Goal: Task Accomplishment & Management: Manage account settings

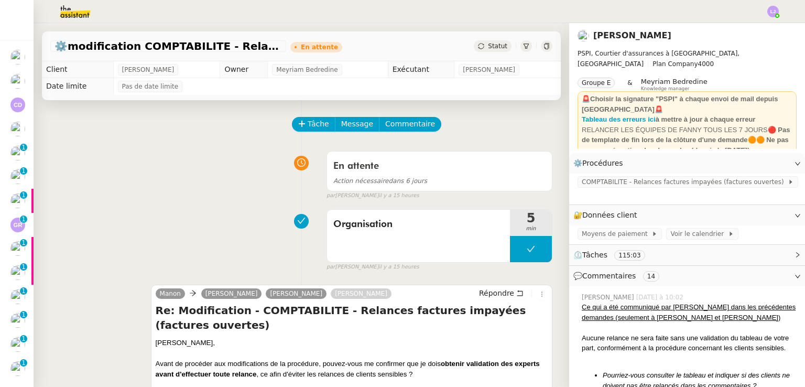
click at [87, 256] on div "Organisation 5 min false par Léa J. il y a 15 heures" at bounding box center [301, 237] width 502 height 67
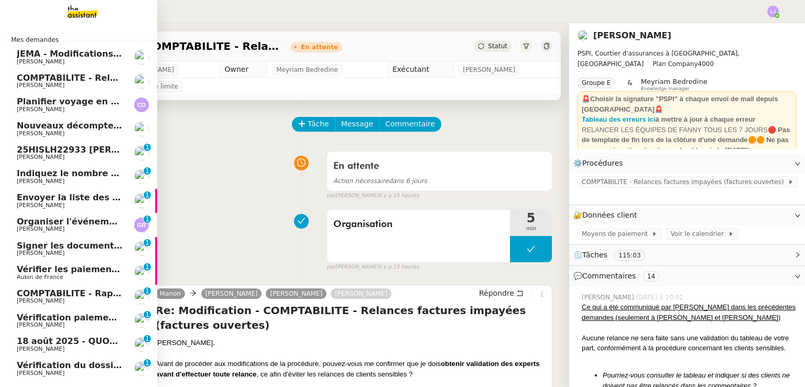
scroll to position [60, 0]
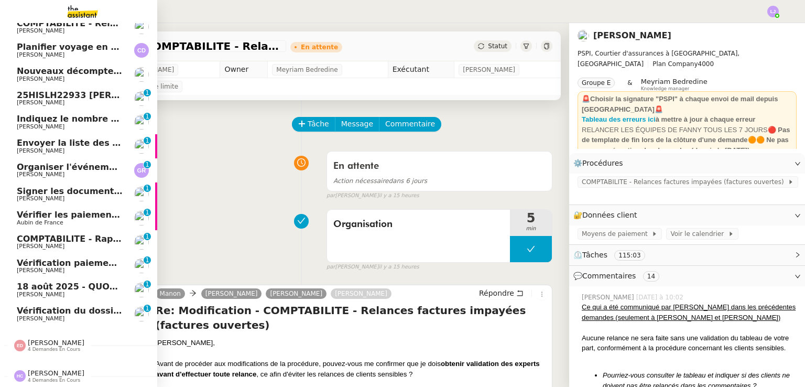
click at [70, 307] on span "Vérification du dossier A TRAITER - [DATE]" at bounding box center [117, 311] width 200 height 10
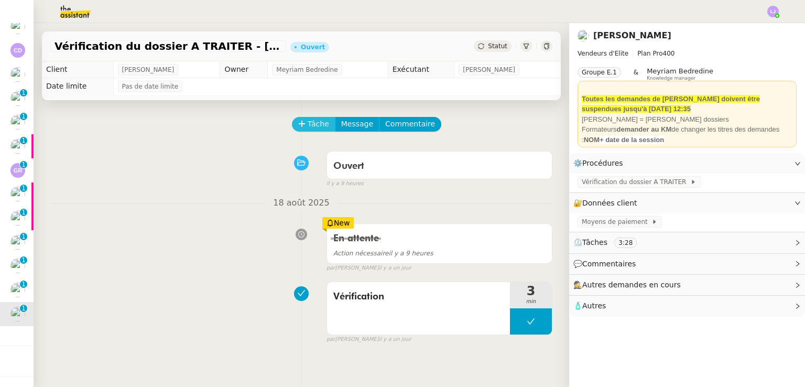
click at [311, 128] on span "Tâche" at bounding box center [318, 124] width 21 height 12
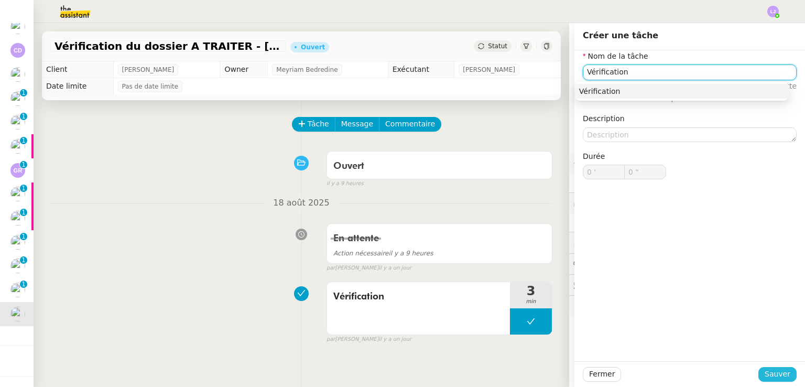
type input "Vérification"
click at [788, 375] on button "Sauver" at bounding box center [778, 374] width 38 height 15
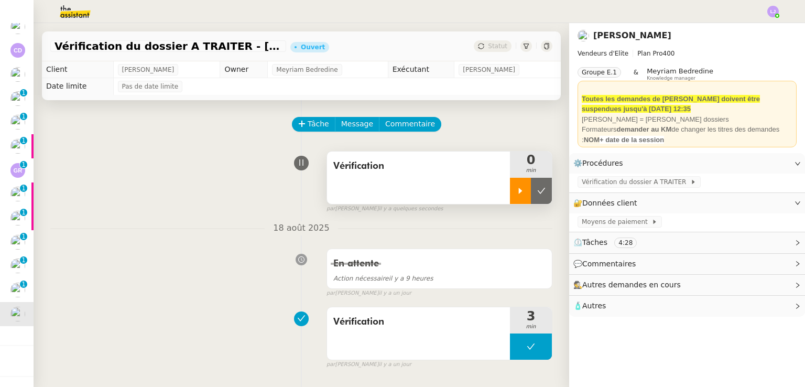
click at [519, 189] on icon at bounding box center [521, 191] width 4 height 6
click at [525, 182] on div at bounding box center [531, 191] width 42 height 26
click at [531, 186] on button at bounding box center [541, 191] width 21 height 26
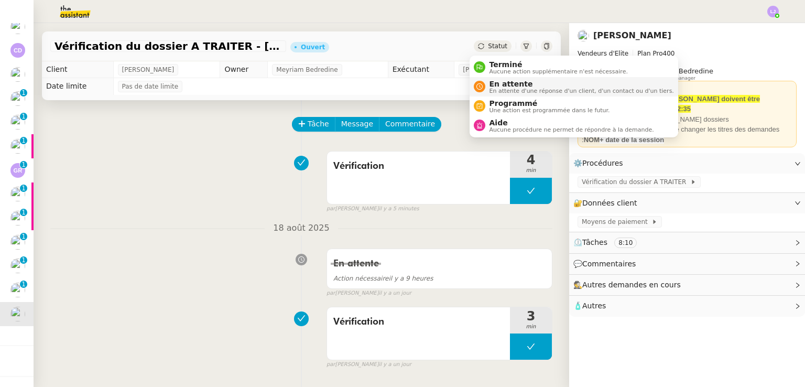
click at [510, 88] on span "En attente d'une réponse d'un client, d'un contact ou d'un tiers." at bounding box center [582, 91] width 185 height 6
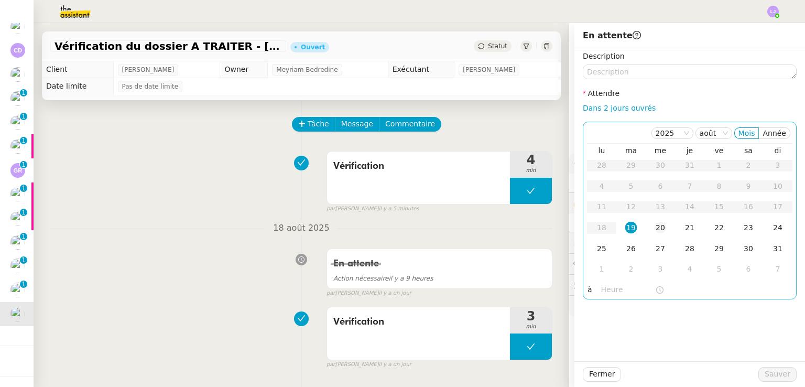
click at [646, 229] on td "20" at bounding box center [660, 228] width 29 height 21
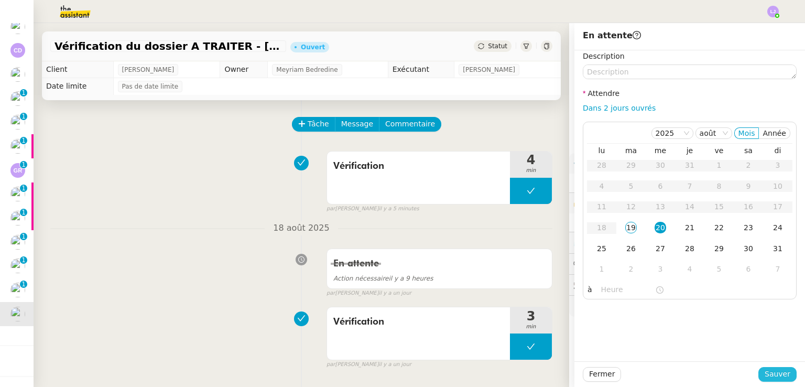
click at [765, 372] on span "Sauver" at bounding box center [778, 374] width 26 height 12
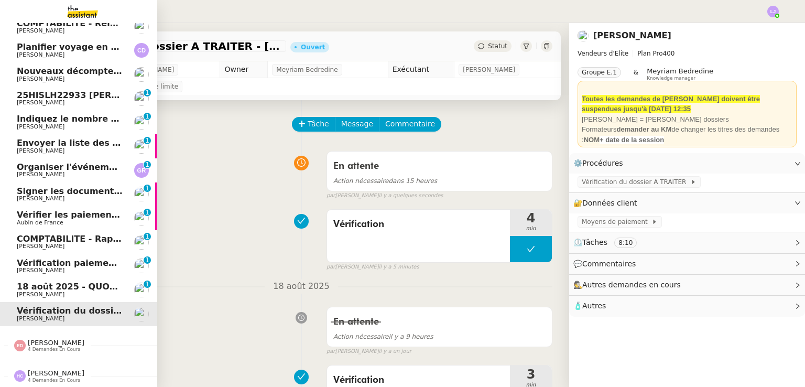
scroll to position [36, 0]
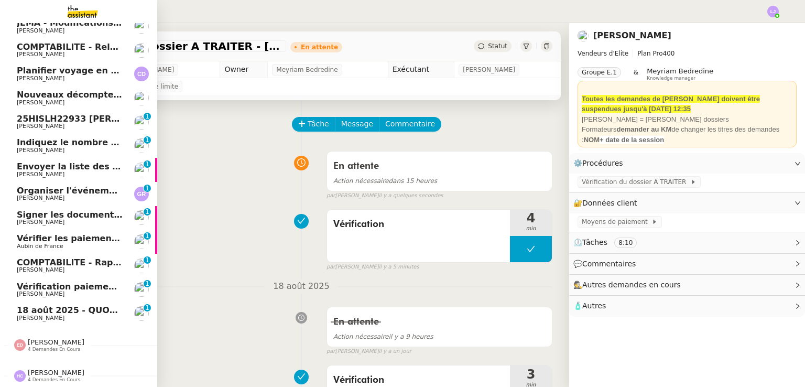
click at [91, 305] on span "18 août 2025 - QUOTIDIEN - OPAL - Gestion de la boîte mail OPAL" at bounding box center [170, 310] width 307 height 10
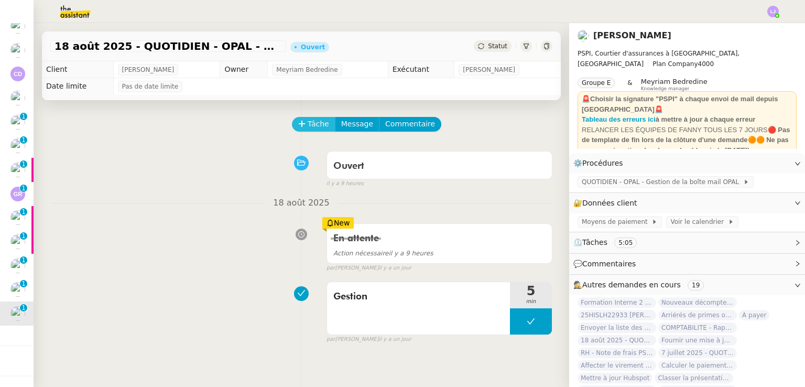
click at [308, 125] on span "Tâche" at bounding box center [318, 124] width 21 height 12
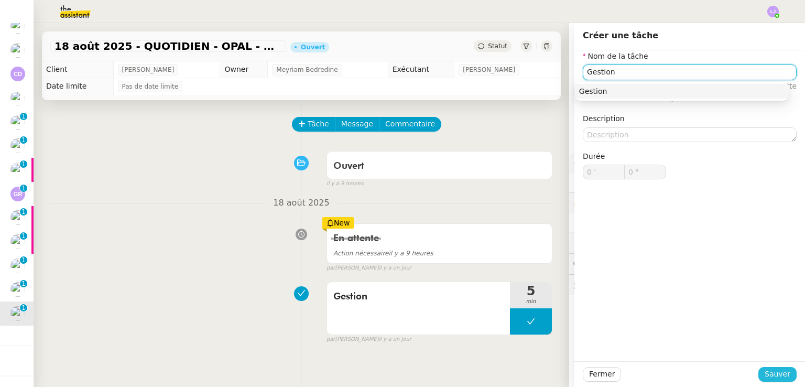
type input "Gestion"
click at [773, 379] on span "Sauver" at bounding box center [778, 374] width 26 height 12
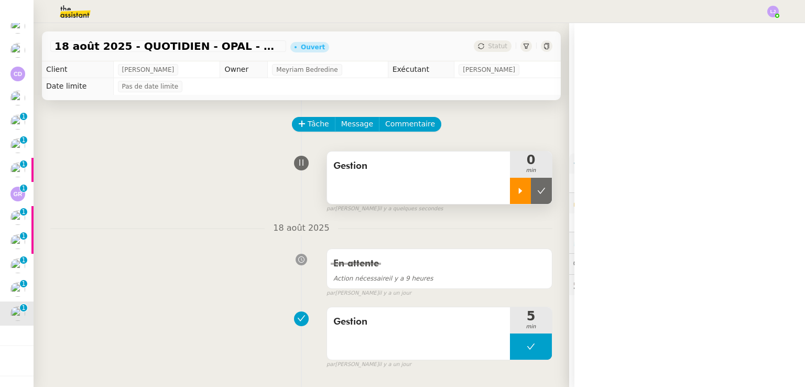
click at [511, 196] on div at bounding box center [520, 191] width 21 height 26
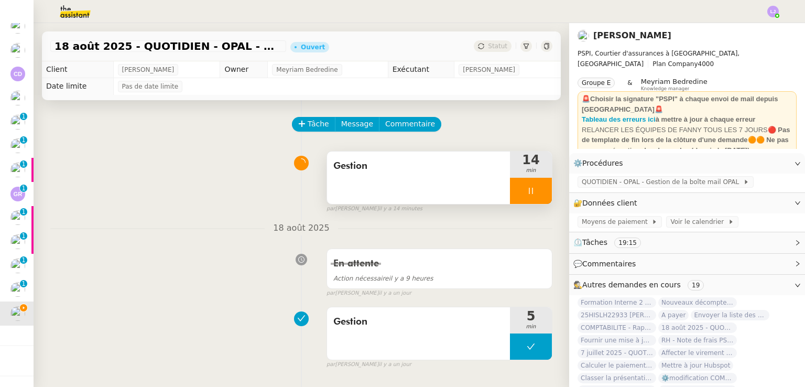
click at [531, 187] on div at bounding box center [531, 191] width 42 height 26
click at [531, 187] on button at bounding box center [541, 191] width 21 height 26
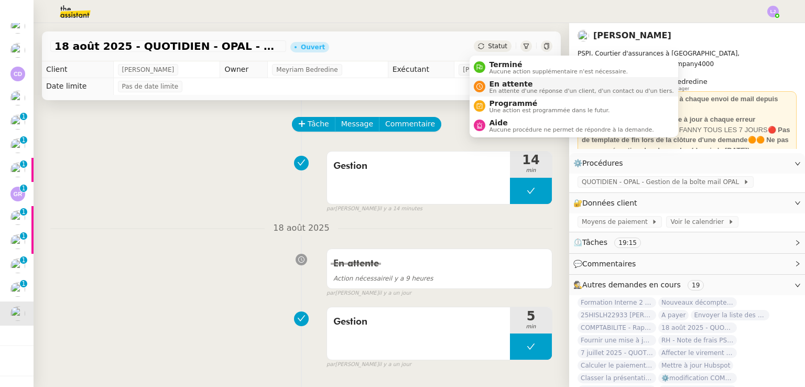
click at [512, 80] on span "En attente" at bounding box center [582, 84] width 185 height 8
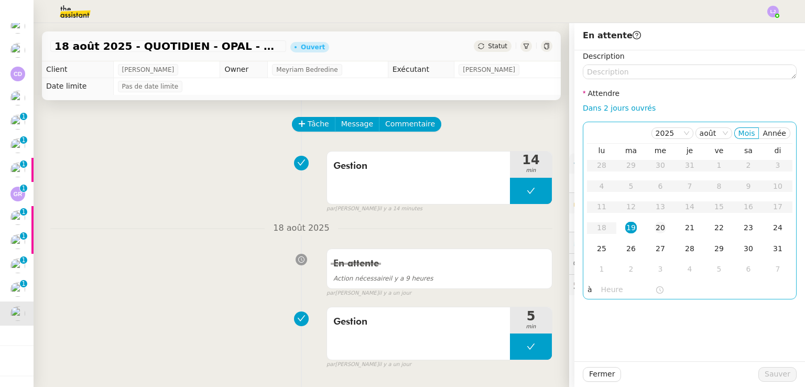
click at [655, 225] on div "20" at bounding box center [661, 228] width 12 height 12
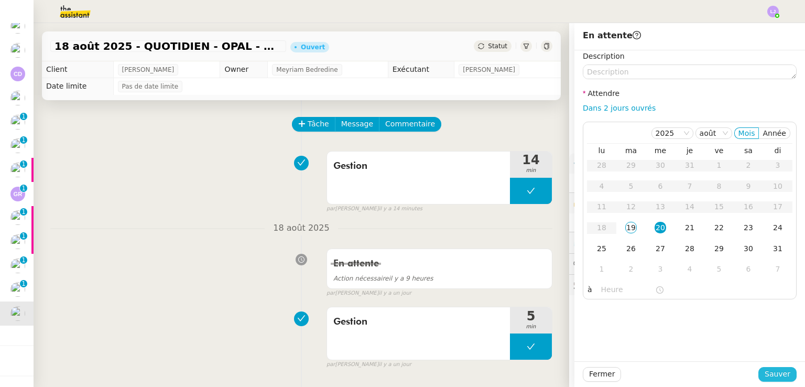
click at [768, 375] on span "Sauver" at bounding box center [778, 374] width 26 height 12
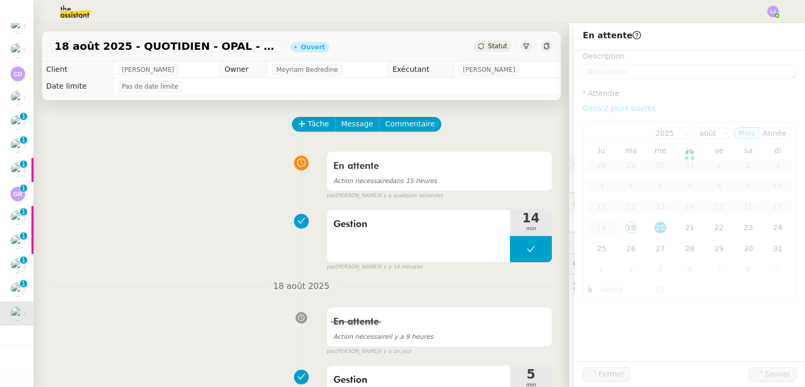
scroll to position [13, 0]
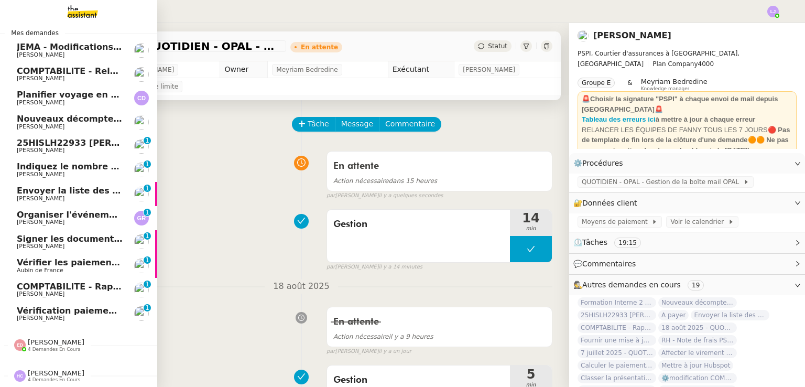
click at [55, 315] on span "[PERSON_NAME]" at bounding box center [70, 318] width 106 height 6
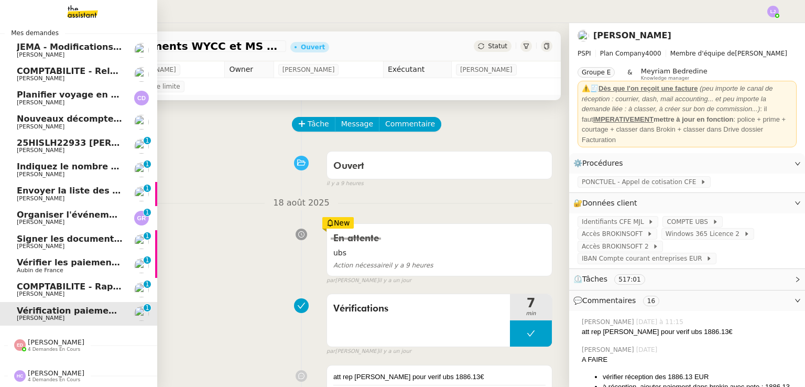
click at [19, 282] on span "COMPTABILITE - Rapprochement bancaire - 24 juillet 2025" at bounding box center [154, 287] width 274 height 10
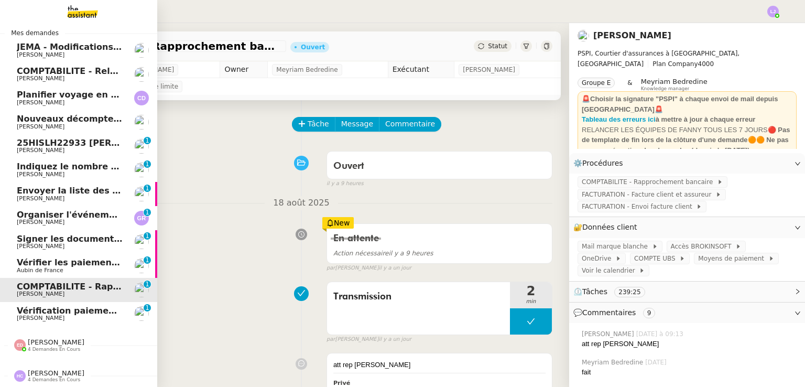
click at [61, 267] on span "Aubin de France" at bounding box center [70, 270] width 106 height 6
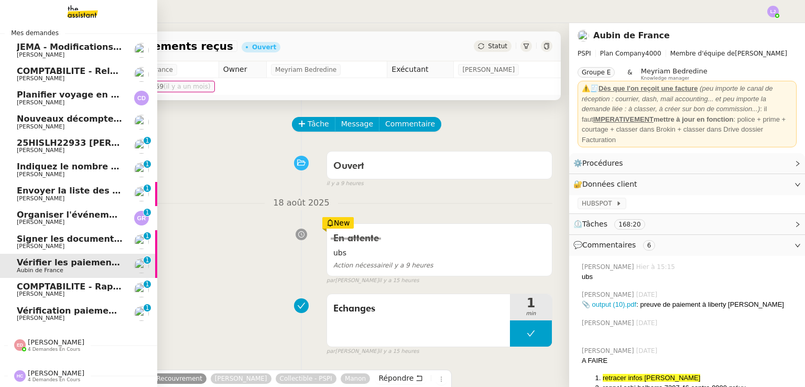
click at [63, 243] on span "[PERSON_NAME]" at bounding box center [70, 246] width 106 height 6
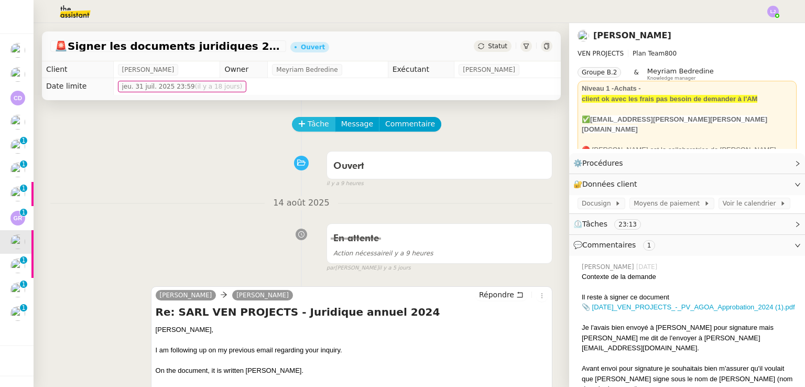
click at [308, 123] on span "Tâche" at bounding box center [318, 124] width 21 height 12
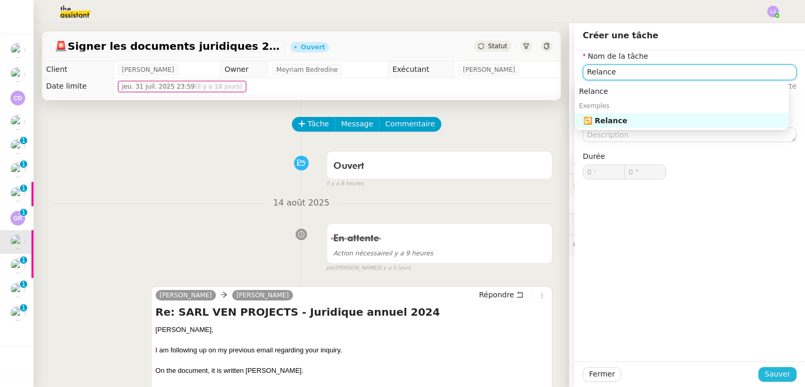
type input "Relance"
click at [765, 371] on span "Sauver" at bounding box center [778, 374] width 26 height 12
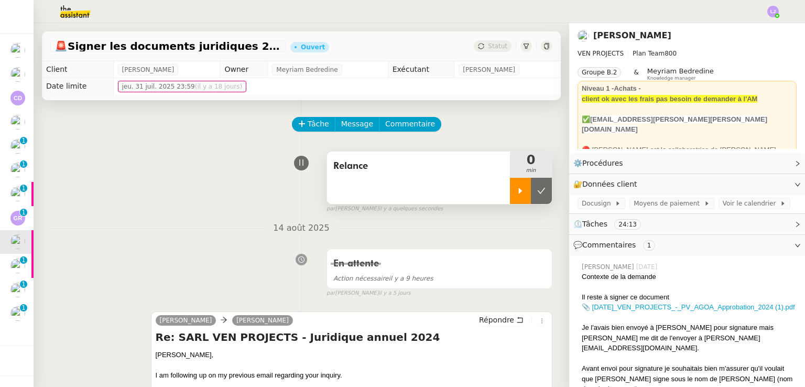
click at [516, 189] on icon at bounding box center [520, 191] width 8 height 8
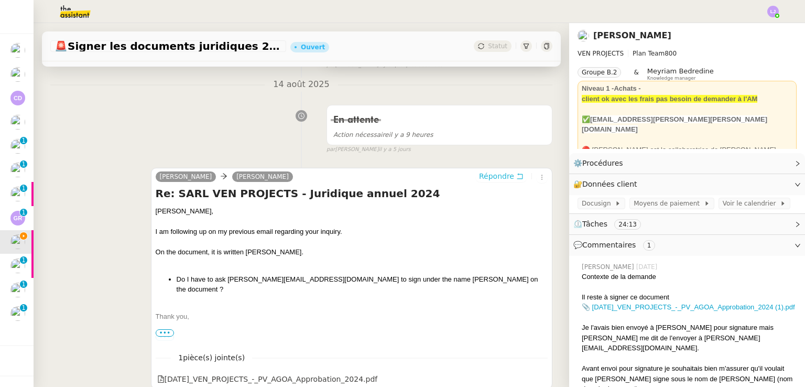
click at [492, 177] on span "Répondre" at bounding box center [496, 176] width 35 height 10
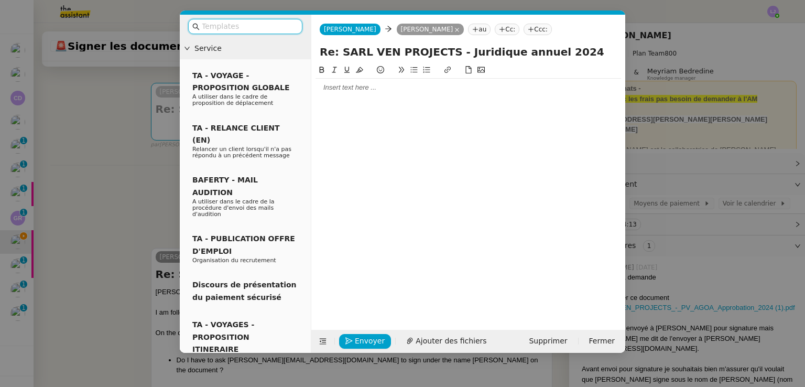
click at [267, 28] on input "text" at bounding box center [249, 26] width 94 height 12
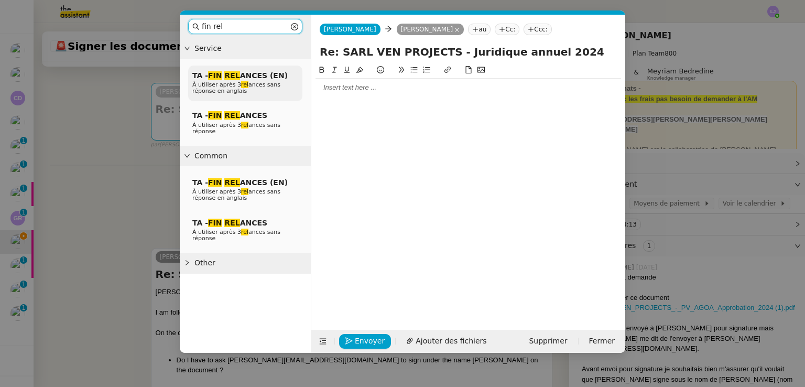
type input "fin rel"
click at [280, 88] on span "À utiliser après 3 rel ances sans réponse en anglais" at bounding box center [236, 87] width 88 height 13
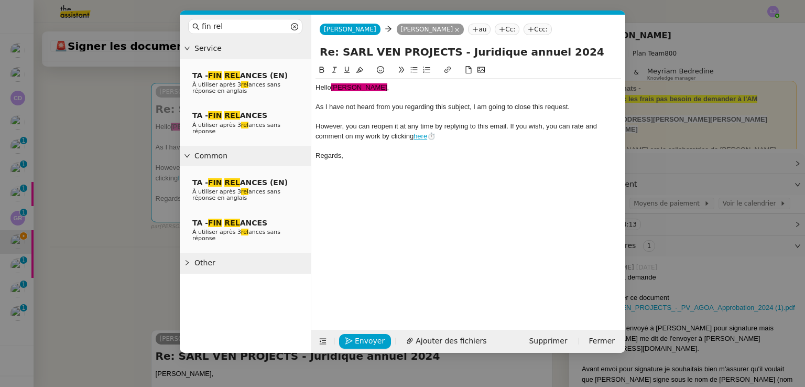
click at [345, 85] on span "﻿Charles﻿" at bounding box center [359, 87] width 56 height 8
click at [106, 278] on nz-modal-container "fin rel Service TA - FIN REL ANCES (EN) À utiliser après 3 rel ances sans répon…" at bounding box center [402, 193] width 805 height 387
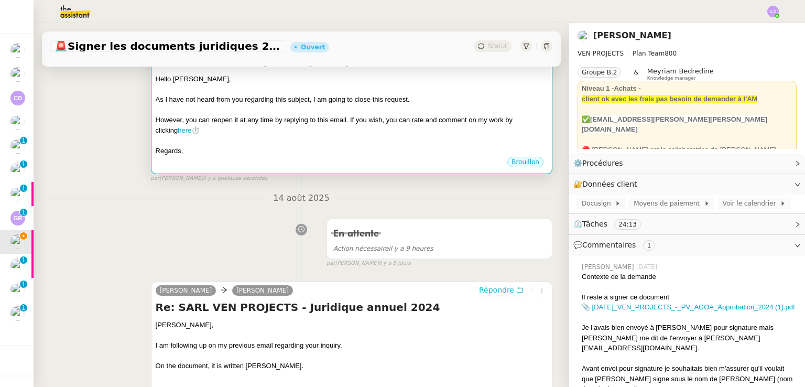
scroll to position [117, 0]
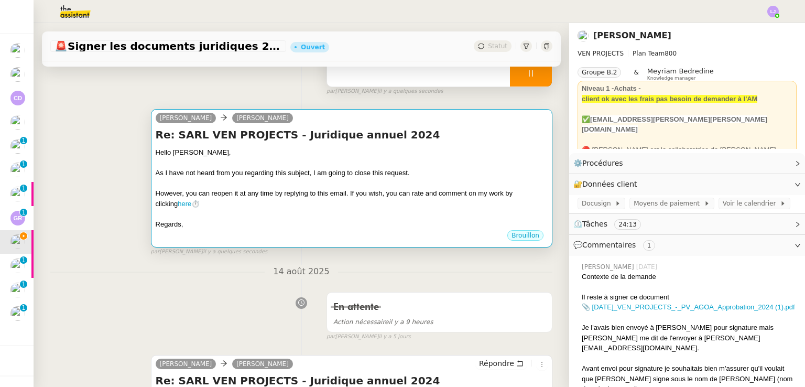
click at [376, 208] on div "However, you can reopen it at any time by replying to this email. If you wish, …" at bounding box center [352, 198] width 392 height 20
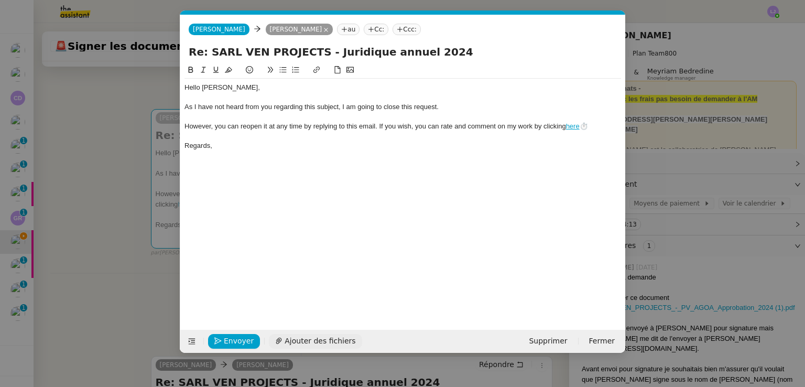
scroll to position [0, 40]
click at [243, 340] on span "Envoyer" at bounding box center [239, 341] width 30 height 12
click at [243, 340] on span "Confirmer l'envoi" at bounding box center [255, 341] width 63 height 12
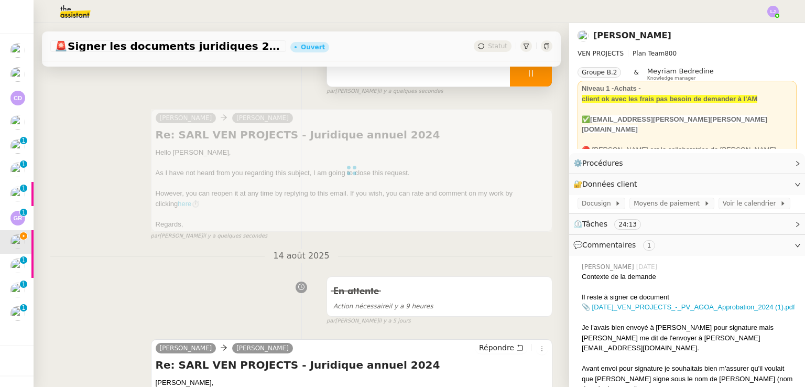
scroll to position [0, 0]
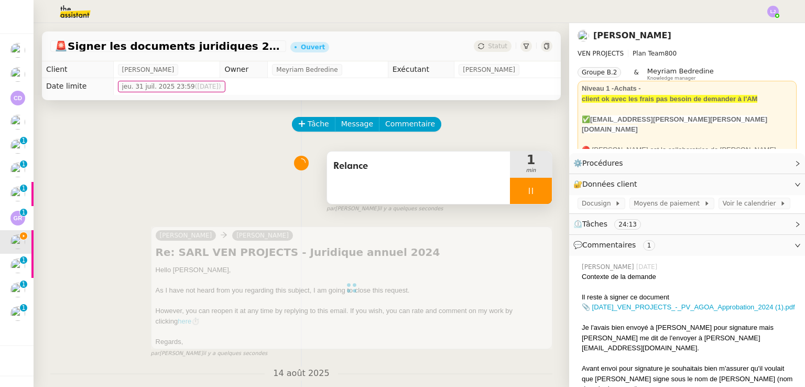
click at [527, 195] on div at bounding box center [531, 191] width 42 height 26
click at [537, 195] on icon at bounding box center [541, 191] width 8 height 8
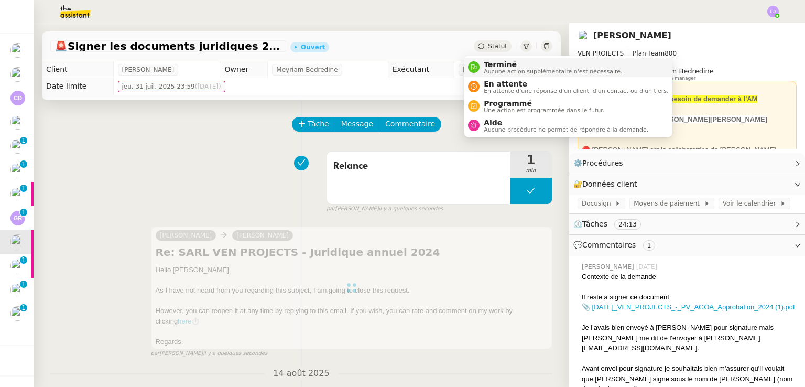
click at [495, 69] on span "Aucune action supplémentaire n'est nécessaire." at bounding box center [553, 72] width 138 height 6
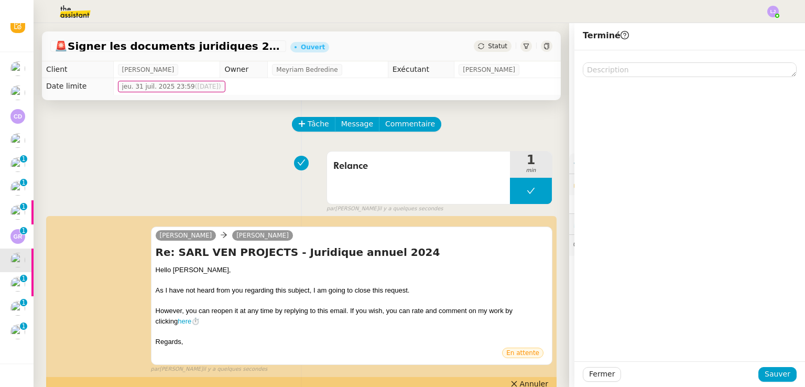
scroll to position [37, 0]
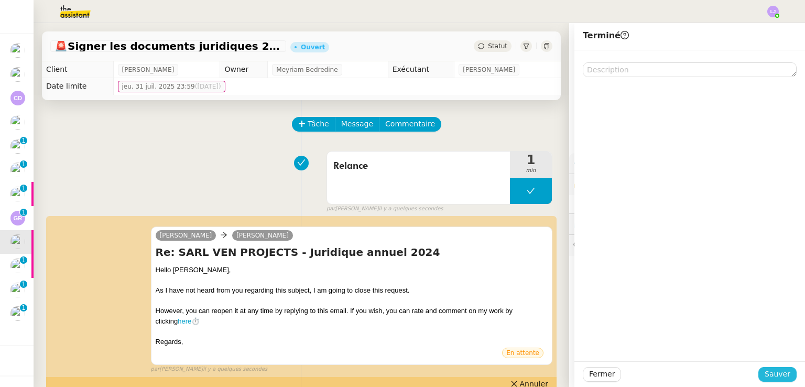
click at [775, 372] on span "Sauver" at bounding box center [778, 374] width 26 height 12
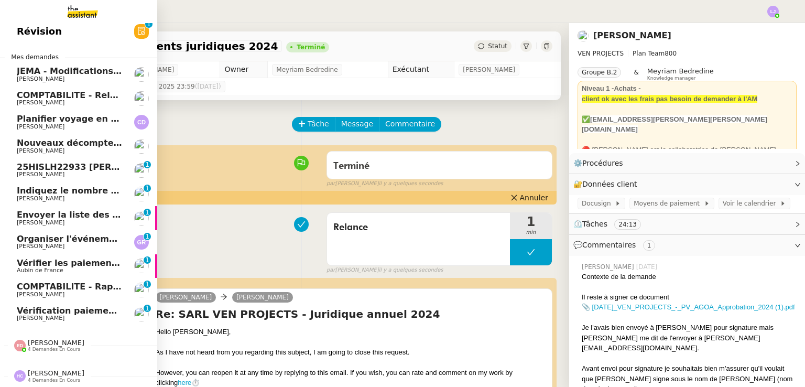
scroll to position [13, 0]
click at [89, 236] on span "Organiser l'événement à [GEOGRAPHIC_DATA]" at bounding box center [126, 239] width 218 height 10
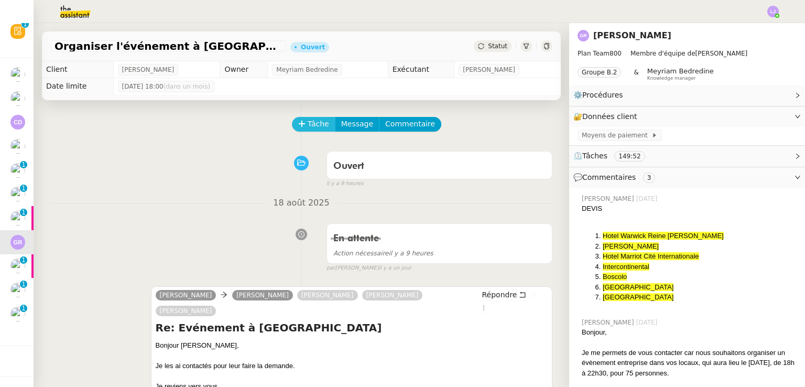
click at [308, 126] on span "Tâche" at bounding box center [318, 124] width 21 height 12
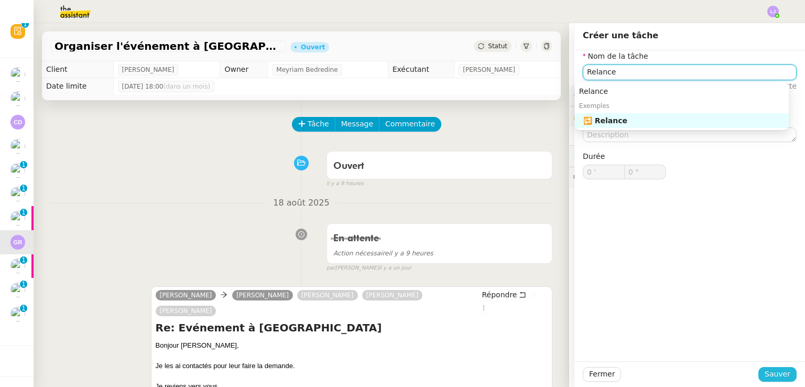
type input "Relance"
click at [778, 376] on span "Sauver" at bounding box center [778, 374] width 26 height 12
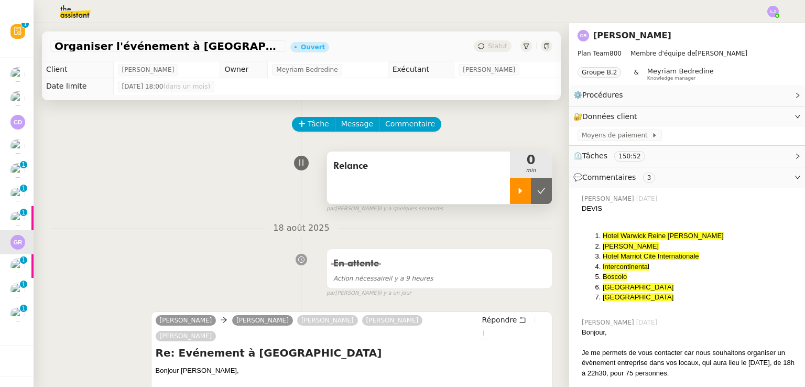
click at [510, 200] on div at bounding box center [520, 191] width 21 height 26
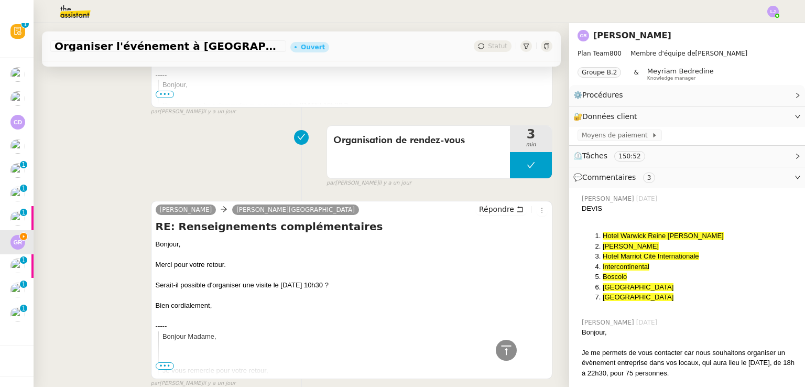
scroll to position [415, 0]
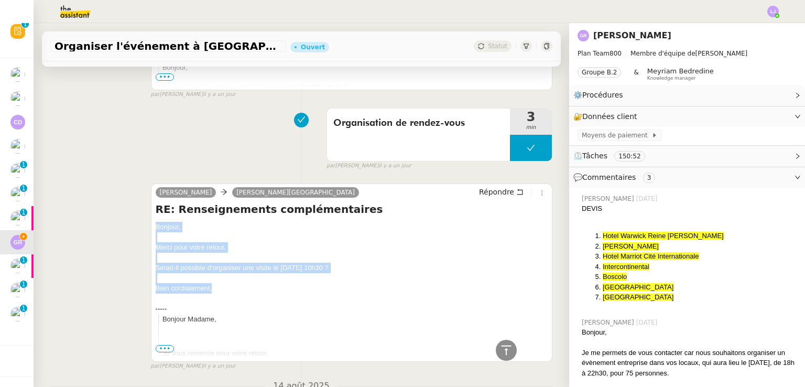
drag, startPoint x: 152, startPoint y: 212, endPoint x: 240, endPoint y: 281, distance: 112.0
click at [240, 281] on div "Laura Cloé Dupuis Fourvière Hôtel Répondre RE: Renseignements complémentaires B…" at bounding box center [352, 272] width 402 height 178
copy div "Bonjour, Merci pour votre retour. Serait-il possible d'organiser une visite le …"
click at [499, 187] on span "Répondre" at bounding box center [496, 192] width 35 height 10
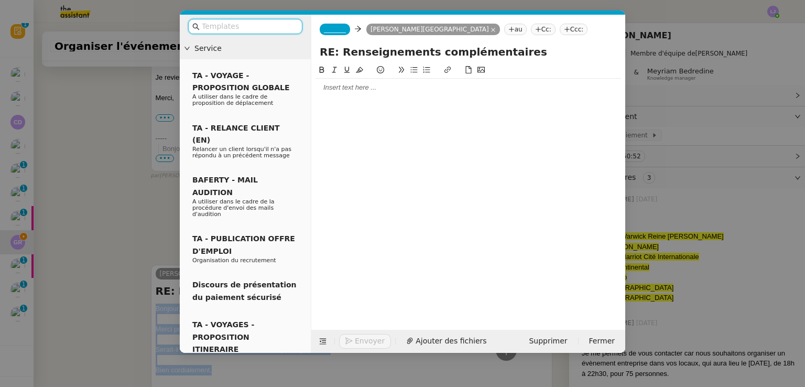
scroll to position [496, 0]
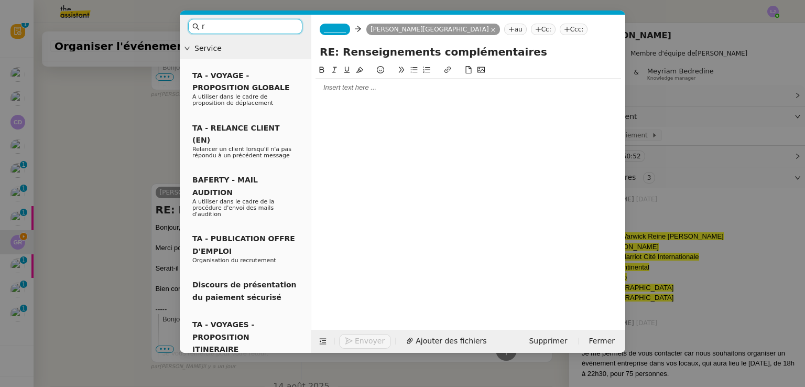
click at [270, 26] on input "r" at bounding box center [249, 26] width 94 height 12
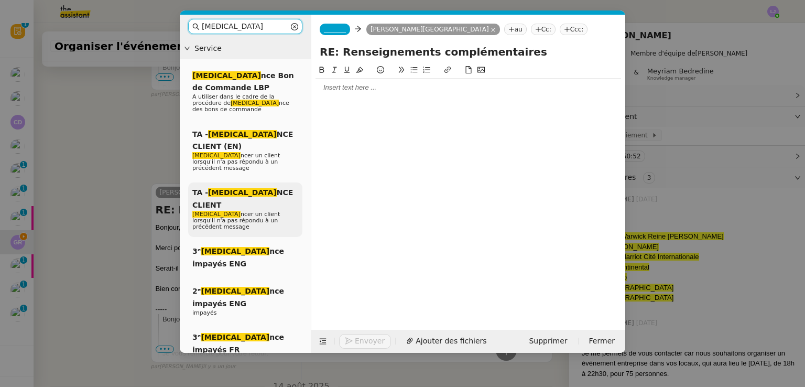
type input "rela"
click at [272, 211] on span "Rela ncer un client lorsqu'il n'a pas répondu à un précédent message" at bounding box center [236, 220] width 88 height 19
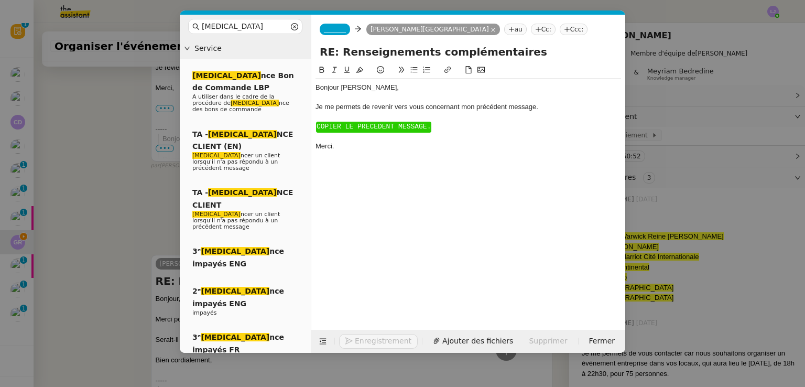
scroll to position [568, 0]
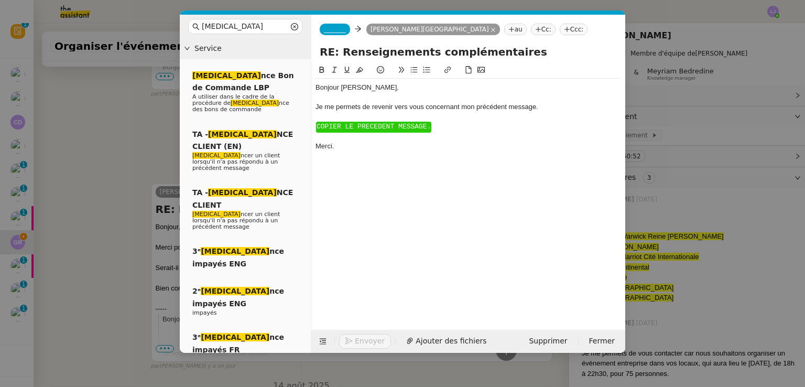
click at [377, 126] on span "COPIER LE PRECEDENT MESSAGE." at bounding box center [374, 127] width 114 height 8
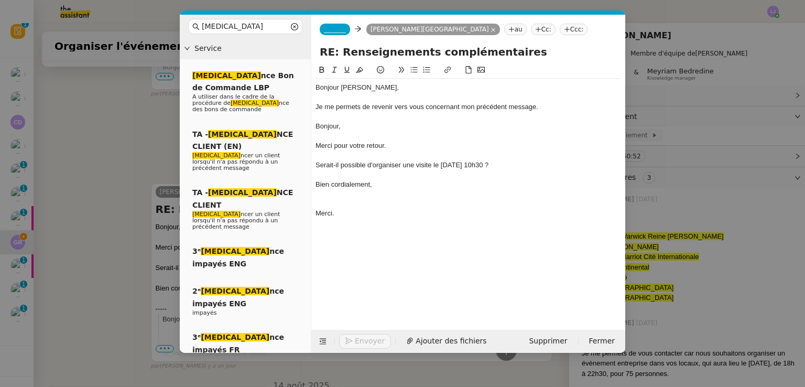
scroll to position [634, 0]
click at [357, 94] on div at bounding box center [469, 97] width 306 height 9
click at [357, 93] on div at bounding box center [469, 97] width 306 height 9
click at [352, 88] on div "Bonjour ﻿[PERSON_NAME]," at bounding box center [469, 87] width 306 height 9
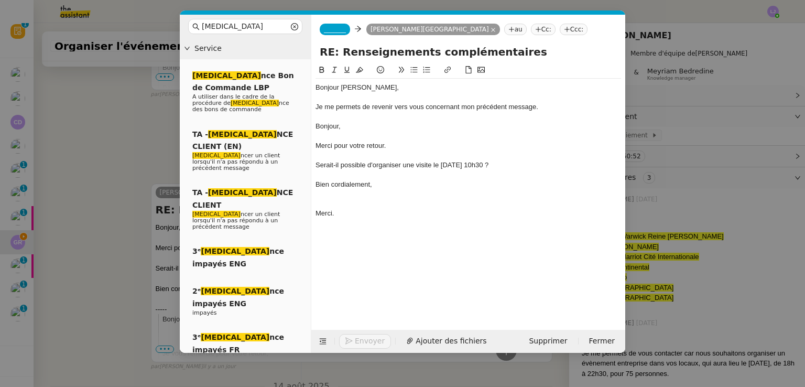
click at [352, 88] on div "Bonjour ﻿[PERSON_NAME]," at bounding box center [469, 87] width 306 height 9
drag, startPoint x: 403, startPoint y: 152, endPoint x: 312, endPoint y: 126, distance: 94.4
click at [312, 126] on nz-spin "Bonjour, Je me permets de revenir vers vous concernant mon précédent message. B…" at bounding box center [468, 191] width 314 height 254
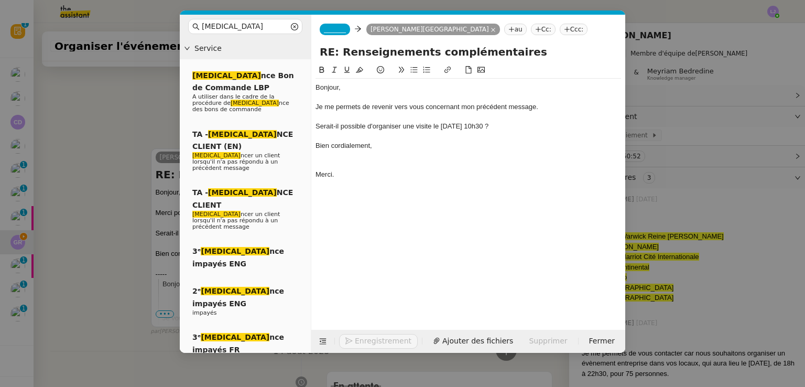
scroll to position [599, 0]
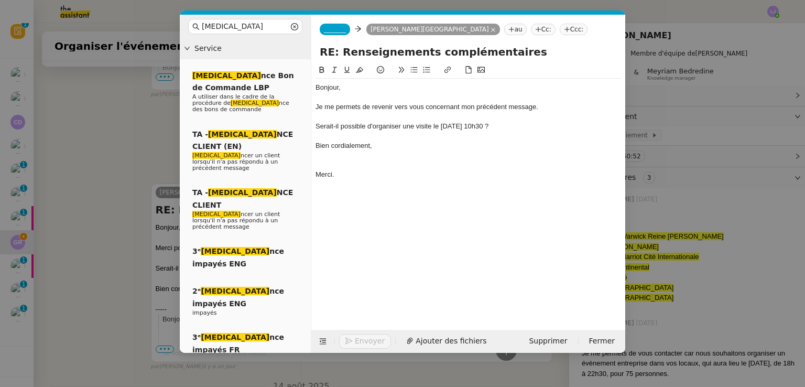
click at [318, 108] on div "Je me permets de revenir vers vous concernant mon précédent message." at bounding box center [469, 106] width 306 height 9
click at [438, 126] on div "Serait-il possible d'organiser une visite le [DATE] 10h30 ?" at bounding box center [469, 126] width 306 height 9
drag, startPoint x: 435, startPoint y: 130, endPoint x: 536, endPoint y: 131, distance: 100.7
click at [536, 131] on div "Serait-il possible d'organiser une visite demain mercredi 20 août à 10h30 ?" at bounding box center [469, 126] width 306 height 9
click at [435, 149] on div "Bien cordialement," at bounding box center [469, 145] width 306 height 9
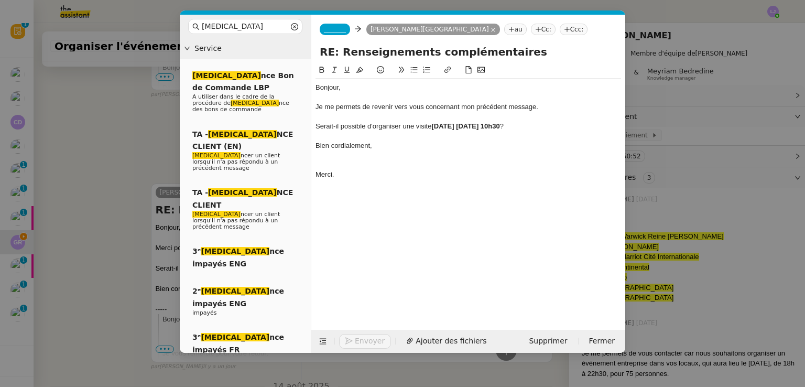
click at [338, 26] on span "_______" at bounding box center [335, 29] width 22 height 7
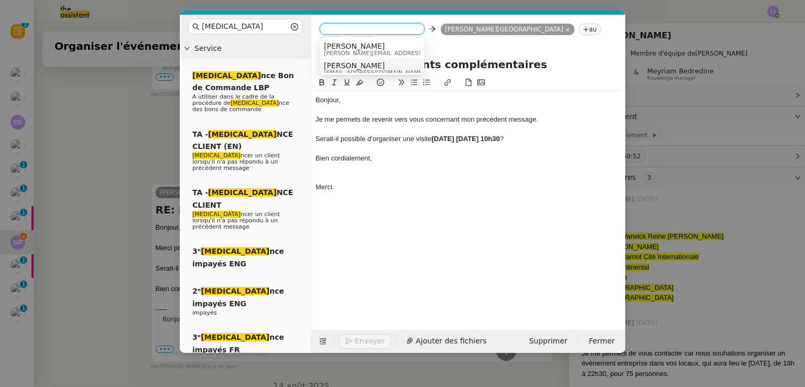
click at [369, 62] on span "[PERSON_NAME]" at bounding box center [374, 65] width 101 height 8
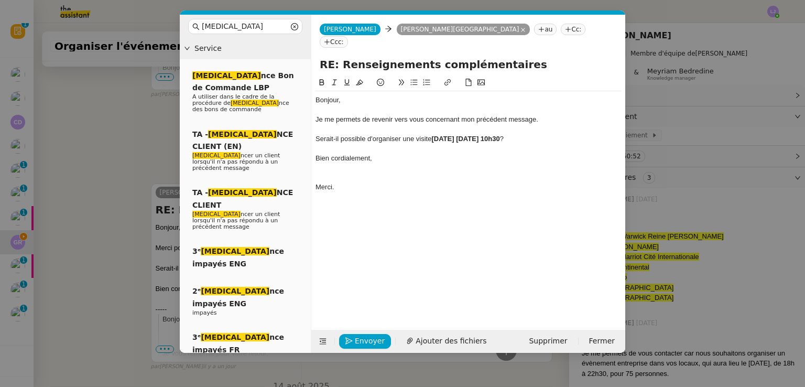
click at [340, 165] on div "Bonjour, Je me permets de revenir vers vous concernant mon précédent message. S…" at bounding box center [469, 143] width 306 height 105
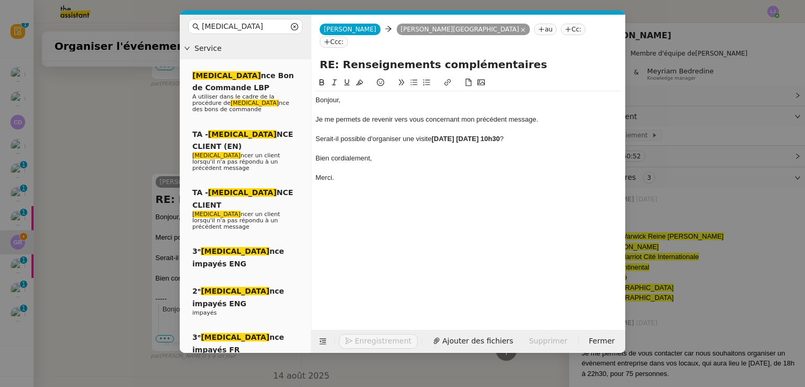
scroll to position [589, 0]
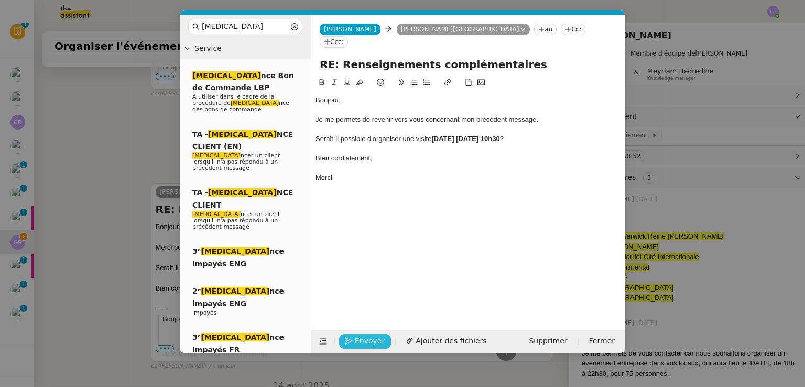
click at [371, 335] on span "Envoyer" at bounding box center [370, 341] width 30 height 12
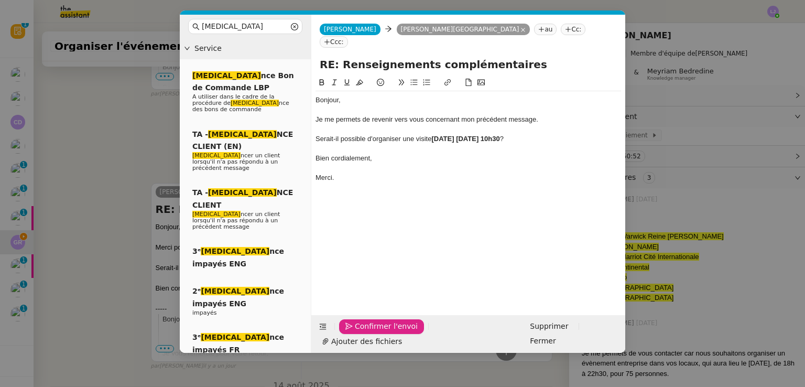
click at [371, 332] on span "Confirmer l'envoi" at bounding box center [386, 326] width 63 height 12
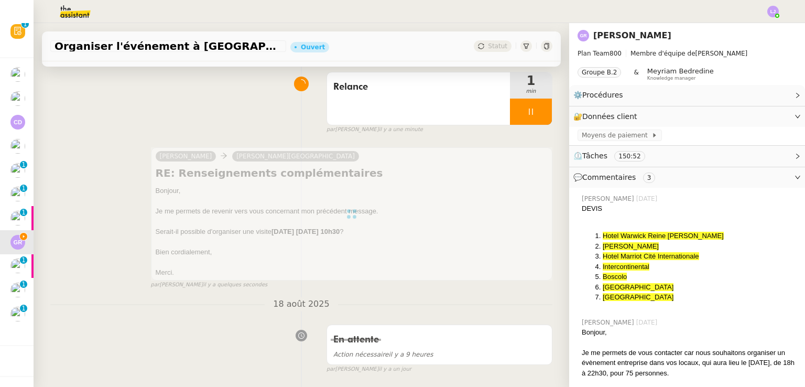
scroll to position [0, 0]
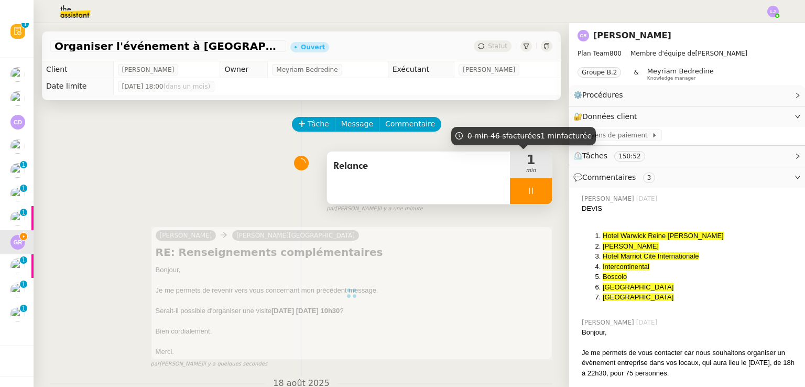
click at [528, 188] on div at bounding box center [531, 191] width 42 height 26
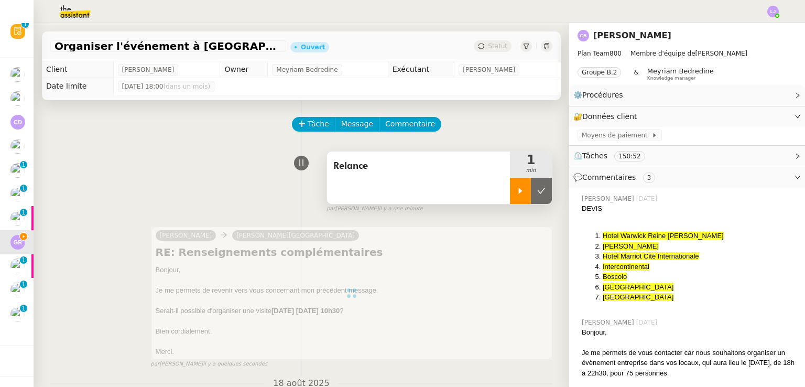
click at [537, 188] on icon at bounding box center [541, 191] width 8 height 8
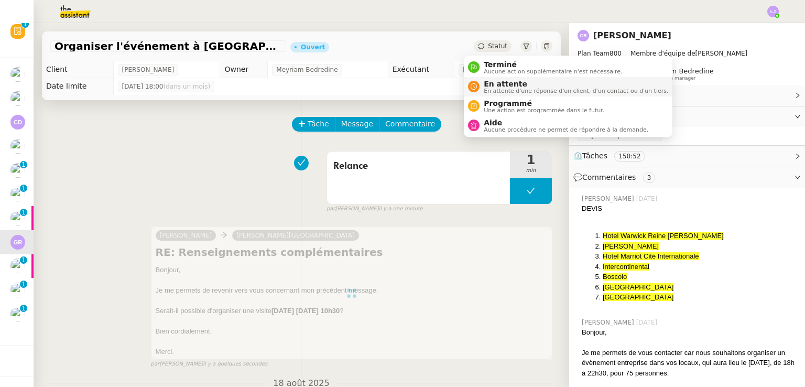
click at [496, 85] on span "En attente" at bounding box center [576, 84] width 185 height 8
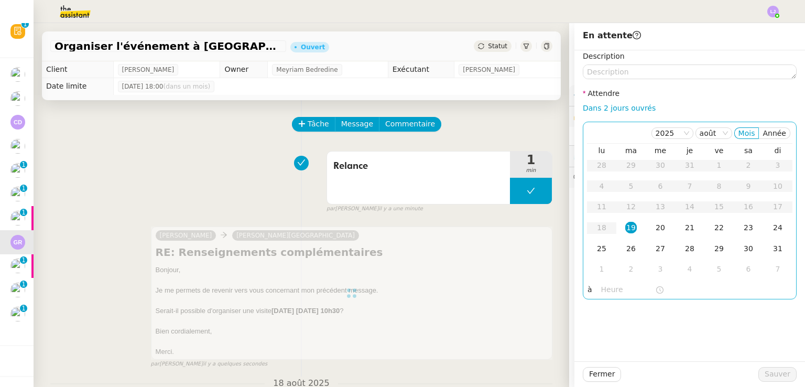
click at [626, 229] on div "19" at bounding box center [631, 228] width 12 height 12
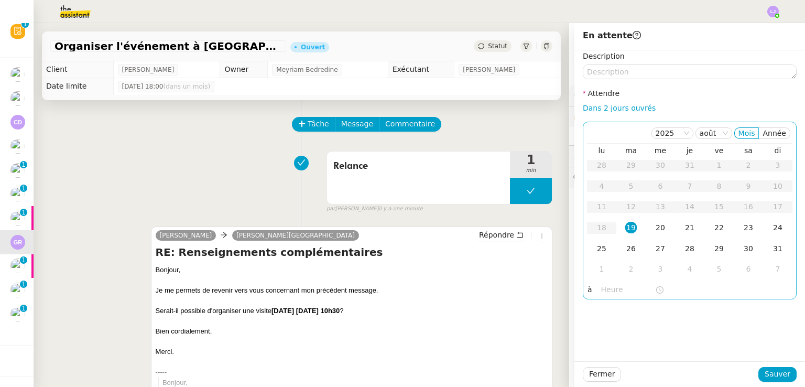
click at [614, 292] on input "text" at bounding box center [628, 290] width 54 height 12
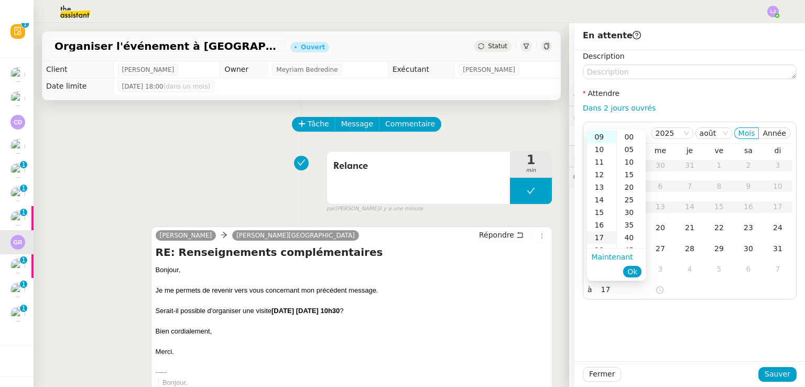
click at [604, 235] on div "17" at bounding box center [601, 237] width 29 height 13
click at [637, 275] on span "Ok" at bounding box center [633, 271] width 10 height 10
type input "17:14"
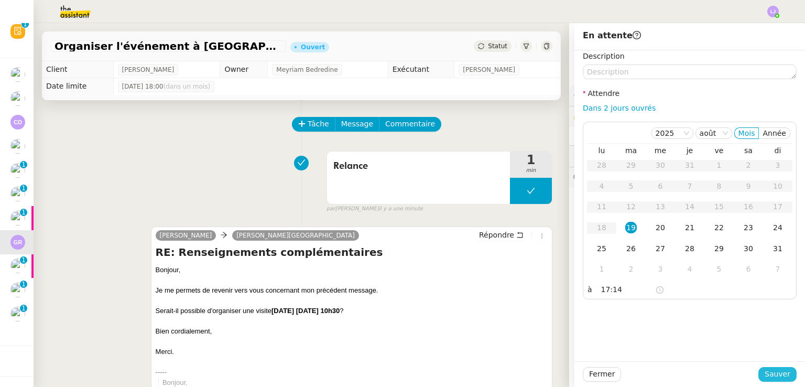
click at [765, 374] on span "Sauver" at bounding box center [778, 374] width 26 height 12
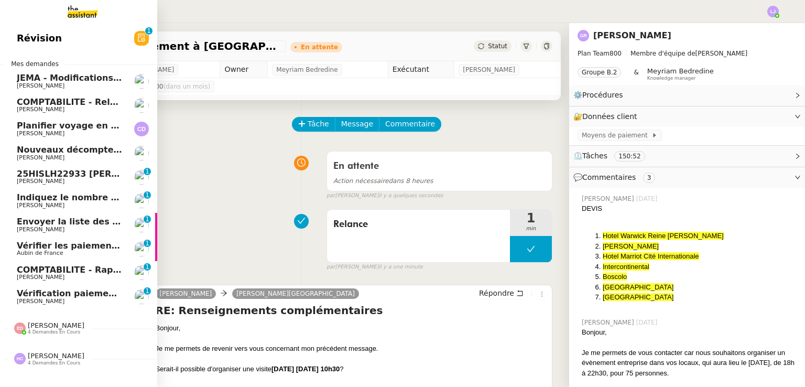
click at [28, 219] on span "Envoyer la liste des clients et assureurs" at bounding box center [111, 222] width 189 height 10
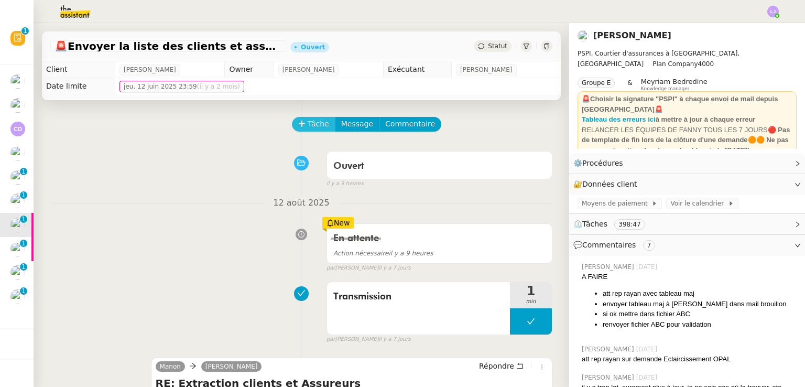
click at [315, 120] on span "Tâche" at bounding box center [318, 124] width 21 height 12
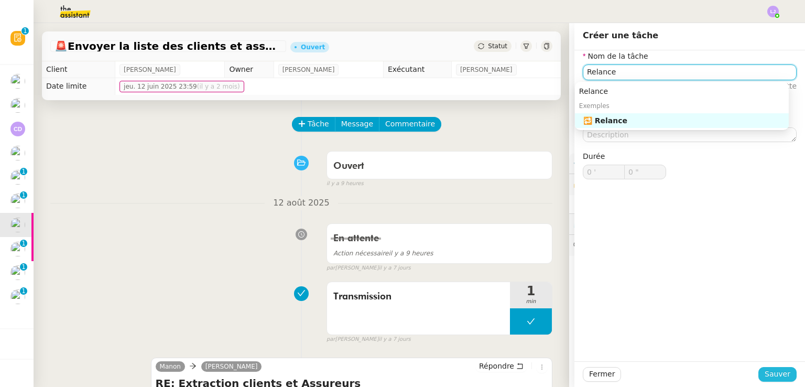
type input "Relance"
click at [768, 374] on span "Sauver" at bounding box center [778, 374] width 26 height 12
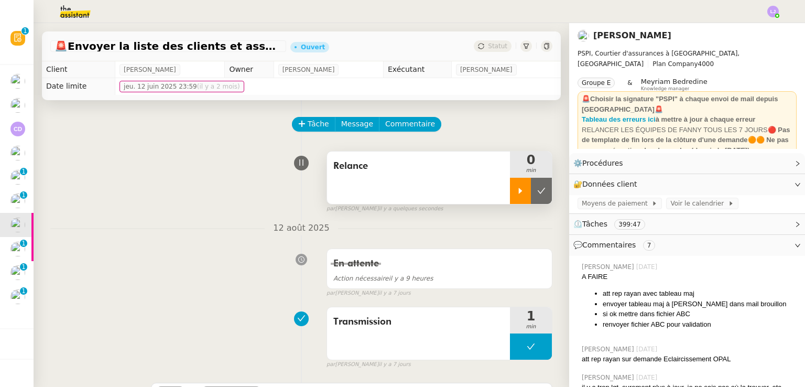
click at [510, 185] on div at bounding box center [520, 191] width 21 height 26
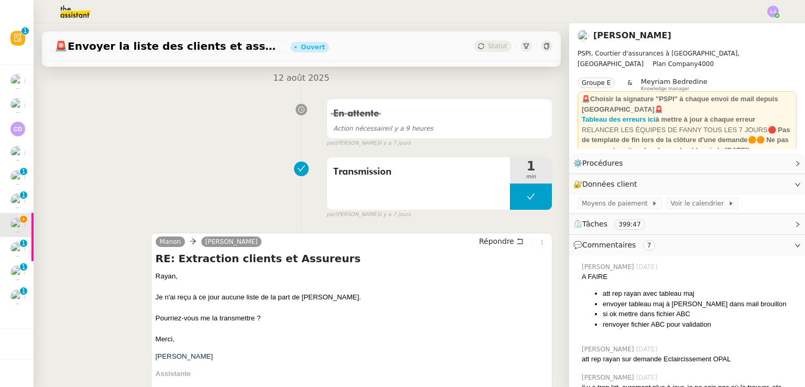
scroll to position [205, 0]
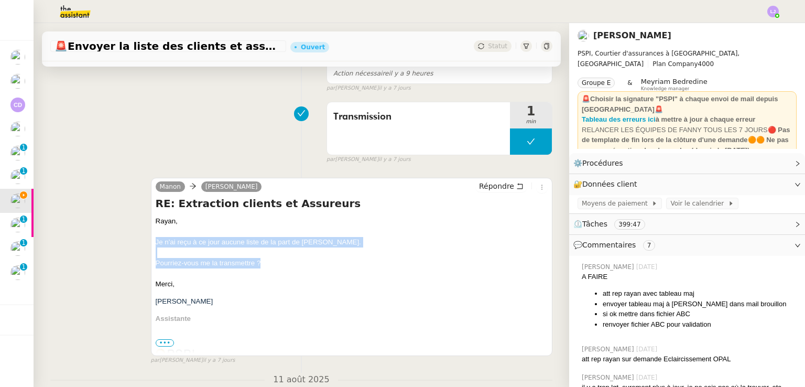
drag, startPoint x: 286, startPoint y: 262, endPoint x: 152, endPoint y: 244, distance: 135.4
click at [152, 244] on div "Manon Rayan Ouafi Répondre RE: Extraction clients et Assureurs Rayan, Je n'ai r…" at bounding box center [352, 267] width 402 height 178
copy span "Je n'ai reçu à ce jour aucune liste de la part de Rebecca. Pourriez-vous me la …"
click at [479, 191] on span "Répondre" at bounding box center [496, 186] width 35 height 10
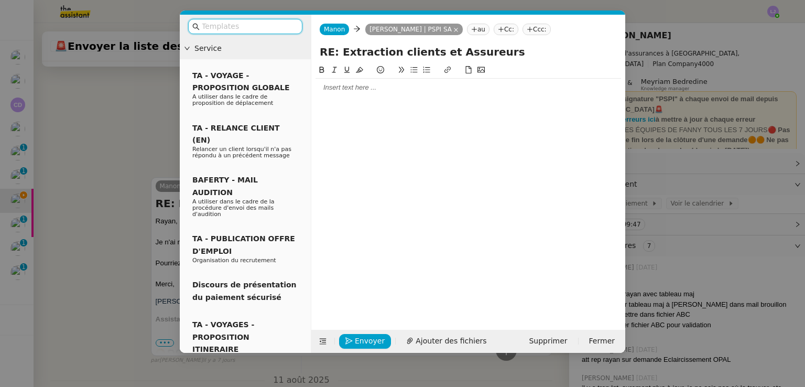
scroll to position [285, 0]
click at [277, 28] on input "text" at bounding box center [249, 26] width 94 height 12
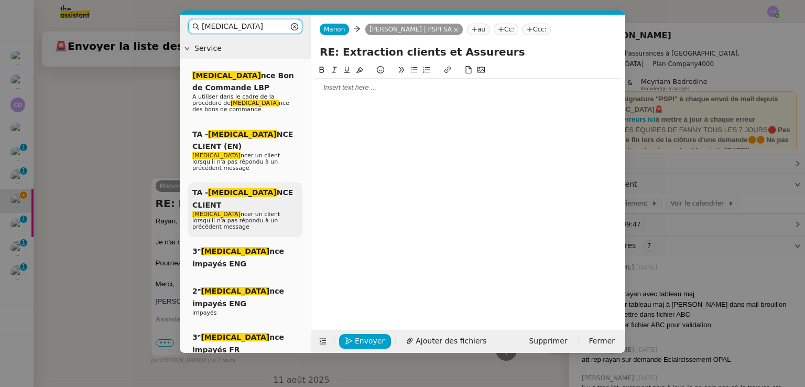
type input "rela"
click at [266, 211] on span "Rela ncer un client lorsqu'il n'a pas répondu à un précédent message" at bounding box center [236, 220] width 88 height 19
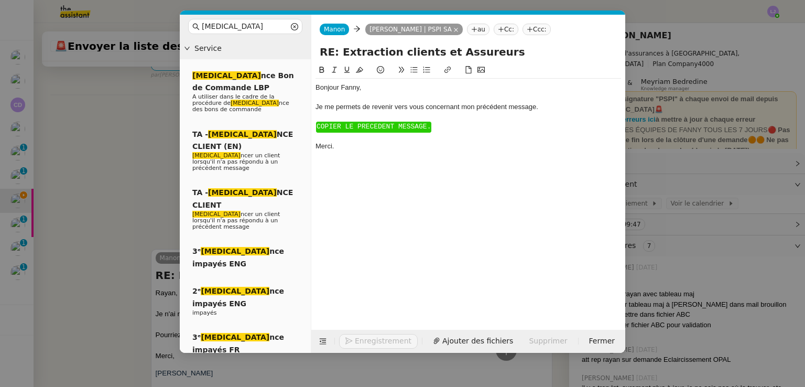
scroll to position [357, 0]
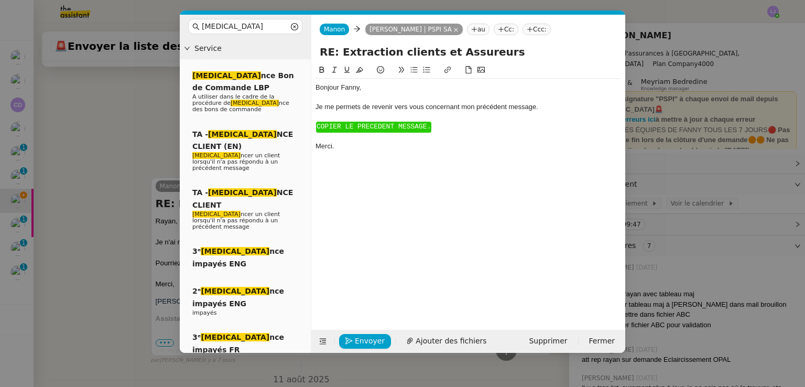
click at [392, 128] on span "COPIER LE PRECEDENT MESSAGE." at bounding box center [374, 127] width 114 height 8
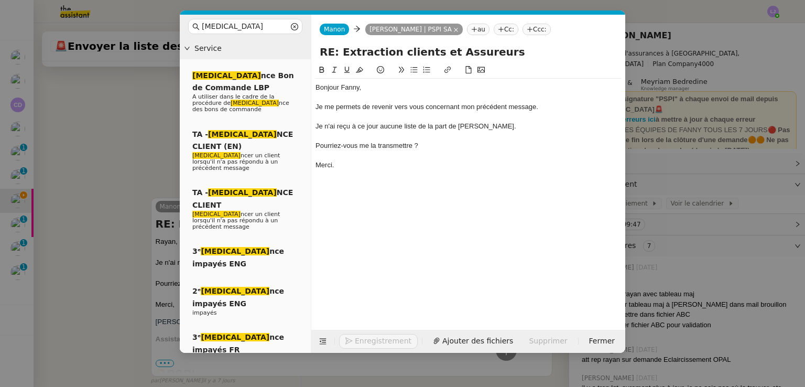
scroll to position [377, 0]
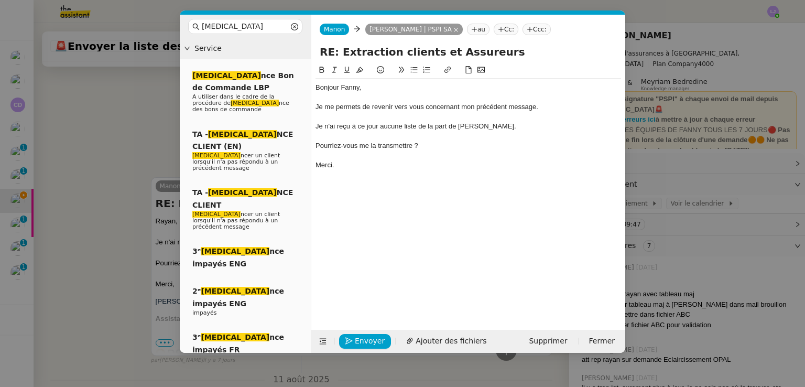
click at [347, 86] on div "Bonjour ﻿Fanny﻿," at bounding box center [469, 87] width 306 height 9
click at [347, 86] on div "Bonjour ﻿R," at bounding box center [469, 87] width 306 height 9
click at [352, 337] on icon "button" at bounding box center [349, 340] width 7 height 7
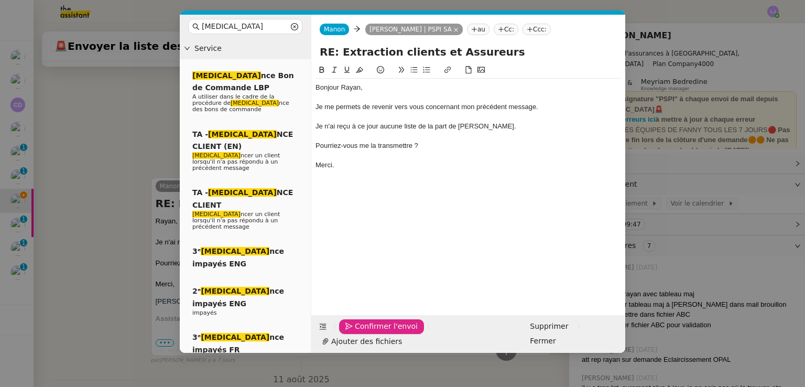
click at [352, 330] on icon "button" at bounding box center [349, 325] width 7 height 7
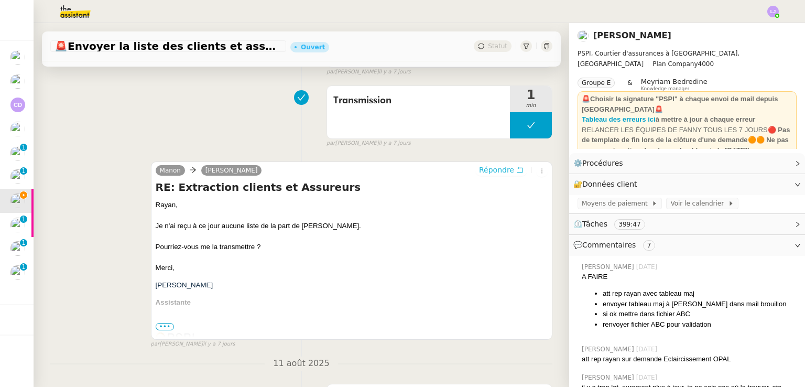
scroll to position [0, 0]
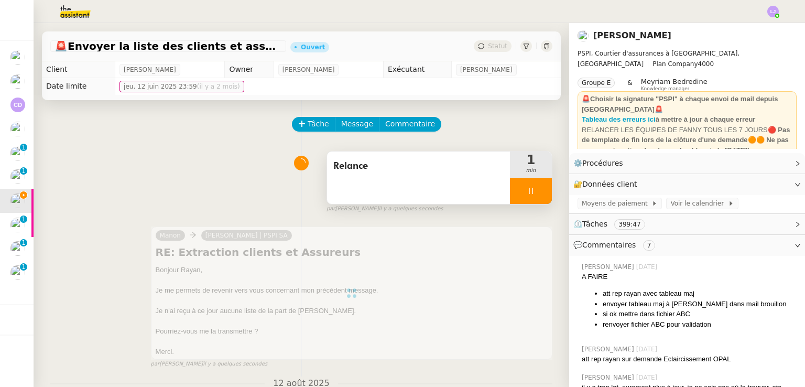
click at [528, 187] on div at bounding box center [531, 191] width 42 height 26
click at [537, 187] on icon at bounding box center [541, 191] width 8 height 8
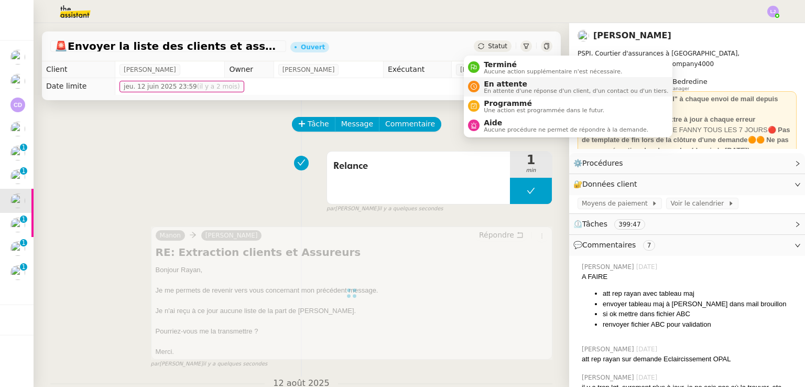
click at [504, 84] on span "En attente" at bounding box center [576, 84] width 185 height 8
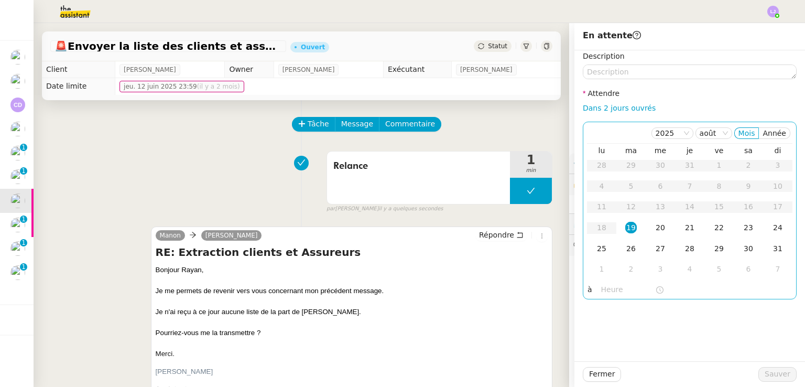
click at [625, 238] on td "19" at bounding box center [631, 228] width 29 height 21
click at [628, 243] on div "26" at bounding box center [631, 249] width 12 height 12
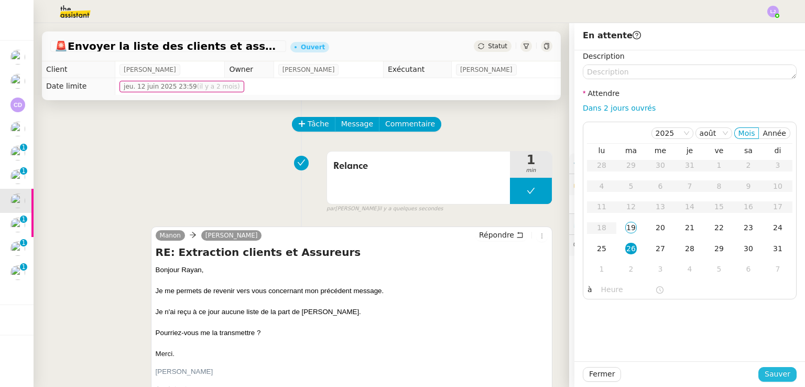
click at [776, 374] on span "Sauver" at bounding box center [778, 374] width 26 height 12
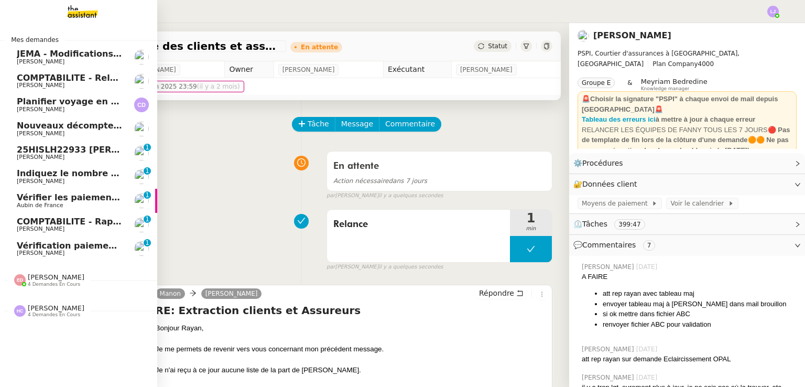
click at [86, 168] on link "Indiquez le nombre d'actions pour Ecohub Pierrick Morel 0 1 2 3 4 5 6 7 8 9" at bounding box center [78, 177] width 157 height 24
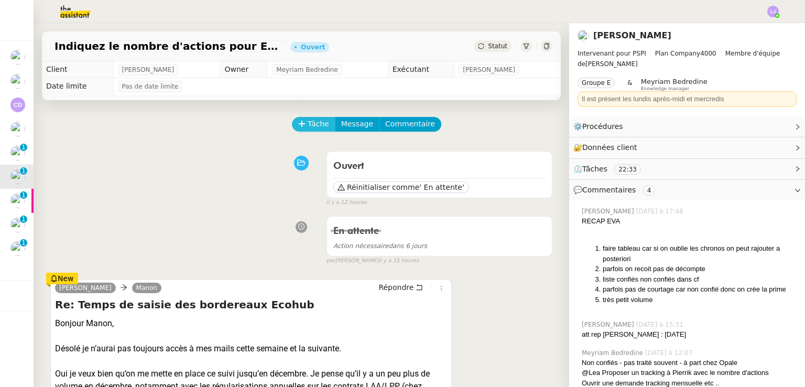
click at [308, 125] on span "Tâche" at bounding box center [318, 124] width 21 height 12
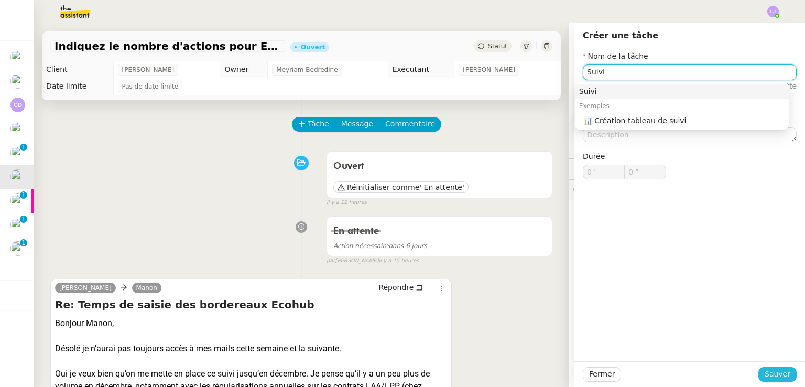
type input "Suivi"
click at [765, 370] on span "Sauver" at bounding box center [778, 374] width 26 height 12
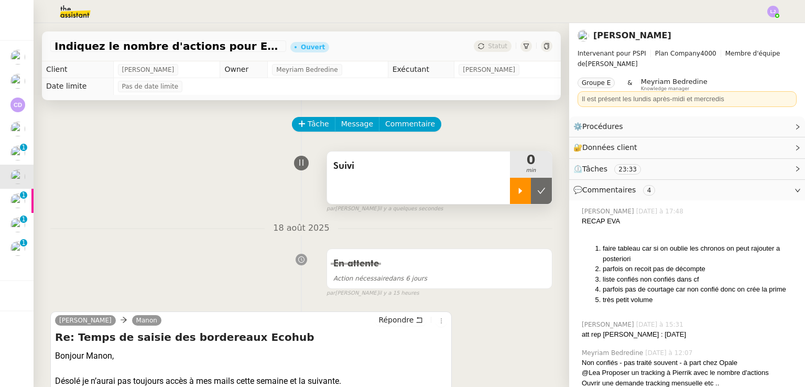
click at [512, 192] on div at bounding box center [520, 191] width 21 height 26
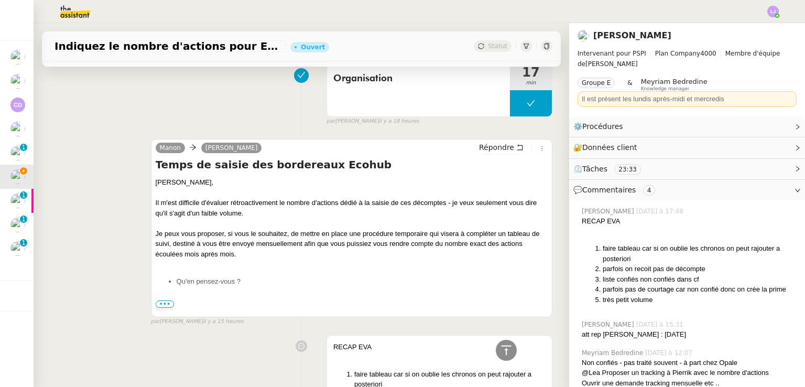
scroll to position [445, 0]
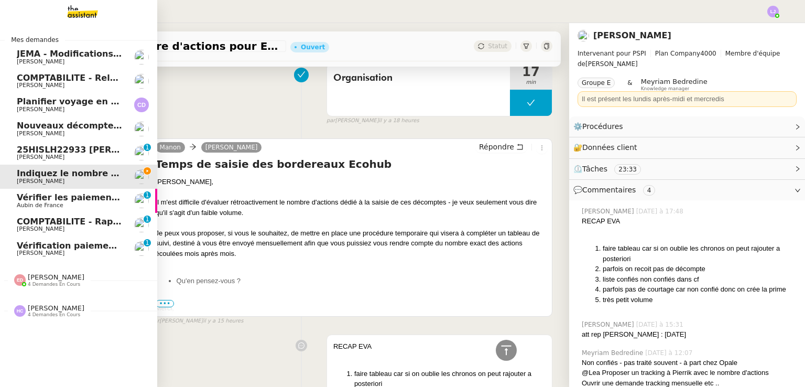
click at [75, 155] on span "[PERSON_NAME]" at bounding box center [70, 157] width 106 height 6
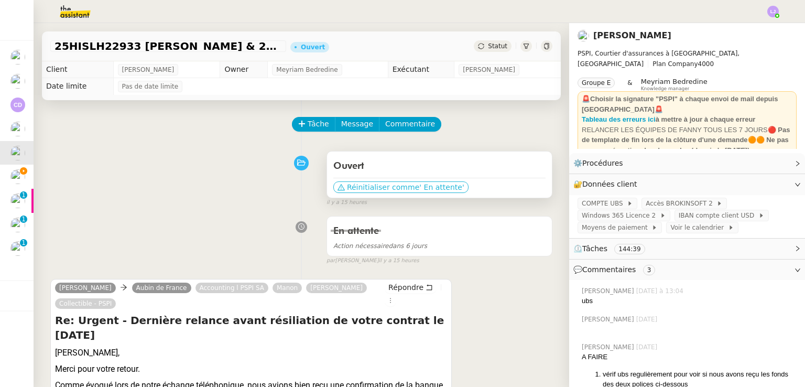
click at [389, 191] on span "Réinitialiser comme" at bounding box center [383, 187] width 72 height 10
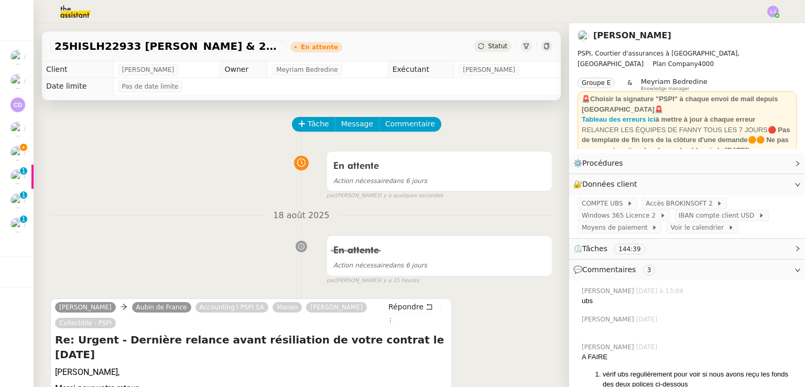
scroll to position [166, 0]
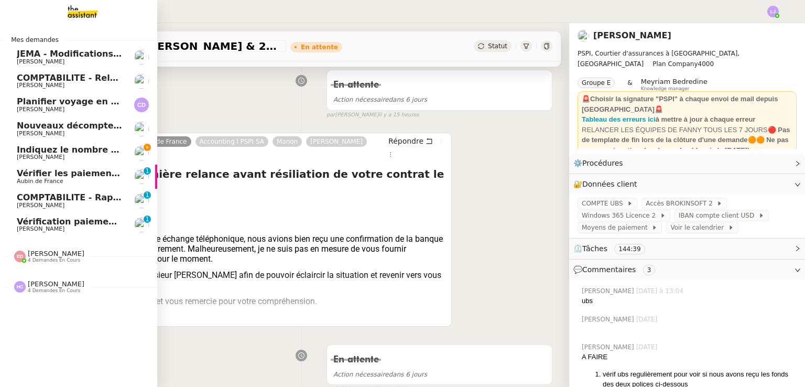
click at [67, 120] on link "Nouveaux décomptes de commissions Fanny Eyraud" at bounding box center [78, 129] width 157 height 24
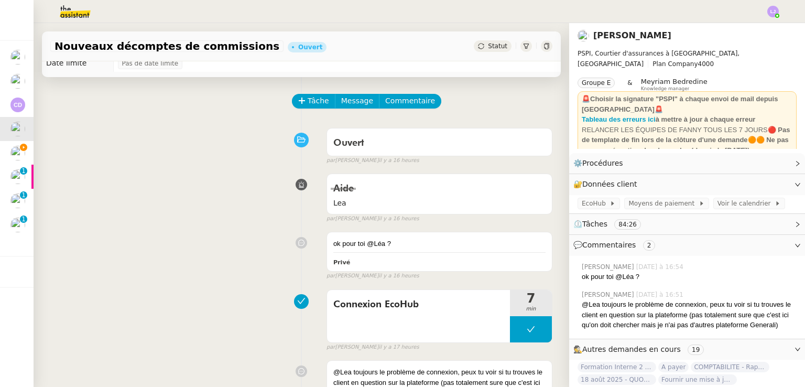
scroll to position [23, 0]
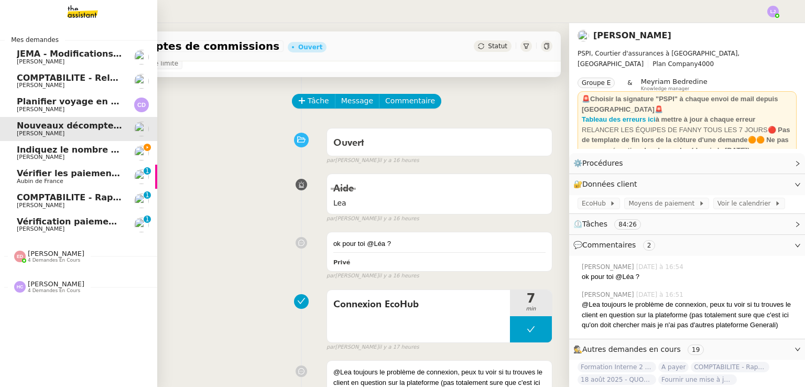
click at [135, 154] on img at bounding box center [141, 153] width 15 height 15
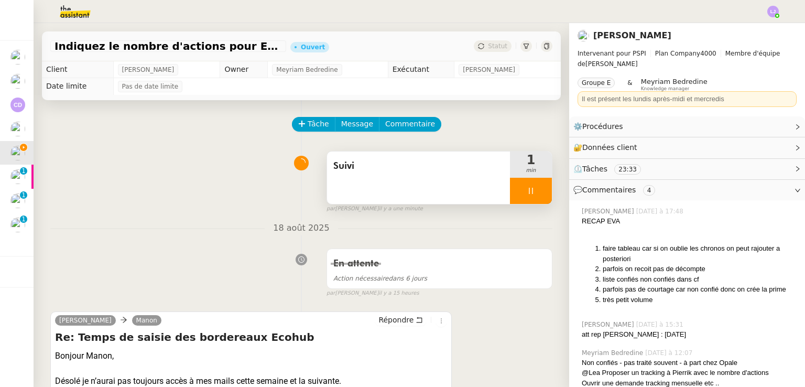
click at [424, 187] on div "Suivi" at bounding box center [418, 178] width 183 height 52
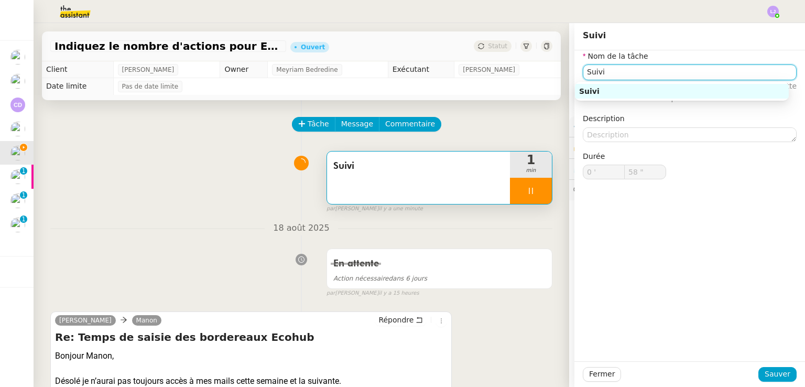
click at [620, 70] on input "Suivi" at bounding box center [690, 71] width 214 height 15
type input "59 ""
click at [620, 70] on input "Suivi" at bounding box center [690, 71] width 214 height 15
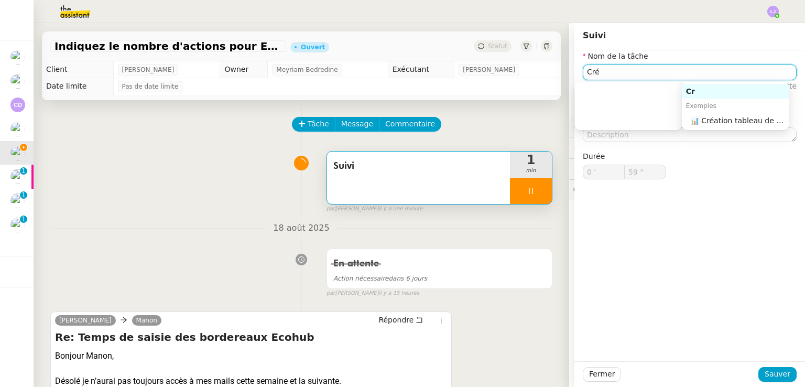
type input "Créa"
type input "1 '"
type input "0 ""
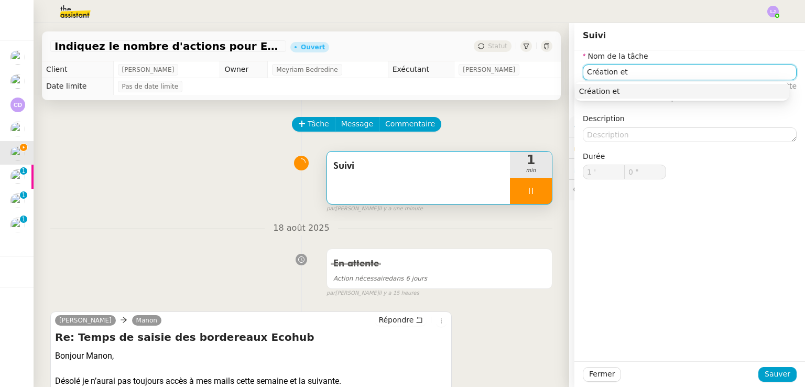
type input "Création et m"
type input "1 ""
type input "Création et mise ne pl"
type input "2 ""
type input "Création et mise en"
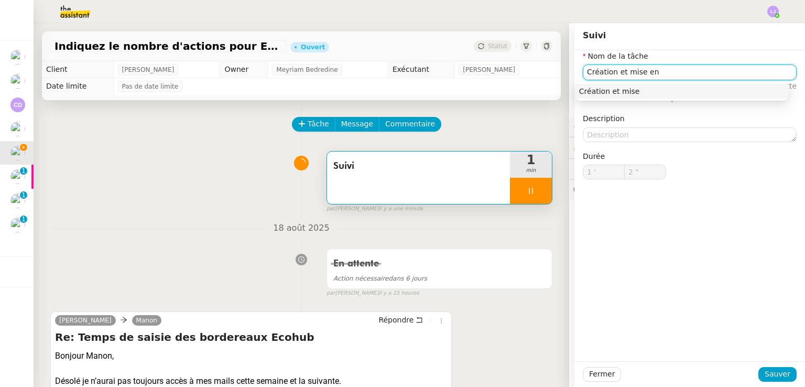
type input "3 ""
type input "Création et mise en place"
type input "4 ""
type input "Création et mise en place procédure"
type input "6 ""
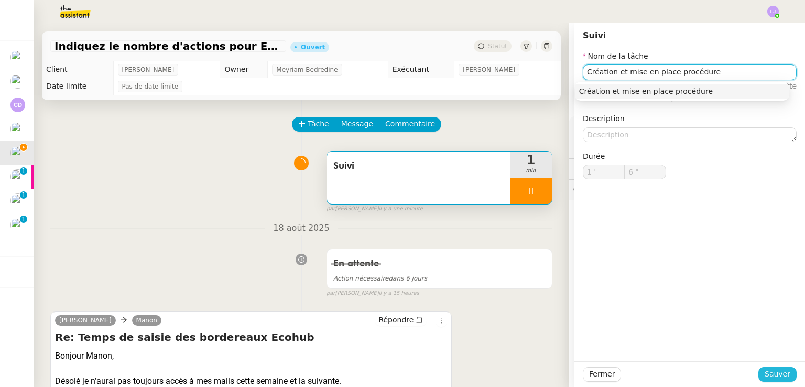
type input "Création et mise en place procédure"
click at [775, 370] on span "Sauver" at bounding box center [778, 374] width 26 height 12
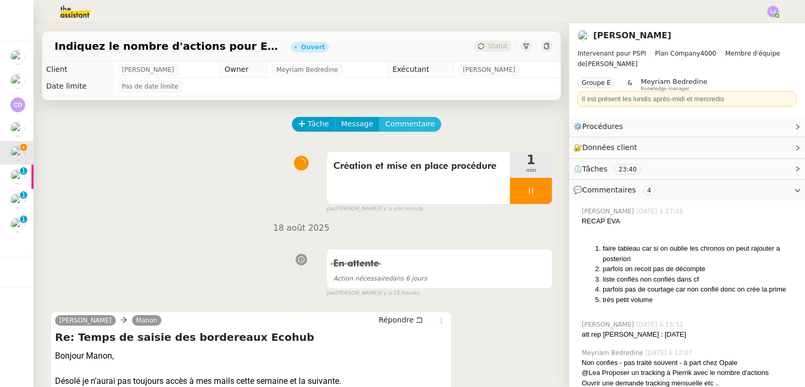
click at [397, 125] on span "Commentaire" at bounding box center [410, 124] width 50 height 12
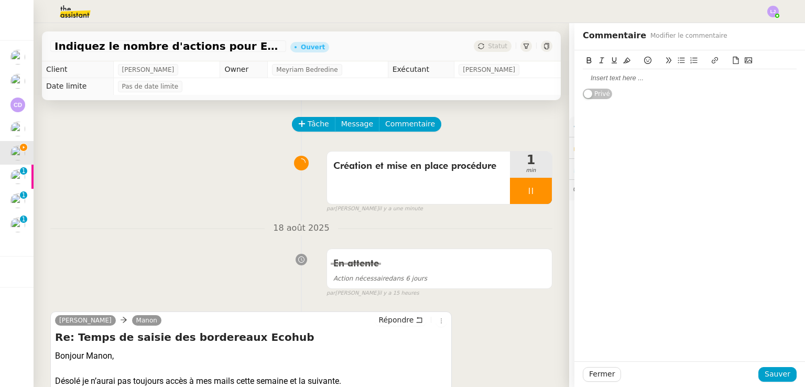
click at [602, 74] on div at bounding box center [690, 77] width 214 height 9
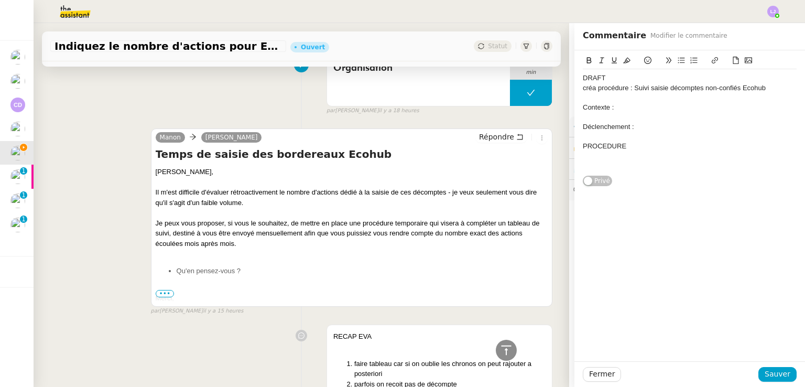
scroll to position [455, 0]
click at [621, 107] on div "Contexte :" at bounding box center [690, 107] width 214 height 9
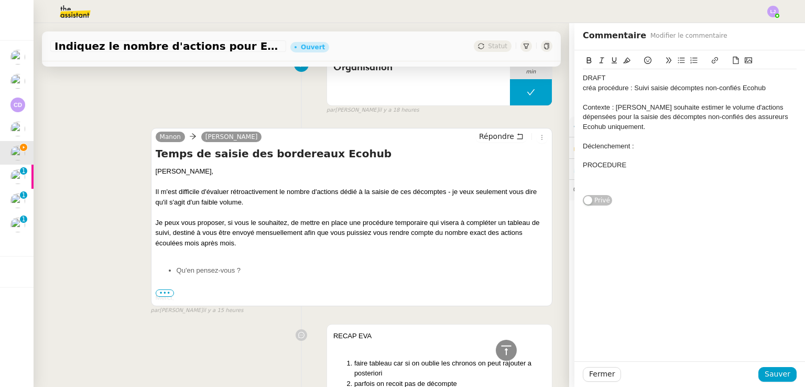
click at [667, 116] on div "Contexte : Pierrick souhaite estimer le volume d'actions dépensées pour la sais…" at bounding box center [690, 117] width 214 height 29
click at [593, 126] on div "Contexte : Pierrick souhaite estimer le volume d'actions dépensées pour la sais…" at bounding box center [690, 117] width 214 height 29
click at [708, 121] on div "Contexte : Pierrick souhaite estimer le volume d'actions dépensées pour la sais…" at bounding box center [690, 117] width 214 height 29
click at [693, 123] on div "Contexte : Pierrick souhaite estimer le volume d'actions dépensées pour la sais…" at bounding box center [690, 117] width 214 height 29
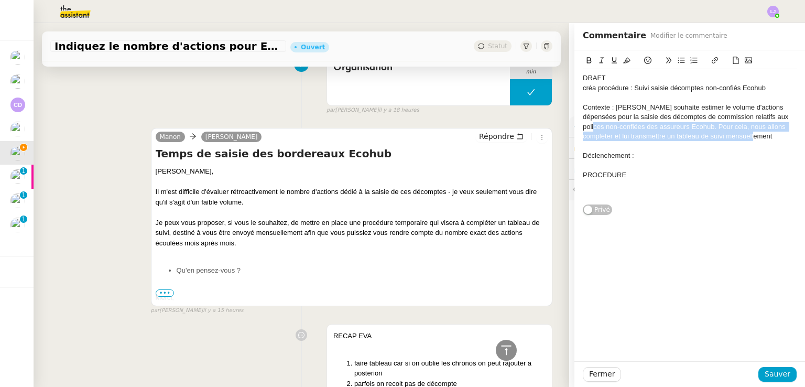
drag, startPoint x: 760, startPoint y: 138, endPoint x: 774, endPoint y: 122, distance: 21.2
click at [774, 122] on div "Contexte : Pierrick souhaite estimer le volume d'actions dépensées pour la sais…" at bounding box center [690, 122] width 214 height 39
click at [776, 131] on div "Contexte : Pierrick souhaite estimer le volume d'actions dépensées pour la sais…" at bounding box center [690, 122] width 214 height 39
drag, startPoint x: 776, startPoint y: 135, endPoint x: 774, endPoint y: 127, distance: 8.1
click at [774, 127] on div "Contexte : Pierrick souhaite estimer le volume d'actions dépensées pour la sais…" at bounding box center [690, 122] width 214 height 39
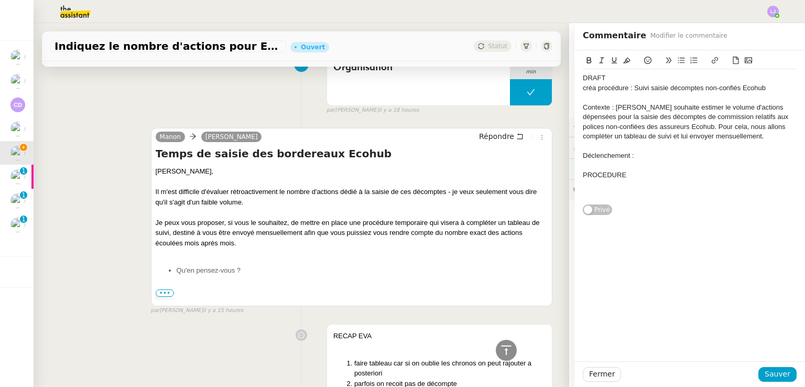
click at [711, 155] on div "Déclenchement :" at bounding box center [690, 155] width 214 height 9
click at [710, 122] on div "Contexte : Pierrick souhaite estimer le volume d'actions dépensées pour la sais…" at bounding box center [690, 122] width 214 height 39
click at [676, 158] on div "Déclenchement : Tous les" at bounding box center [690, 155] width 214 height 9
click at [705, 97] on div at bounding box center [690, 97] width 214 height 9
drag, startPoint x: 722, startPoint y: 156, endPoint x: 628, endPoint y: 158, distance: 94.4
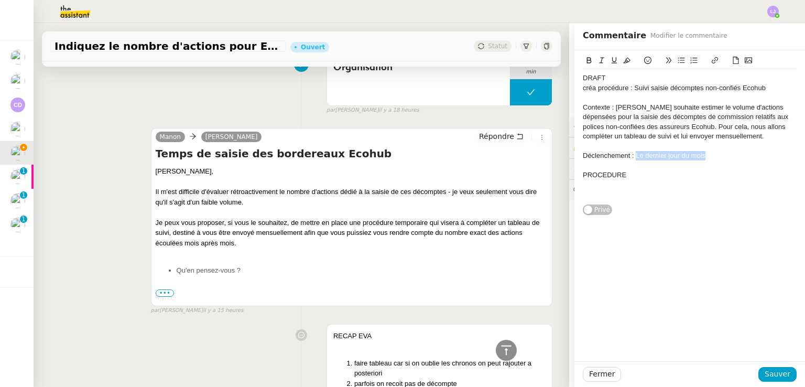
click at [628, 158] on div "Déclenchement : Le dernier jour du mois" at bounding box center [690, 155] width 214 height 9
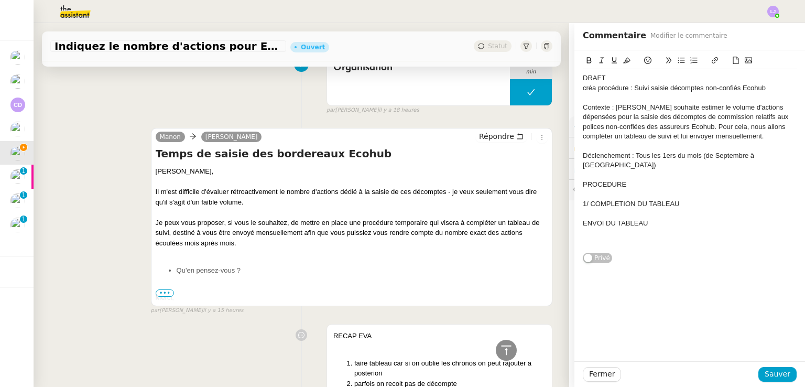
click at [583, 219] on div "ENVOI DU TABLEAU" at bounding box center [690, 223] width 214 height 9
click at [583, 190] on div at bounding box center [690, 194] width 214 height 9
click at [583, 199] on div "1/" at bounding box center [690, 203] width 214 height 9
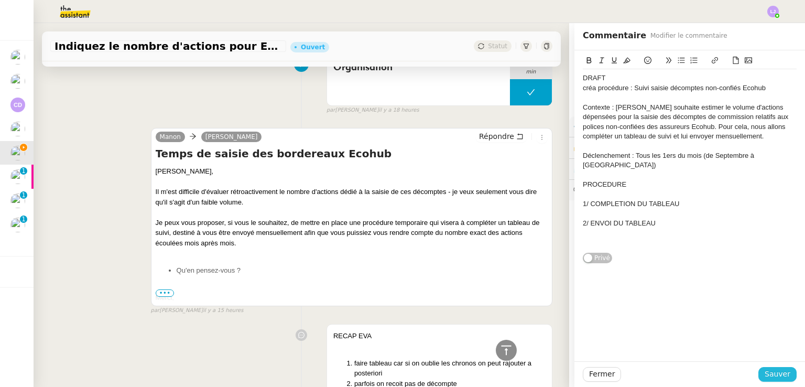
click at [765, 370] on span "Sauver" at bounding box center [778, 374] width 26 height 12
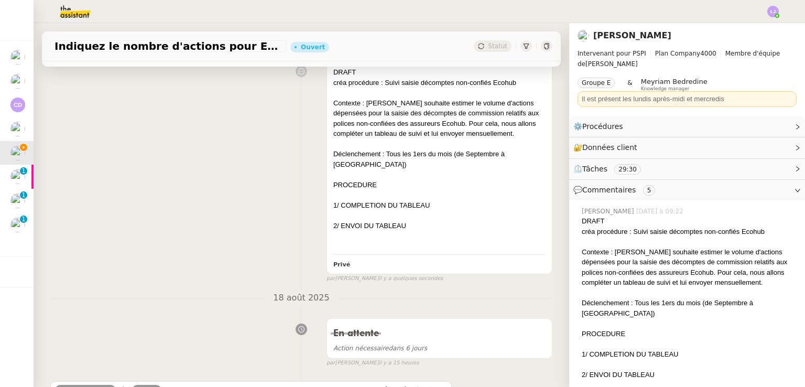
scroll to position [86, 0]
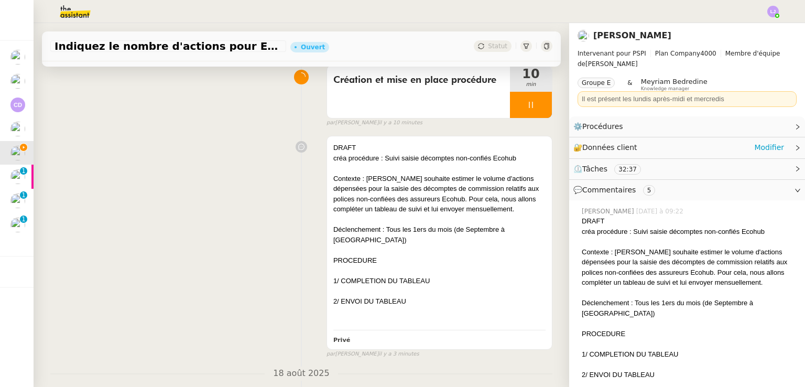
click at [686, 149] on div "🔐 Données client Modifier" at bounding box center [679, 148] width 211 height 12
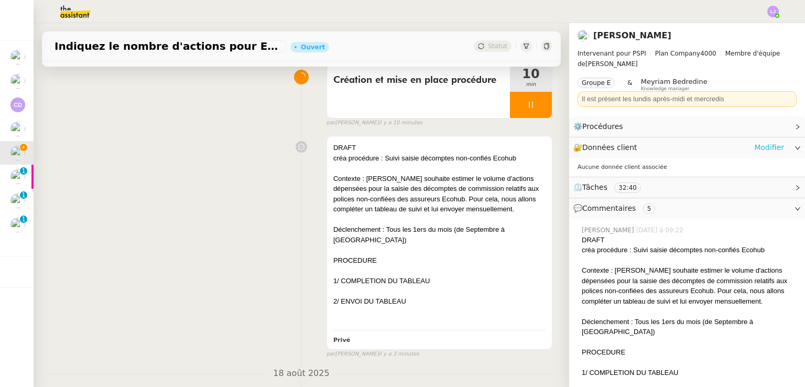
click at [757, 145] on link "Modifier" at bounding box center [769, 148] width 30 height 12
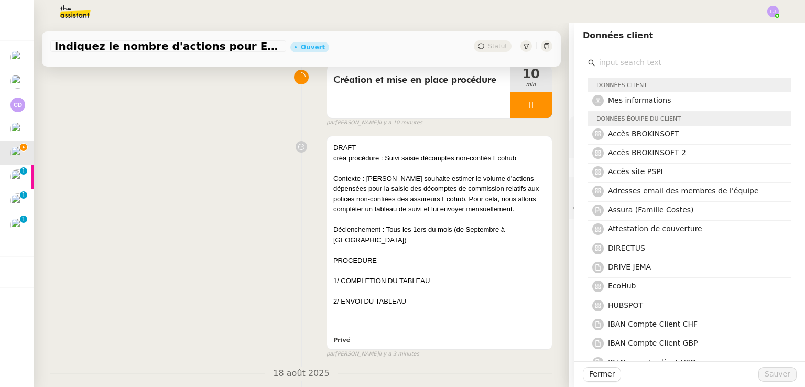
click at [621, 60] on input "text" at bounding box center [694, 63] width 196 height 14
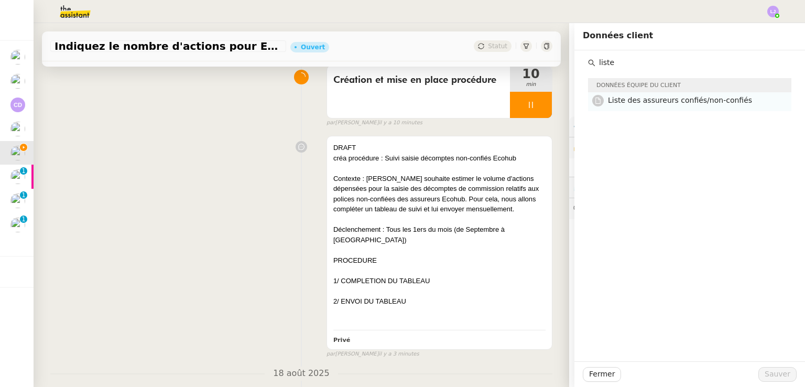
type input "liste"
click at [653, 101] on span "Liste des assureurs confiés/non-confiés" at bounding box center [680, 100] width 144 height 8
click at [770, 373] on span "Sauver" at bounding box center [778, 374] width 26 height 12
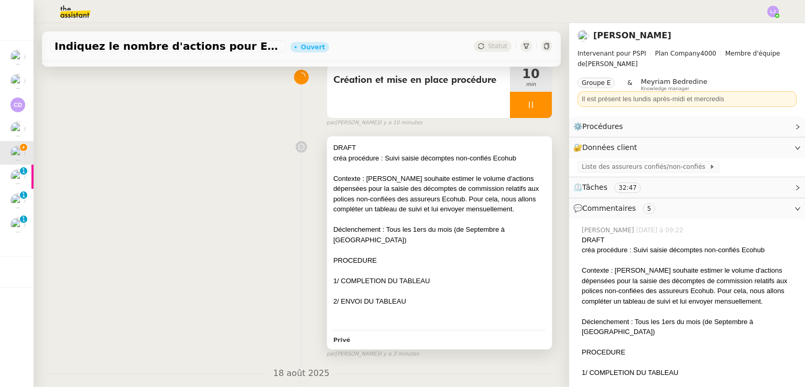
click at [484, 267] on div at bounding box center [439, 270] width 212 height 10
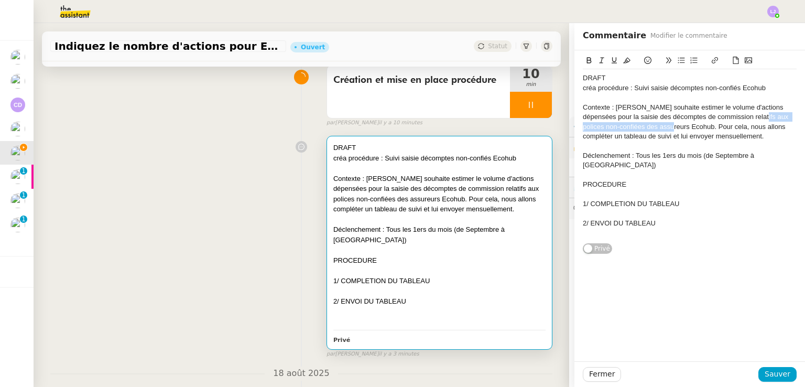
drag, startPoint x: 646, startPoint y: 128, endPoint x: 739, endPoint y: 119, distance: 93.7
click at [739, 119] on div "Contexte : Pierrick souhaite estimer le volume d'actions dépensées pour la sais…" at bounding box center [690, 122] width 214 height 39
click at [767, 372] on span "Sauver" at bounding box center [778, 374] width 26 height 12
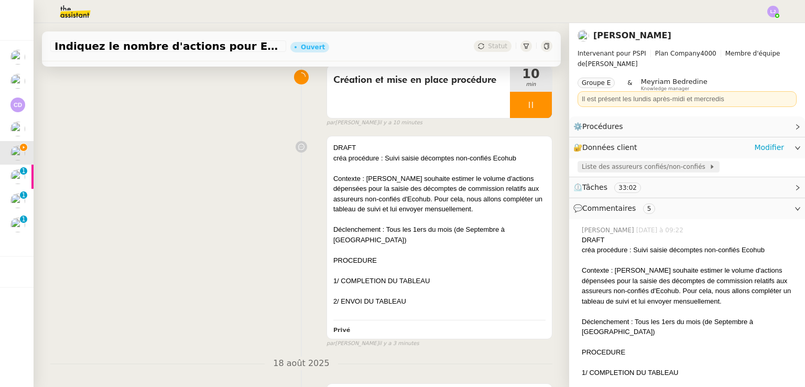
click at [644, 171] on span "Liste des assureurs confiés/non-confiés" at bounding box center [645, 166] width 127 height 10
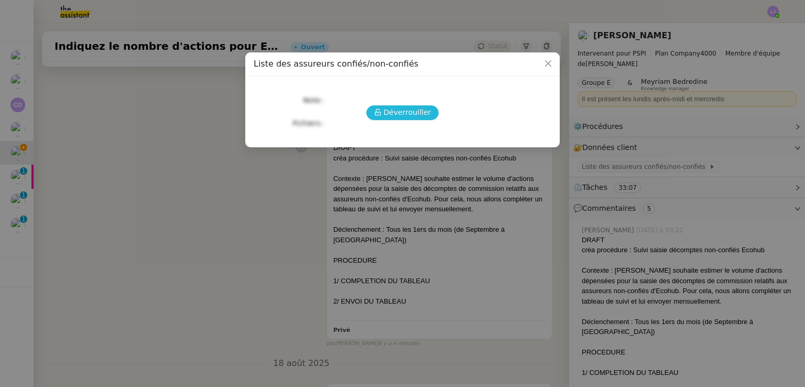
click at [408, 115] on span "Déverrouiller" at bounding box center [408, 112] width 48 height 12
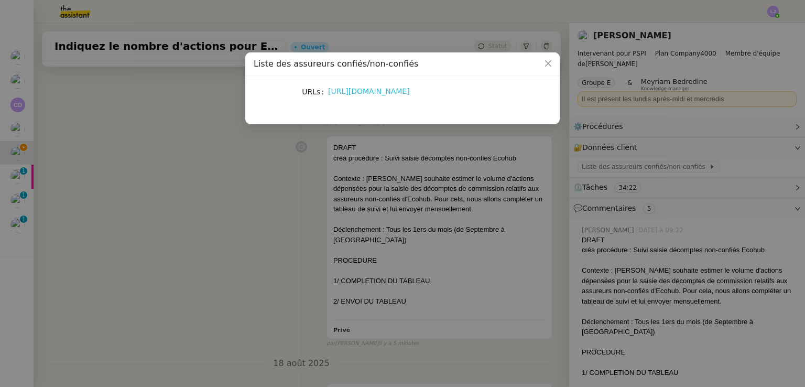
click at [410, 93] on link "[URL][DOMAIN_NAME]" at bounding box center [369, 91] width 82 height 8
click at [461, 223] on nz-modal-container "Liste des assureurs confiés/non-confiés URLs https://docs.google.com/spreadshee…" at bounding box center [402, 193] width 805 height 387
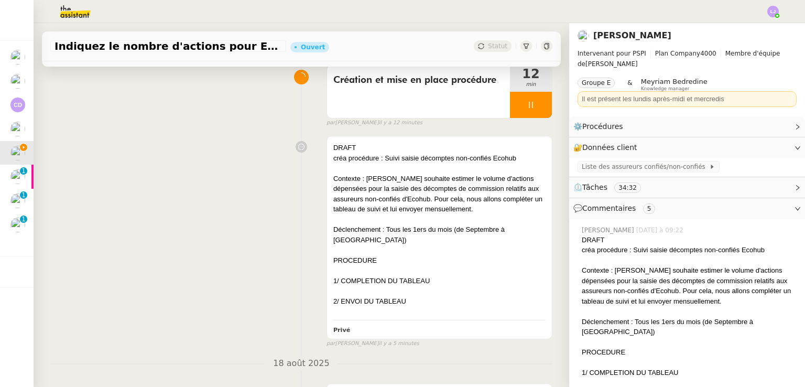
click at [461, 223] on div at bounding box center [439, 219] width 212 height 10
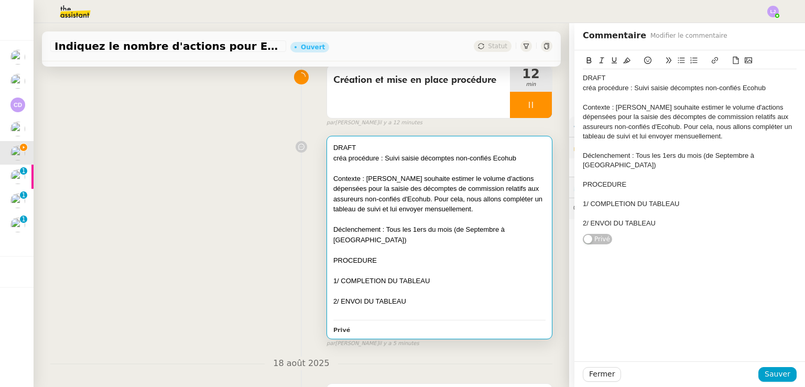
click at [642, 124] on div "Contexte : Pierrick souhaite estimer le volume d'actions dépensées pour la sais…" at bounding box center [690, 122] width 214 height 39
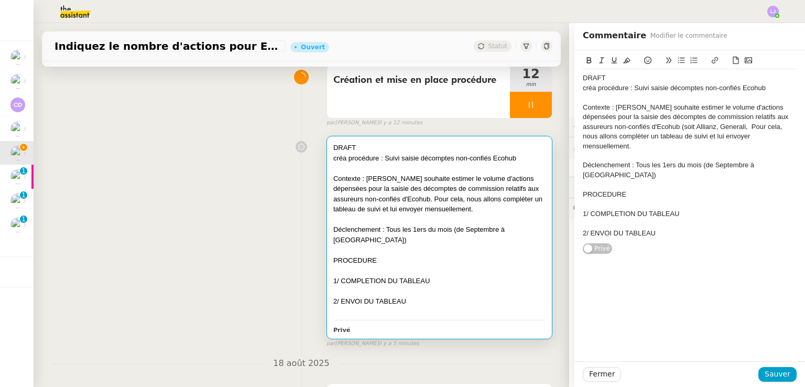
click at [697, 126] on div "Contexte : Pierrick souhaite estimer le volume d'actions dépensées pour la sais…" at bounding box center [690, 127] width 214 height 48
click at [776, 376] on span "Sauver" at bounding box center [778, 374] width 26 height 12
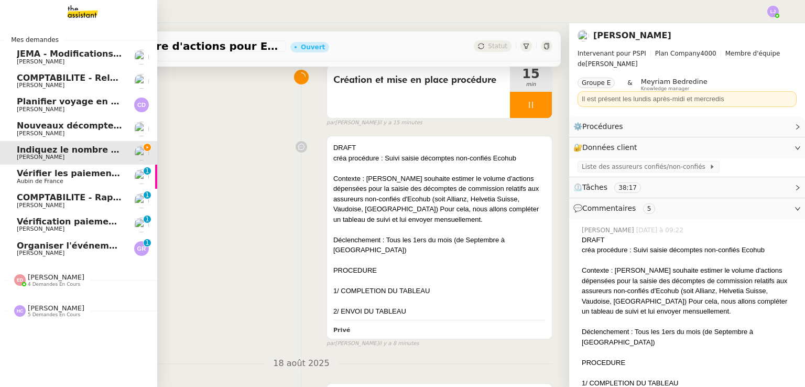
click at [52, 285] on span "4 demandes en cours" at bounding box center [54, 285] width 52 height 6
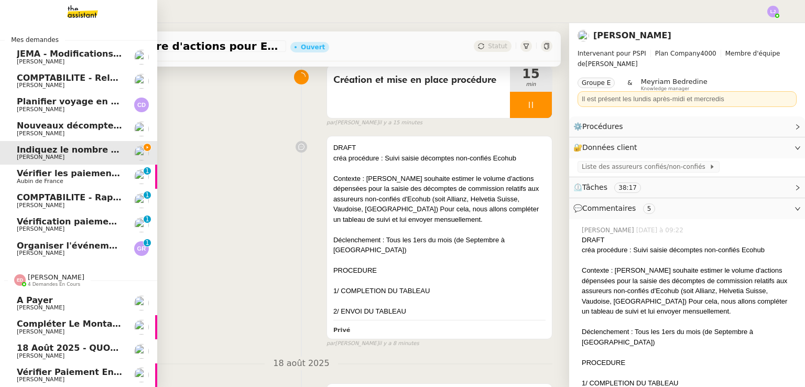
scroll to position [36, 0]
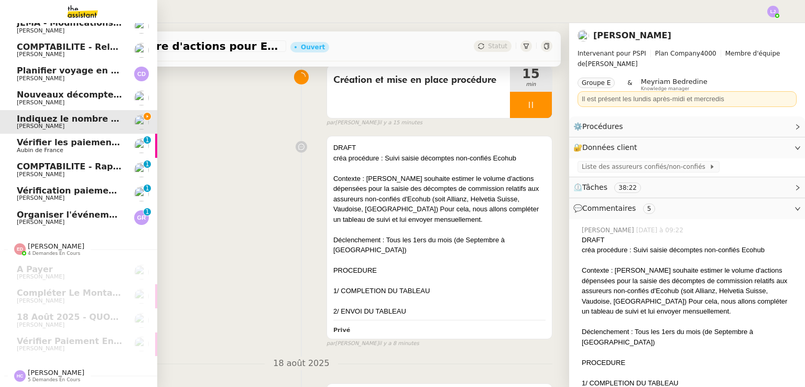
click at [107, 223] on link "Organiser l'événement à Lyon Guillaume Rouvroy 0 1 2 3 4 5 6 7 8 9" at bounding box center [78, 218] width 157 height 24
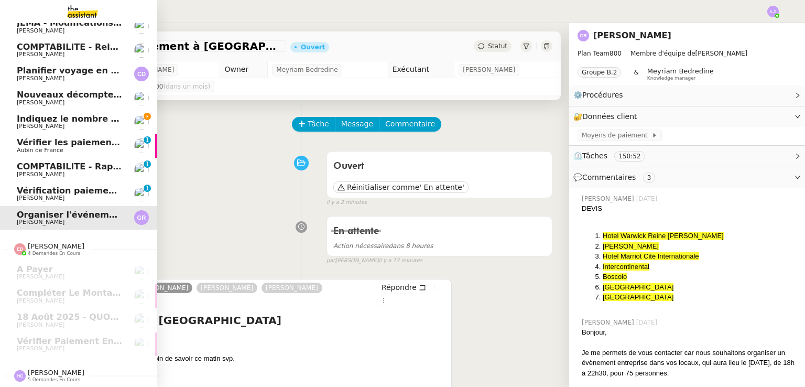
click at [134, 117] on img at bounding box center [141, 122] width 15 height 15
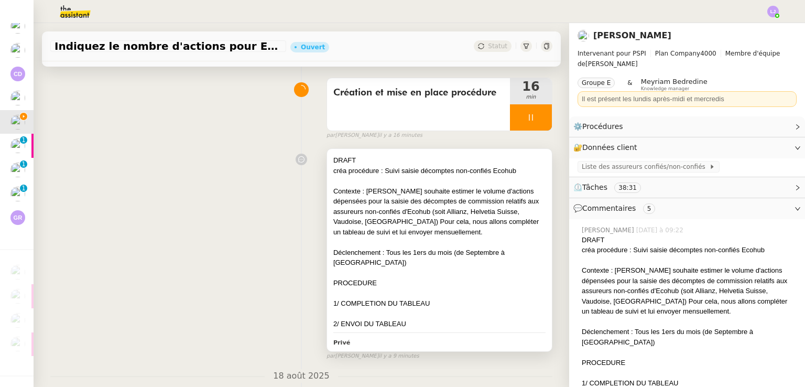
scroll to position [73, 0]
click at [342, 181] on div at bounding box center [439, 181] width 212 height 10
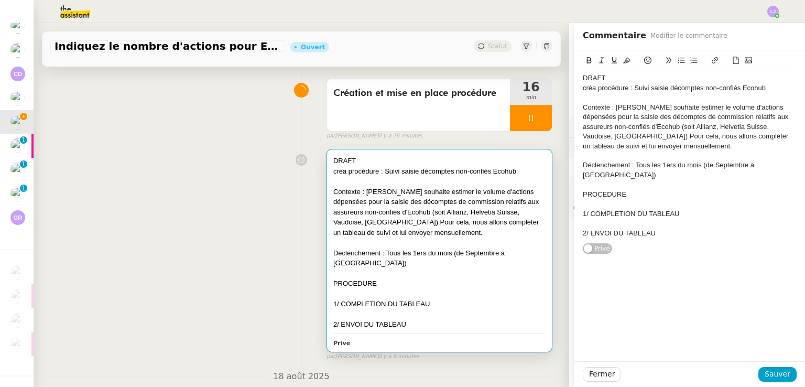
click at [695, 209] on div "1/ COMPLETION DU TABLEAU" at bounding box center [690, 213] width 214 height 9
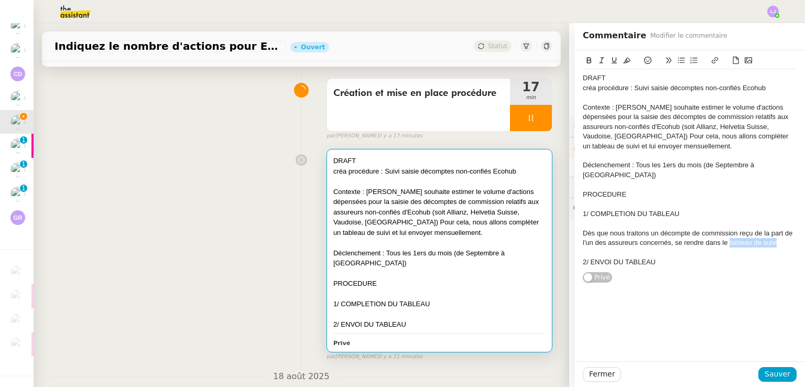
drag, startPoint x: 780, startPoint y: 232, endPoint x: 721, endPoint y: 235, distance: 58.8
click at [721, 235] on div "Dès que nous traitons un décompte de commission reçu de la part de l'un des ass…" at bounding box center [690, 238] width 214 height 19
click at [711, 64] on icon at bounding box center [714, 60] width 7 height 7
paste input "https://docs.google.com/spreadsheets/d/17t5xH2wGBDyB5POJenBtJMHJYV9BgnX3sL7u8Xo…"
type input "https://docs.google.com/spreadsheets/d/17t5xH2wGBDyB5POJenBtJMHJYV9BgnX3sL7u8Xo…"
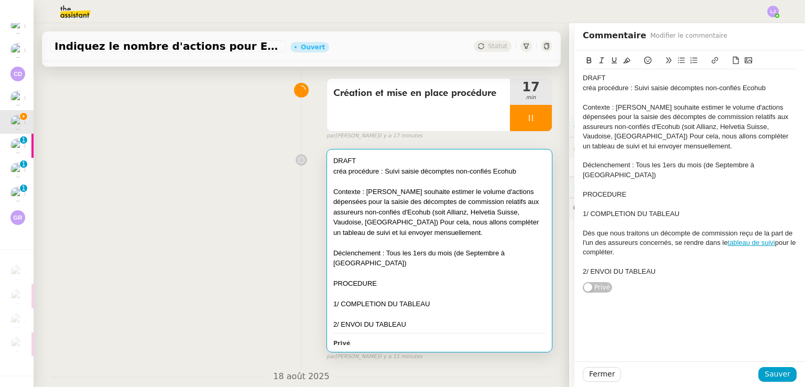
click at [623, 229] on div "Dès que nous traitons un décompte de commission reçu de la part de l'un des ass…" at bounding box center [690, 243] width 214 height 29
click at [638, 190] on div "PROCEDURE" at bounding box center [690, 194] width 214 height 9
click at [761, 128] on div "Contexte : Pierrick souhaite estimer le volume d'actions dépensées pour la sais…" at bounding box center [690, 127] width 214 height 48
click at [672, 242] on div "Dès que nous traitons un décompte de commission reçu de la part de l'un des ass…" at bounding box center [690, 243] width 214 height 29
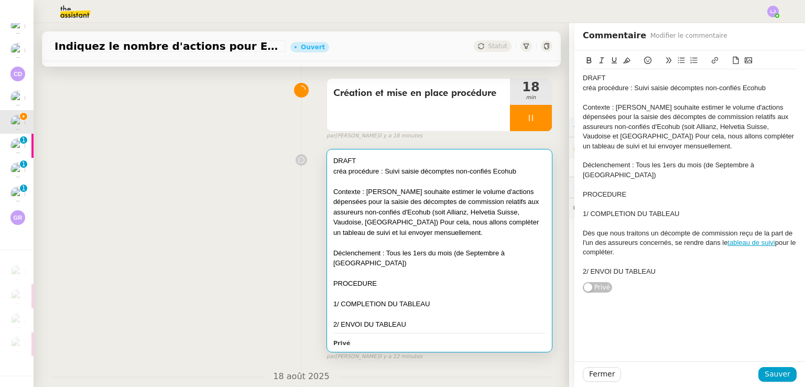
click at [679, 209] on div "1/ COMPLETION DU TABLEAU" at bounding box center [690, 213] width 214 height 9
click at [622, 229] on div "Dès que nous traitons un décompte de commission reçu de la part de l'un des ass…" at bounding box center [690, 243] width 214 height 29
click at [747, 229] on div "Dès que nous recevons un décompte de commission reçu de la part de l'un des ass…" at bounding box center [690, 243] width 214 height 29
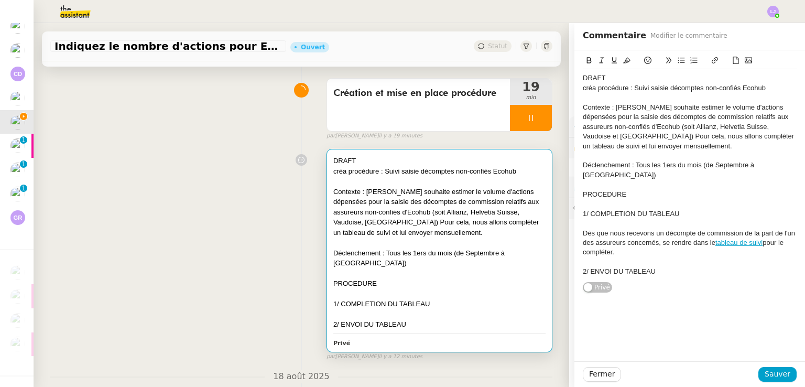
click at [655, 234] on div "Dès que nous recevons un décompte de commission de la part de l'un des assureur…" at bounding box center [690, 243] width 214 height 29
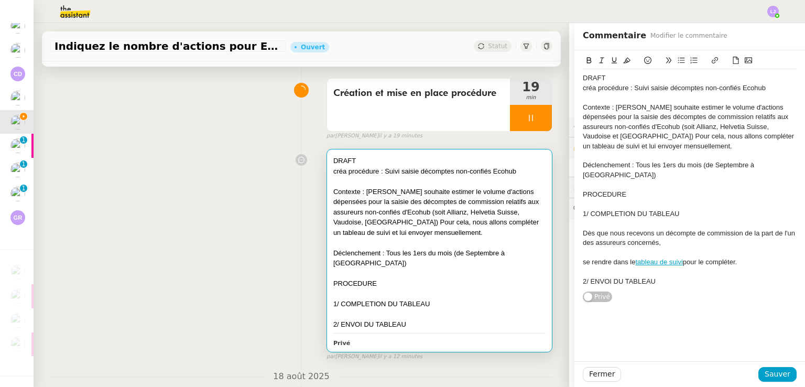
click at [655, 234] on div "Dès que nous recevons un décompte de commission de la part de l'un des assureur…" at bounding box center [690, 238] width 214 height 19
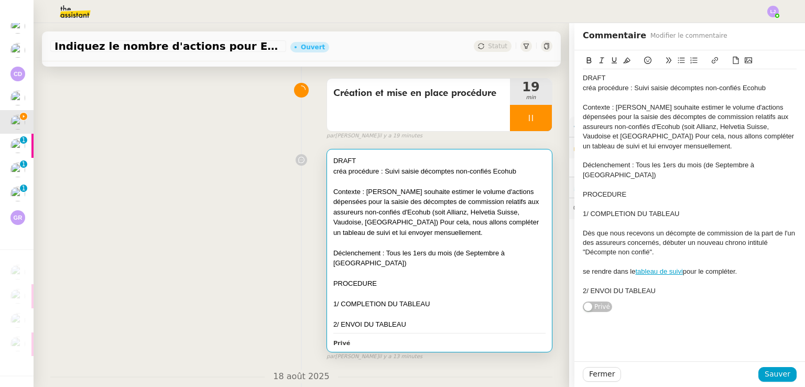
click at [583, 229] on div "Dès que nous recevons un décompte de commission de la part de l'un des assureur…" at bounding box center [690, 243] width 214 height 29
click at [583, 267] on div "se rendre dans le tableau de suivi pour le compléter." at bounding box center [690, 271] width 214 height 9
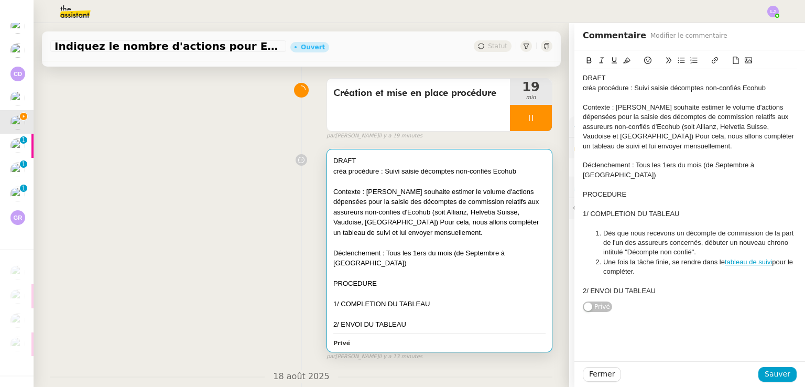
click at [648, 265] on li "Une fois la tâche finie, se rendre dans le tableau de suivi pour le compléter." at bounding box center [695, 266] width 204 height 19
click at [659, 286] on div "2/ ENVOI DU TABLEAU" at bounding box center [690, 290] width 214 height 9
click at [595, 229] on li "Dès que nous recevons un décompte de commission de la part de l'un des assureur…" at bounding box center [695, 243] width 204 height 29
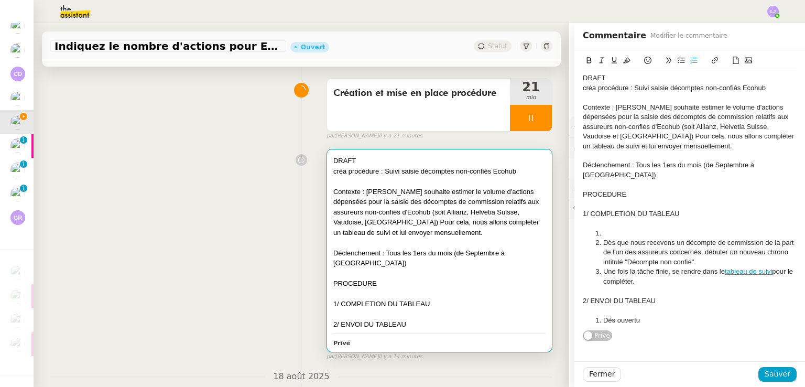
click at [634, 88] on div "créa procédure : Suivi saisie décomptes non-confiés Ecohub" at bounding box center [690, 87] width 214 height 9
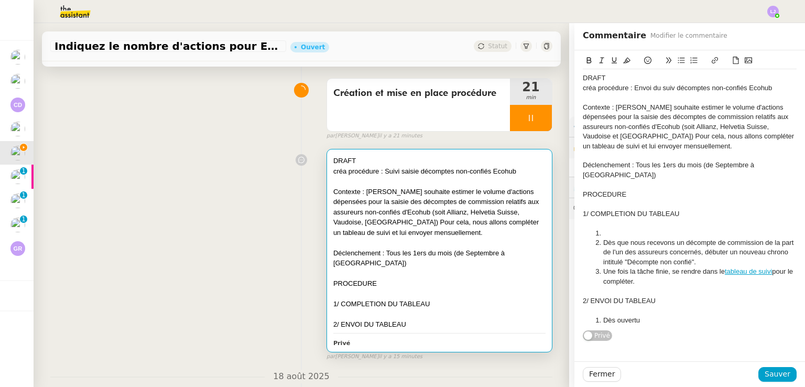
click at [663, 85] on div "créa procédure : Envoi du suiv décomptes non-confiés Ecohub" at bounding box center [690, 87] width 214 height 9
click at [596, 137] on div "Contexte : Pierrick souhaite estimer le volume d'actions dépensées pour la sais…" at bounding box center [690, 127] width 214 height 48
click at [623, 229] on li at bounding box center [695, 233] width 204 height 9
drag, startPoint x: 675, startPoint y: 201, endPoint x: 585, endPoint y: 206, distance: 89.8
click at [585, 209] on div "1/ COMPLETION DU TABLEAU" at bounding box center [690, 213] width 214 height 9
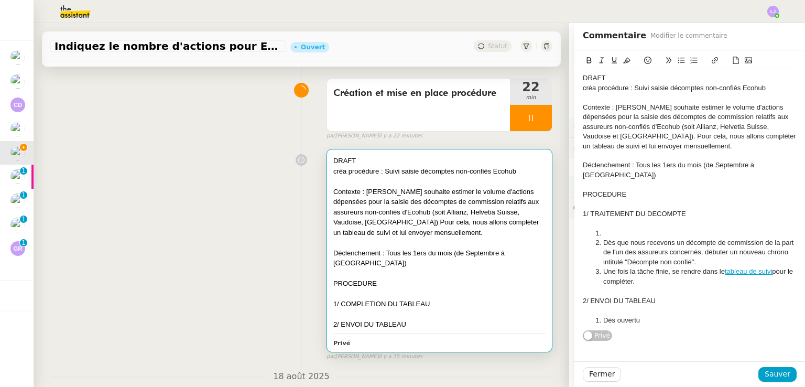
click at [618, 229] on li at bounding box center [695, 233] width 204 height 9
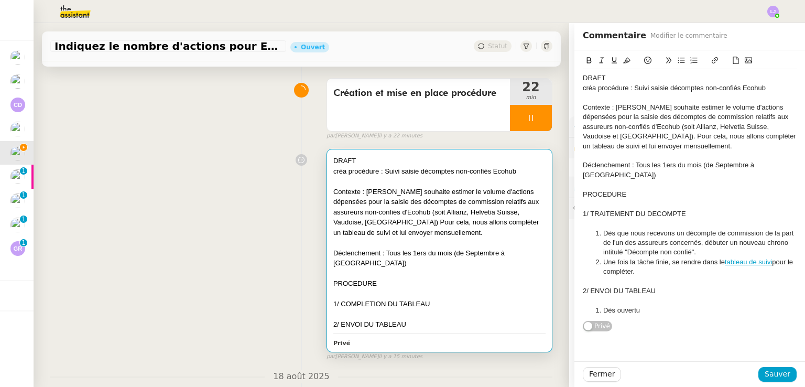
click at [596, 229] on li "Dès que nous recevons un décompte de commission de la part de l'un des assureur…" at bounding box center [695, 243] width 204 height 29
click at [671, 240] on div "Dès que nous recevons un décompte de commission de la part de l'un des assureur…" at bounding box center [690, 243] width 214 height 29
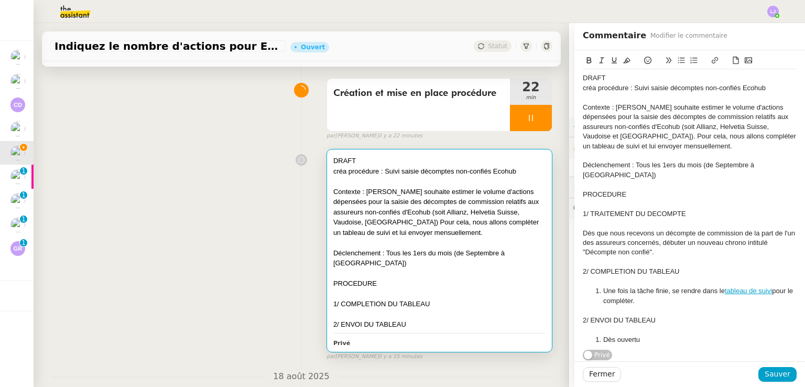
click at [596, 286] on li "Une fois la tâche finie, se rendre dans le tableau de suivi pour le compléter." at bounding box center [695, 295] width 204 height 19
click at [583, 316] on div "2/ ENVOI DU TABLEAU" at bounding box center [690, 320] width 214 height 9
click at [597, 335] on li "Dès ouvertu" at bounding box center [695, 339] width 204 height 9
click at [617, 335] on div "Dès ouvertu" at bounding box center [690, 339] width 214 height 9
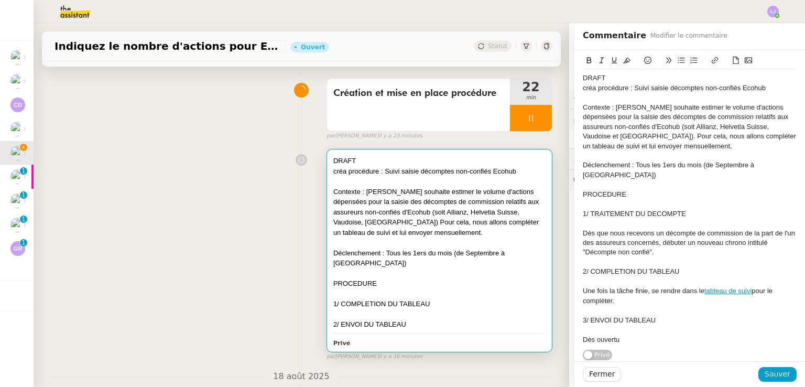
click at [617, 335] on div "Dès ouvertu" at bounding box center [690, 339] width 214 height 9
drag, startPoint x: 667, startPoint y: 328, endPoint x: 573, endPoint y: 328, distance: 94.4
click at [575, 328] on div "DRAFT créa procédure : Suivi saisie décomptes non-confiés Ecohub Contexte : Pie…" at bounding box center [690, 210] width 231 height 320
click at [657, 242] on div "Dès que nous recevons un décompte de commission de la part de l'un des assureur…" at bounding box center [690, 243] width 214 height 29
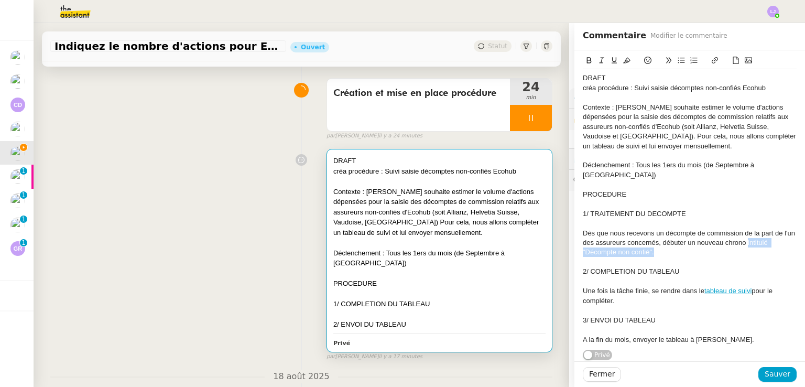
drag, startPoint x: 740, startPoint y: 235, endPoint x: 744, endPoint y: 243, distance: 8.2
click at [744, 243] on div "Dès que nous recevons un décompte de commission de la part de l'un des assureur…" at bounding box center [690, 243] width 214 height 29
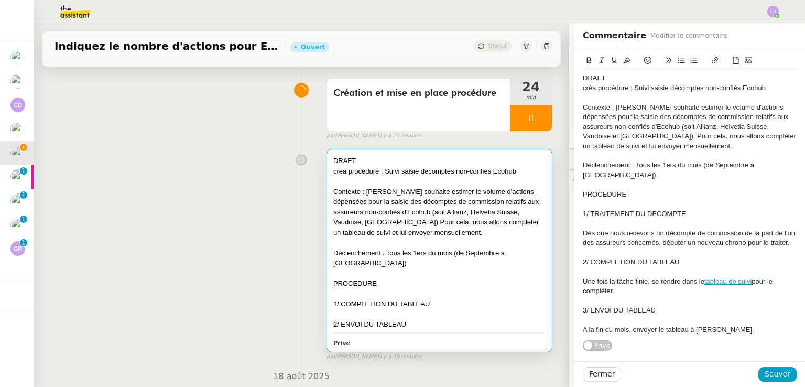
click at [701, 209] on div "1/ TRAITEMENT DU DECOMPTE" at bounding box center [690, 213] width 214 height 9
click at [595, 111] on div "Contexte : Pierrick souhaite estimer le volume d'actions dépensées pour la sais…" at bounding box center [690, 127] width 214 height 48
click at [599, 166] on div "Déclenchement : Tous les 1ers du mois (de Septembre à Décembre)" at bounding box center [690, 169] width 214 height 19
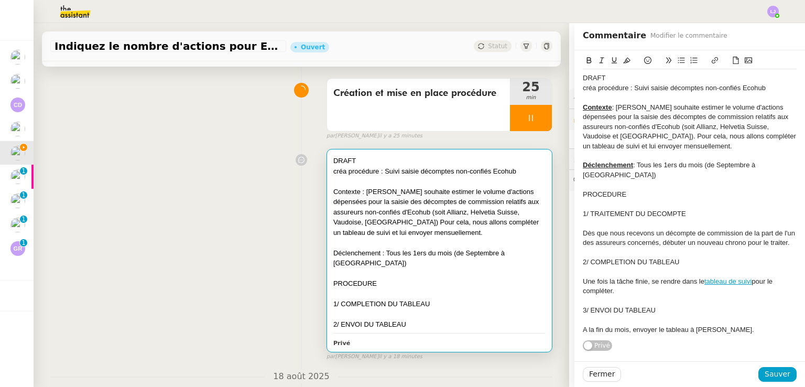
click at [604, 190] on div "PROCEDURE" at bounding box center [690, 194] width 214 height 9
click at [614, 209] on div "1/ TRAITEMENT DU DECOMPTE" at bounding box center [690, 213] width 214 height 9
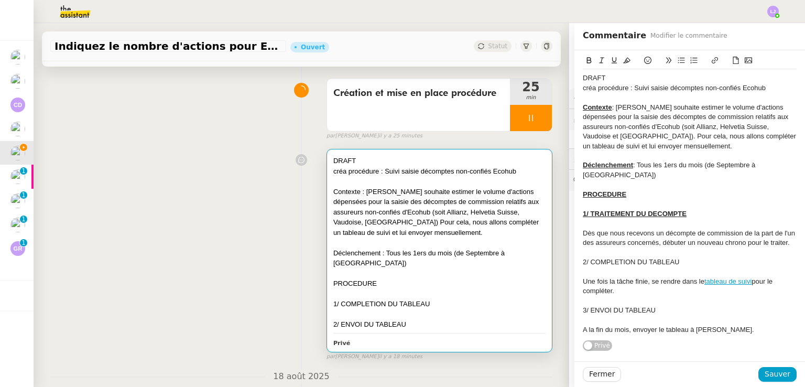
click at [608, 257] on div "2/ COMPLETION DU TABLEAU" at bounding box center [690, 261] width 214 height 9
click at [621, 306] on div "3/ ENVOI DU TABLEAU" at bounding box center [690, 310] width 214 height 9
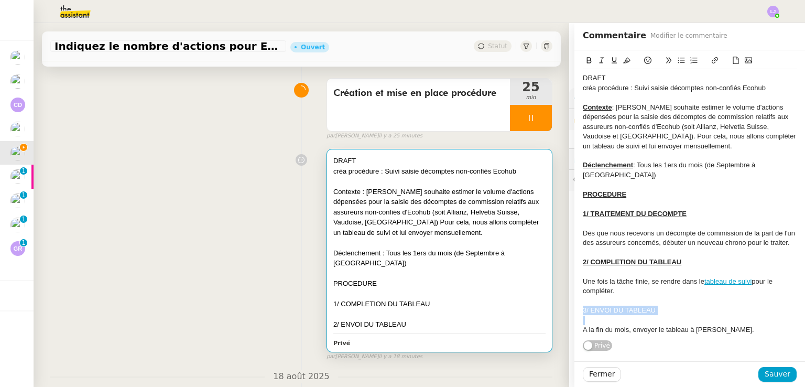
click at [621, 306] on div "3/ ENVOI DU TABLEAU" at bounding box center [690, 310] width 214 height 9
click at [651, 138] on div "Contexte : Pierrick souhaite estimer le volume d'actions dépensées pour la sais…" at bounding box center [690, 127] width 214 height 48
click at [774, 107] on div "Contexte : Pierrick souhaite estimer le volume d'actions dépensées pour la sais…" at bounding box center [690, 127] width 214 height 48
click at [627, 280] on div "Une fois la tâche finie, se rendre dans le tableau de suivi pour le compléter." at bounding box center [690, 286] width 214 height 19
click at [583, 325] on div "A la fin du mois, envoyer le tableau à [PERSON_NAME]." at bounding box center [690, 329] width 214 height 9
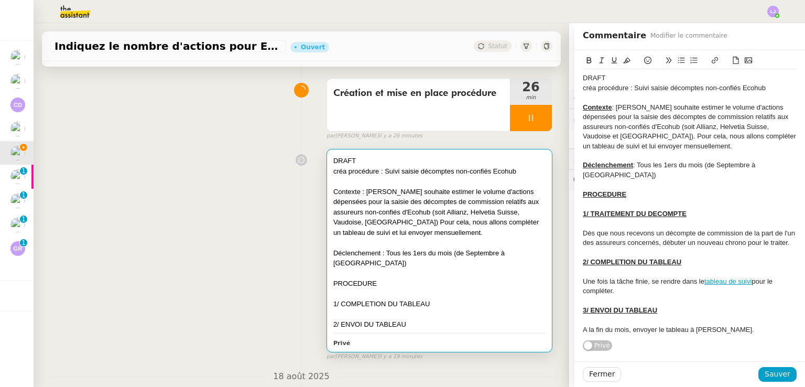
click at [623, 325] on div "A la fin du mois, envoyer le tableau à [PERSON_NAME]." at bounding box center [690, 329] width 214 height 9
click at [698, 209] on div "1/ TRAITEMENT DU DECOMPTE" at bounding box center [690, 213] width 214 height 9
click at [643, 330] on div "A la fin du mois, lorsque tous les décomptes ont été traités, envoyer le tablea…" at bounding box center [690, 334] width 214 height 19
click at [644, 58] on icon at bounding box center [647, 60] width 7 height 7
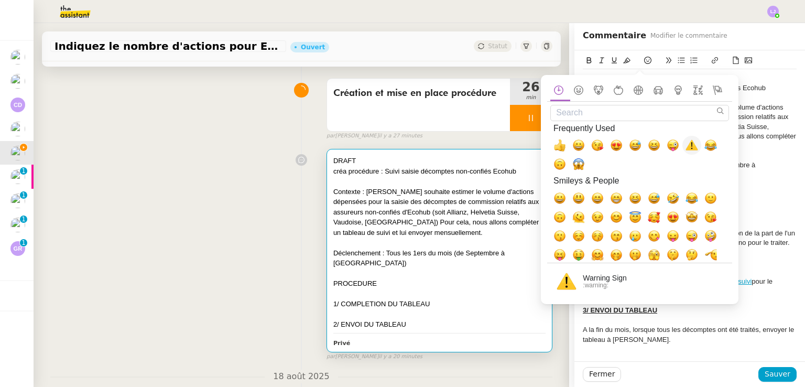
click at [690, 141] on span "⚠️, warning" at bounding box center [692, 145] width 13 height 13
click at [592, 354] on div "⚠️" at bounding box center [690, 358] width 214 height 9
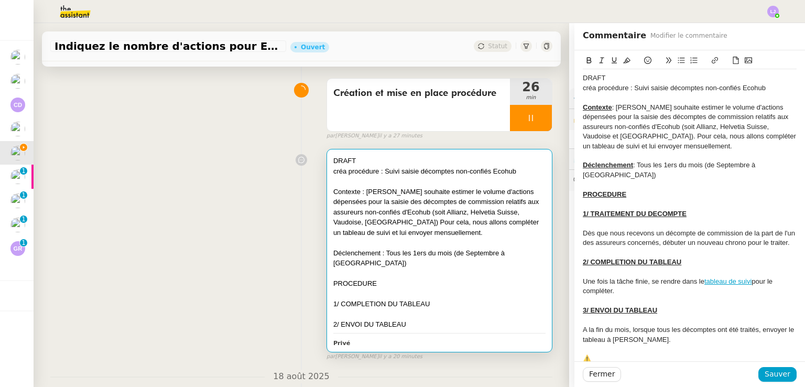
click at [592, 354] on div "⚠️" at bounding box center [690, 358] width 214 height 9
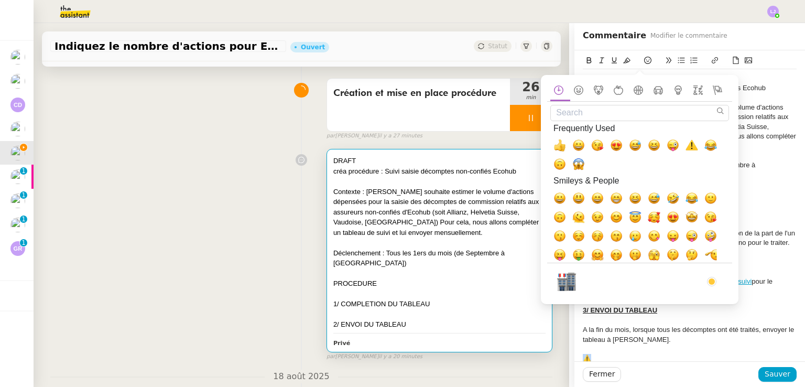
click at [592, 354] on div "⚠️" at bounding box center [690, 358] width 214 height 9
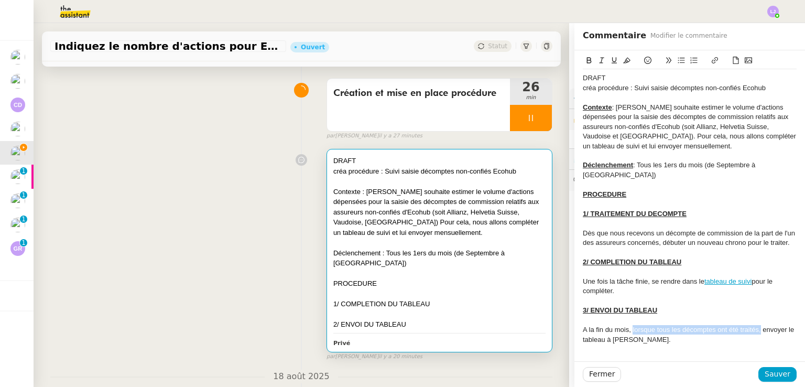
drag, startPoint x: 753, startPoint y: 319, endPoint x: 625, endPoint y: 322, distance: 127.4
click at [625, 325] on div "A la fin du mois, lorsque tous les décomptes ont été traités, envoyer le tablea…" at bounding box center [690, 334] width 214 height 19
click at [785, 231] on div "Dès que nous recevons un décompte de commission de la part de l'un des assureur…" at bounding box center [690, 238] width 214 height 19
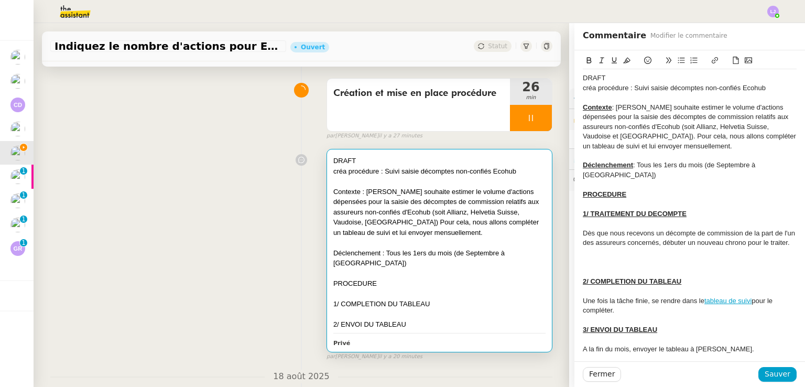
click at [644, 59] on icon at bounding box center [647, 60] width 7 height 7
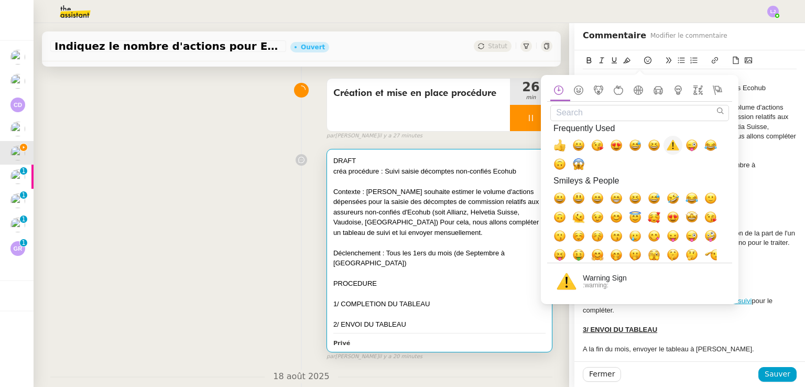
click at [672, 147] on span "⚠️, warning" at bounding box center [673, 145] width 13 height 13
click at [776, 233] on div "Dès que nous recevons un décompte de commission de la part de l'un des assureur…" at bounding box center [690, 238] width 214 height 19
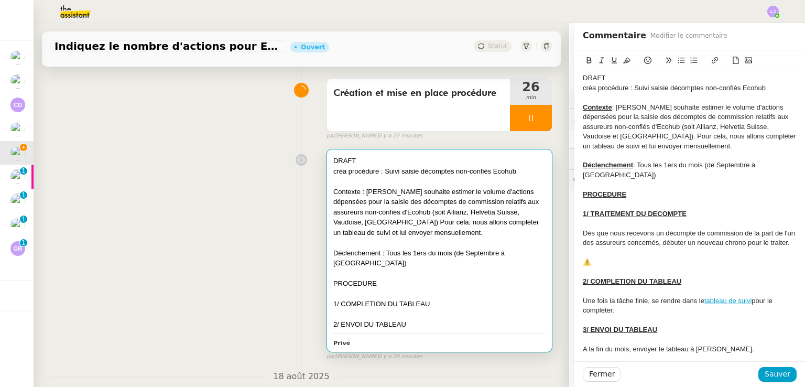
click at [638, 257] on div "⚠️" at bounding box center [690, 261] width 214 height 9
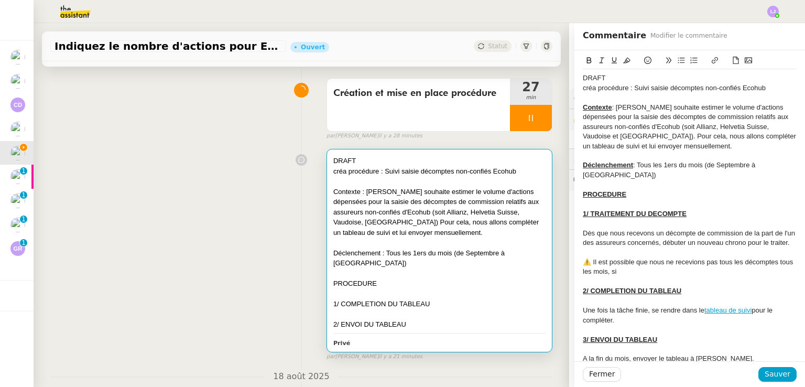
click at [627, 261] on div "⚠️ Il est possible que nous ne recevions pas tous les décomptes tous les mois, …" at bounding box center [690, 266] width 214 height 19
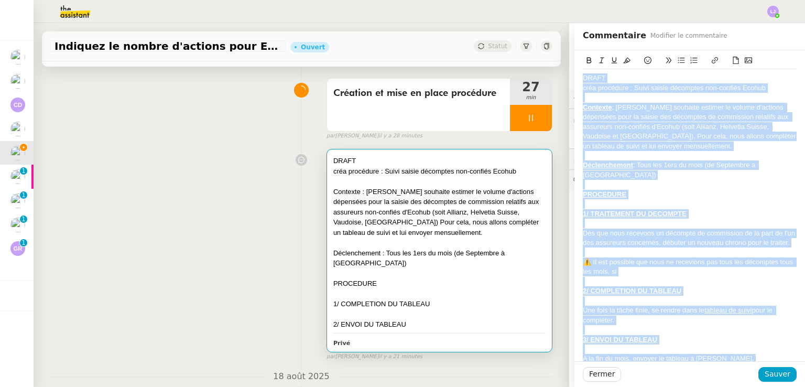
copy div "DRAFT créa procédure : Suivi saisie décomptes non-confiés Ecohub Contexte : Pie…"
click at [618, 262] on div "⚠️ Il est possible que nous ne recevions pas tous les décomptes tous les mois, …" at bounding box center [690, 266] width 214 height 19
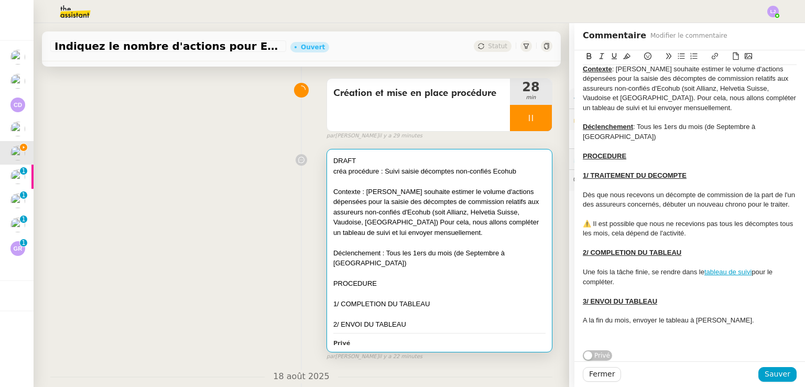
scroll to position [53, 0]
click at [624, 199] on div "Dès que nous recevons un décompte de commission de la part de l'un des assureur…" at bounding box center [690, 199] width 214 height 19
click at [642, 267] on div "Une fois la tâche finie, se rendre dans le tableau de suivi pour le compléter." at bounding box center [690, 276] width 214 height 19
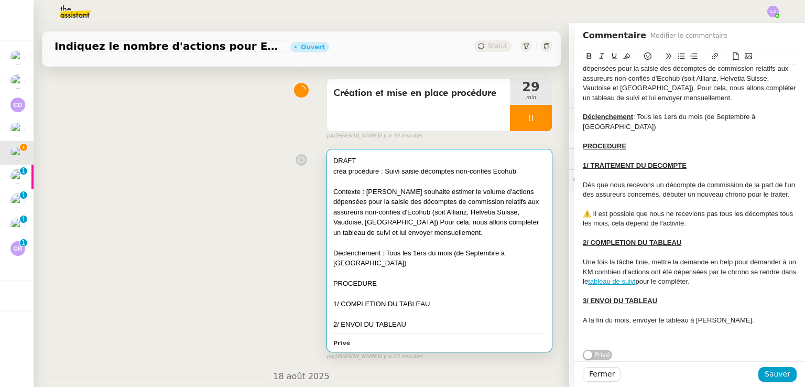
click at [646, 268] on div "Une fois la tâche finie, mettre la demande en help pour demander à un KM combie…" at bounding box center [690, 271] width 214 height 29
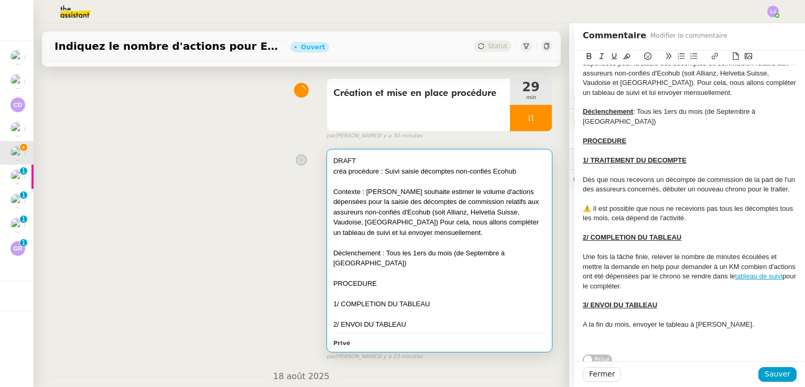
click at [583, 264] on div "Une fois la tâche finie, relever le nombre de minutes écoulées et mettre la dem…" at bounding box center [690, 271] width 214 height 39
click at [600, 277] on li "Une fois la tâche finie, relever le nombre de minutes écoulées et mettre la dem…" at bounding box center [695, 271] width 204 height 39
click at [724, 286] on li "Mettre la demande en help pour demander à un KM combien d'actions ont été dépen…" at bounding box center [695, 276] width 204 height 29
drag, startPoint x: 783, startPoint y: 266, endPoint x: 661, endPoint y: 268, distance: 121.7
click at [661, 262] on li "Une fois la tâche finie, relever le nombre de minutes écoulées" at bounding box center [695, 256] width 204 height 9
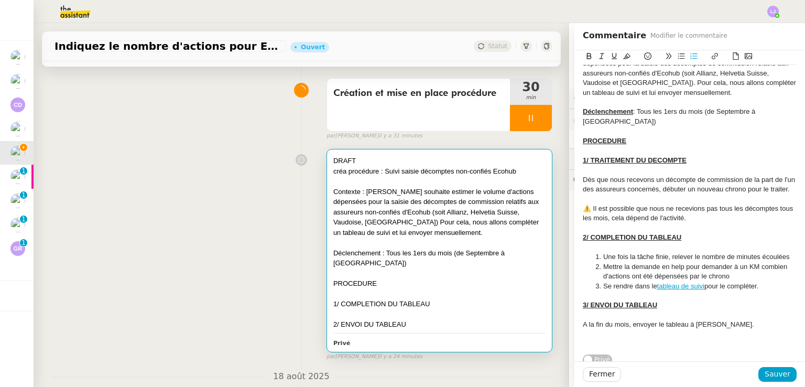
click at [721, 282] on li "Mettre la demande en help pour demander à un KM combien d'actions ont été dépen…" at bounding box center [695, 271] width 204 height 19
click at [712, 282] on li "Mettre la demande en help pour demander à un KM combien d'actions ont été dépen…" at bounding box center [695, 271] width 204 height 19
click at [765, 368] on span "Sauver" at bounding box center [778, 374] width 26 height 12
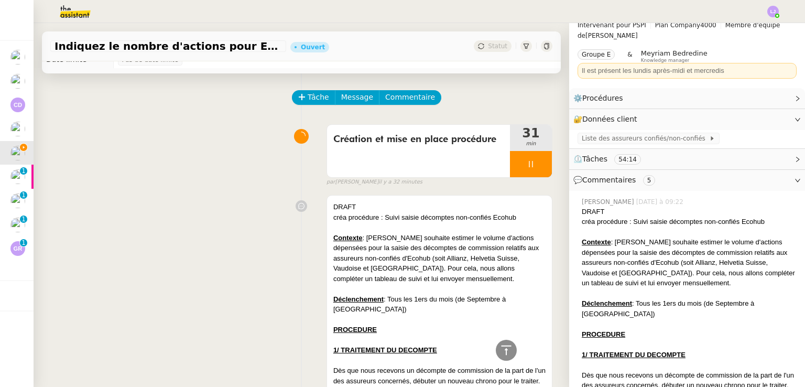
scroll to position [18, 0]
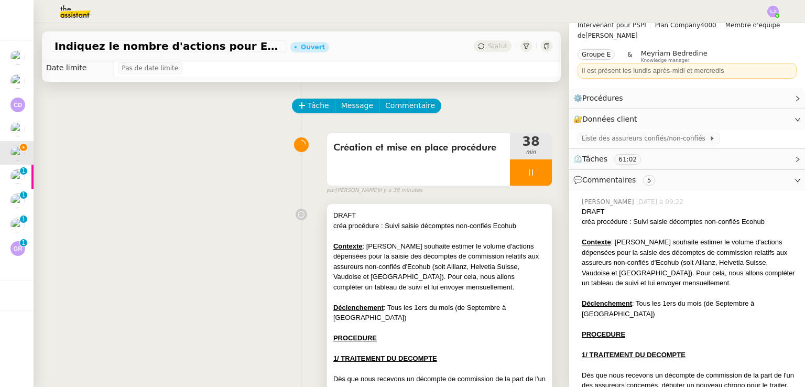
click at [440, 272] on div "Contexte : Pierrick souhaite estimer le volume d'actions dépensées pour la sais…" at bounding box center [439, 266] width 212 height 51
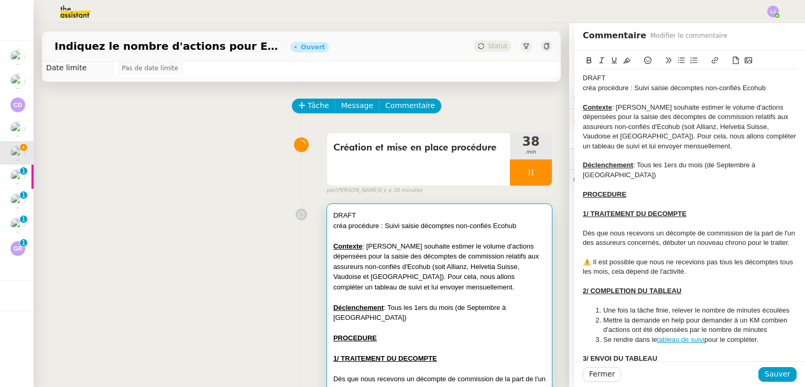
click at [597, 80] on div "DRAFT" at bounding box center [690, 77] width 214 height 9
click at [586, 79] on div "DRAFT" at bounding box center [690, 77] width 214 height 9
click at [776, 373] on span "Sauver" at bounding box center [778, 374] width 26 height 12
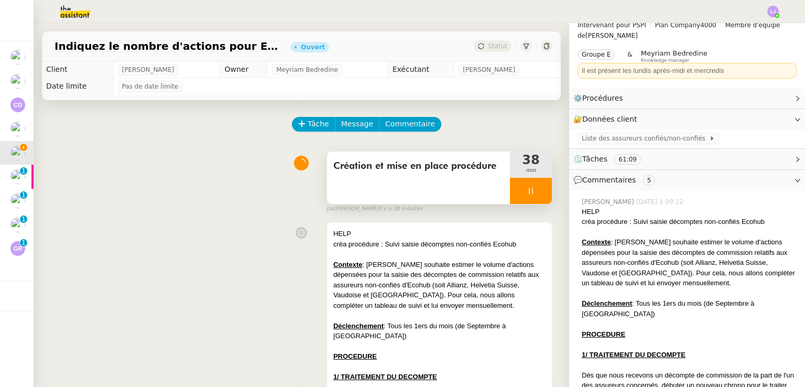
click at [523, 198] on div at bounding box center [531, 191] width 42 height 26
click at [531, 198] on button at bounding box center [541, 191] width 21 height 26
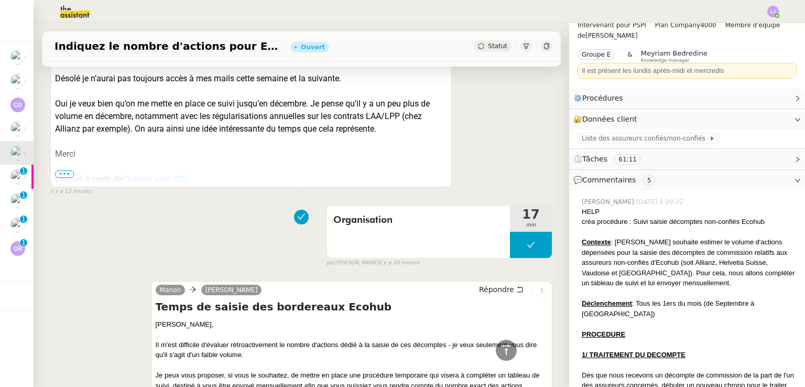
scroll to position [726, 0]
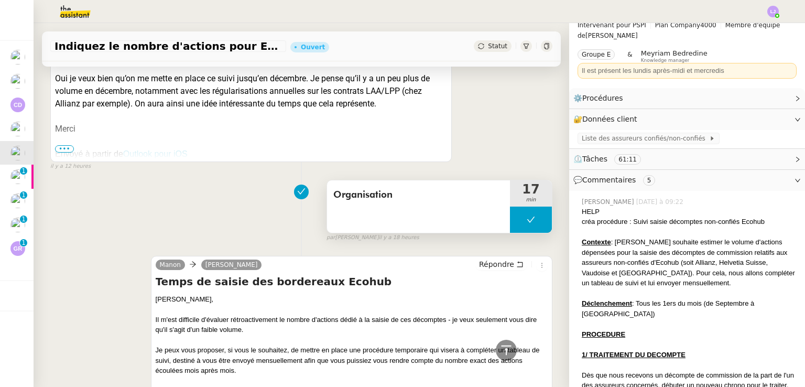
click at [510, 233] on button at bounding box center [531, 220] width 42 height 26
click at [531, 233] on button at bounding box center [541, 220] width 21 height 26
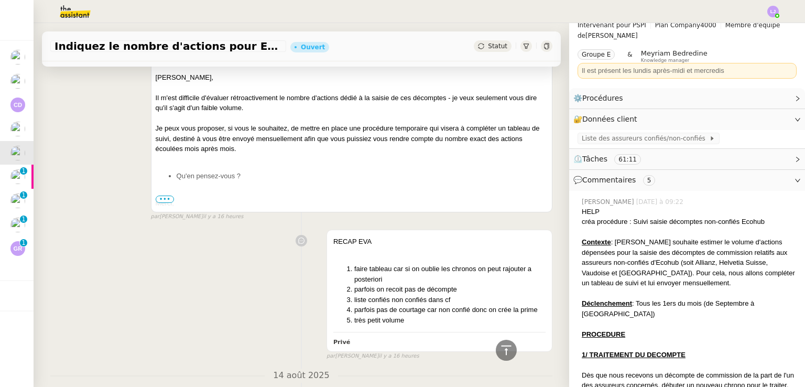
scroll to position [763, 0]
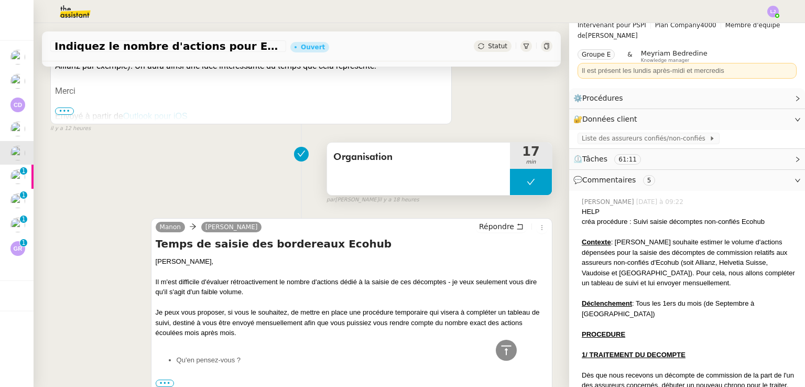
click at [510, 195] on button at bounding box center [531, 182] width 42 height 26
click at [516, 186] on icon at bounding box center [520, 182] width 8 height 8
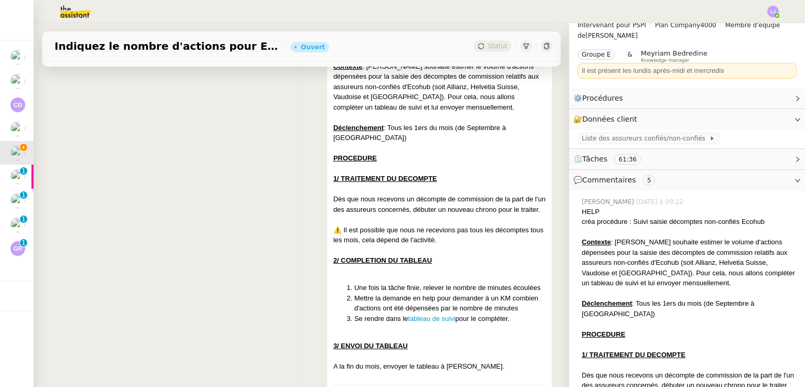
scroll to position [199, 0]
click at [449, 276] on div at bounding box center [439, 270] width 212 height 10
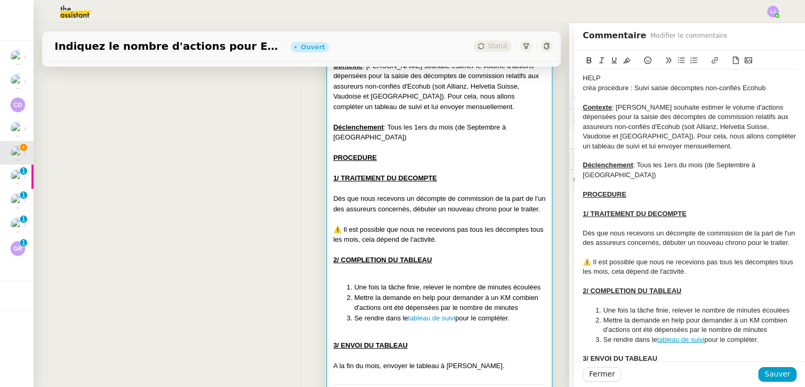
click at [690, 319] on li "Mettre la demande en help pour demander à un KM combien d'actions ont été dépen…" at bounding box center [695, 325] width 204 height 19
click at [698, 320] on li "Mettre la demande en help pour demander à un KM combien d'actions ont été dépen…" at bounding box center [695, 325] width 204 height 19
click at [771, 373] on span "Sauver" at bounding box center [778, 374] width 26 height 12
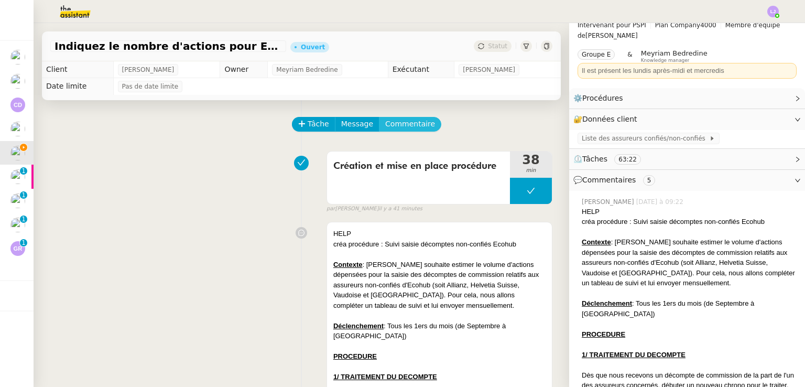
click at [411, 122] on span "Commentaire" at bounding box center [410, 124] width 50 height 12
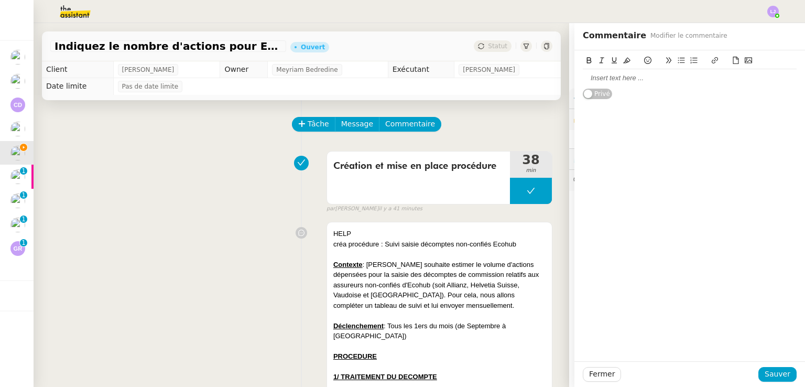
click at [625, 77] on div at bounding box center [690, 77] width 214 height 9
click at [770, 372] on span "Sauver" at bounding box center [778, 374] width 26 height 12
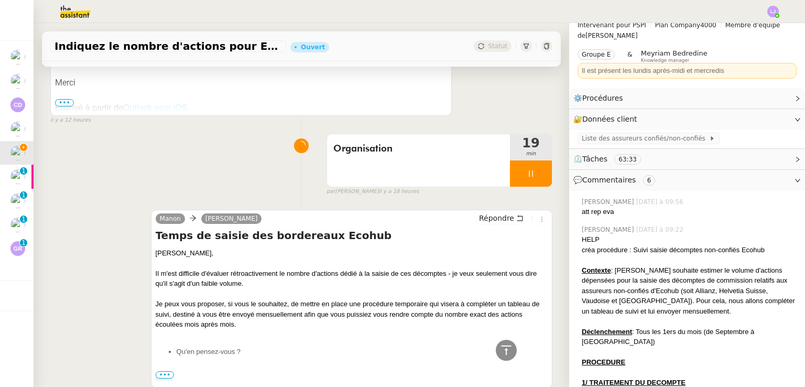
scroll to position [812, 0]
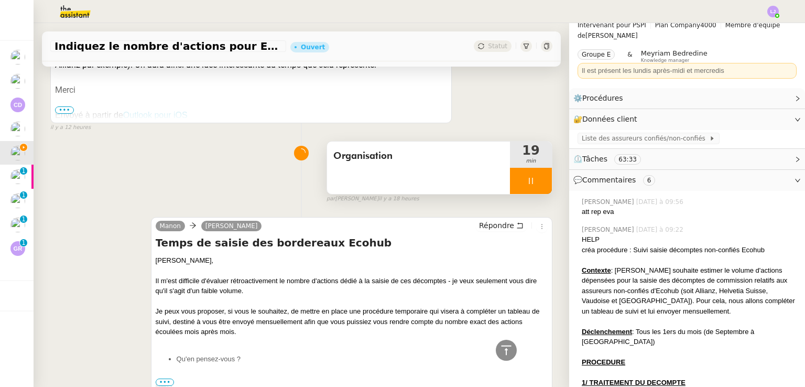
click at [529, 194] on div at bounding box center [531, 181] width 42 height 26
click at [537, 185] on icon at bounding box center [541, 181] width 8 height 8
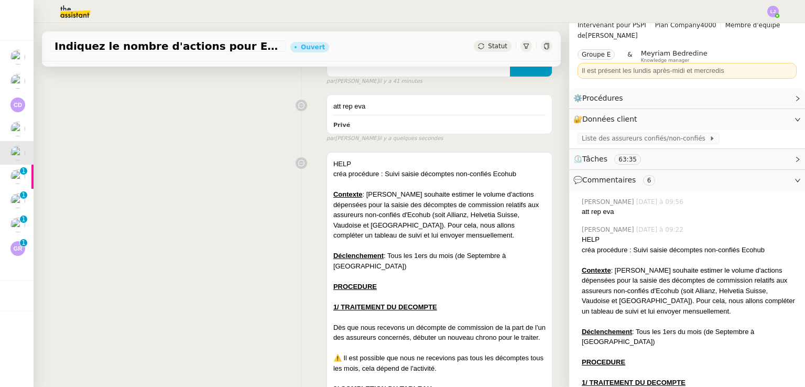
scroll to position [0, 0]
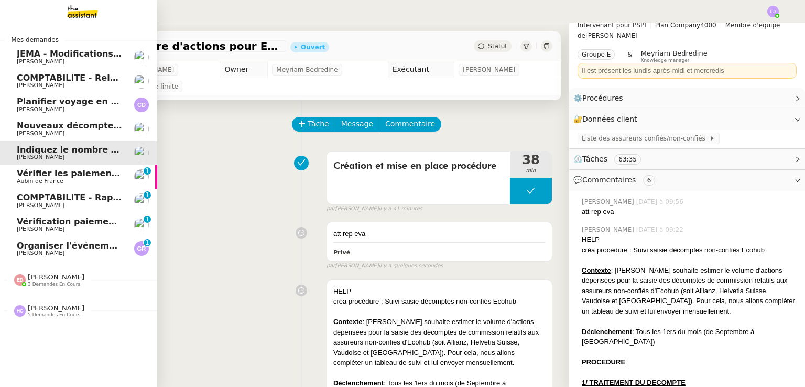
click at [120, 174] on link "Vérifier les paiements reçus Aubin de France 0 1 2 3 4 5 6 7 8 9" at bounding box center [78, 177] width 157 height 24
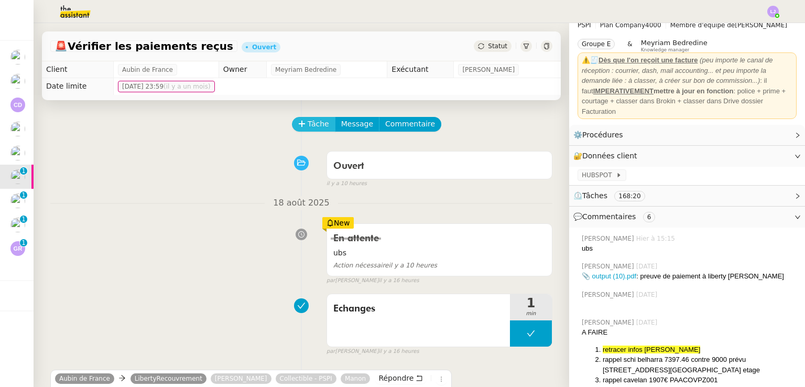
click at [308, 128] on span "Tâche" at bounding box center [318, 124] width 21 height 12
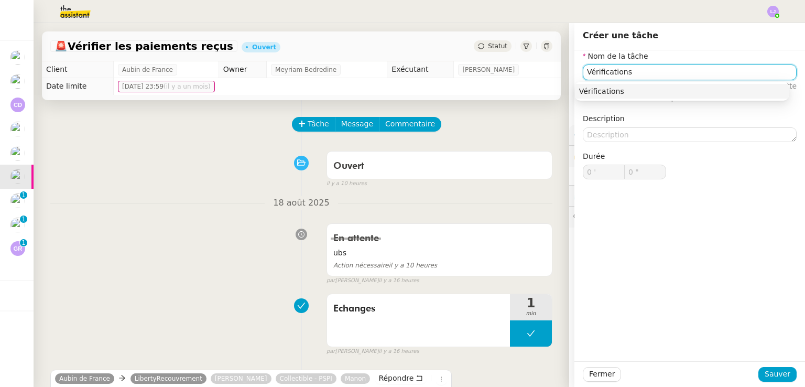
type input "Vérifications"
click at [752, 372] on div at bounding box center [689, 374] width 137 height 15
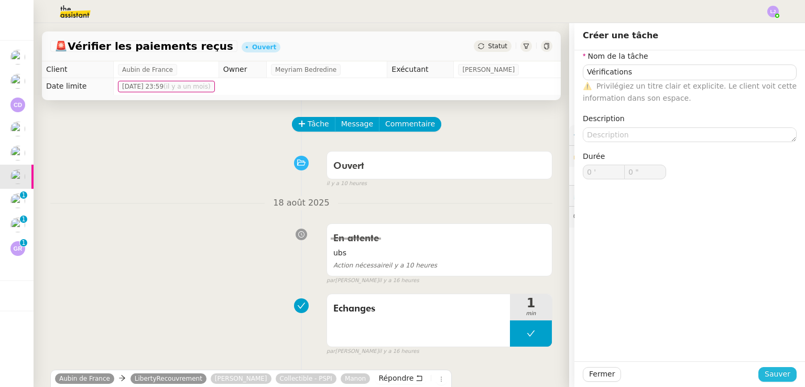
click at [772, 373] on span "Sauver" at bounding box center [778, 374] width 26 height 12
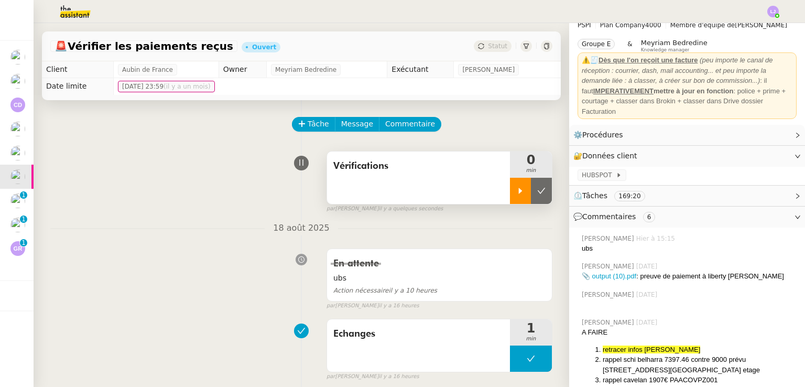
click at [519, 192] on icon at bounding box center [521, 191] width 4 height 6
click at [754, 156] on link "Modifier" at bounding box center [769, 156] width 30 height 12
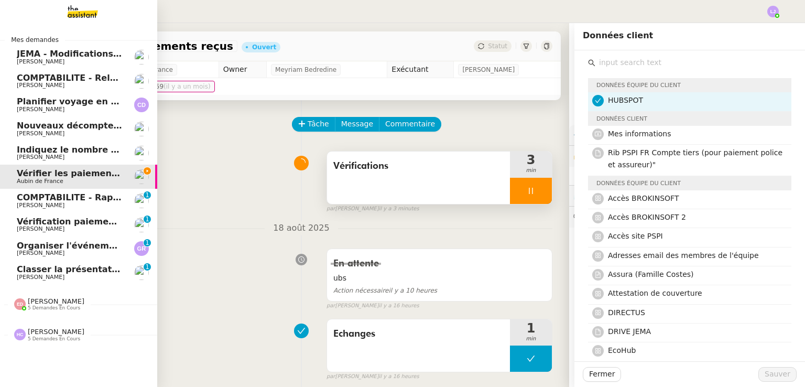
click at [134, 268] on img at bounding box center [141, 272] width 15 height 15
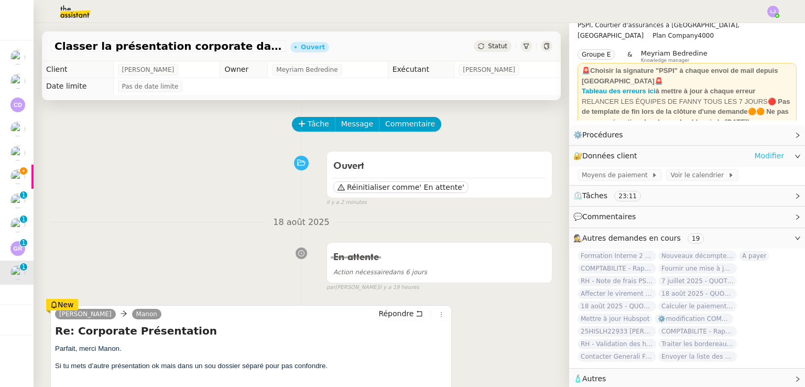
click at [761, 155] on link "Modifier" at bounding box center [769, 156] width 30 height 12
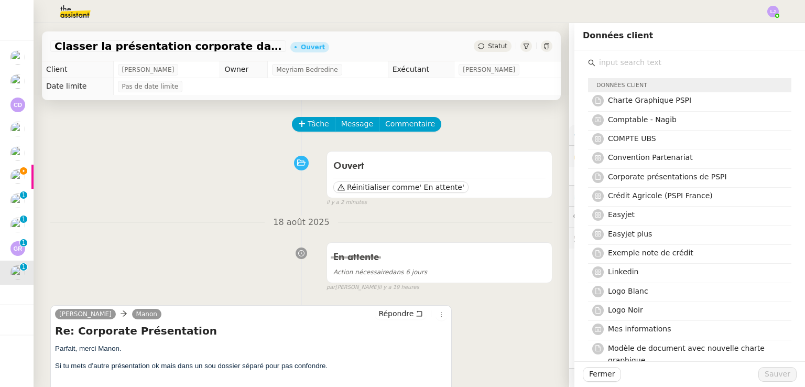
click at [666, 61] on input "text" at bounding box center [694, 63] width 196 height 14
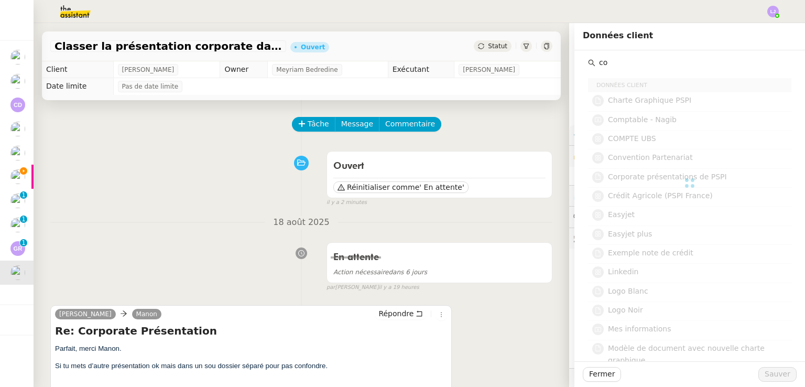
type input "c"
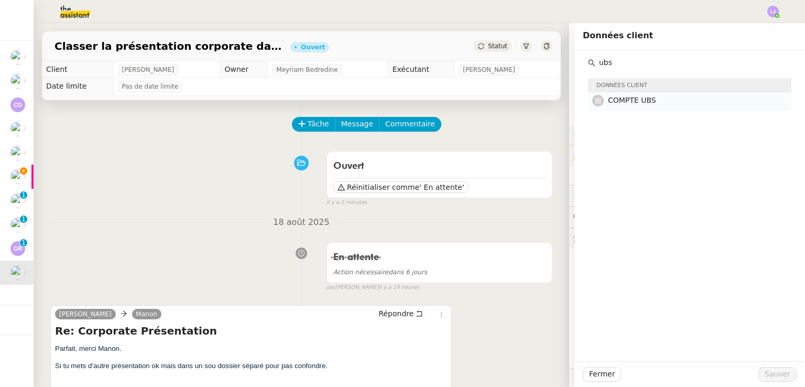
type input "ubs"
click at [675, 101] on h4 "COMPTE UBS" at bounding box center [696, 100] width 177 height 12
click at [780, 374] on span "Sauver" at bounding box center [778, 374] width 26 height 12
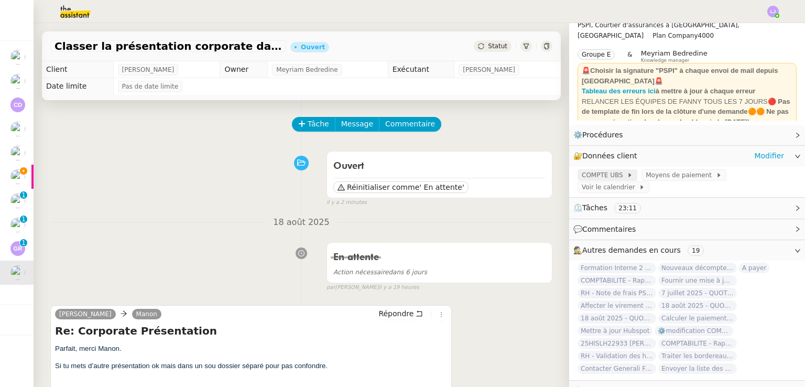
click at [608, 180] on span "COMPTE UBS" at bounding box center [604, 175] width 45 height 10
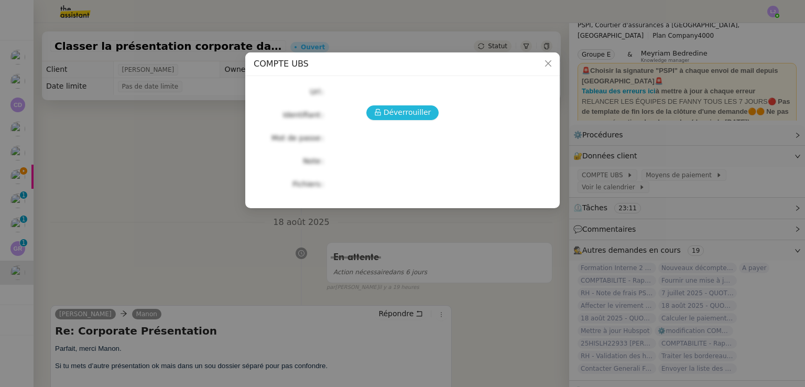
click at [384, 109] on button "Déverrouiller" at bounding box center [402, 112] width 73 height 15
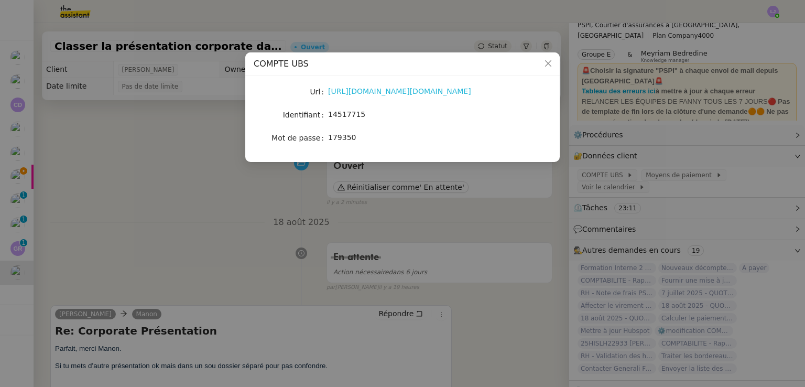
click at [378, 95] on link "https://ebanking-ch1.ubs.com/workbench/WorkbenchOpenAction.do?login#/home?navit…" at bounding box center [399, 91] width 143 height 8
click at [350, 115] on span "14517715" at bounding box center [346, 114] width 37 height 8
copy span "14517715"
click at [183, 217] on nz-modal-container "COMPTE UBS Url https://ebanking-ch1.ubs.com/workbench/WorkbenchOpenAction.do?lo…" at bounding box center [402, 193] width 805 height 387
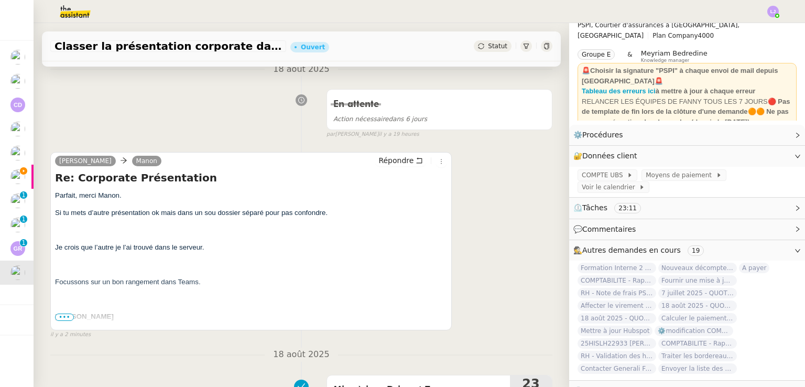
scroll to position [152, 0]
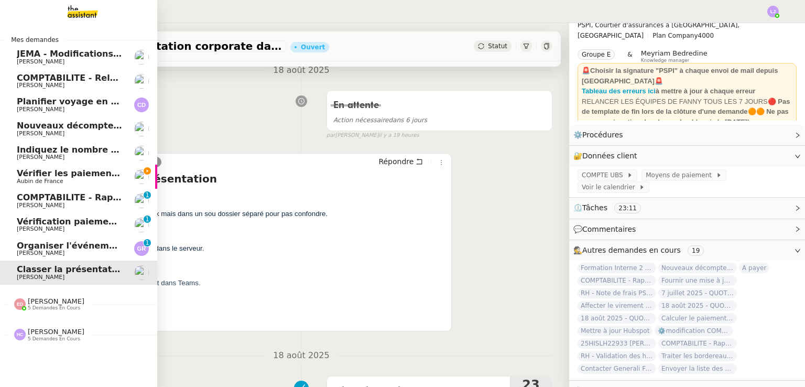
click at [55, 177] on span "Vérifier les paiements reçus" at bounding box center [83, 173] width 133 height 10
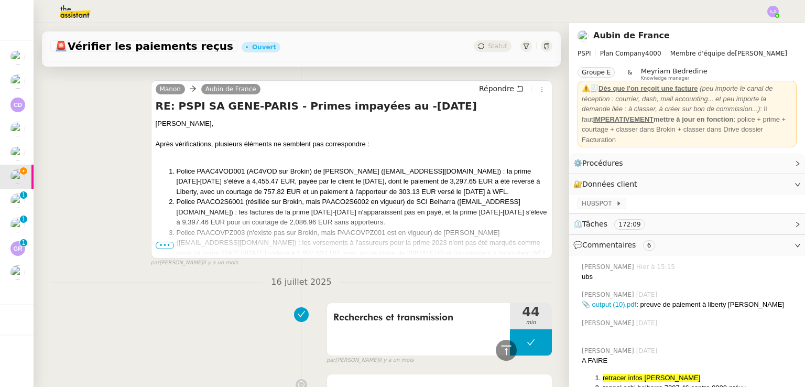
scroll to position [3633, 0]
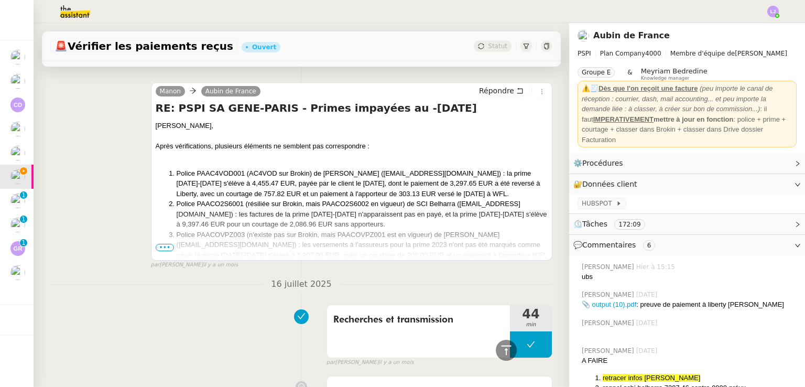
drag, startPoint x: 227, startPoint y: 263, endPoint x: 167, endPoint y: 246, distance: 62.1
click at [167, 246] on span "•••" at bounding box center [165, 247] width 19 height 7
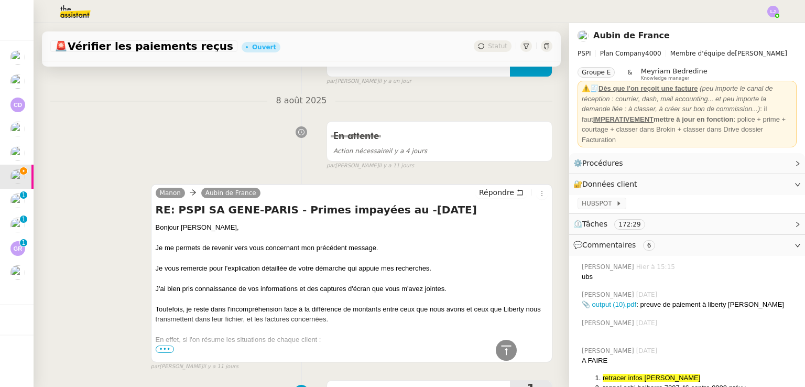
scroll to position [1520, 0]
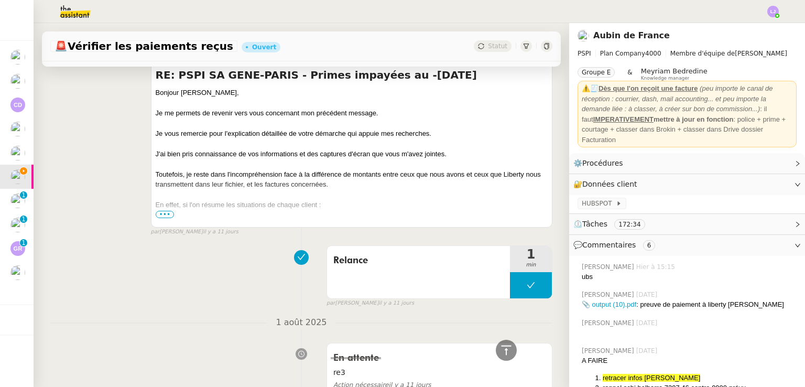
click at [158, 218] on span "•••" at bounding box center [165, 214] width 19 height 7
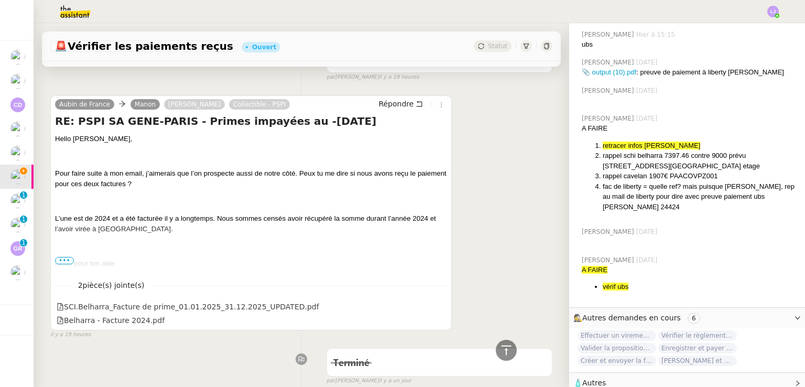
scroll to position [233, 0]
click at [256, 355] on div "Terminé false par Léa J. il y a un jour" at bounding box center [301, 364] width 502 height 42
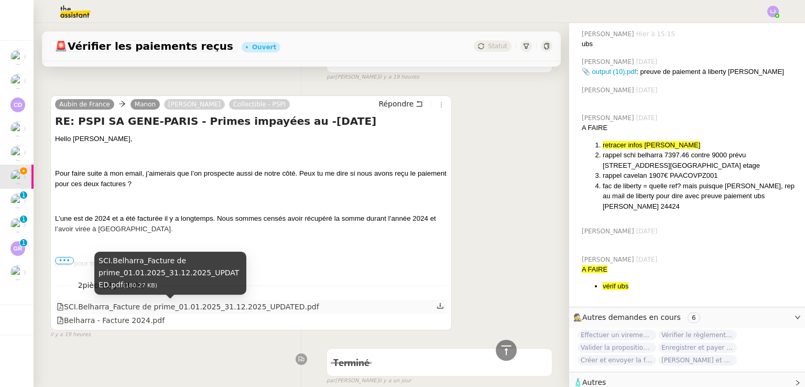
click at [189, 306] on div "SCI.Belharra_Facture de prime_01.01.2025_31.12.2025_UPDATED.pdf" at bounding box center [188, 307] width 263 height 12
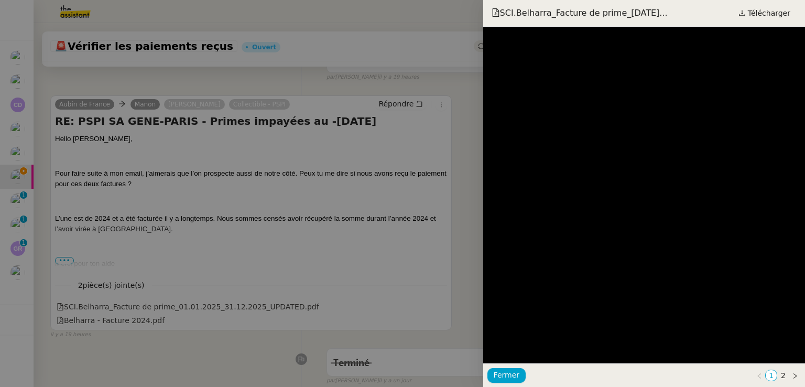
click at [192, 230] on div at bounding box center [402, 193] width 805 height 387
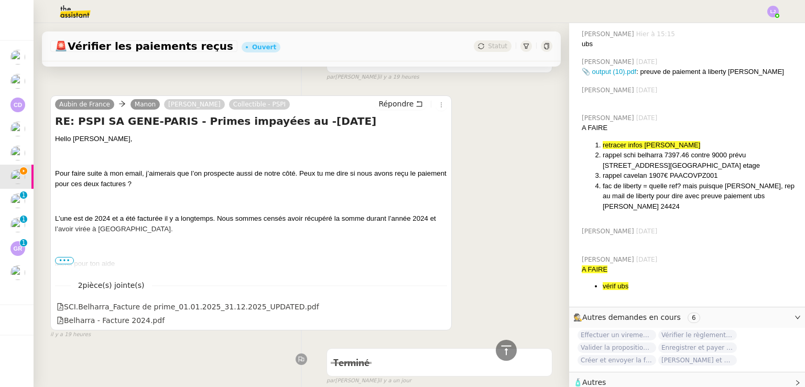
click at [64, 257] on span "•••" at bounding box center [64, 260] width 19 height 7
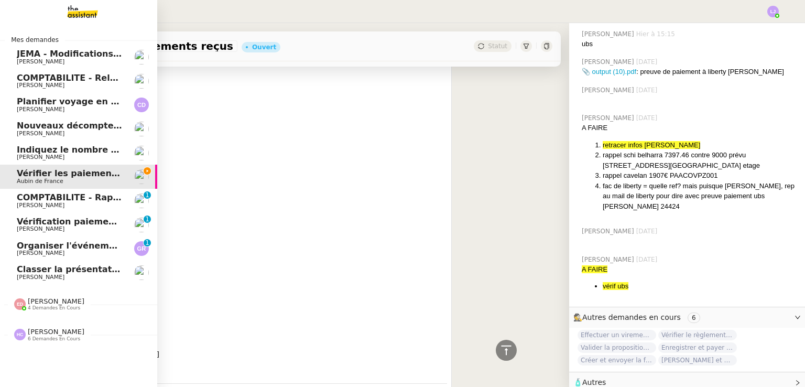
scroll to position [786, 0]
click at [14, 214] on link "Vérification paiements WYCC et MS AMLIN Sophie Mouraire 0 1 2 3 4 5 6 7 8 9" at bounding box center [78, 225] width 157 height 24
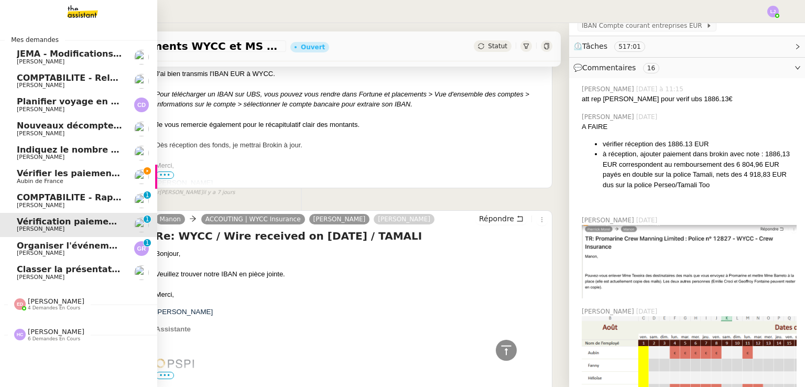
scroll to position [528, 0]
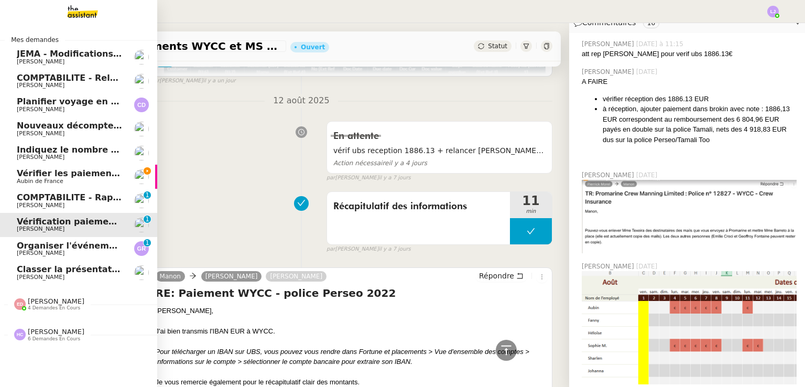
click at [88, 174] on span "Vérifier les paiements reçus" at bounding box center [83, 173] width 133 height 10
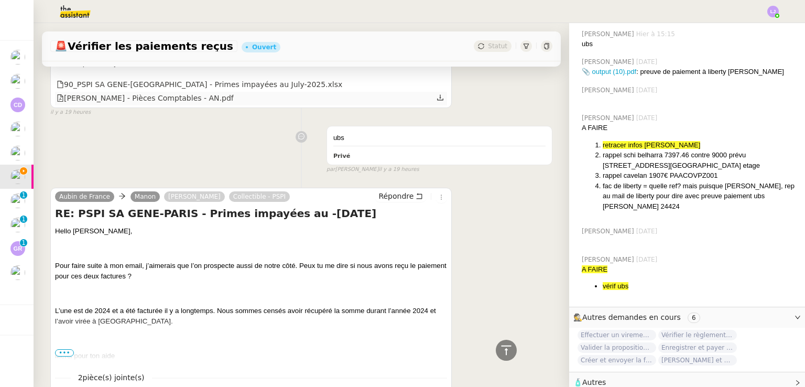
scroll to position [618, 0]
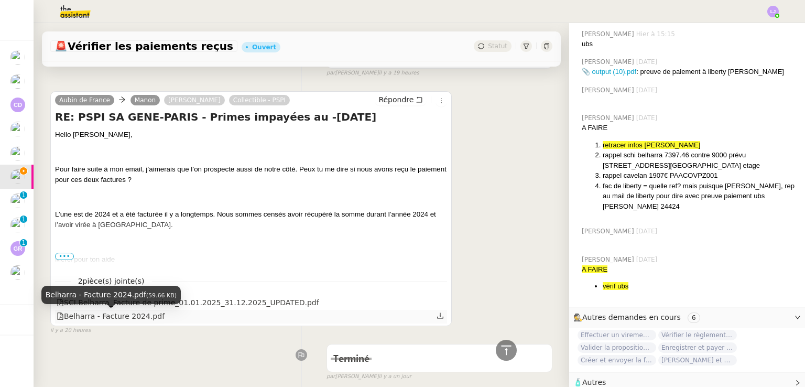
click at [144, 314] on div "Belharra - Facture 2024.pdf" at bounding box center [111, 316] width 108 height 12
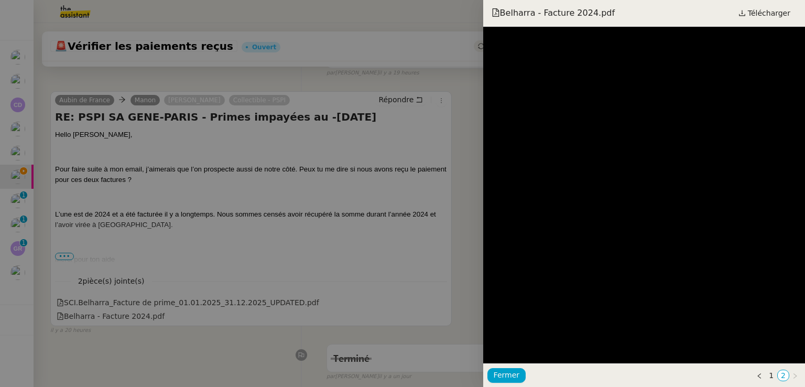
click at [431, 290] on div at bounding box center [402, 193] width 805 height 387
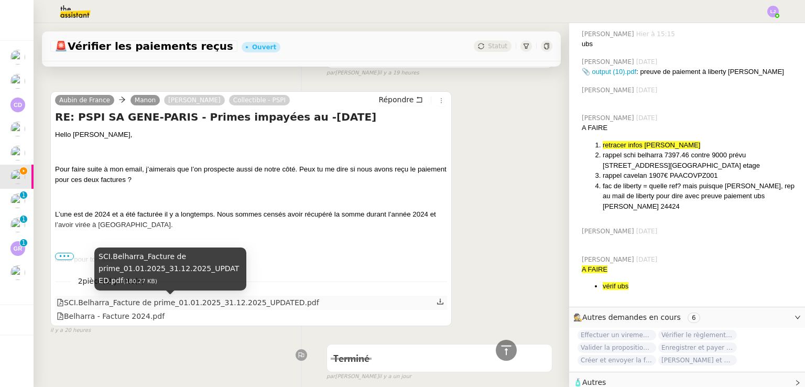
click at [220, 307] on div "SCI.Belharra_Facture de prime_01.01.2025_31.12.2025_UPDATED.pdf" at bounding box center [188, 303] width 263 height 12
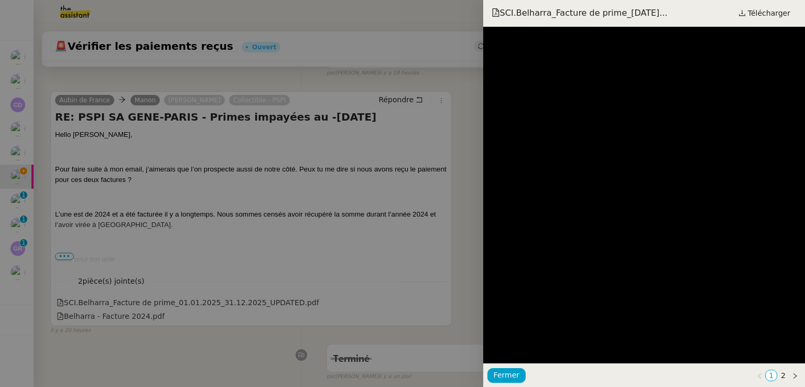
click at [459, 215] on div at bounding box center [402, 193] width 805 height 387
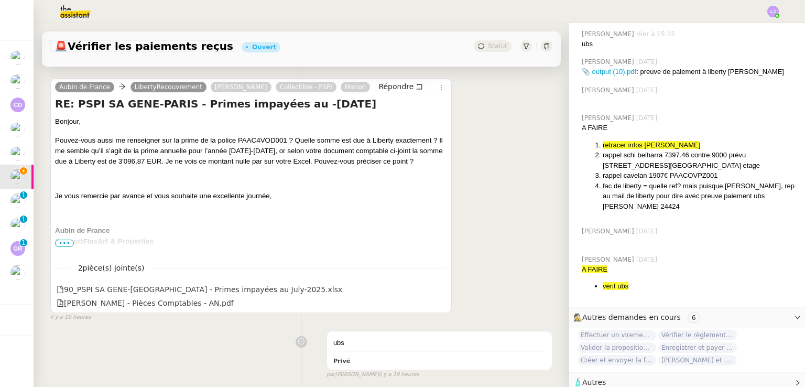
scroll to position [325, 0]
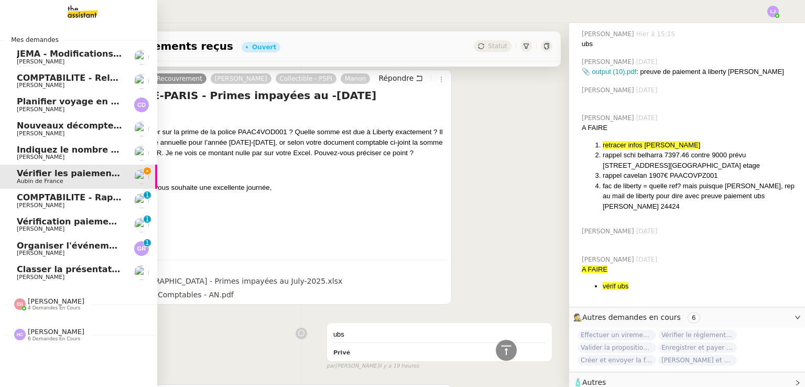
click at [94, 265] on span "Classer la présentation corporate dans Teams" at bounding box center [125, 269] width 217 height 10
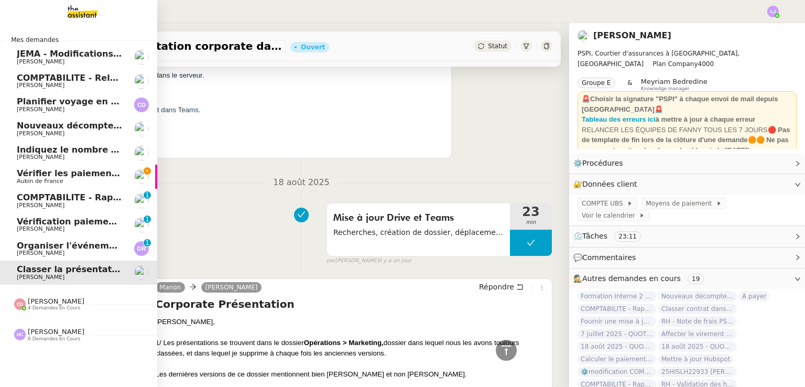
click at [75, 226] on span "[PERSON_NAME]" at bounding box center [70, 229] width 106 height 6
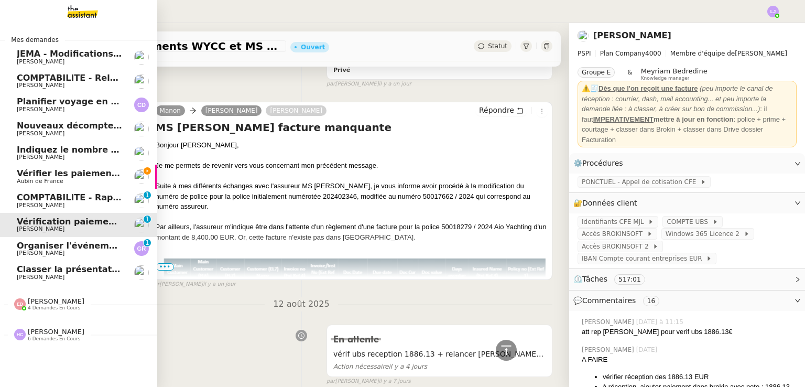
click at [25, 249] on span "Organiser l'événement à [GEOGRAPHIC_DATA]" at bounding box center [126, 246] width 218 height 10
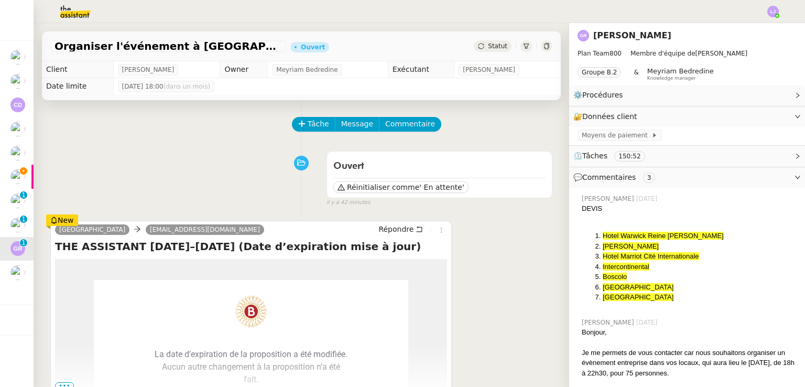
scroll to position [230, 0]
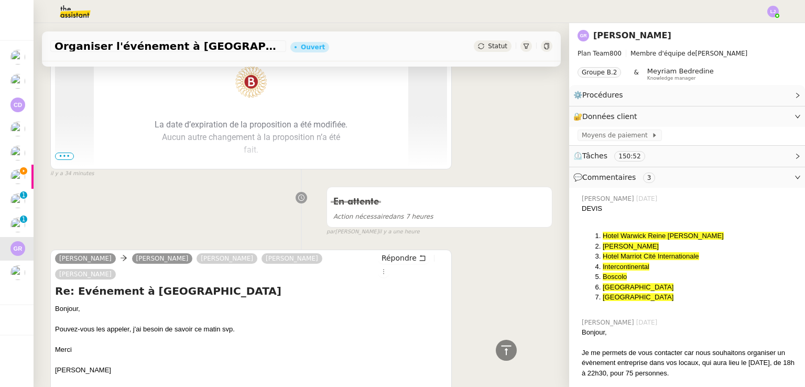
click at [61, 157] on span "•••" at bounding box center [64, 156] width 19 height 7
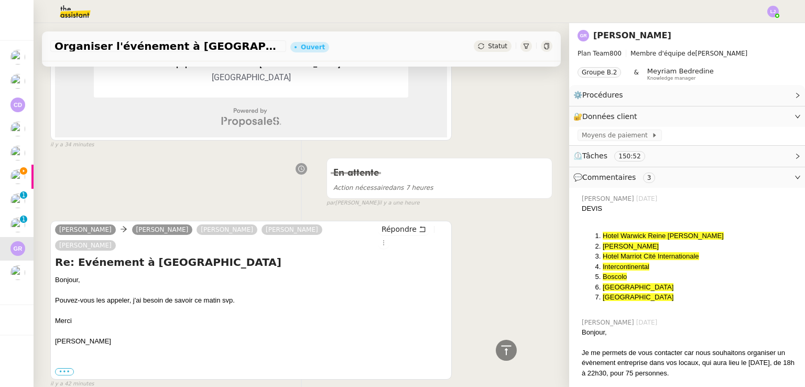
scroll to position [490, 0]
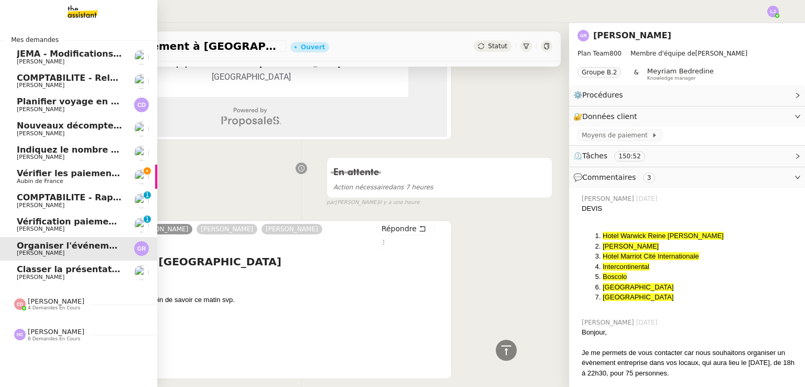
click at [59, 223] on span "Vérification paiements WYCC et MS [PERSON_NAME]" at bounding box center [141, 222] width 248 height 10
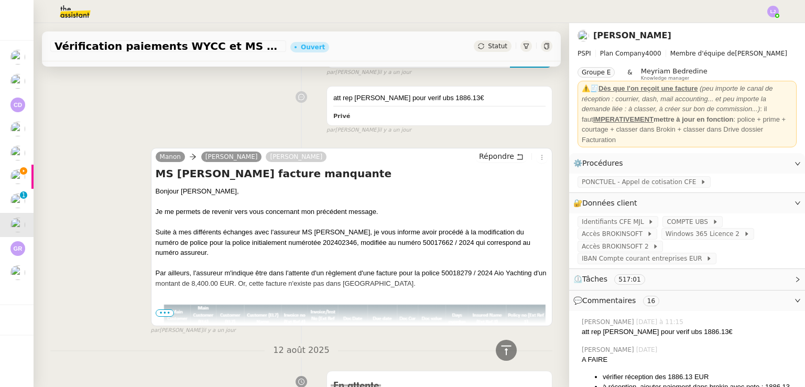
scroll to position [280, 0]
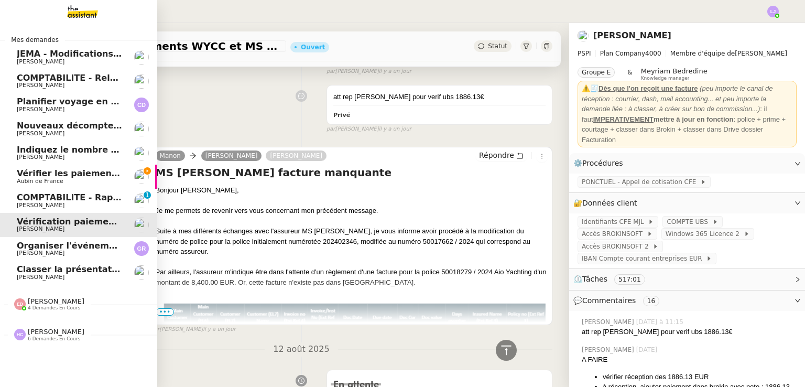
click at [59, 213] on link "Vérification paiements WYCC et MS AMLIN Sophie Mouraire" at bounding box center [78, 225] width 157 height 24
click at [79, 199] on span "COMPTABILITE - Rapprochement bancaire - 24 juillet 2025" at bounding box center [154, 197] width 274 height 10
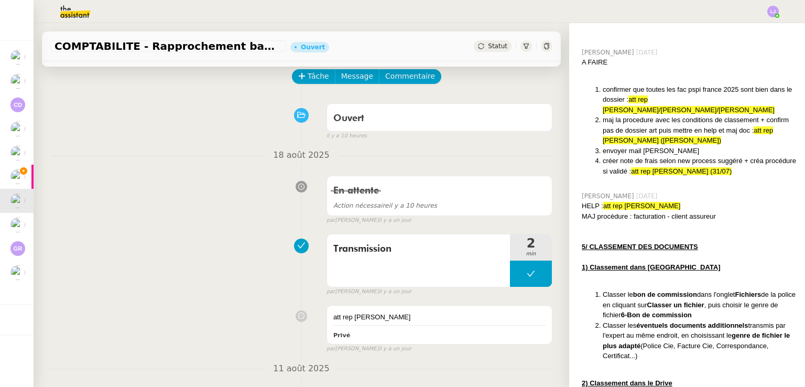
scroll to position [1002, 0]
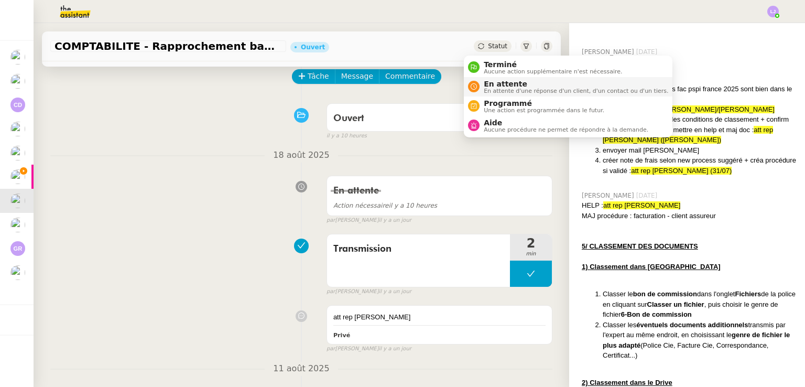
click at [485, 82] on span "En attente" at bounding box center [576, 84] width 185 height 8
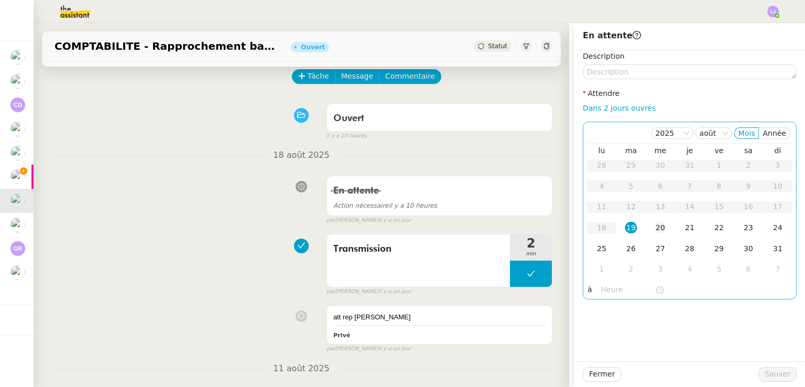
click at [655, 226] on div "20" at bounding box center [661, 228] width 12 height 12
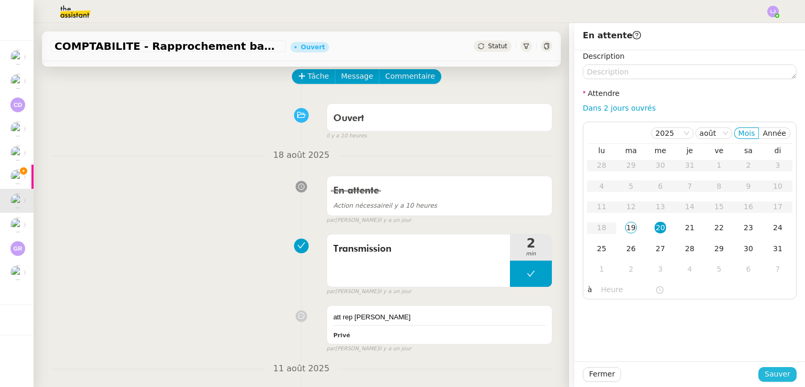
click at [773, 376] on span "Sauver" at bounding box center [778, 374] width 26 height 12
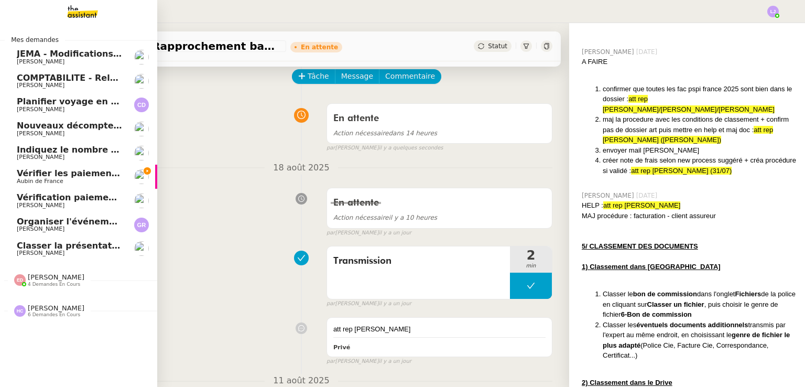
click at [114, 244] on span "Classer la présentation corporate dans Teams" at bounding box center [125, 246] width 217 height 10
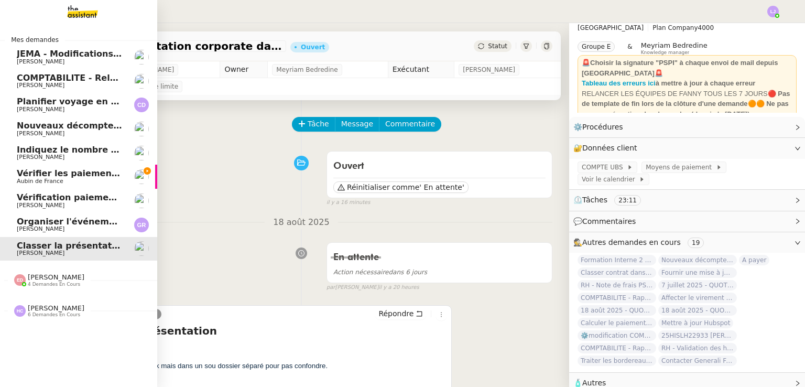
click at [44, 169] on span "Vérifier les paiements reçus" at bounding box center [83, 173] width 133 height 10
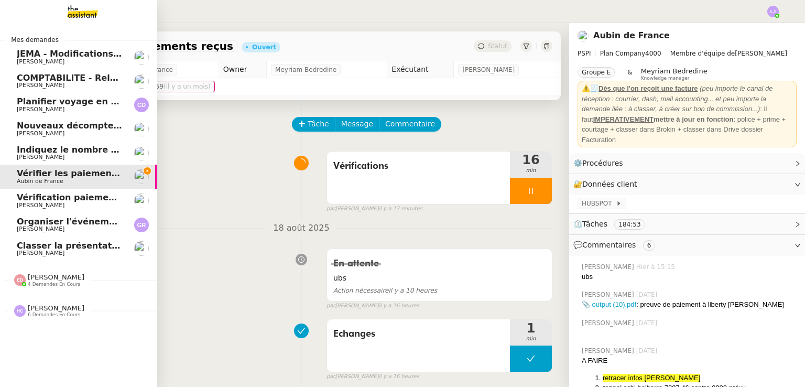
click at [109, 202] on span "[PERSON_NAME]" at bounding box center [70, 205] width 106 height 6
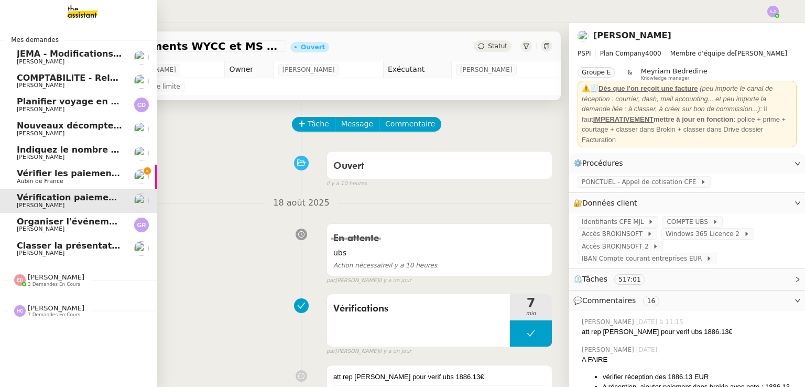
click at [71, 186] on link "Vérifier les paiements reçus Aubin de France" at bounding box center [78, 177] width 157 height 24
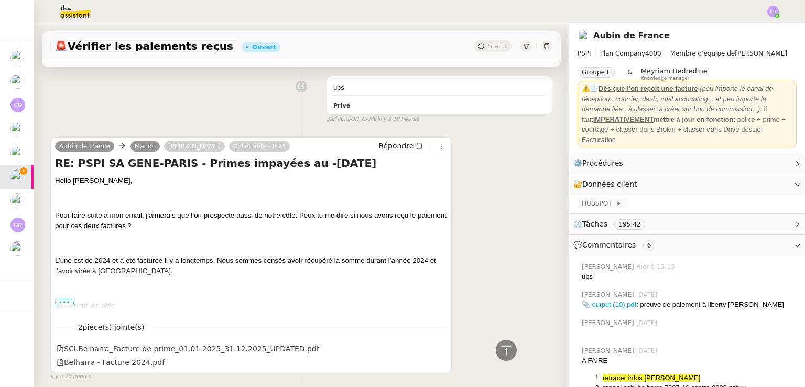
scroll to position [573, 0]
click at [393, 152] on div "Répondre" at bounding box center [411, 145] width 72 height 13
click at [392, 149] on span "Répondre" at bounding box center [396, 145] width 35 height 10
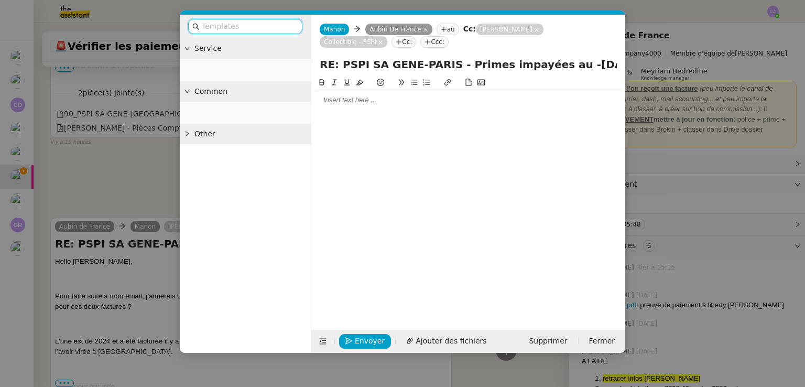
scroll to position [654, 0]
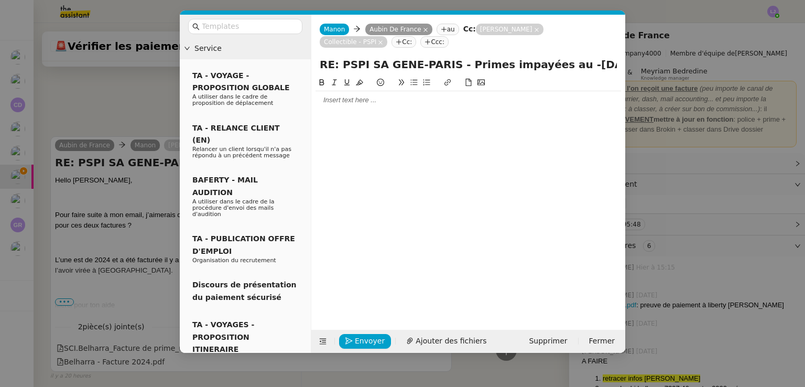
click at [381, 100] on div at bounding box center [469, 99] width 306 height 9
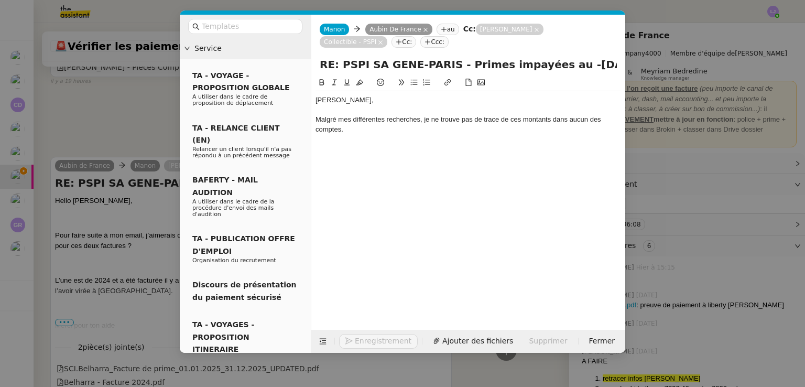
scroll to position [705, 0]
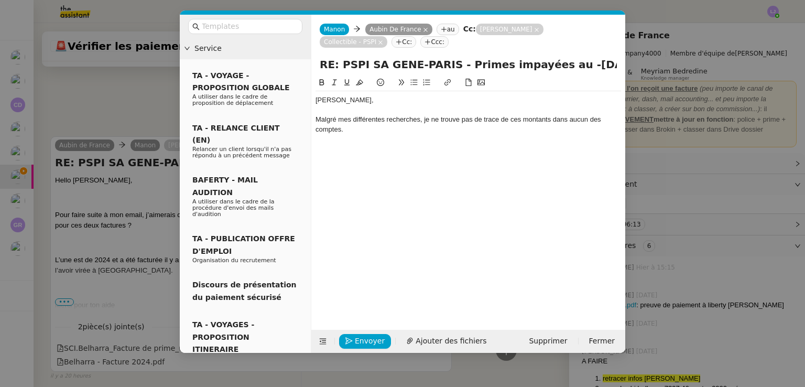
click at [422, 122] on div "Malgré mes différentes recherches, je ne trouve pas de trace de ces montants da…" at bounding box center [469, 124] width 306 height 19
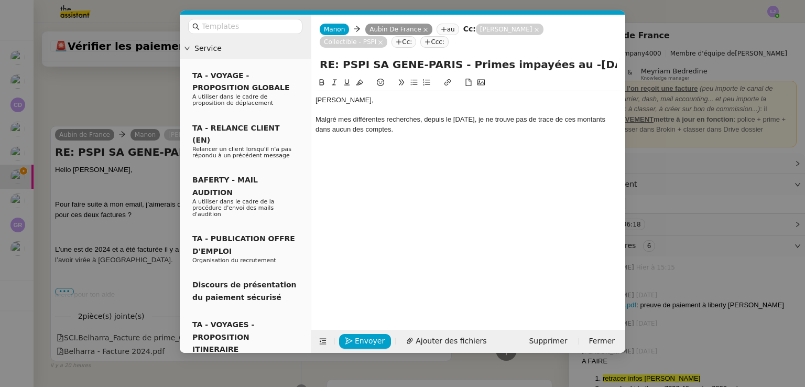
click at [417, 133] on div "Malgré mes différentes recherches, depuis le 01.01.2023, je ne trouve pas de tr…" at bounding box center [469, 124] width 306 height 19
click at [129, 196] on nz-modal-container "Service TA - VOYAGE - PROPOSITION GLOBALE A utiliser dans le cadre de propositi…" at bounding box center [402, 193] width 805 height 387
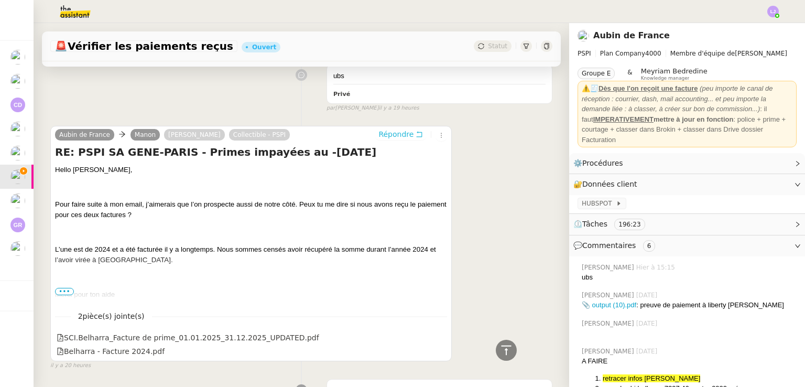
scroll to position [713, 0]
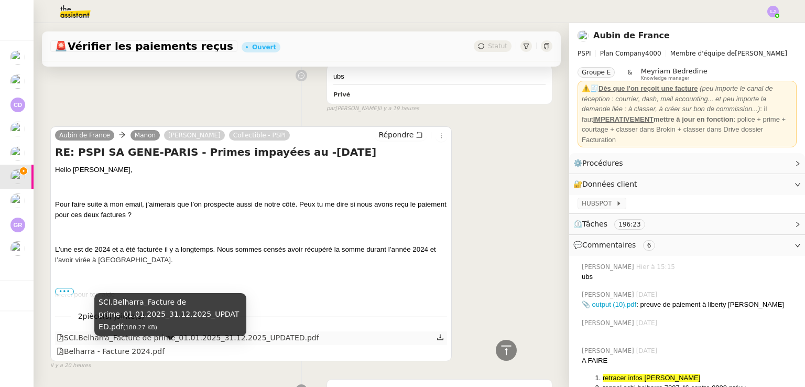
click at [237, 344] on div "SCI.Belharra_Facture de prime_01.01.2025_31.12.2025_UPDATED.pdf" at bounding box center [188, 338] width 263 height 12
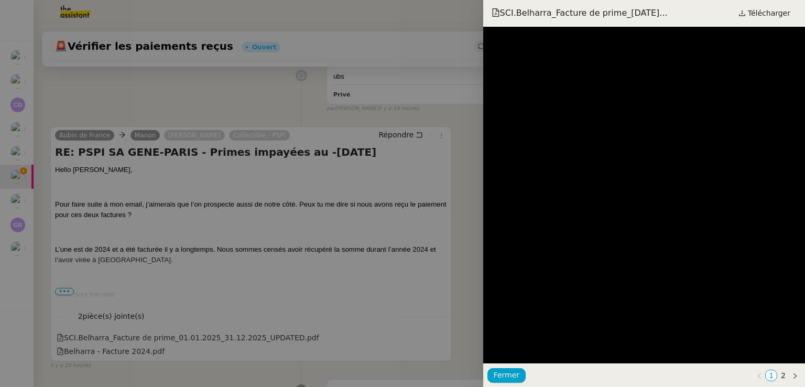
click at [166, 357] on div at bounding box center [402, 193] width 805 height 387
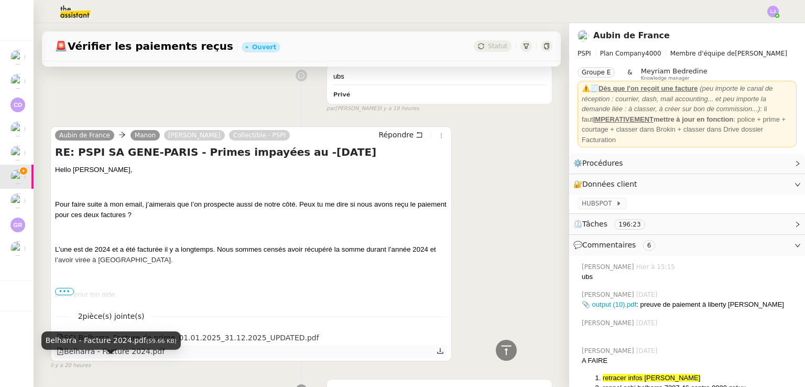
click at [148, 358] on div "Belharra - Facture 2024.pdf" at bounding box center [111, 352] width 108 height 12
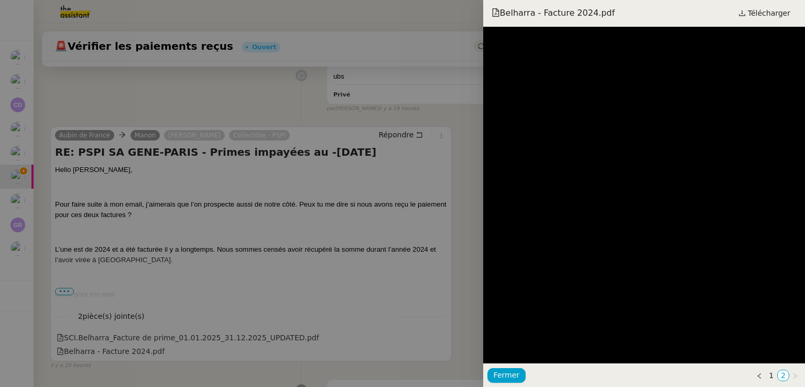
click at [222, 287] on div at bounding box center [402, 193] width 805 height 387
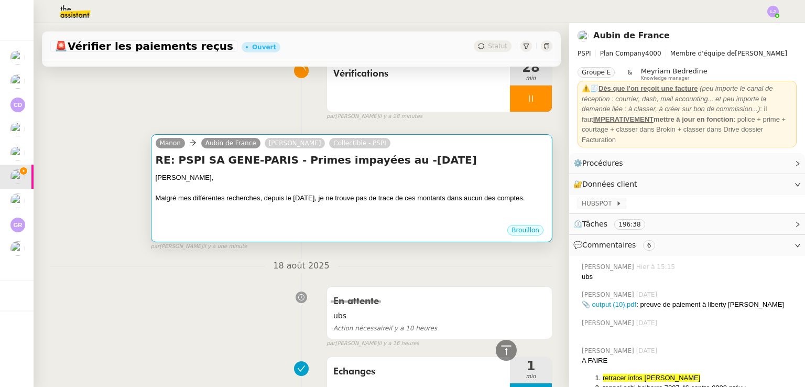
scroll to position [82, 0]
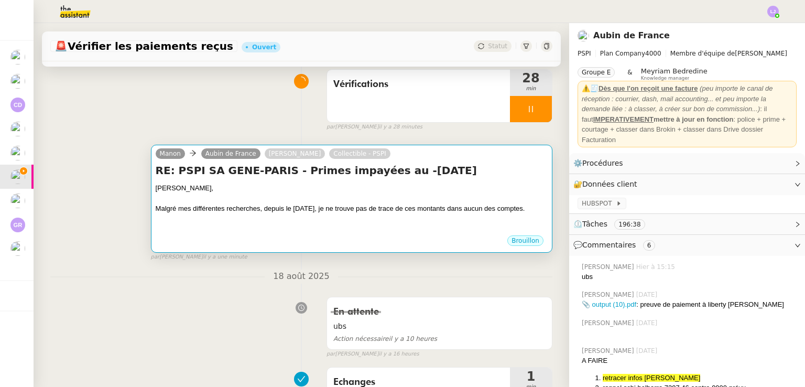
click at [366, 214] on div "Malgré mes différentes recherches, depuis le 01.01.2023, je ne trouve pas de tr…" at bounding box center [352, 208] width 392 height 10
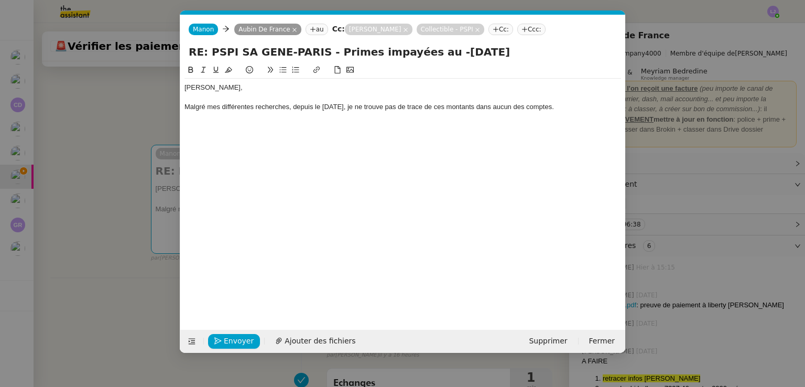
scroll to position [0, 22]
click at [38, 288] on nz-modal-container "Service TA - VOYAGE - PROPOSITION GLOBALE A utiliser dans le cadre de propositi…" at bounding box center [402, 193] width 805 height 387
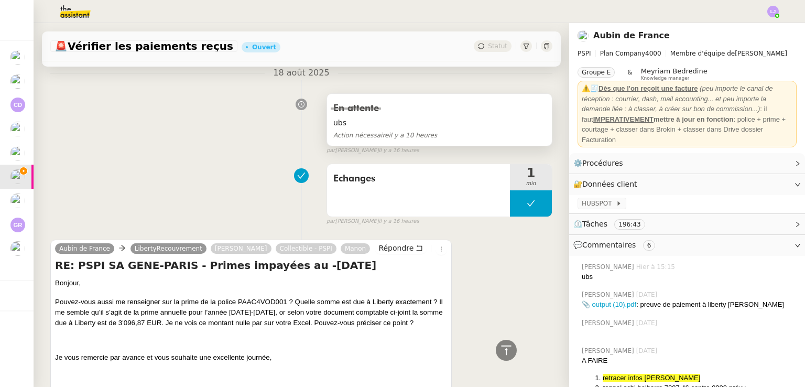
scroll to position [193, 0]
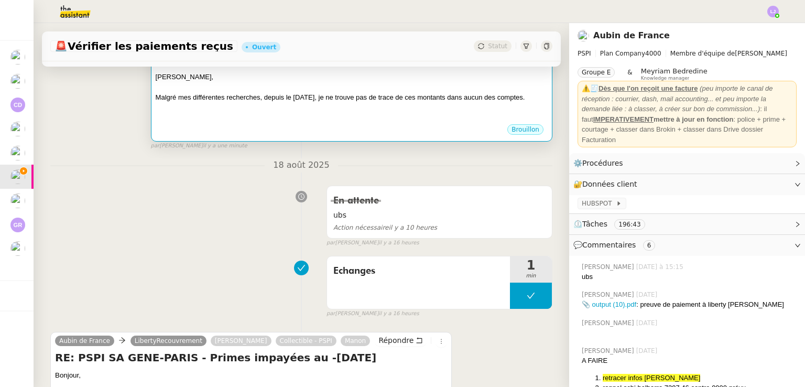
click at [432, 103] on div "Malgré mes différentes recherches, depuis le 01.01.2023, je ne trouve pas de tr…" at bounding box center [352, 97] width 392 height 10
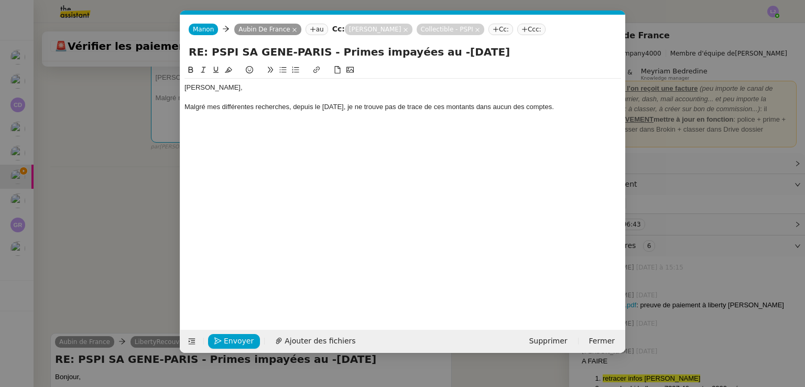
scroll to position [0, 22]
click at [600, 105] on div "Malgré mes différentes recherches, depuis le 01.01.2023, je ne trouve pas de tr…" at bounding box center [403, 106] width 437 height 9
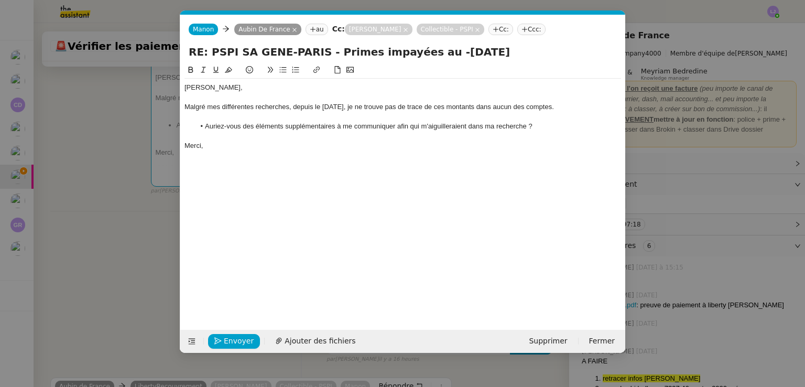
click at [458, 106] on div "Malgré mes différentes recherches, depuis le 01.01.2023, je ne trouve pas de tr…" at bounding box center [403, 106] width 437 height 9
click at [401, 109] on div "Malgré mes différentes recherches, depuis le 01.01.2023, je ne trouve pas de tr…" at bounding box center [403, 106] width 437 height 9
click at [214, 143] on div "Merci," at bounding box center [403, 145] width 437 height 9
click at [405, 128] on li "Auriez-vous des éléments supplémentaires à me communiquer afin qui m'aiguillera…" at bounding box center [408, 126] width 427 height 9
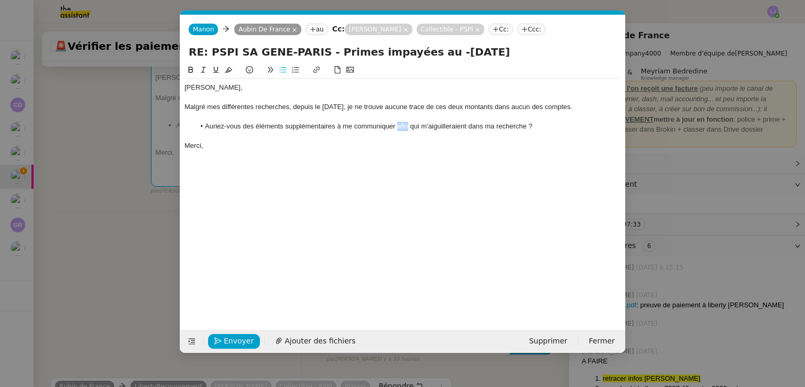
click at [405, 128] on li "Auriez-vous des éléments supplémentaires à me communiquer afin qui m'aiguillera…" at bounding box center [408, 126] width 427 height 9
click at [457, 124] on li "Auriez-vous des éléments supplémentaires à me communiquer qui m'aiguilleraient …" at bounding box center [408, 126] width 427 height 9
click at [242, 345] on span "Envoyer" at bounding box center [239, 341] width 30 height 12
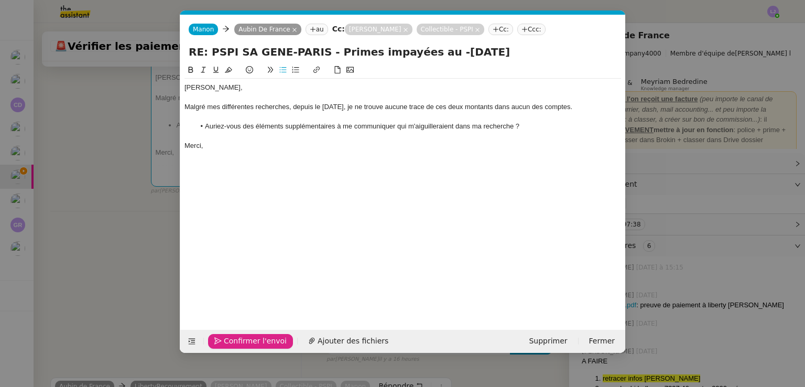
click at [241, 343] on span "Confirmer l'envoi" at bounding box center [255, 341] width 63 height 12
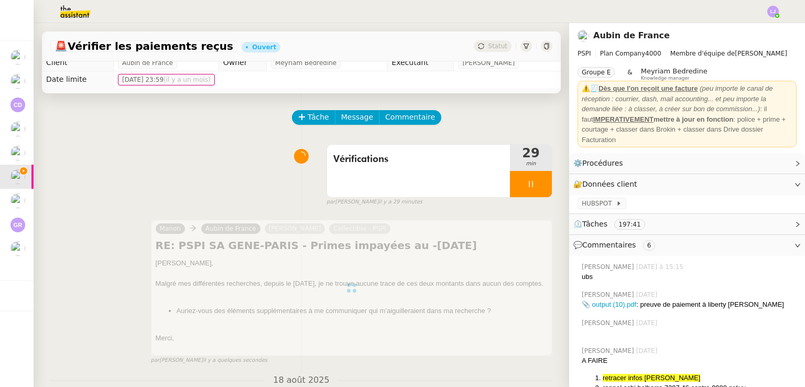
scroll to position [0, 0]
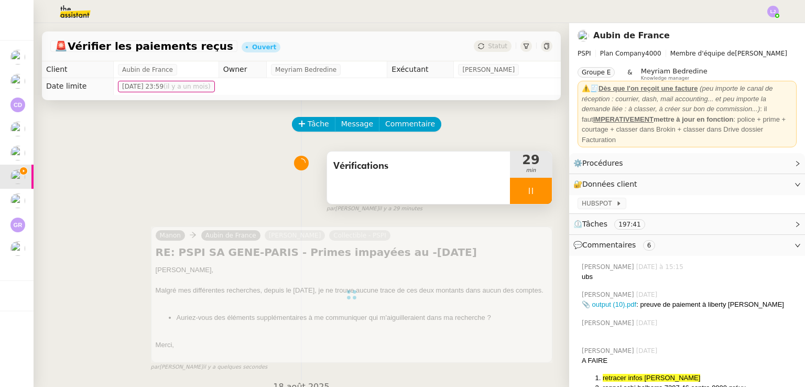
click at [526, 198] on div at bounding box center [531, 191] width 42 height 26
click at [531, 198] on button at bounding box center [541, 191] width 21 height 26
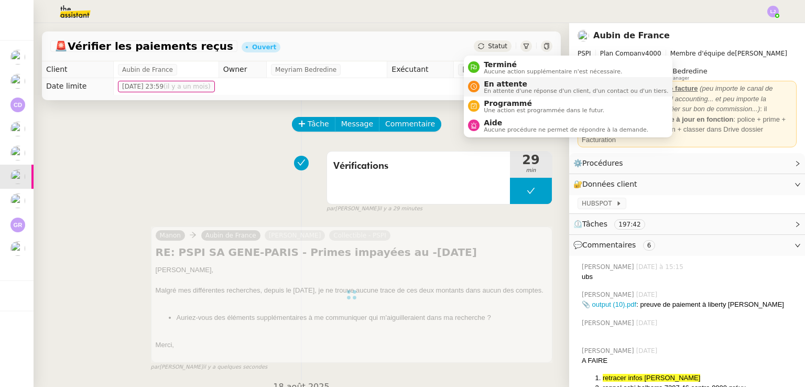
click at [491, 84] on span "En attente" at bounding box center [576, 84] width 185 height 8
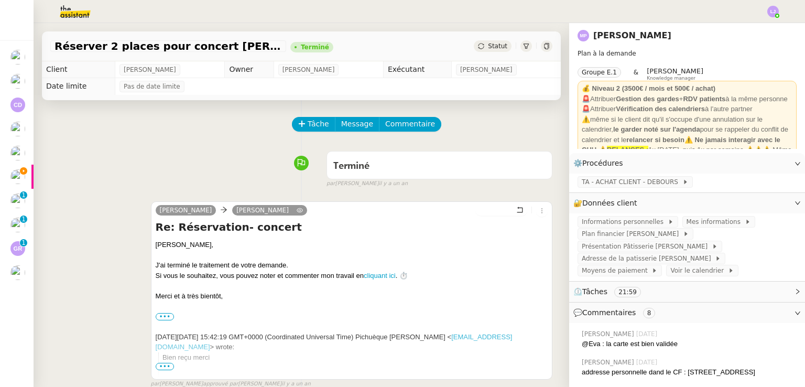
click at [70, 19] on img at bounding box center [66, 11] width 81 height 23
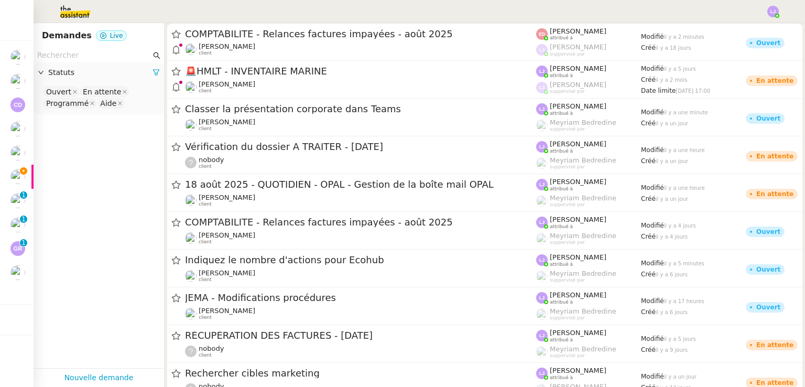
click at [91, 56] on input "text" at bounding box center [94, 55] width 114 height 12
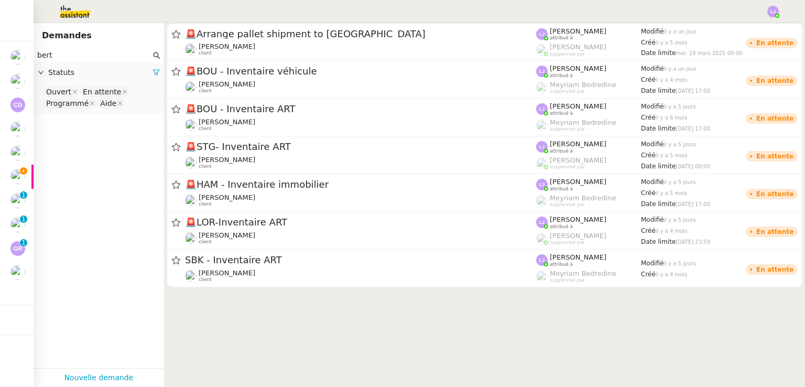
click at [152, 75] on div "Statuts" at bounding box center [99, 72] width 131 height 20
click at [91, 76] on span "Statuts" at bounding box center [100, 73] width 104 height 12
click at [111, 73] on span "Statuts" at bounding box center [100, 73] width 104 height 12
click at [153, 73] on icon at bounding box center [156, 72] width 7 height 7
click at [116, 95] on nz-select-top-control "Please select" at bounding box center [99, 91] width 114 height 13
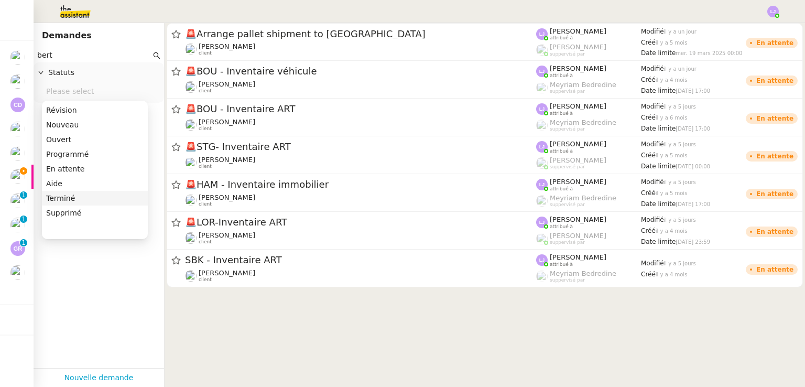
click at [92, 193] on div "Terminé" at bounding box center [95, 197] width 98 height 9
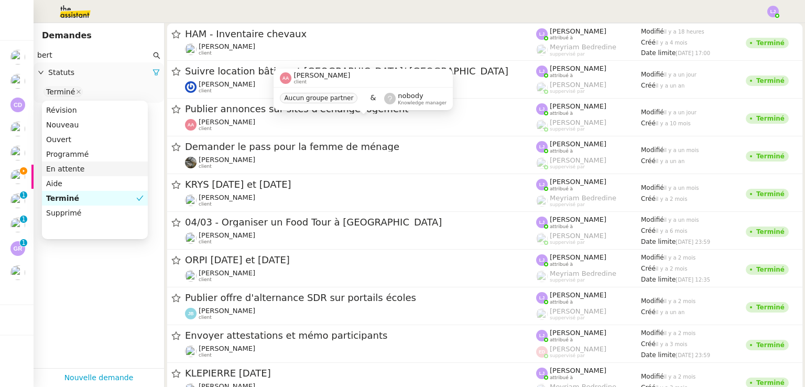
click at [109, 50] on input "bert" at bounding box center [94, 55] width 114 height 12
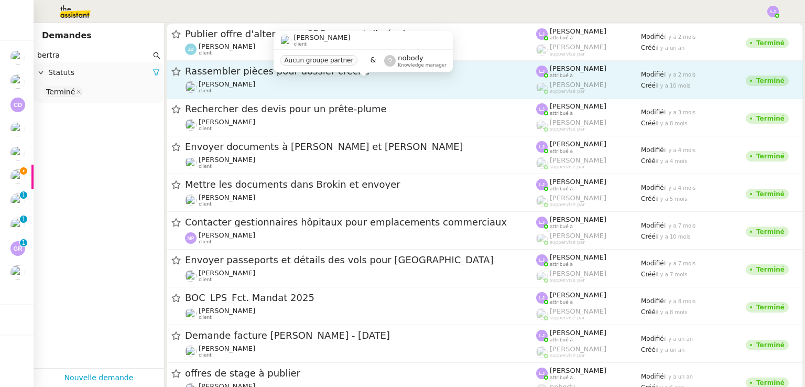
type input "bertra"
click at [266, 91] on div "Bertrand Canavaggio client" at bounding box center [360, 87] width 351 height 14
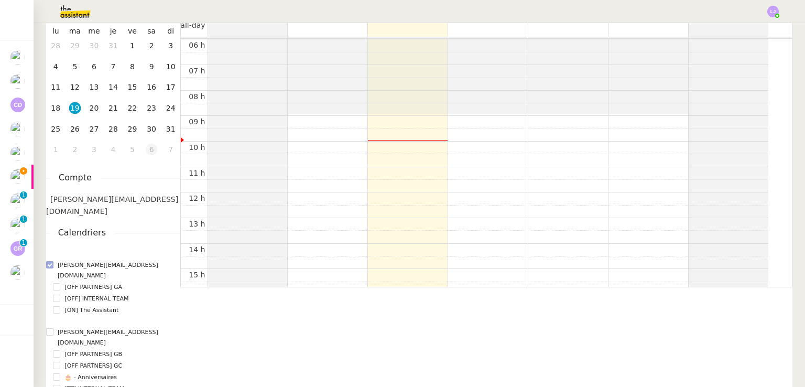
scroll to position [105, 0]
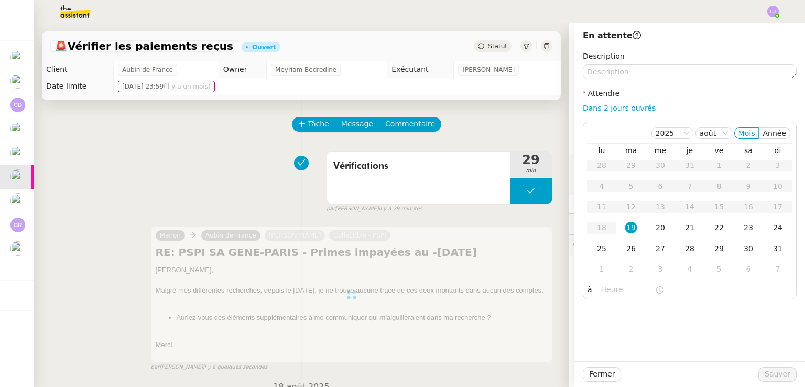
click at [625, 254] on div "26" at bounding box center [631, 249] width 12 height 12
click at [774, 377] on span "Sauver" at bounding box center [778, 374] width 26 height 12
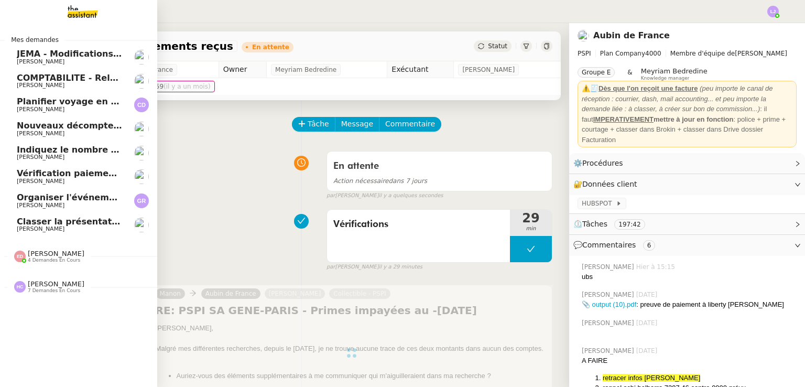
click at [64, 178] on span "[PERSON_NAME]" at bounding box center [70, 181] width 106 height 6
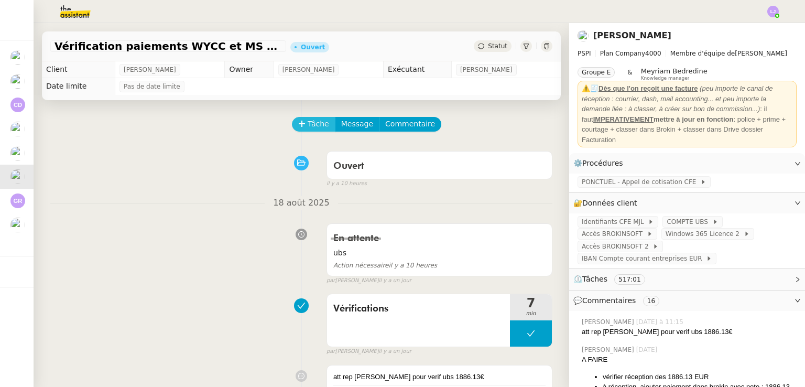
click at [310, 127] on span "Tâche" at bounding box center [318, 124] width 21 height 12
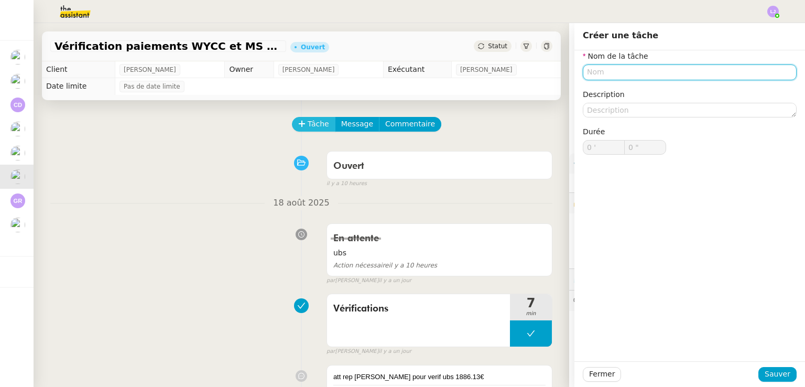
click at [310, 127] on span "Tâche" at bounding box center [318, 124] width 21 height 12
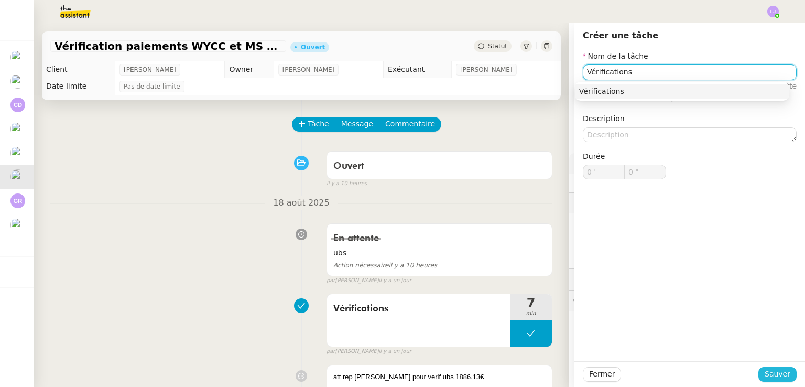
type input "Vérifications"
click at [782, 376] on span "Sauver" at bounding box center [778, 374] width 26 height 12
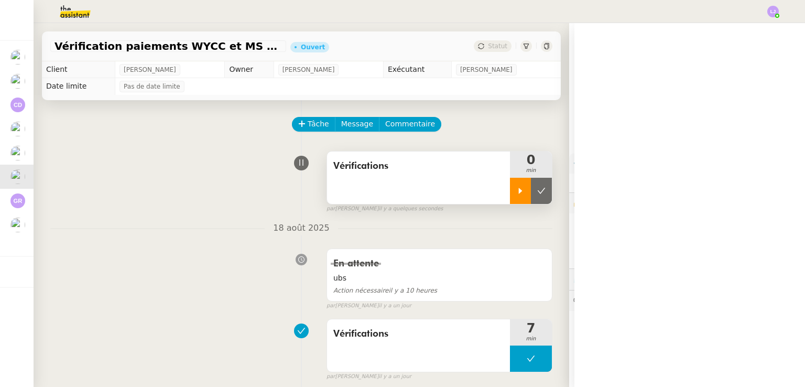
click at [510, 188] on div at bounding box center [520, 191] width 21 height 26
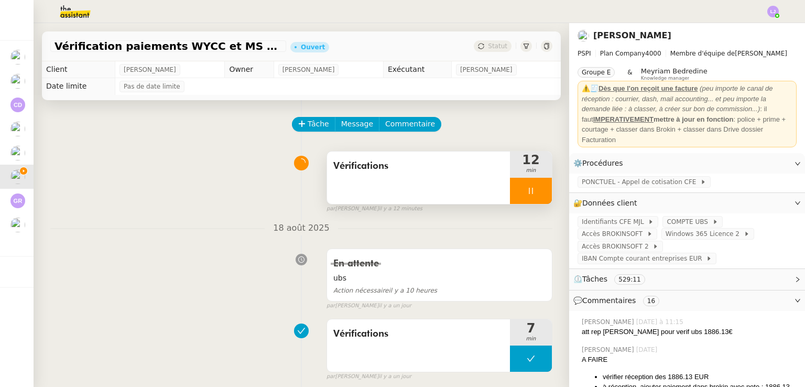
click at [537, 189] on div at bounding box center [531, 191] width 42 height 26
click at [537, 189] on button at bounding box center [541, 191] width 21 height 26
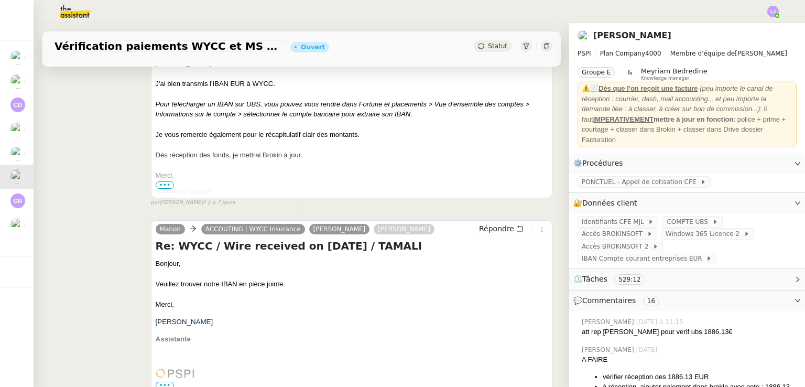
scroll to position [802, 0]
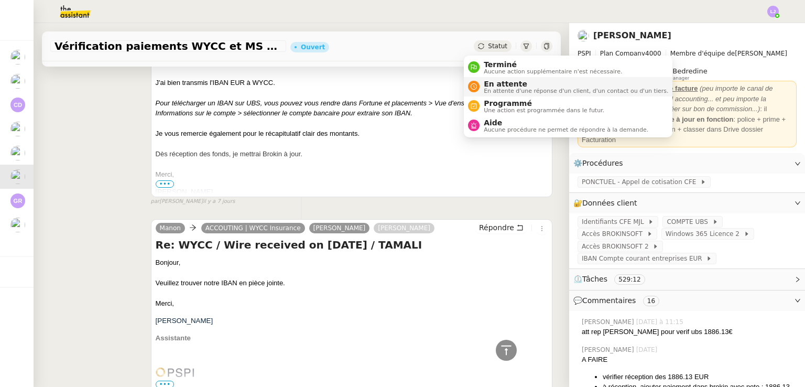
click at [504, 88] on span "En attente d'une réponse d'un client, d'un contact ou d'un tiers." at bounding box center [576, 91] width 185 height 6
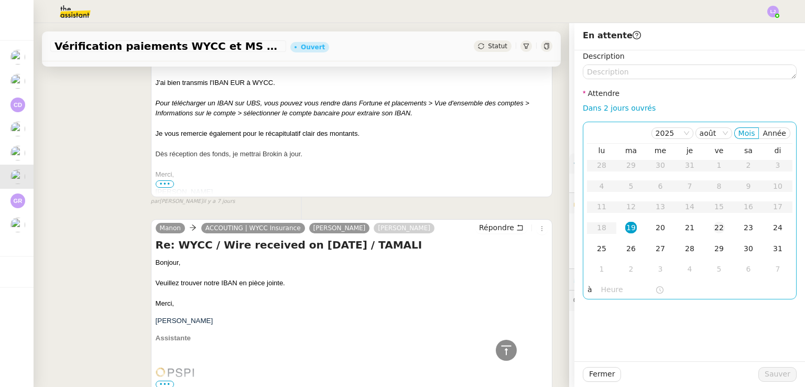
click at [714, 229] on div "22" at bounding box center [720, 228] width 12 height 12
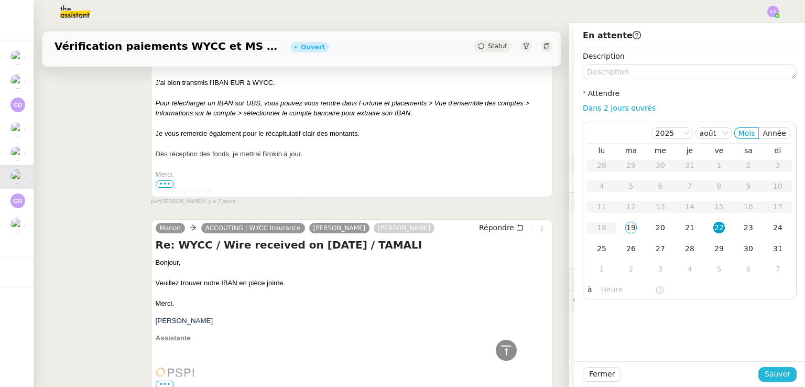
click at [768, 374] on span "Sauver" at bounding box center [778, 374] width 26 height 12
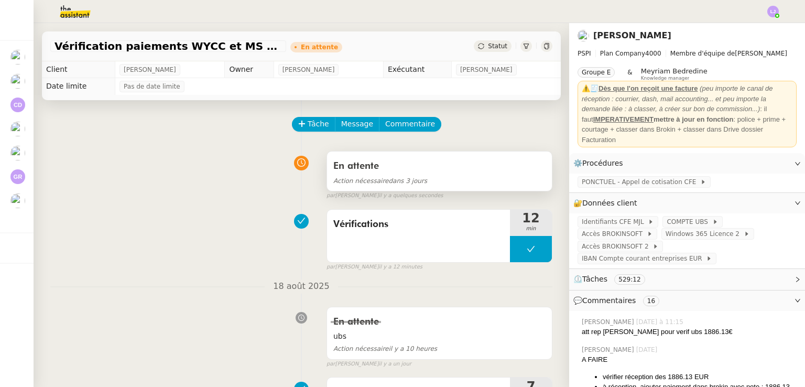
click at [427, 168] on div "En attente" at bounding box center [439, 166] width 212 height 17
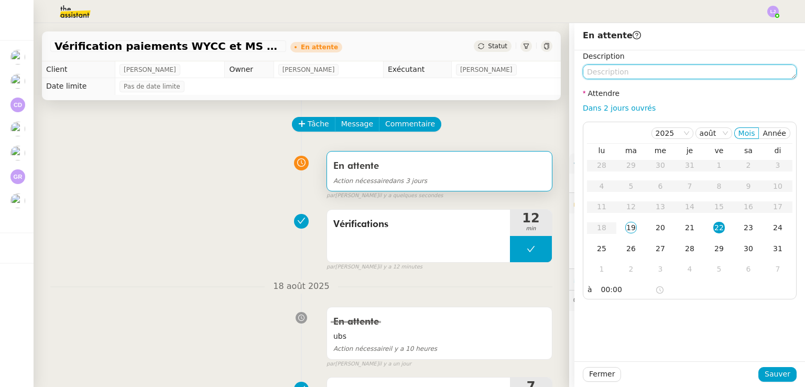
click at [649, 73] on textarea at bounding box center [690, 71] width 214 height 15
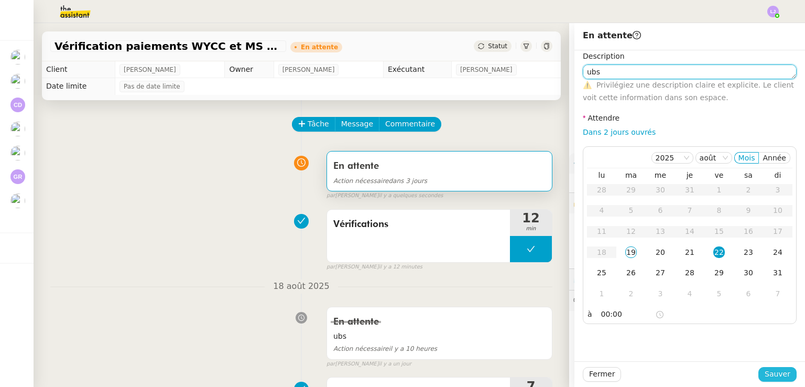
type textarea "ubs"
click at [775, 375] on span "Sauver" at bounding box center [778, 374] width 26 height 12
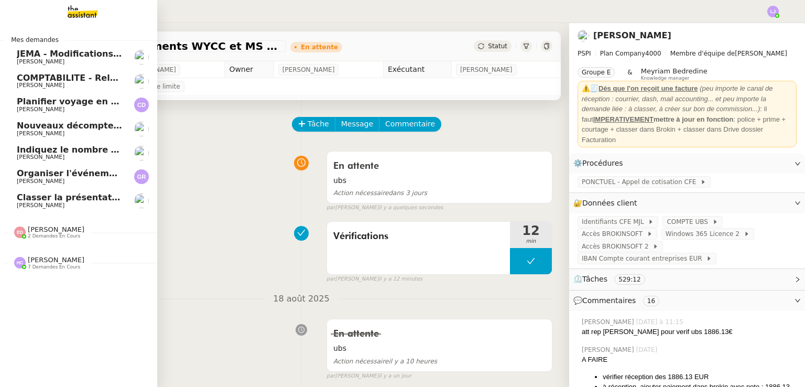
click at [111, 124] on span "Nouveaux décomptes de commissions" at bounding box center [107, 126] width 180 height 10
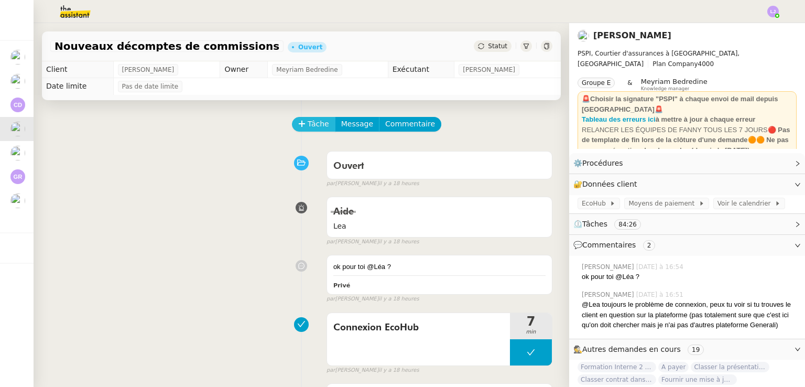
click at [321, 131] on button "Tâche" at bounding box center [314, 124] width 44 height 15
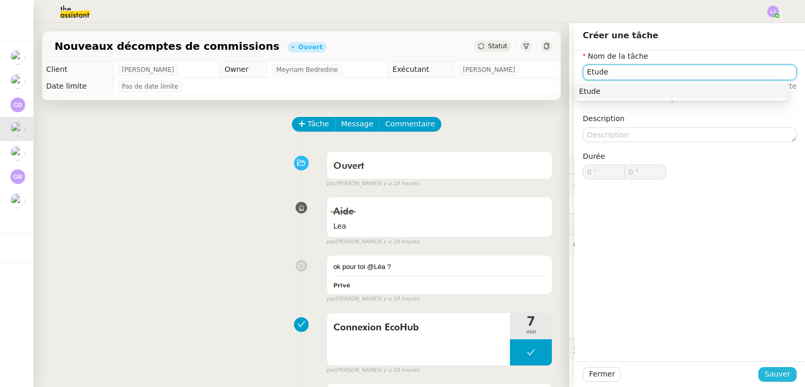
type input "Etude"
click at [760, 376] on button "Sauver" at bounding box center [778, 374] width 38 height 15
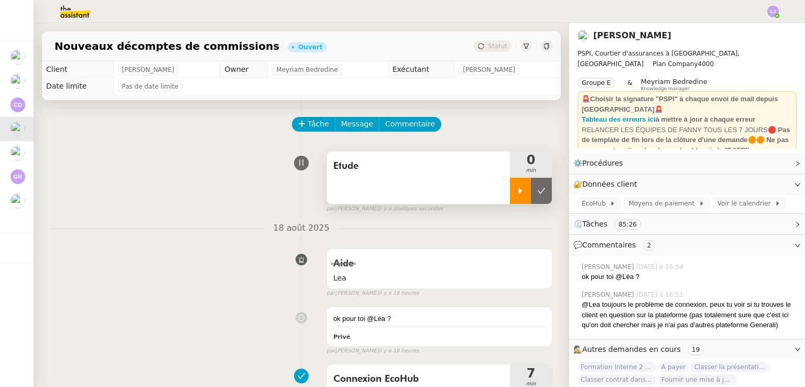
click at [516, 188] on icon at bounding box center [520, 191] width 8 height 8
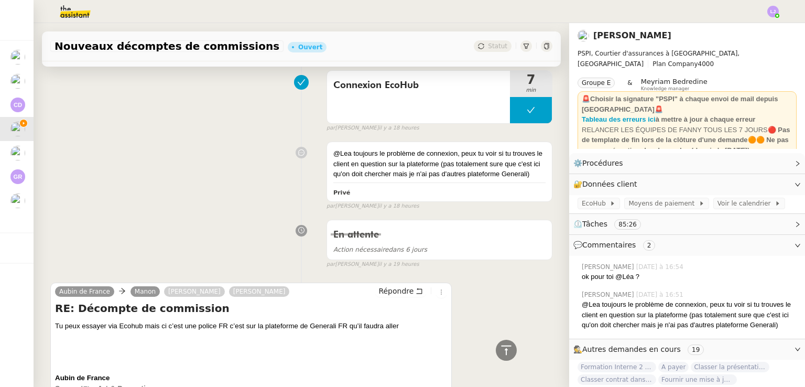
scroll to position [297, 0]
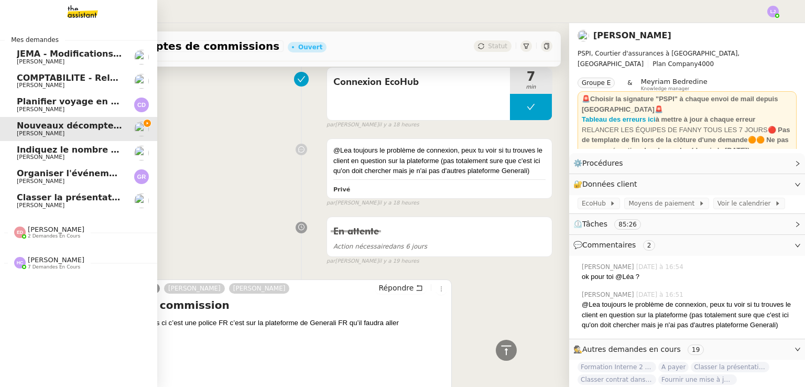
click at [17, 198] on span "Classer la présentation corporate dans Teams" at bounding box center [125, 197] width 217 height 10
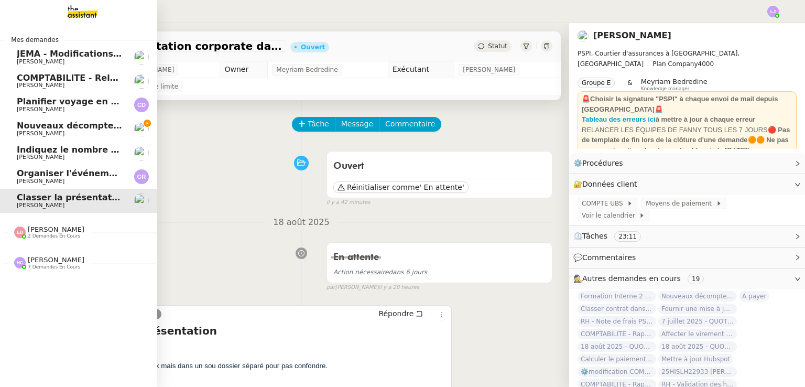
click at [109, 155] on span "[PERSON_NAME]" at bounding box center [70, 157] width 106 height 6
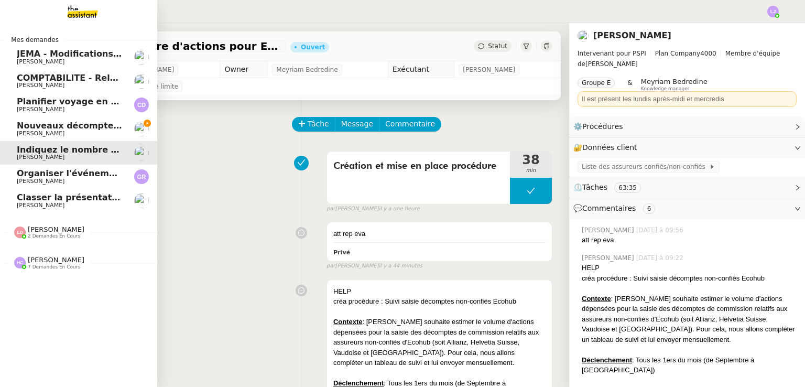
click at [60, 231] on div "Eva Dubois 2 demandes en cours" at bounding box center [56, 232] width 57 height 14
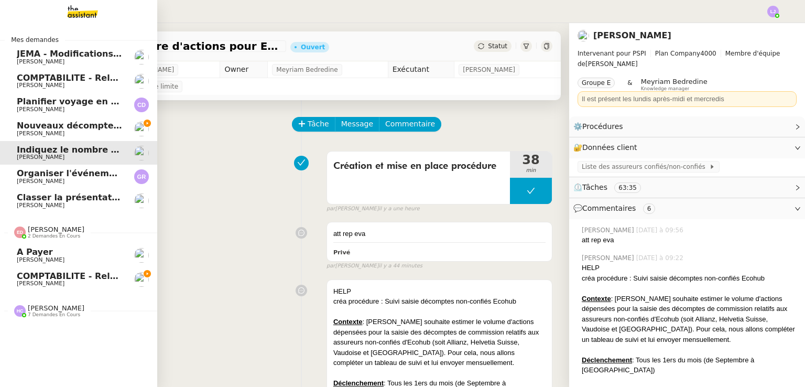
click at [126, 280] on link "COMPTABILITE - Relances factures impayées - [DATE] [PERSON_NAME]" at bounding box center [78, 279] width 157 height 24
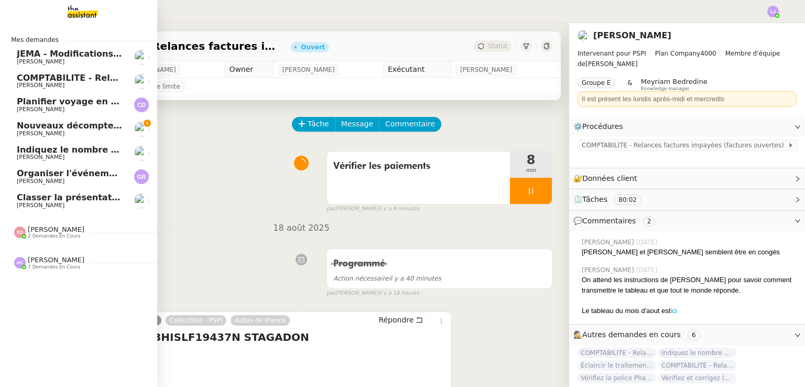
click at [86, 120] on link "Nouveaux décomptes de commissions Fanny Eyraud" at bounding box center [78, 129] width 157 height 24
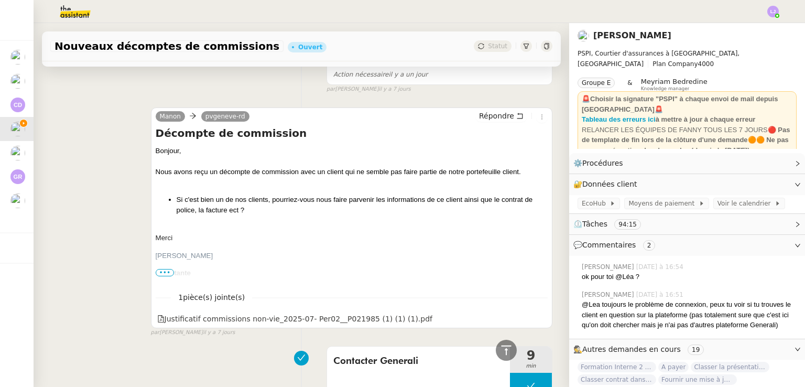
scroll to position [1600, 0]
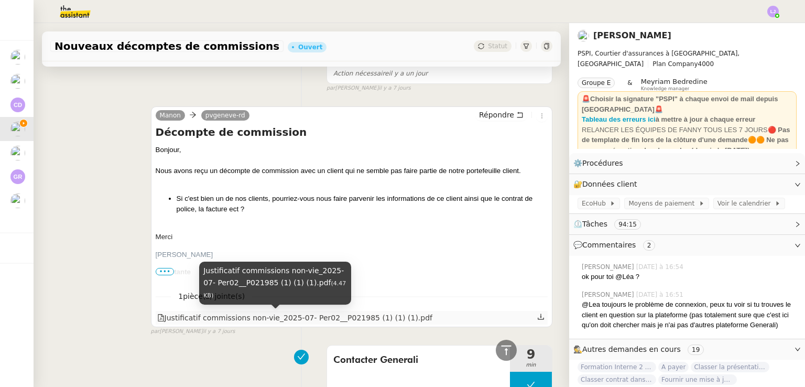
click at [306, 311] on div "Justificatif commissions non-vie_2025-07- Per02__P021985 (1) (1) (1).pdf (4.47 …" at bounding box center [275, 287] width 152 height 50
click at [311, 312] on div "Justificatif commissions non-vie_2025-07- Per02__P021985 (1) (1) (1).pdf" at bounding box center [294, 318] width 275 height 12
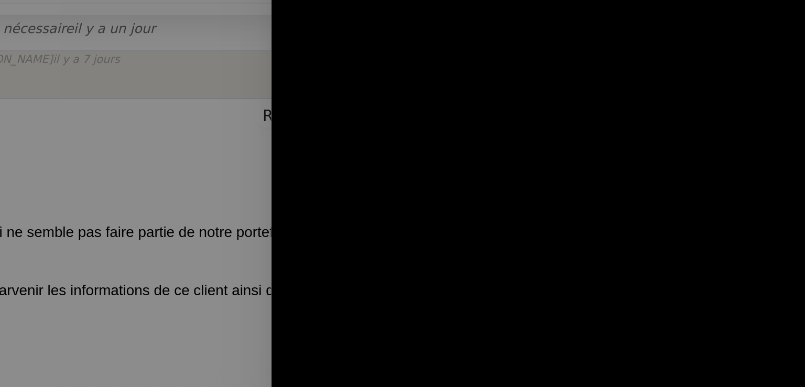
click at [462, 203] on div at bounding box center [402, 193] width 805 height 387
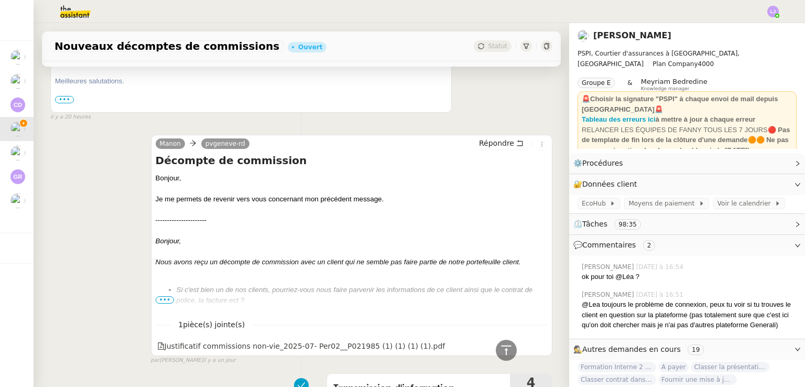
scroll to position [1202, 0]
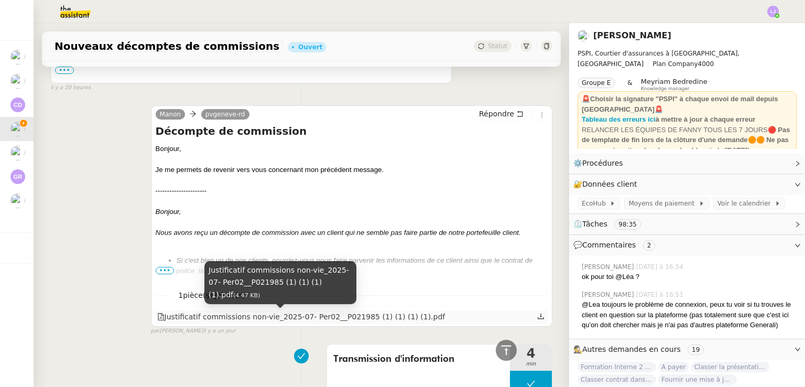
click at [264, 312] on div "Justificatif commissions non-vie_2025-07- Per02__P021985 (1) (1) (1) (1).pdf" at bounding box center [301, 317] width 288 height 12
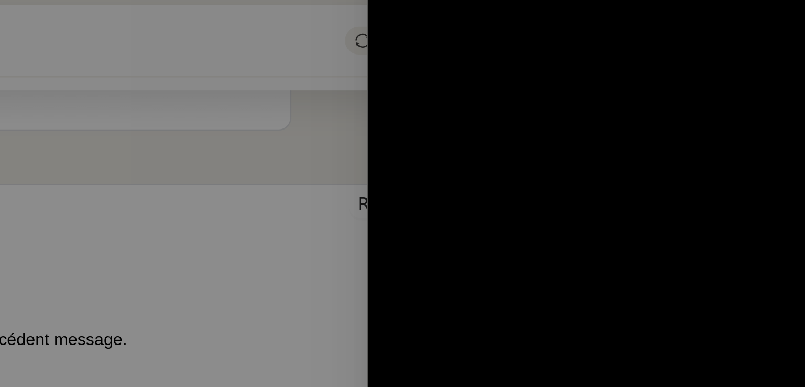
click at [410, 106] on div at bounding box center [402, 193] width 805 height 387
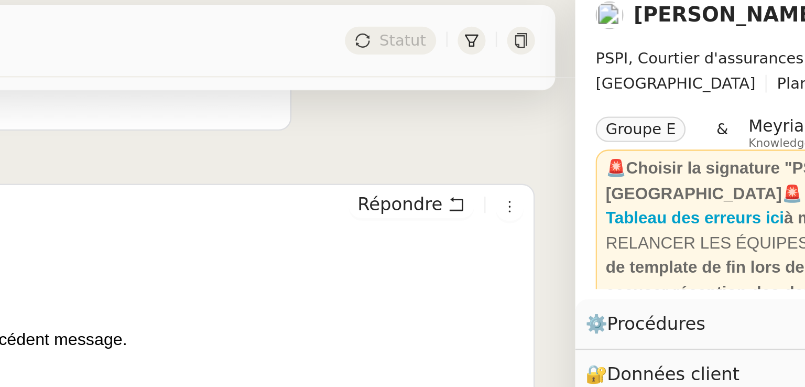
scroll to position [0, 0]
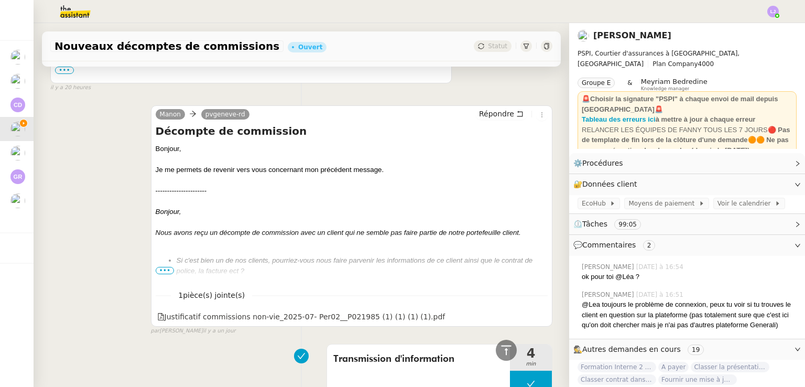
click at [682, 226] on span "⏲️ Tâches 99:05" at bounding box center [679, 224] width 211 height 12
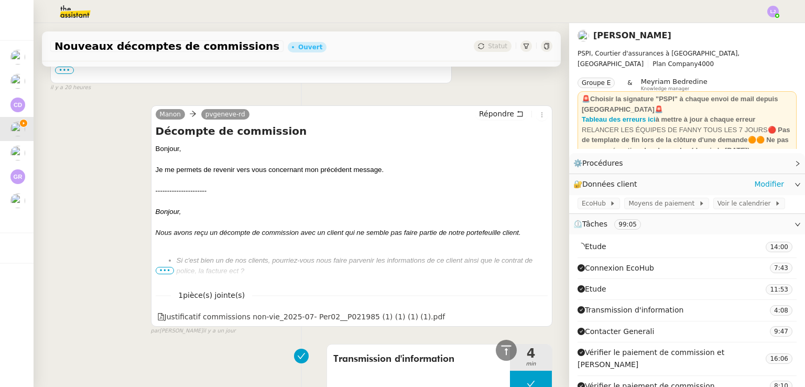
click at [773, 186] on div "🔐 Données client Modifier" at bounding box center [687, 184] width 236 height 20
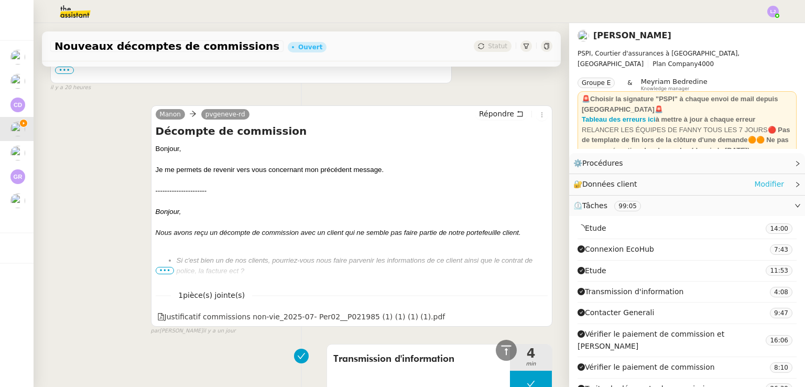
click at [757, 181] on link "Modifier" at bounding box center [769, 184] width 30 height 12
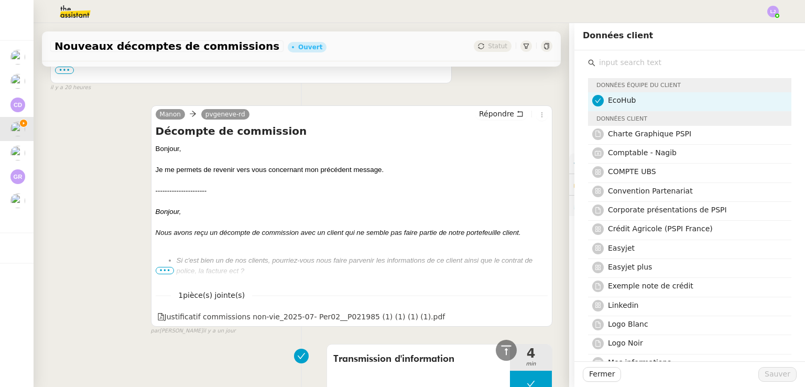
click at [633, 63] on input "text" at bounding box center [694, 63] width 196 height 14
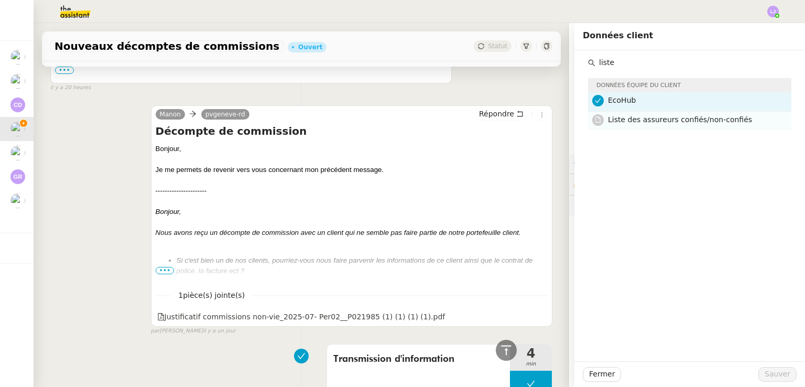
type input "liste"
click at [653, 127] on div "Liste des assureurs confiés/non-confiés" at bounding box center [696, 121] width 177 height 14
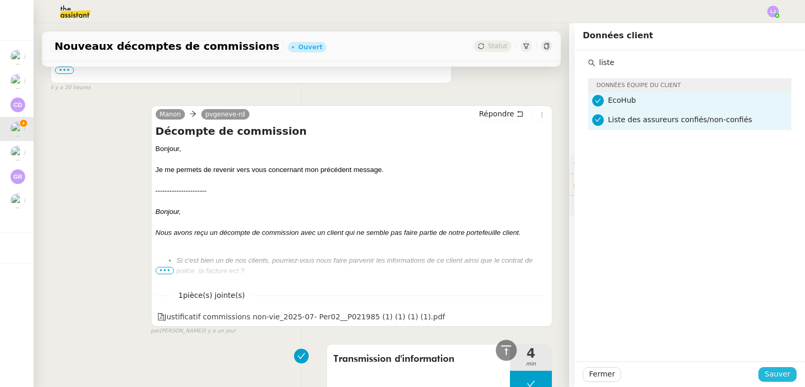
click at [773, 374] on span "Sauver" at bounding box center [778, 374] width 26 height 12
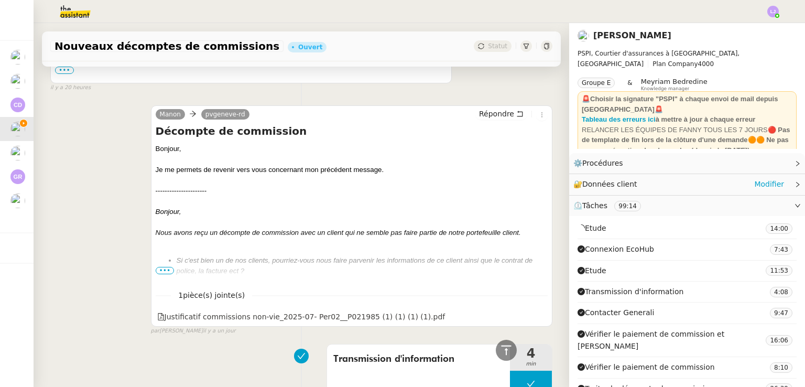
click at [686, 181] on div "🔐 Données client Modifier" at bounding box center [679, 184] width 211 height 12
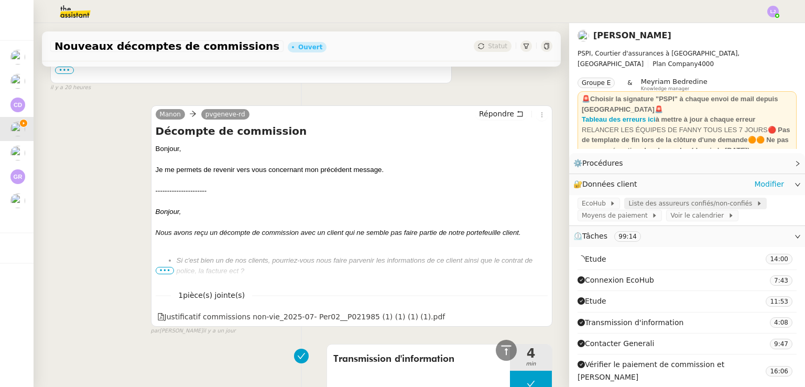
click at [656, 202] on span "Liste des assureurs confiés/non-confiés" at bounding box center [692, 203] width 127 height 10
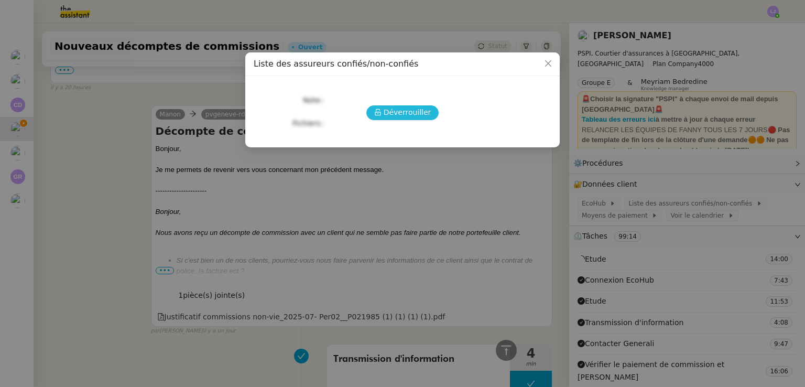
click at [409, 112] on span "Déverrouiller" at bounding box center [408, 112] width 48 height 12
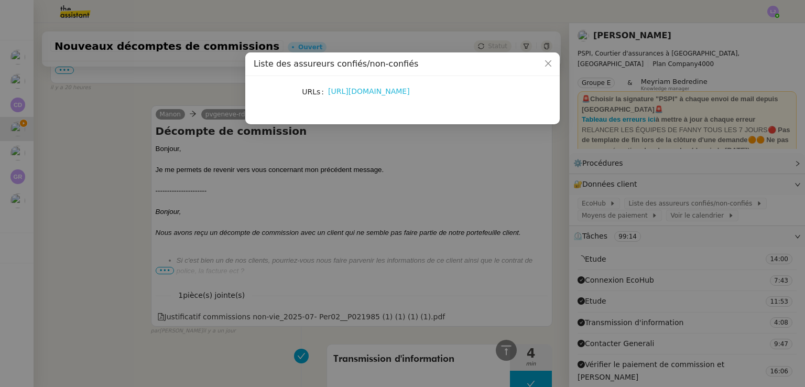
click at [384, 94] on link "[URL][DOMAIN_NAME]" at bounding box center [369, 91] width 82 height 8
click at [262, 210] on nz-modal-container "Liste des assureurs confiés/non-confiés URLs https://docs.google.com/spreadshee…" at bounding box center [402, 193] width 805 height 387
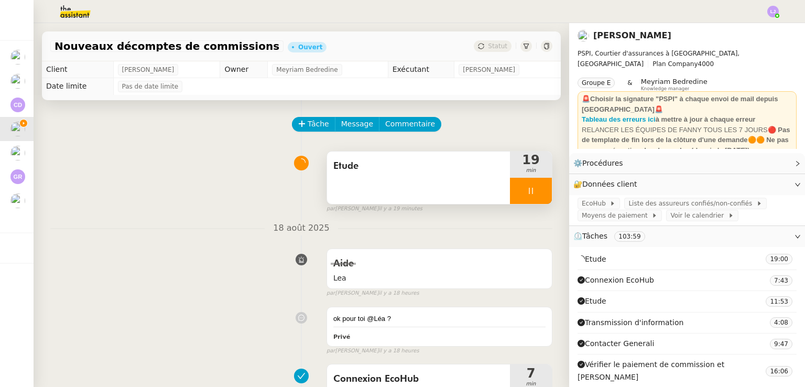
click at [421, 174] on span "Etude" at bounding box center [418, 166] width 170 height 16
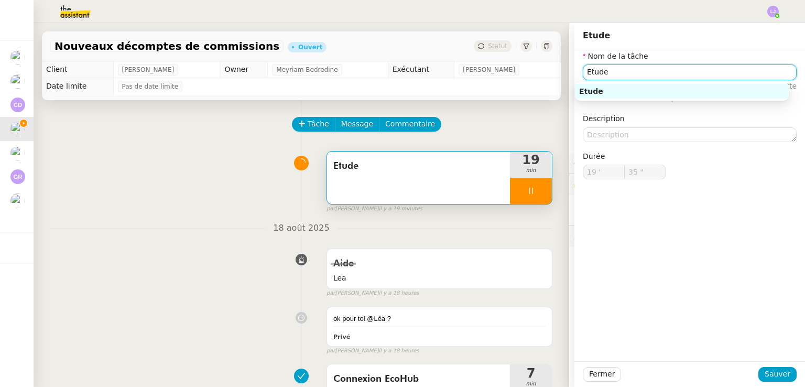
click at [673, 69] on input "Etude" at bounding box center [690, 71] width 214 height 15
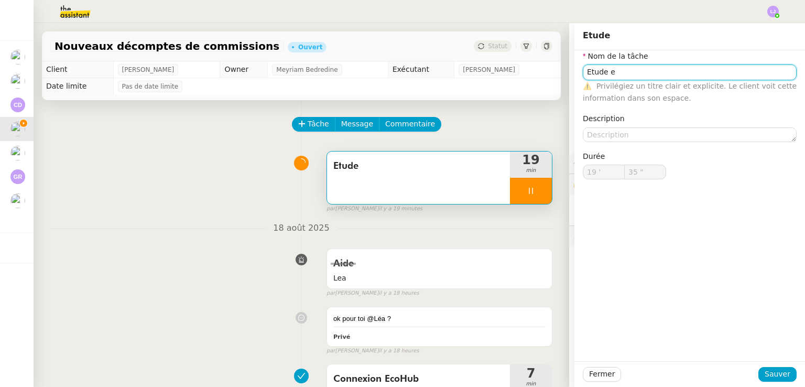
type input "Etude et"
type input "36 ""
type input "Etude et recherch"
type input "37 ""
type input "Etude et recherches"
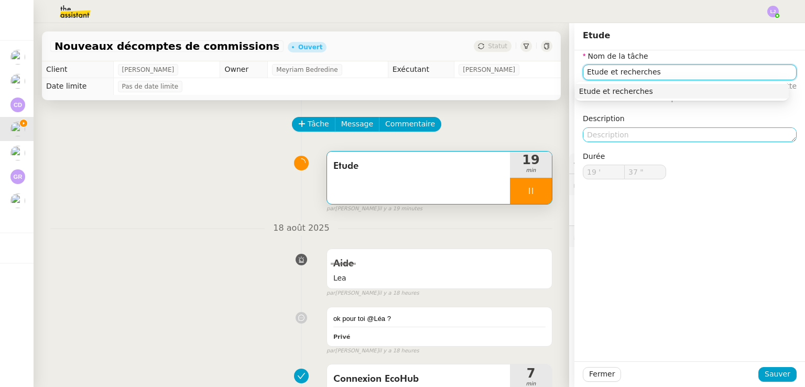
type input "38 ""
type input "Etude et recherches"
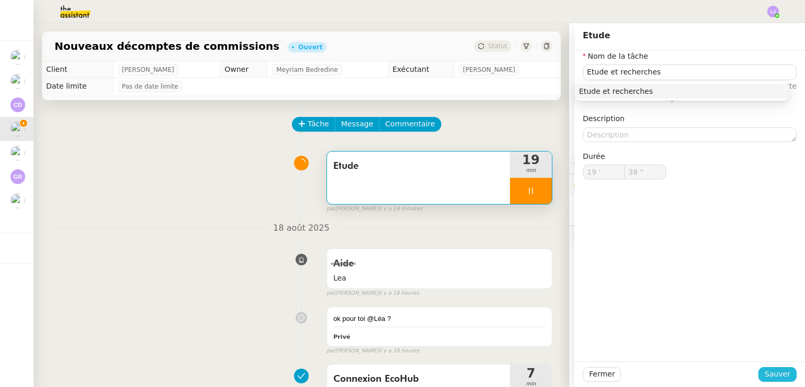
click at [772, 372] on span "Sauver" at bounding box center [778, 374] width 26 height 12
type input "39 ""
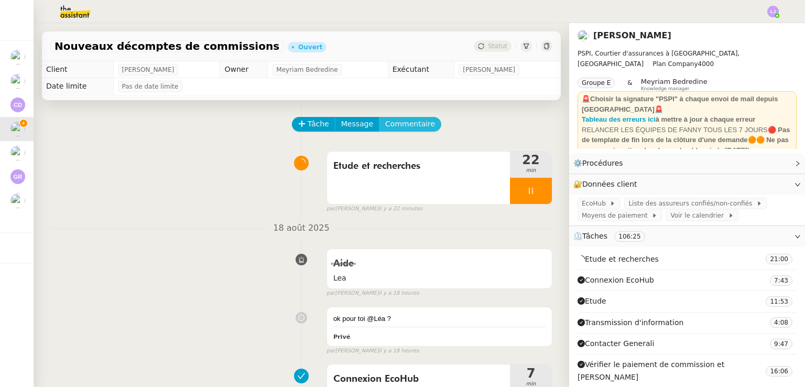
click at [415, 126] on button "Commentaire" at bounding box center [410, 124] width 62 height 15
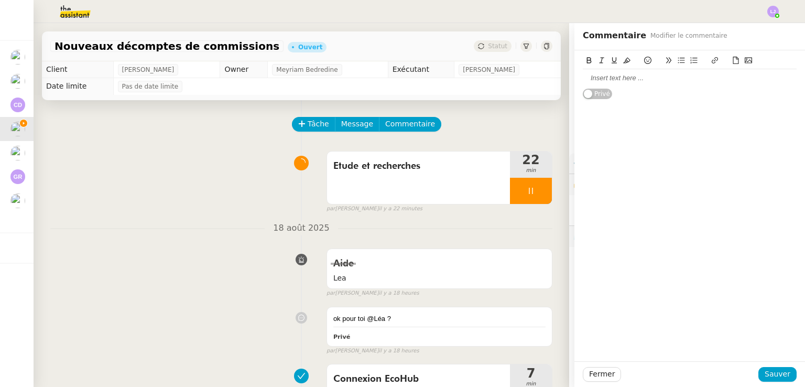
click at [625, 73] on div at bounding box center [690, 77] width 214 height 9
click at [772, 371] on span "Sauver" at bounding box center [778, 374] width 26 height 12
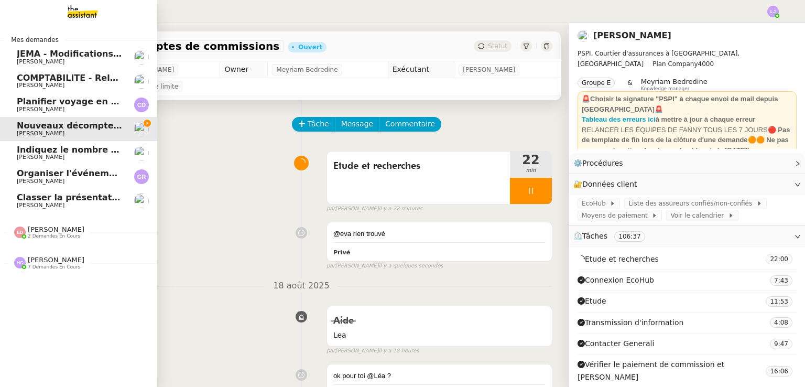
click at [67, 243] on div "Eva Dubois 2 demandes en cours" at bounding box center [78, 228] width 157 height 30
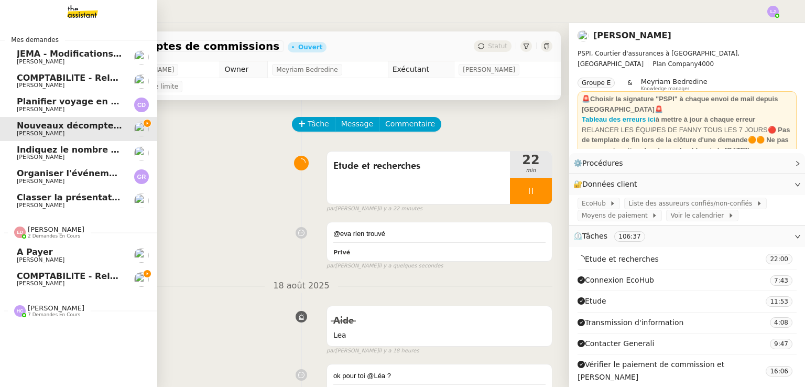
click at [99, 273] on span "COMPTABILITE - Relances factures impayées - août 2025" at bounding box center [152, 276] width 270 height 10
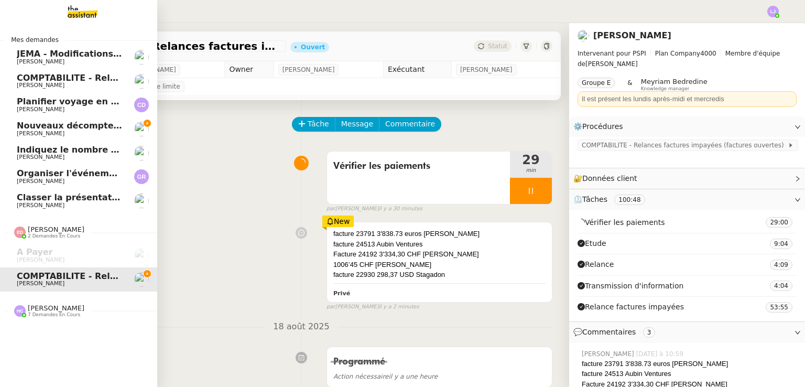
click at [108, 122] on span "Nouveaux décomptes de commissions" at bounding box center [107, 126] width 180 height 10
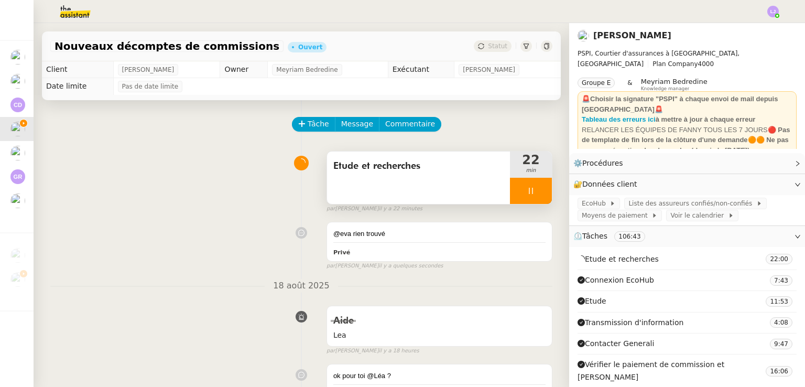
click at [531, 191] on div at bounding box center [531, 191] width 42 height 26
click at [537, 191] on icon at bounding box center [541, 191] width 8 height 8
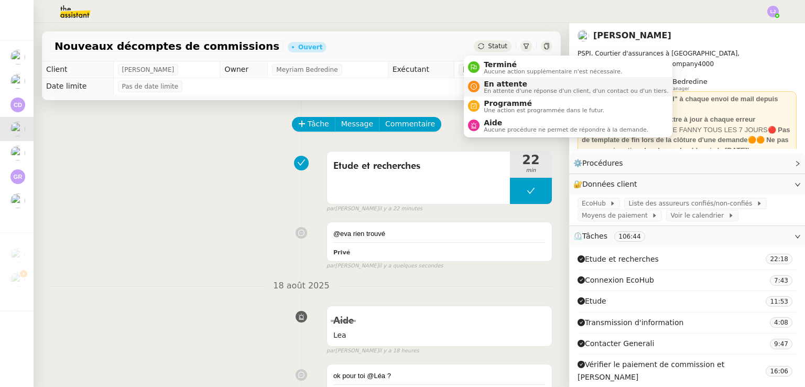
click at [506, 90] on span "En attente d'une réponse d'un client, d'un contact ou d'un tiers." at bounding box center [576, 91] width 185 height 6
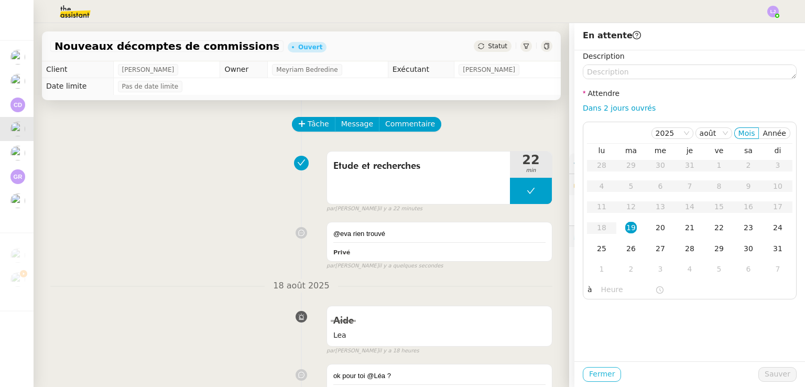
click at [589, 379] on span "Fermer" at bounding box center [602, 374] width 26 height 12
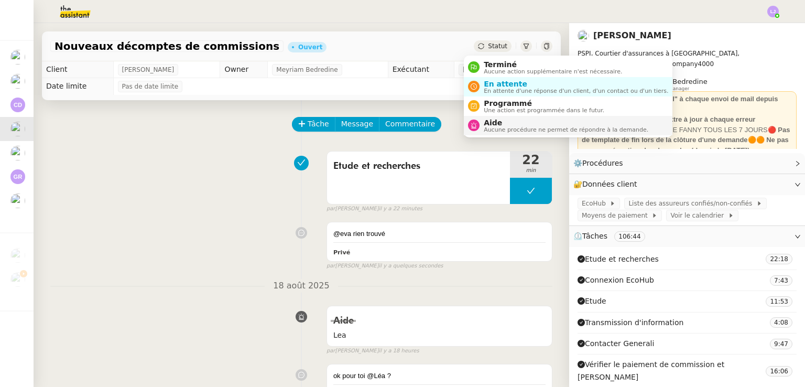
click at [520, 124] on span "Aide" at bounding box center [566, 122] width 165 height 8
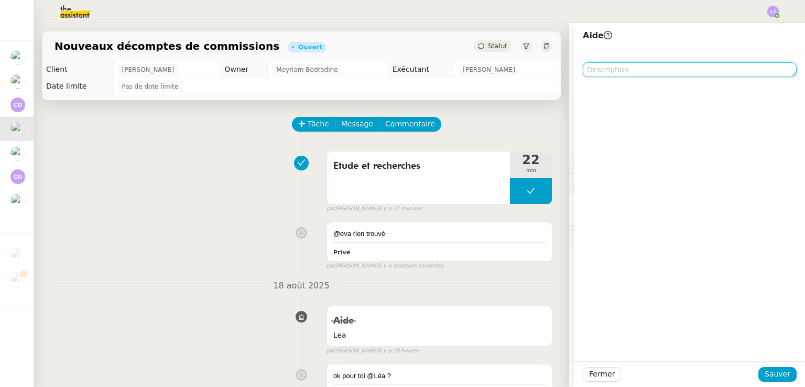
click at [656, 74] on textarea at bounding box center [690, 69] width 214 height 15
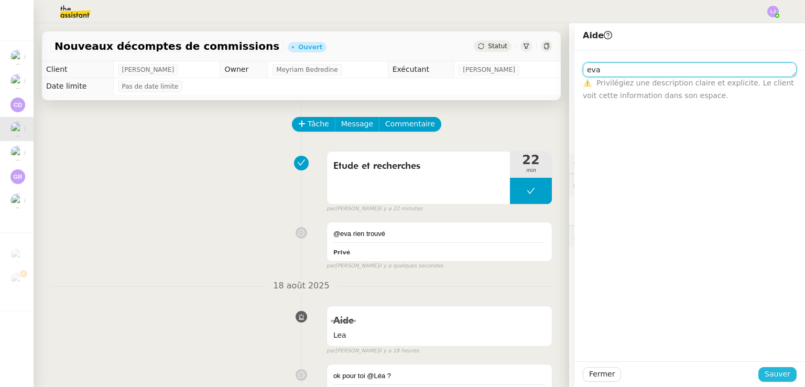
type textarea "eva"
click at [770, 371] on span "Sauver" at bounding box center [778, 374] width 26 height 12
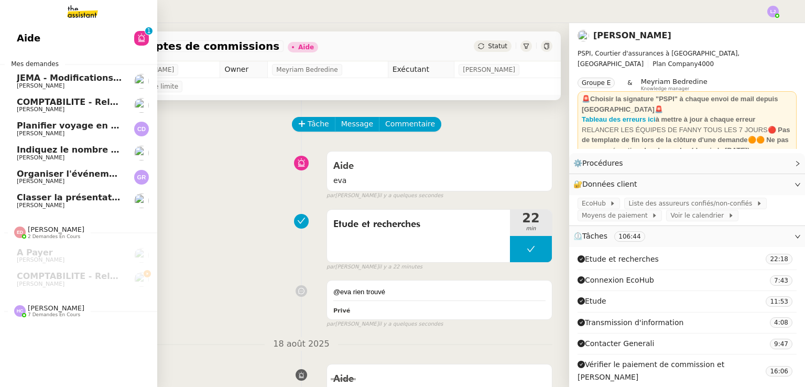
click at [75, 192] on link "Classer la présentation corporate dans Teams [PERSON_NAME]" at bounding box center [78, 201] width 157 height 24
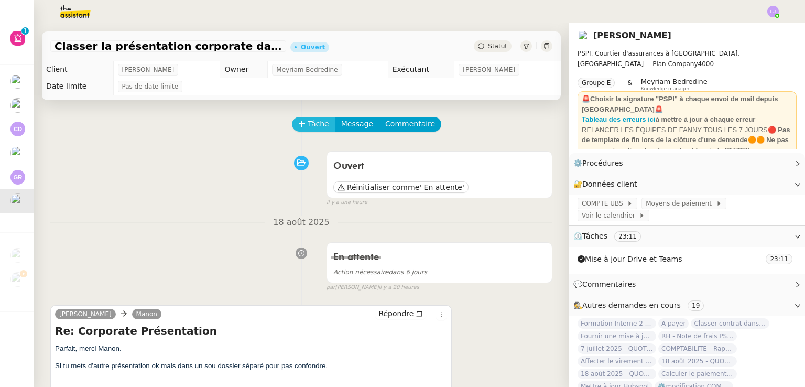
click at [309, 124] on span "Tâche" at bounding box center [318, 124] width 21 height 12
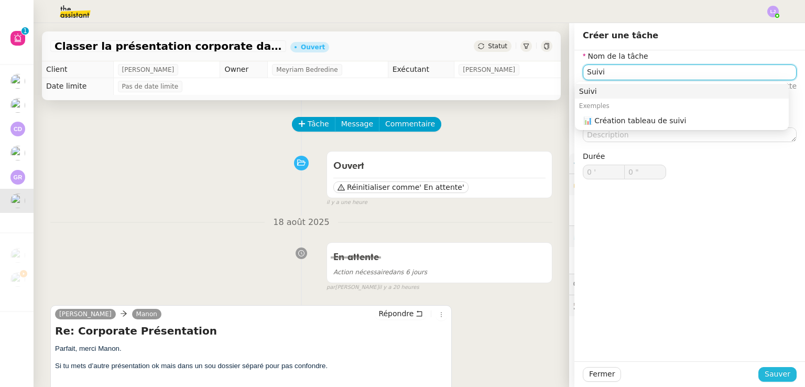
type input "Suivi"
click at [787, 370] on button "Sauver" at bounding box center [778, 374] width 38 height 15
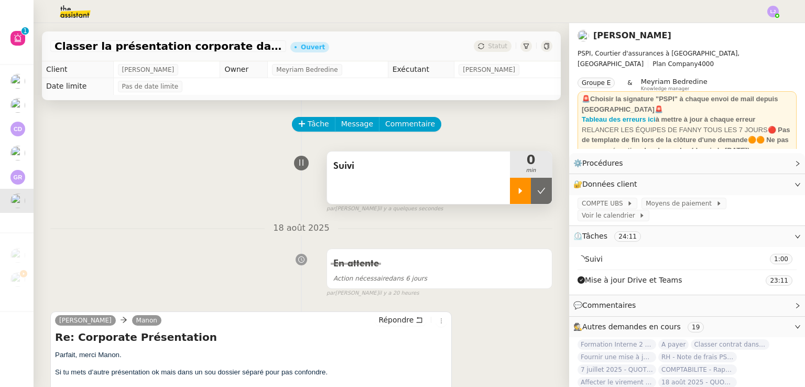
click at [512, 196] on div at bounding box center [520, 191] width 21 height 26
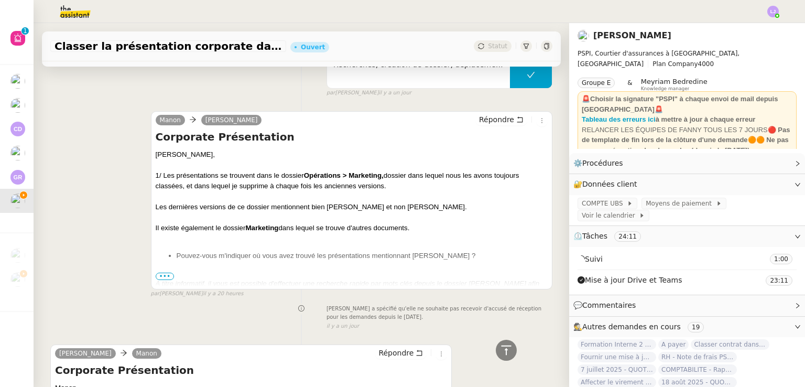
scroll to position [499, 0]
click at [161, 274] on span "•••" at bounding box center [165, 275] width 19 height 7
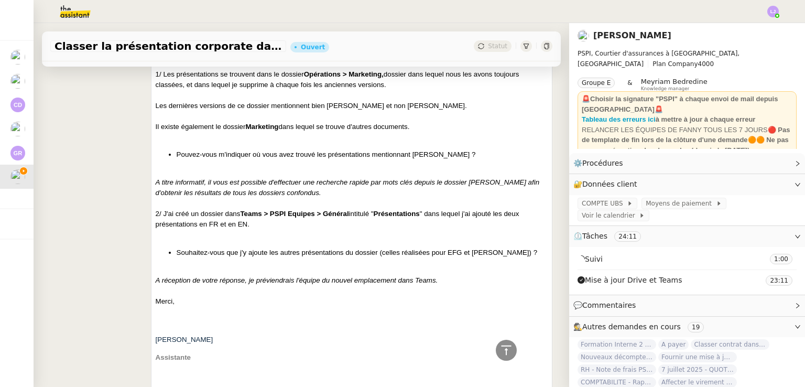
scroll to position [600, 0]
click at [765, 23] on li "Suivi" at bounding box center [745, 30] width 68 height 15
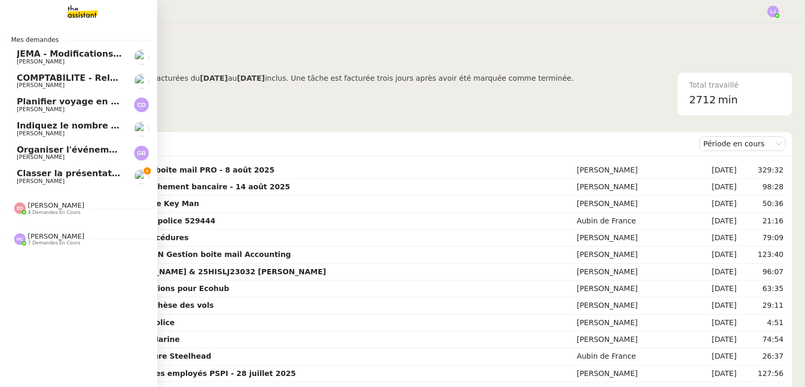
click at [25, 173] on span "Classer la présentation corporate dans Teams" at bounding box center [125, 173] width 217 height 10
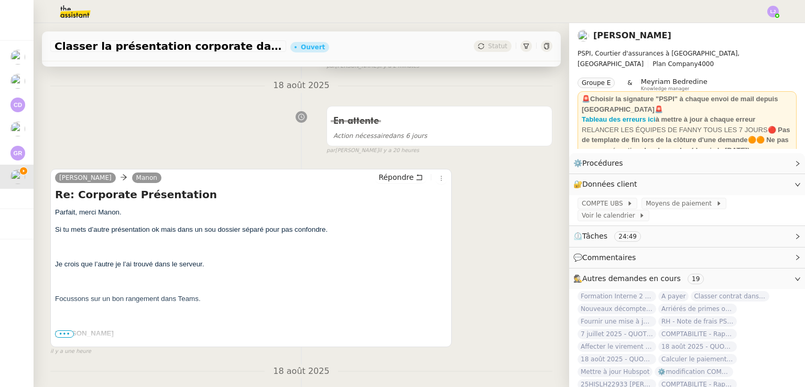
scroll to position [143, 0]
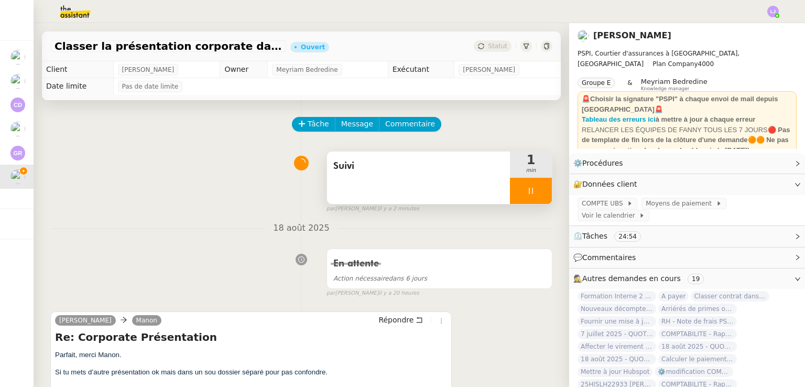
click at [421, 164] on span "Suivi" at bounding box center [418, 166] width 170 height 16
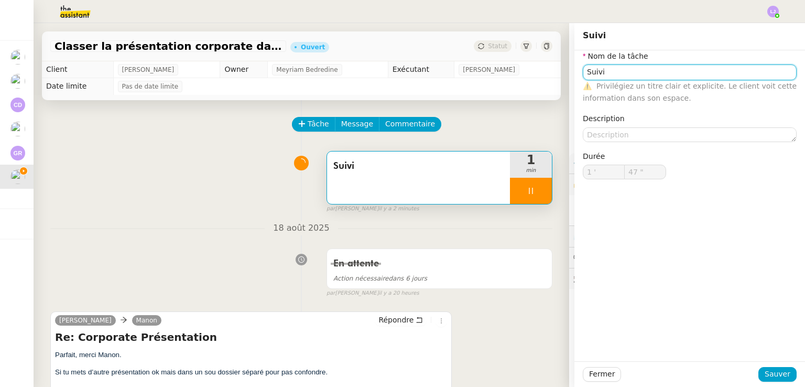
click at [698, 72] on input "Suivi" at bounding box center [690, 71] width 214 height 15
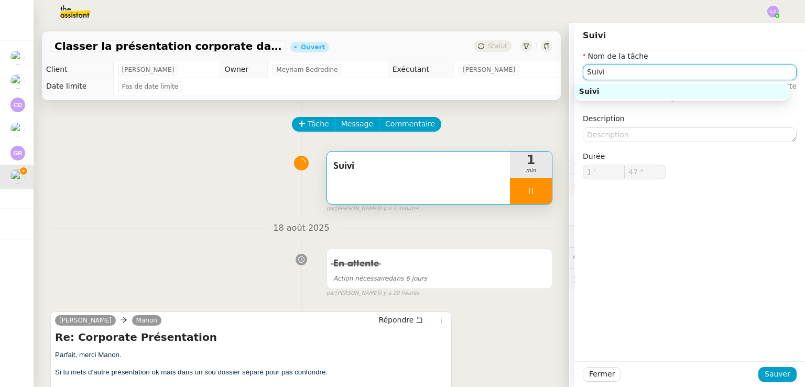
type input "48 ""
click at [698, 72] on input "Suivi" at bounding box center [690, 71] width 214 height 15
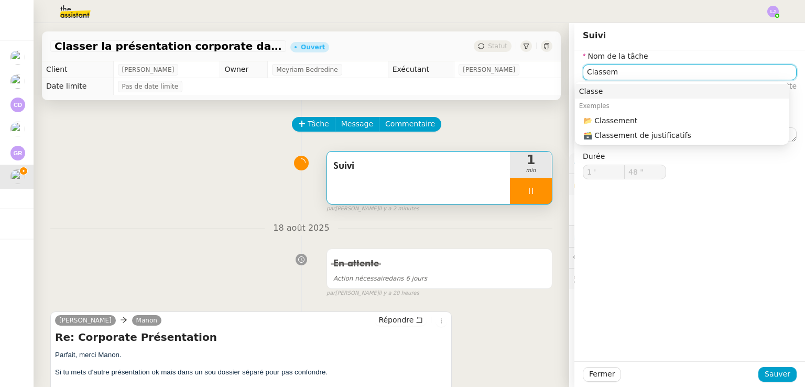
type input "Classeme"
type input "49 ""
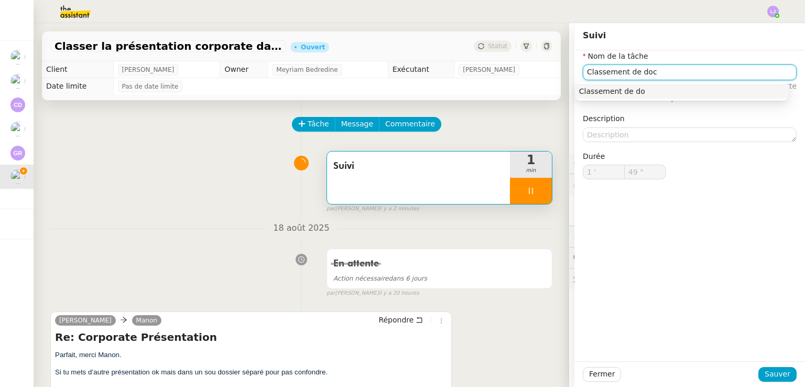
type input "Classement de docu"
type input "50 ""
type input "Classement de document"
type input "51 ""
type input "Classement de documents"
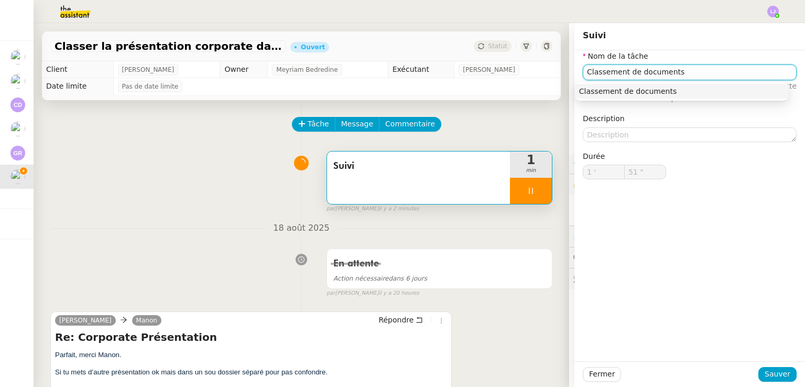
type input "52 ""
type input "Classement de documents"
click at [773, 375] on span "Sauver" at bounding box center [778, 374] width 26 height 12
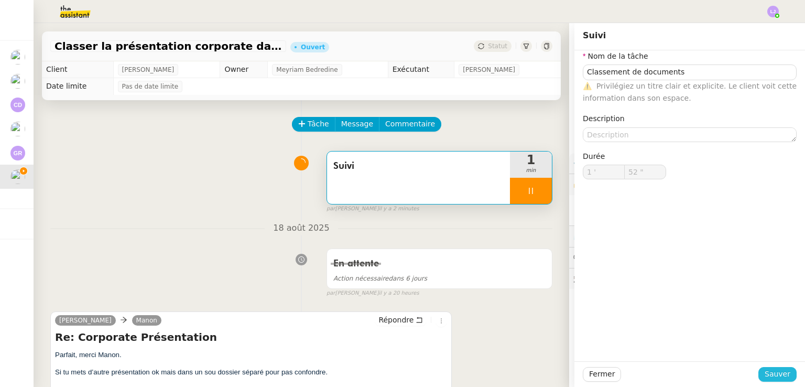
type input "53 ""
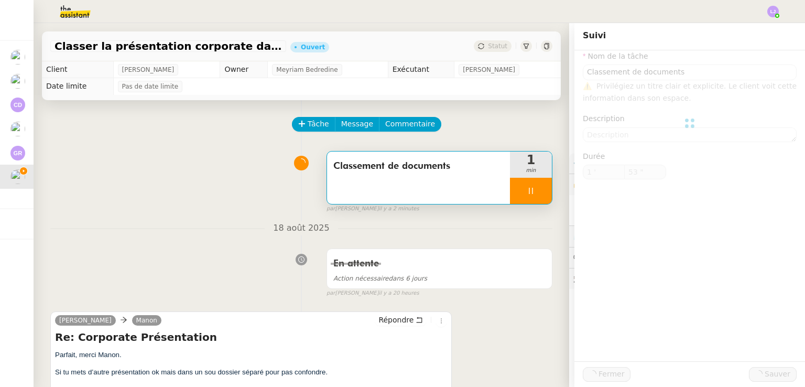
type input "Classement de documents"
type input "1 '"
type input "54 ""
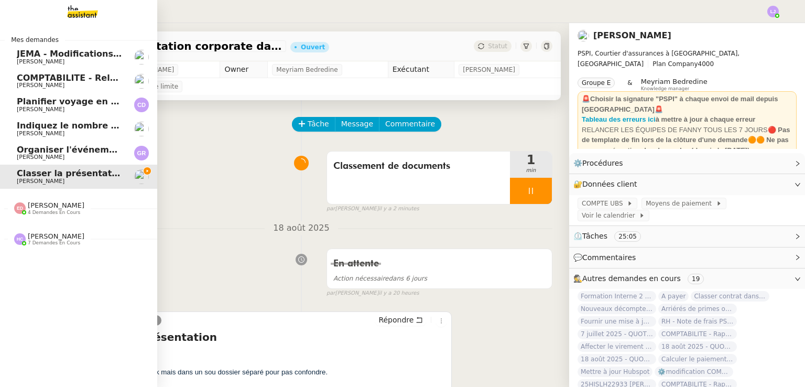
click at [47, 153] on span "Organiser l'événement à [GEOGRAPHIC_DATA]" at bounding box center [126, 150] width 218 height 10
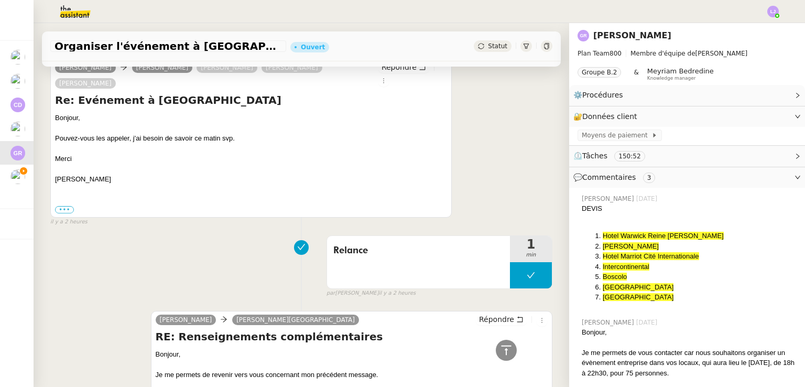
scroll to position [419, 0]
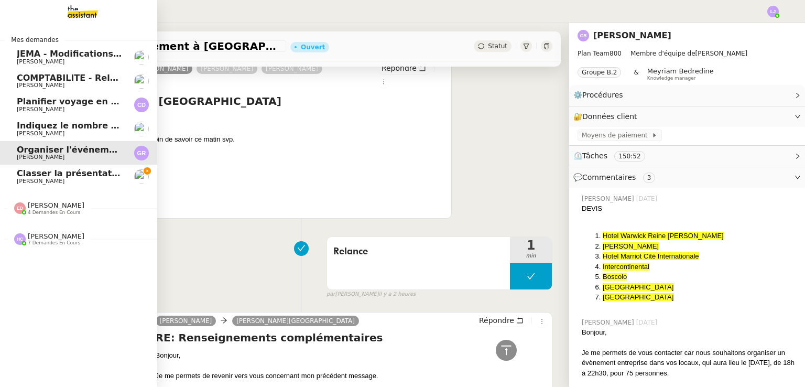
click at [27, 181] on span "[PERSON_NAME]" at bounding box center [41, 181] width 48 height 7
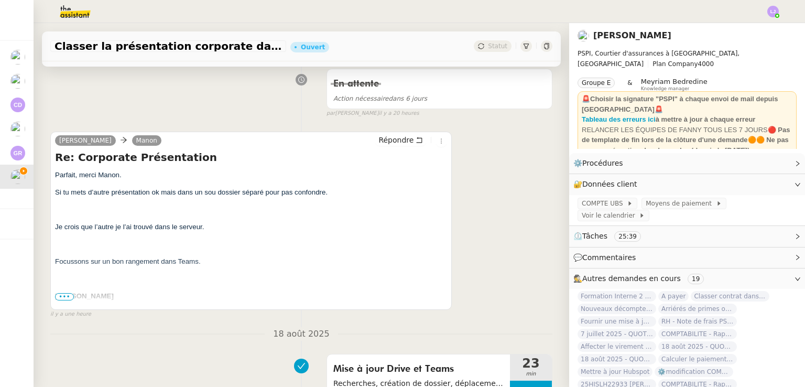
scroll to position [179, 0]
click at [71, 298] on span "•••" at bounding box center [64, 297] width 19 height 7
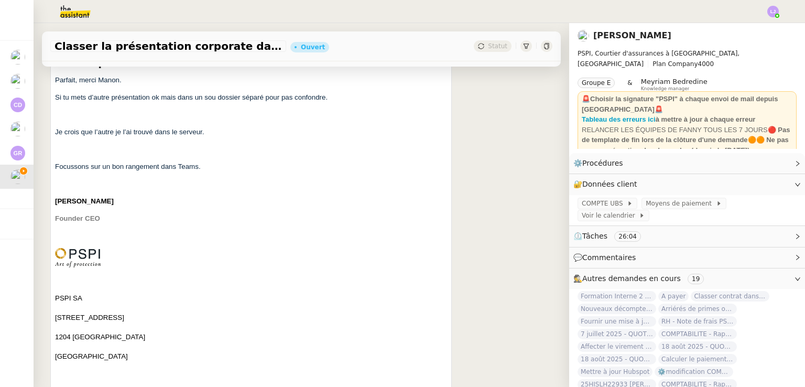
scroll to position [271, 0]
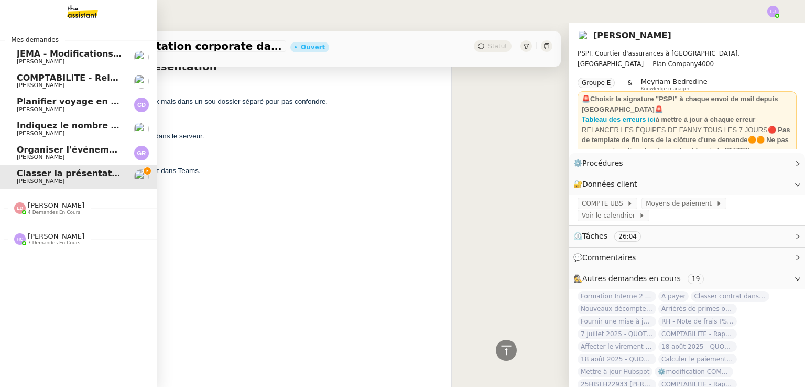
click at [28, 147] on span "Organiser l'événement à [GEOGRAPHIC_DATA]" at bounding box center [126, 150] width 218 height 10
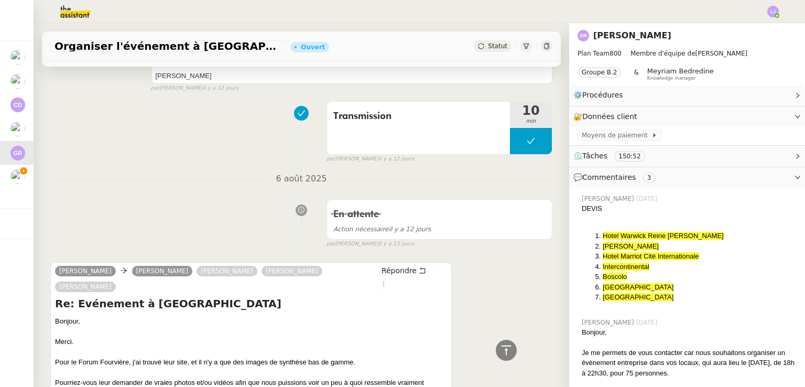
scroll to position [8626, 0]
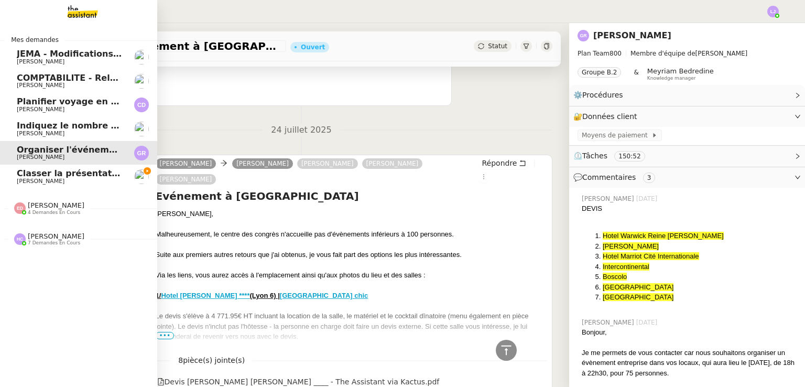
click at [42, 180] on span "[PERSON_NAME]" at bounding box center [41, 181] width 48 height 7
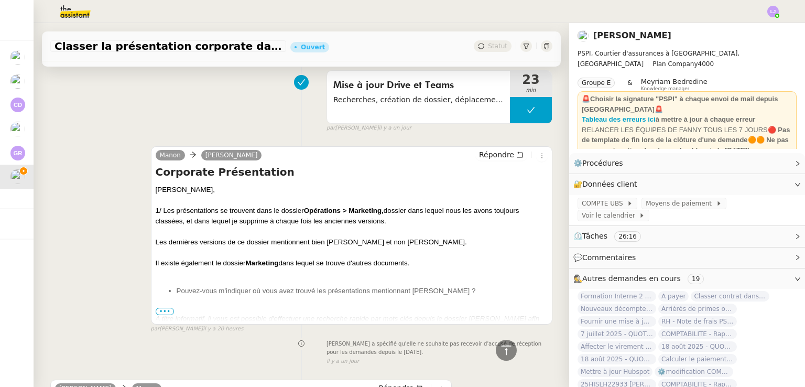
scroll to position [467, 0]
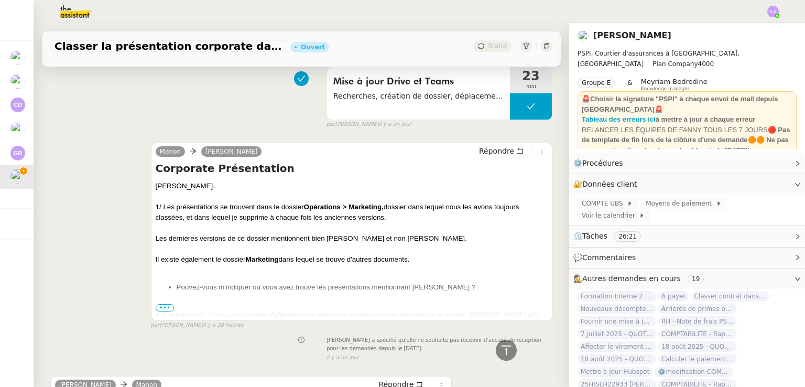
click at [158, 309] on span "•••" at bounding box center [165, 307] width 19 height 7
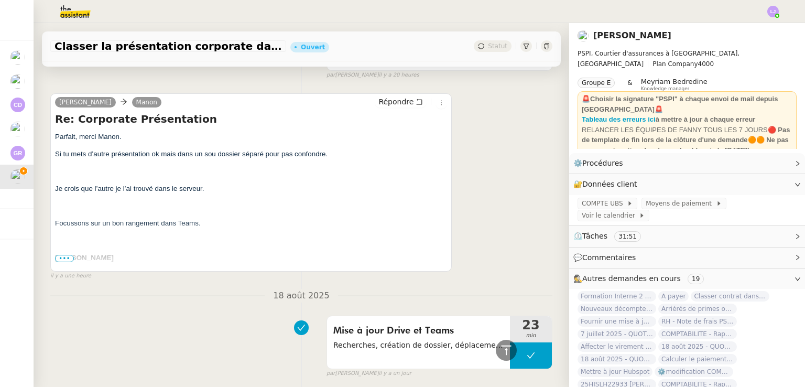
scroll to position [211, 0]
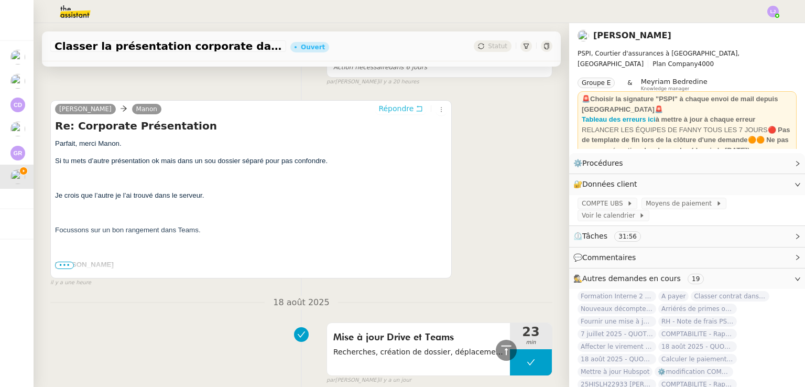
click at [401, 113] on span "Répondre" at bounding box center [396, 108] width 35 height 10
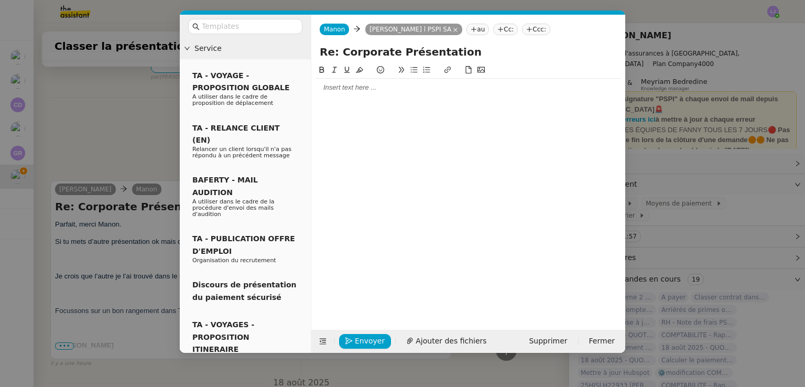
scroll to position [292, 0]
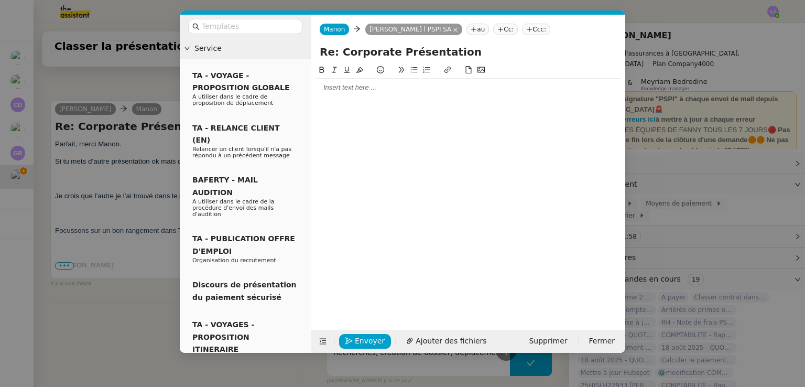
click at [393, 91] on div at bounding box center [469, 87] width 306 height 9
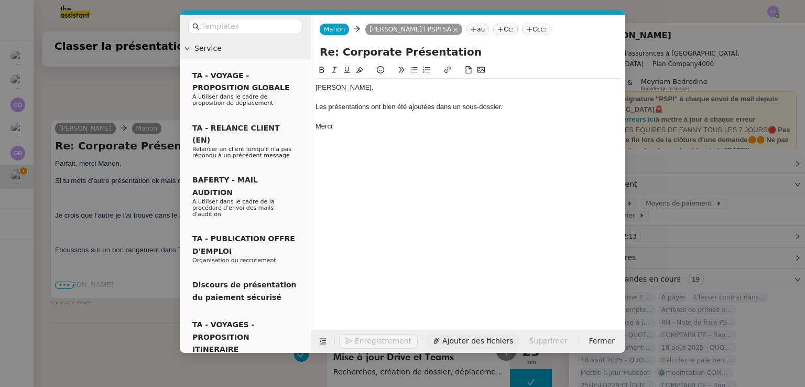
scroll to position [343, 0]
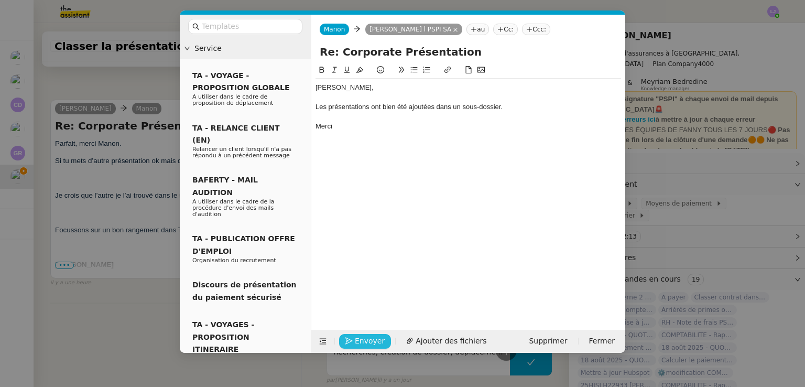
click at [355, 338] on span "Envoyer" at bounding box center [370, 341] width 30 height 12
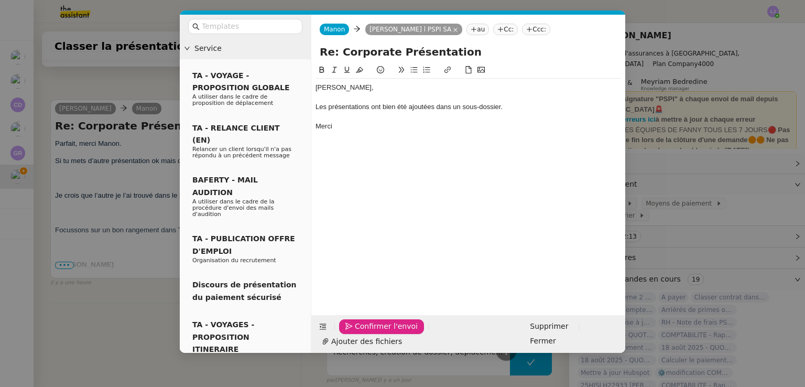
click at [355, 332] on span "Confirmer l'envoi" at bounding box center [386, 326] width 63 height 12
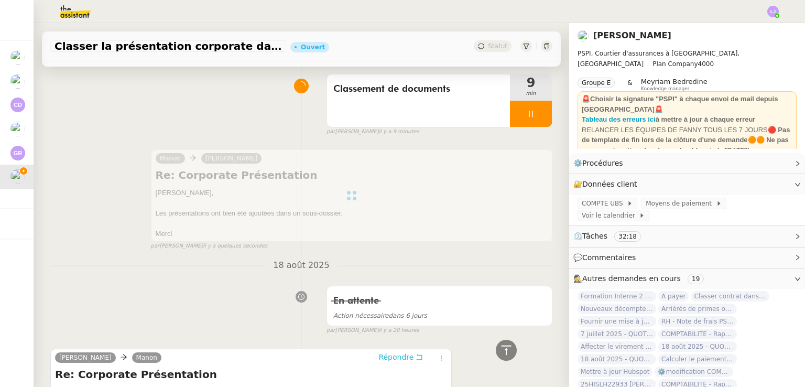
scroll to position [0, 0]
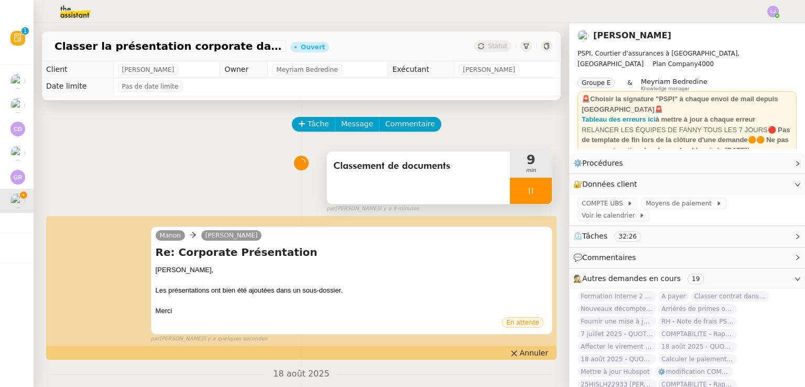
click at [535, 184] on div at bounding box center [531, 191] width 42 height 26
click at [535, 184] on button at bounding box center [541, 191] width 21 height 26
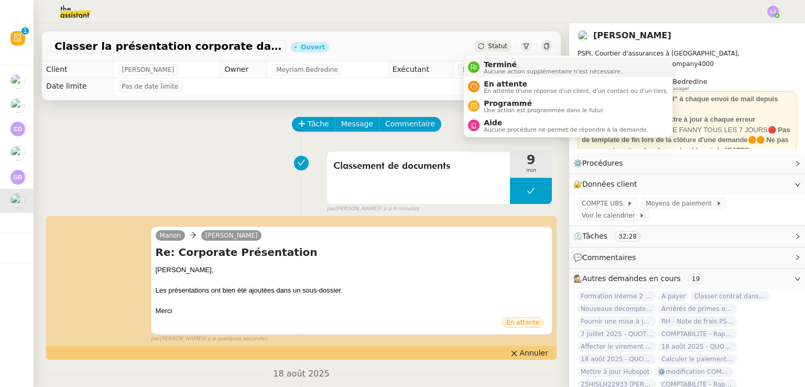
click at [503, 65] on span "Terminé" at bounding box center [553, 64] width 138 height 8
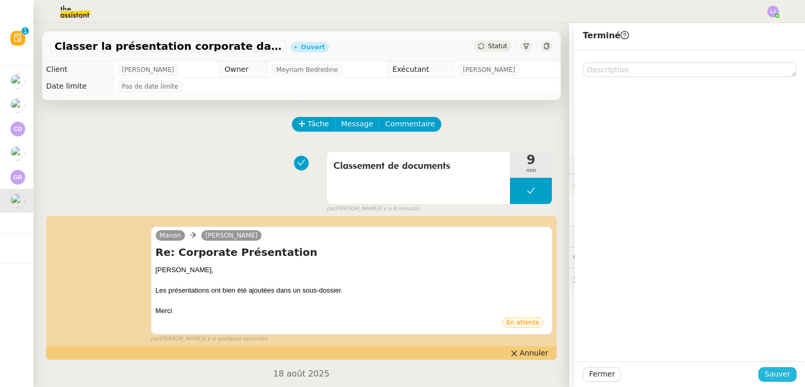
click at [774, 374] on span "Sauver" at bounding box center [778, 374] width 26 height 12
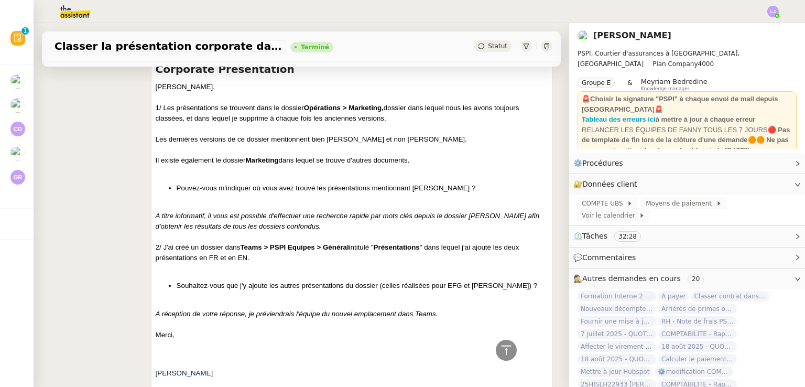
scroll to position [790, 0]
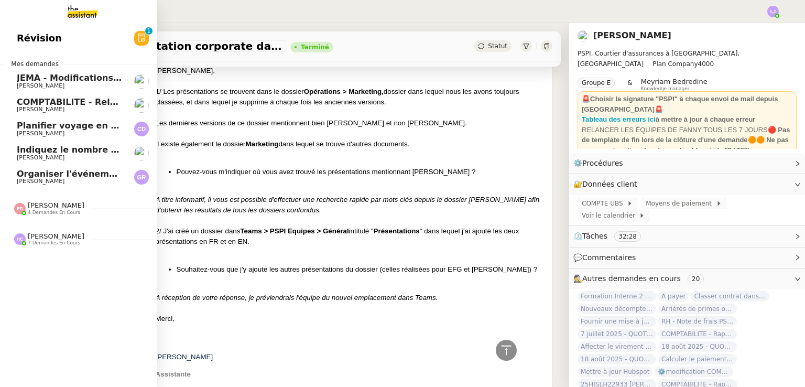
click at [85, 168] on link "Organiser l'événement à [GEOGRAPHIC_DATA][PERSON_NAME]" at bounding box center [78, 177] width 157 height 24
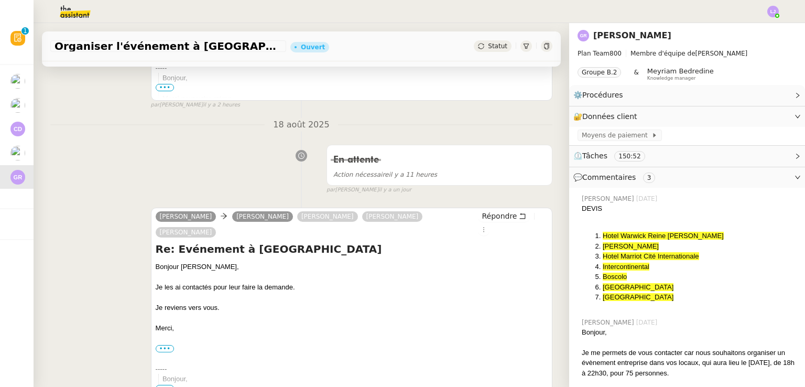
click at [500, 353] on icon at bounding box center [506, 350] width 13 height 13
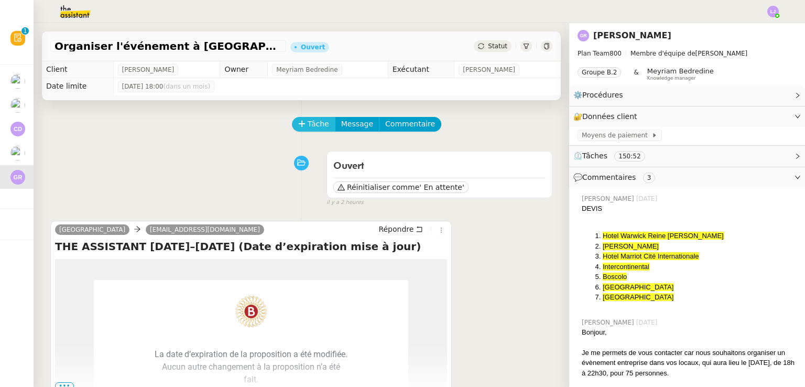
click at [308, 125] on span "Tâche" at bounding box center [318, 124] width 21 height 12
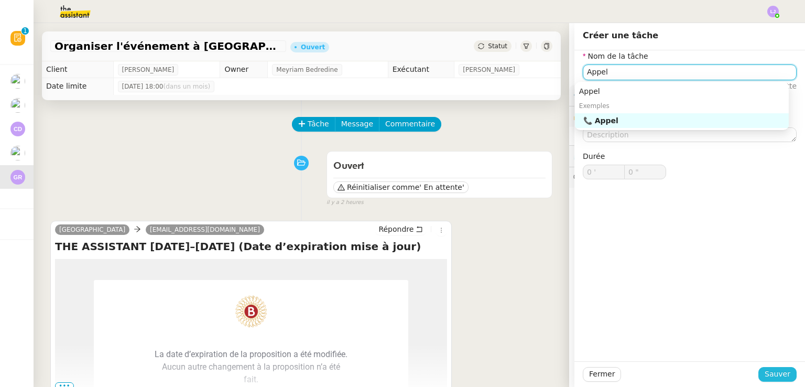
type input "Appel"
click at [768, 373] on span "Sauver" at bounding box center [778, 374] width 26 height 12
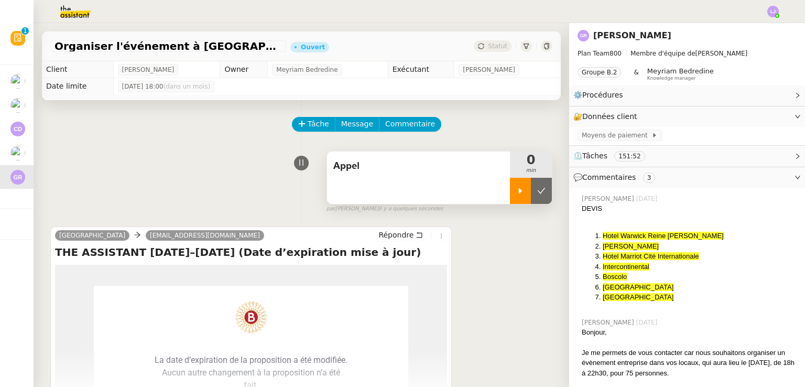
click at [516, 195] on icon at bounding box center [520, 191] width 8 height 8
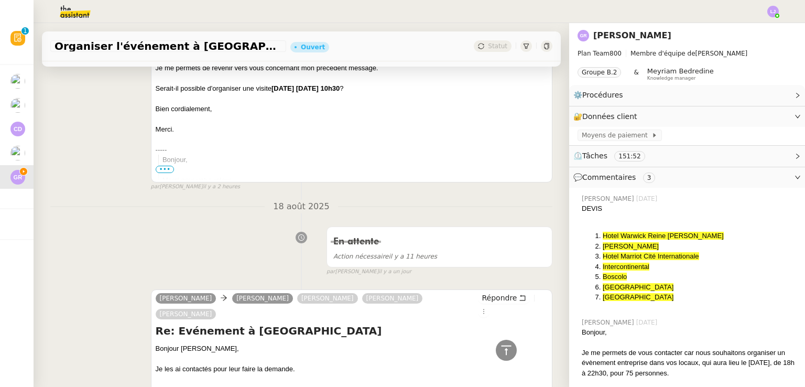
scroll to position [724, 0]
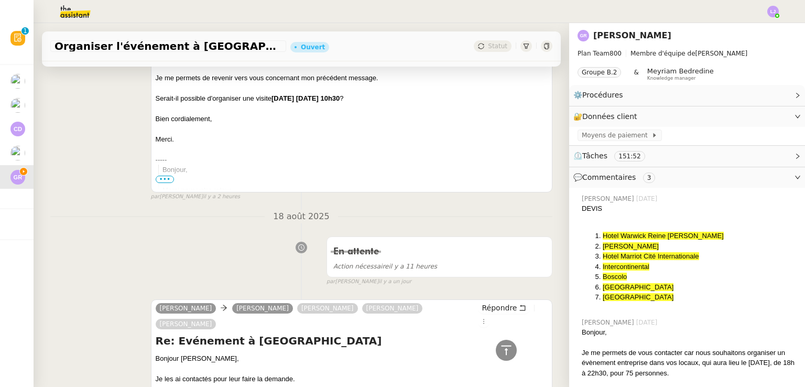
click at [166, 176] on span "•••" at bounding box center [165, 179] width 19 height 7
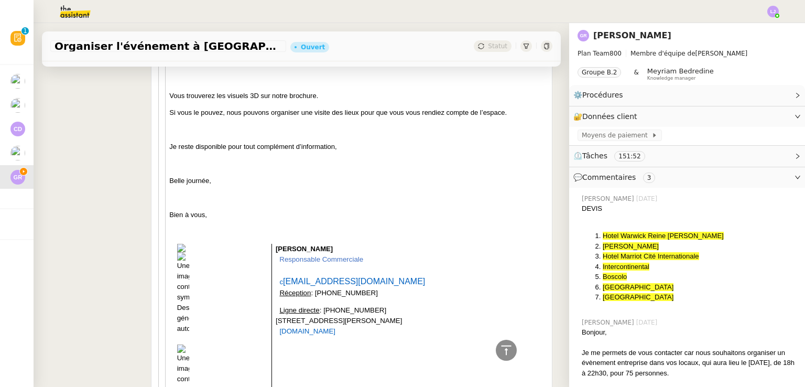
scroll to position [995, 0]
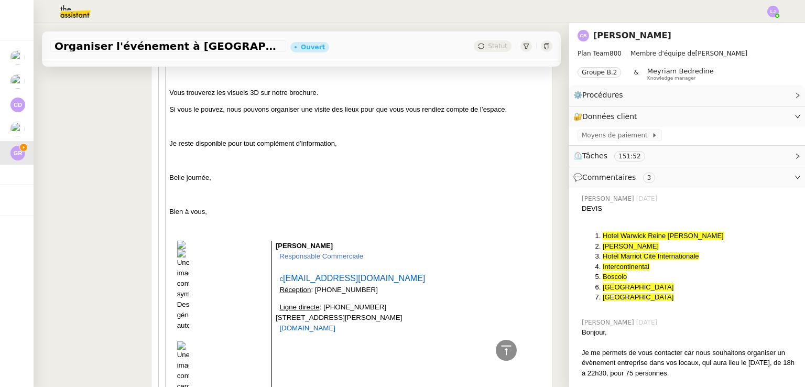
drag, startPoint x: 390, startPoint y: 297, endPoint x: 327, endPoint y: 299, distance: 62.4
click at [327, 302] on p "Ligne directe : +33 4 74 70 70 [GEOGRAPHIC_DATA][STREET_ADDRESS][PERSON_NAME] […" at bounding box center [391, 317] width 230 height 31
copy span "[PHONE_NUMBER]"
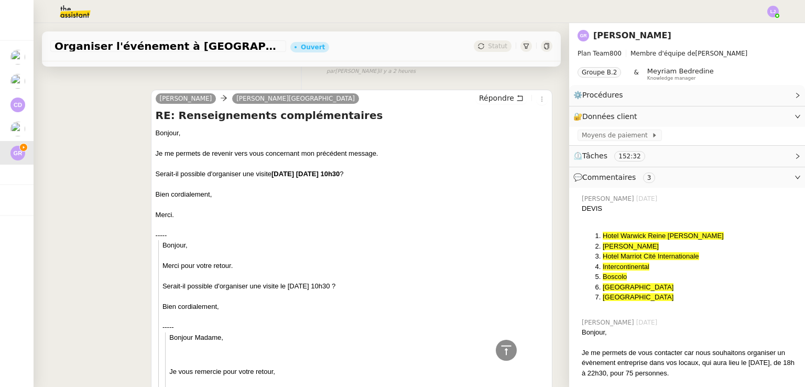
scroll to position [647, 0]
click at [197, 169] on div "Serait-il possible d'organiser une visite [DATE] [DATE] 10h30 ?" at bounding box center [352, 174] width 392 height 10
click at [238, 169] on div "Serait-il possible d'organiser une visite [DATE] [DATE] 10h30 ?" at bounding box center [352, 174] width 392 height 10
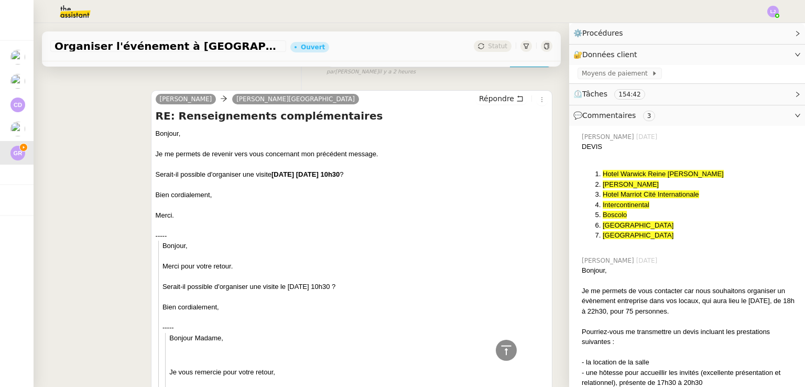
scroll to position [62, 0]
click at [172, 169] on div "Serait-il possible d'organiser une visite [DATE] [DATE] 10h30 ?" at bounding box center [352, 174] width 392 height 10
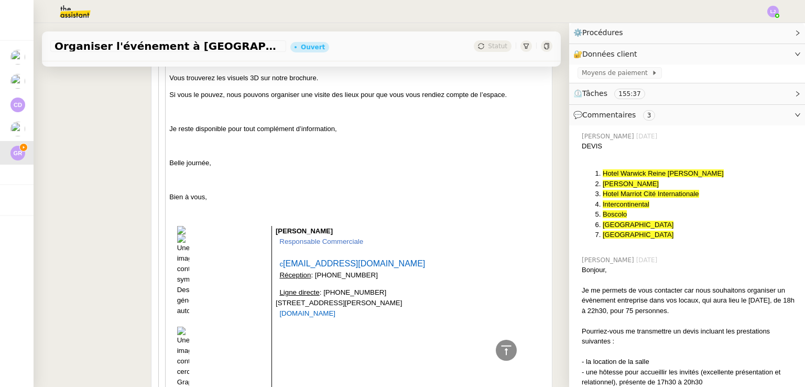
scroll to position [1010, 0]
click at [336, 309] on span "[DOMAIN_NAME]" at bounding box center [307, 313] width 56 height 8
click at [504, 349] on icon at bounding box center [506, 350] width 13 height 13
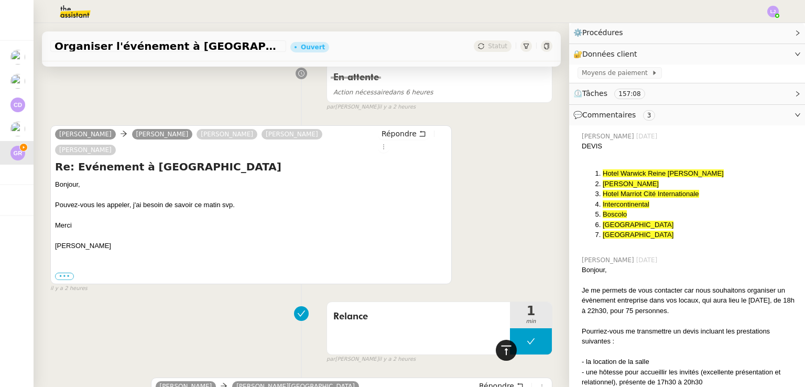
scroll to position [0, 0]
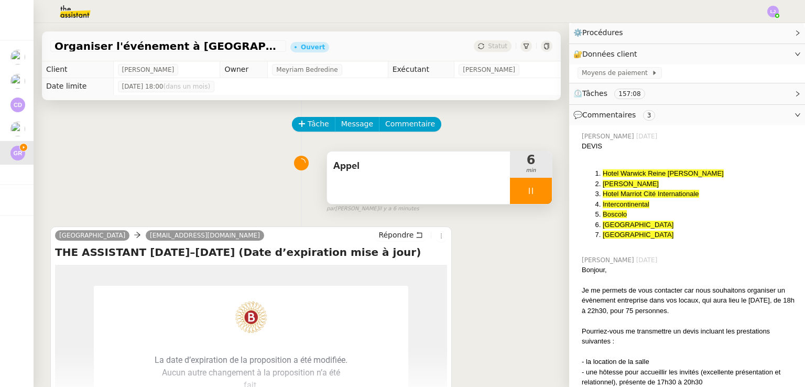
click at [494, 229] on div "[GEOGRAPHIC_DATA] & Spa [EMAIL_ADDRESS][DOMAIN_NAME] Répondre THE ASSISTANT [DA…" at bounding box center [301, 315] width 502 height 197
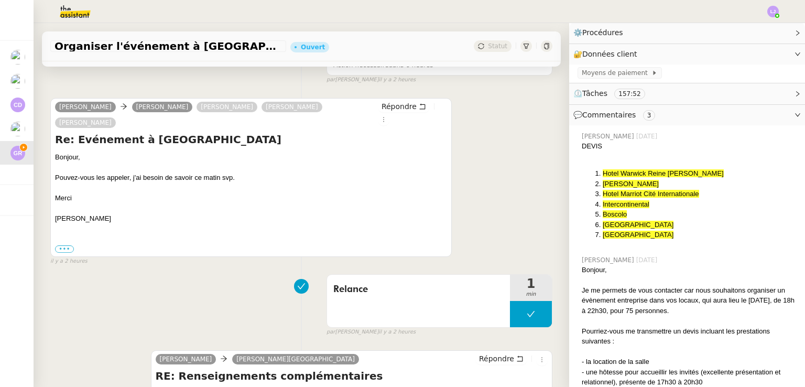
scroll to position [397, 0]
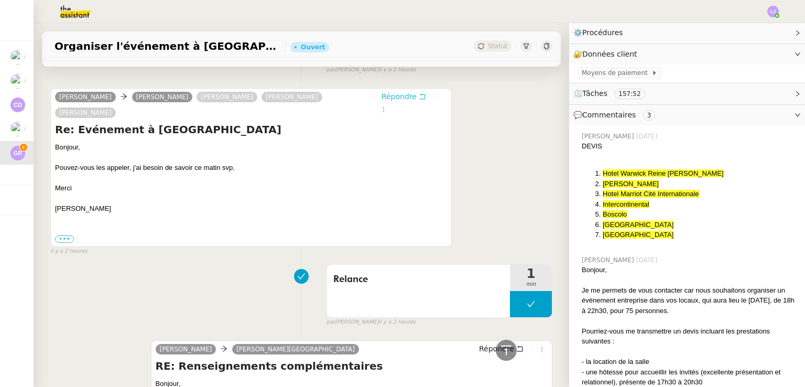
click at [390, 101] on span "Répondre" at bounding box center [399, 96] width 35 height 10
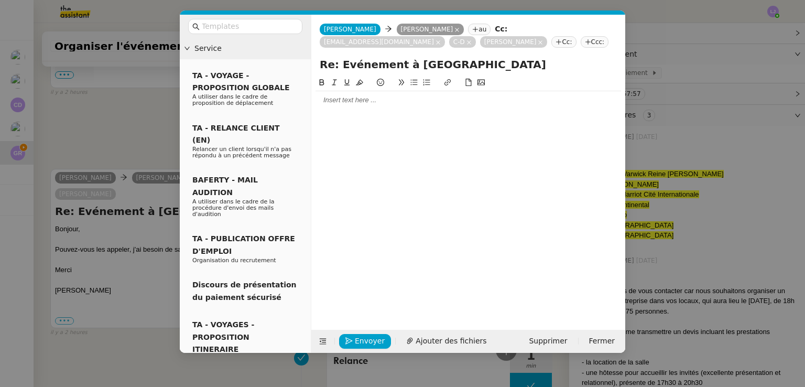
scroll to position [479, 0]
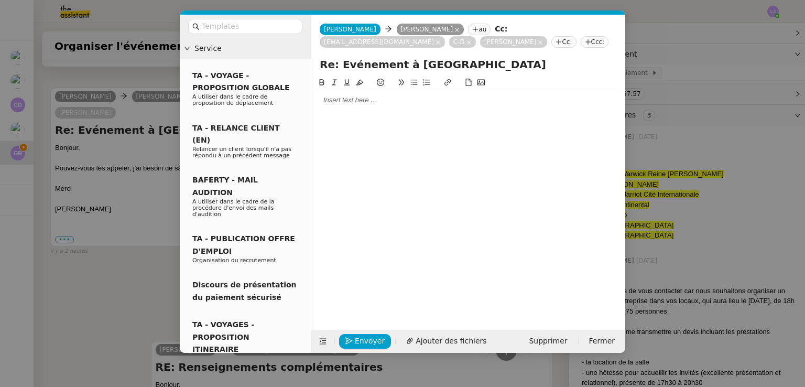
click at [358, 100] on div at bounding box center [469, 99] width 306 height 9
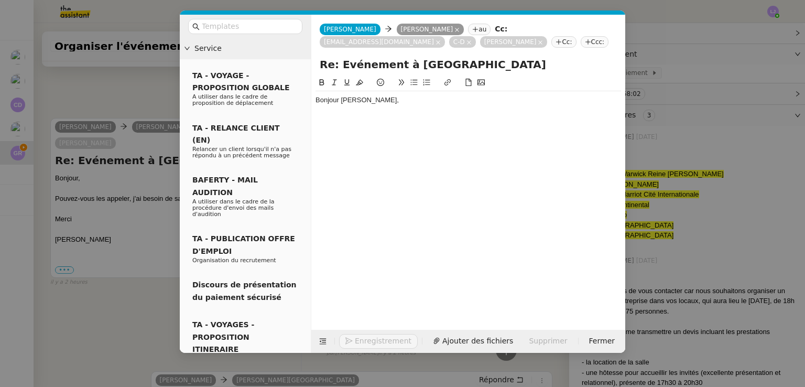
scroll to position [510, 0]
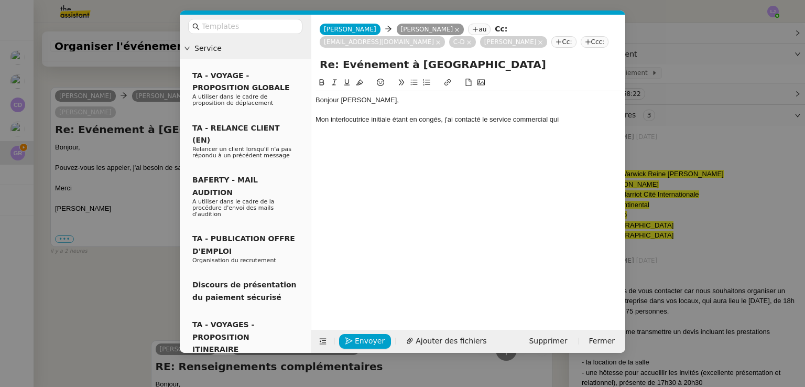
click at [406, 122] on div "Mon interlocutrice initiale étant en congés, j'ai contacté le service commercia…" at bounding box center [469, 119] width 306 height 9
click at [409, 117] on div "Mon interlocutrice initiale étant en congés, j'ai contacté le service commercia…" at bounding box center [469, 119] width 306 height 9
drag, startPoint x: 591, startPoint y: 123, endPoint x: 463, endPoint y: 123, distance: 127.9
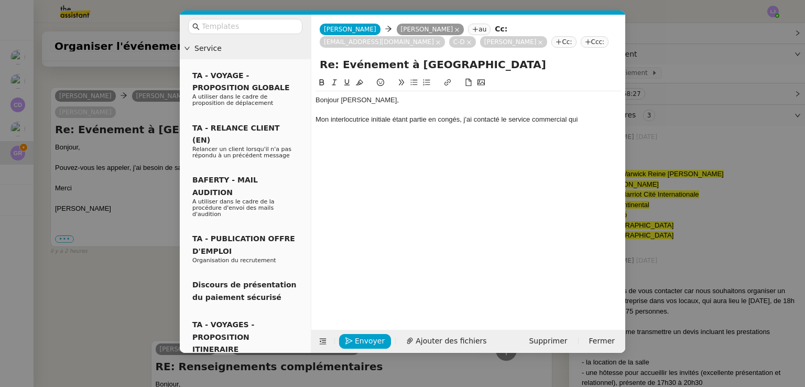
click at [463, 123] on div "Mon interlocutrice initiale étant partie en congés, j'ai contacté le service co…" at bounding box center [469, 119] width 306 height 9
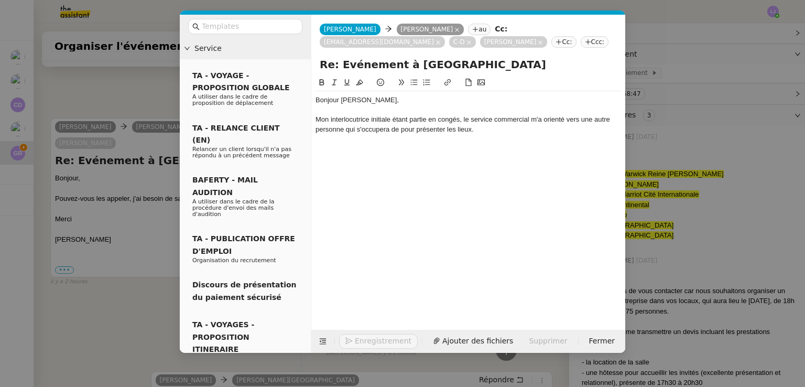
scroll to position [540, 0]
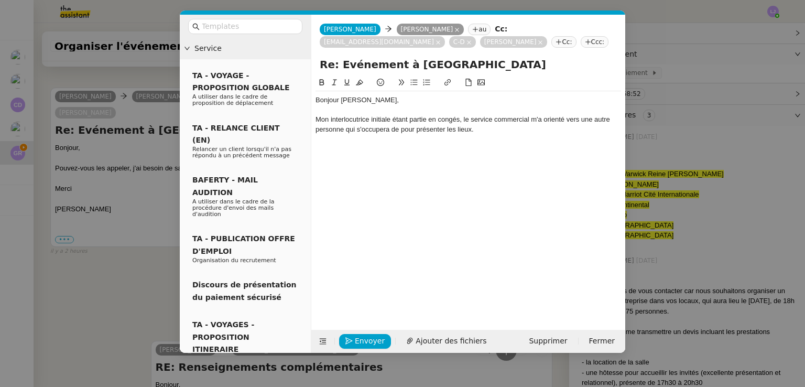
click at [393, 120] on div "Mon interlocutrice initiale étant partie en congés, le service commercial m'a o…" at bounding box center [469, 124] width 306 height 19
click at [390, 130] on div "Mon interlocutrice initiale [PERSON_NAME] étant partie en congés, le service co…" at bounding box center [469, 124] width 306 height 19
click at [491, 130] on div "Mon interlocutrice initiale [PERSON_NAME] étant partie en congés, le service co…" at bounding box center [469, 124] width 306 height 19
click at [580, 139] on div at bounding box center [469, 138] width 306 height 9
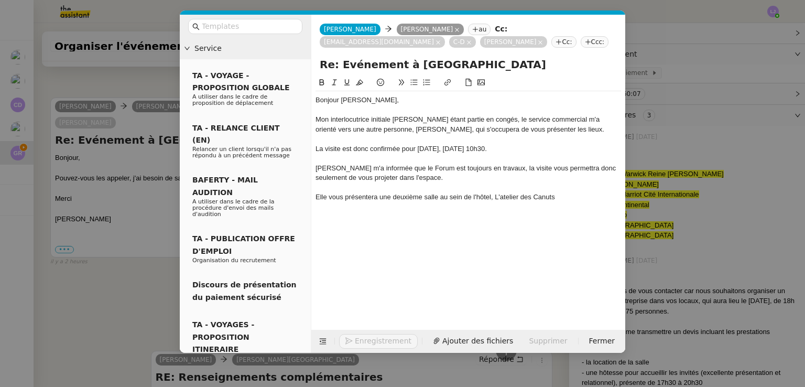
scroll to position [612, 0]
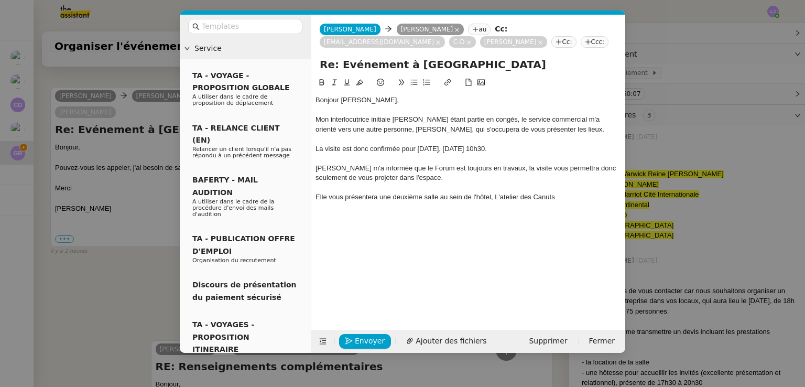
click at [558, 195] on div "Elle vous présentera une deuxième salle au sein de l'hôtel, L'atelier des Canuts" at bounding box center [469, 196] width 306 height 9
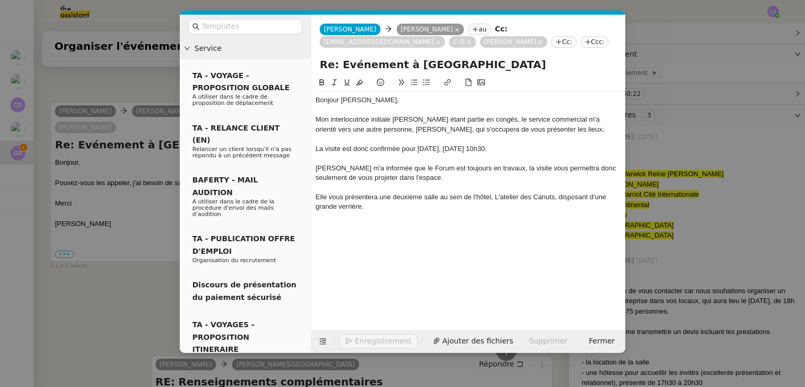
scroll to position [616, 0]
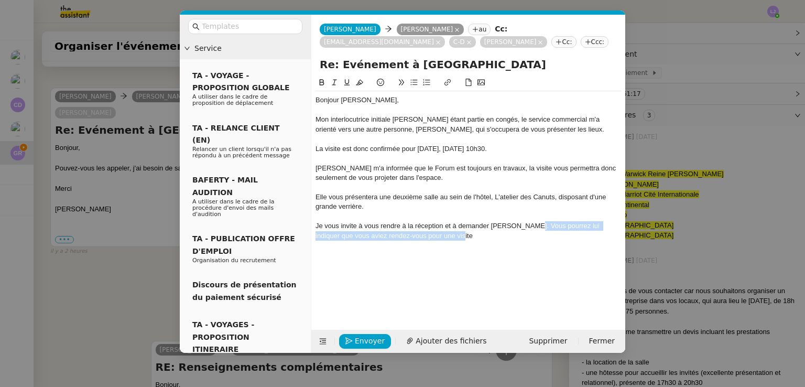
drag, startPoint x: 530, startPoint y: 239, endPoint x: 530, endPoint y: 229, distance: 9.4
click at [530, 229] on div "Je vous invite à vous rendre à la réception et à demander [PERSON_NAME]. Vous p…" at bounding box center [469, 230] width 306 height 19
drag, startPoint x: 371, startPoint y: 153, endPoint x: 402, endPoint y: 148, distance: 30.8
click at [402, 148] on div "La visite est donc confirmée pour [DATE], [DATE] 10h30." at bounding box center [469, 148] width 306 height 9
drag, startPoint x: 420, startPoint y: 149, endPoint x: 526, endPoint y: 150, distance: 105.9
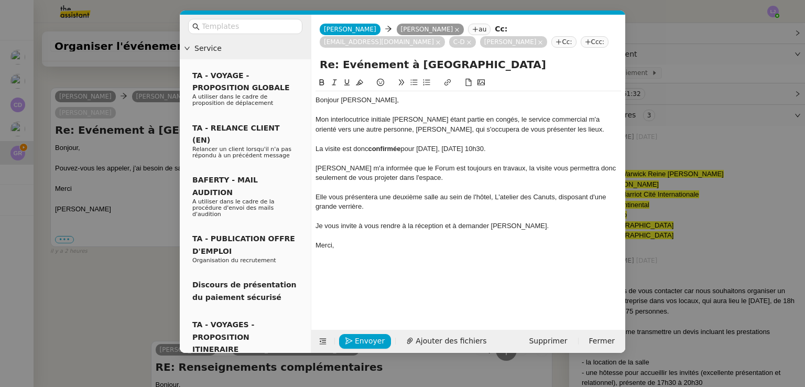
click at [526, 150] on div "La visite est donc confirmée pour [DATE], [DATE] 10h30." at bounding box center [469, 148] width 306 height 9
click at [445, 151] on strong "[DATE], [DATE] 10h30." at bounding box center [451, 149] width 72 height 8
click at [508, 168] on div "[PERSON_NAME] m'a informée que le Forum est toujours en travaux, la visite vous…" at bounding box center [469, 173] width 306 height 19
click at [322, 176] on div "[PERSON_NAME] m'a informée que le Forum est toujours en travaux, et donc que la…" at bounding box center [469, 173] width 306 height 19
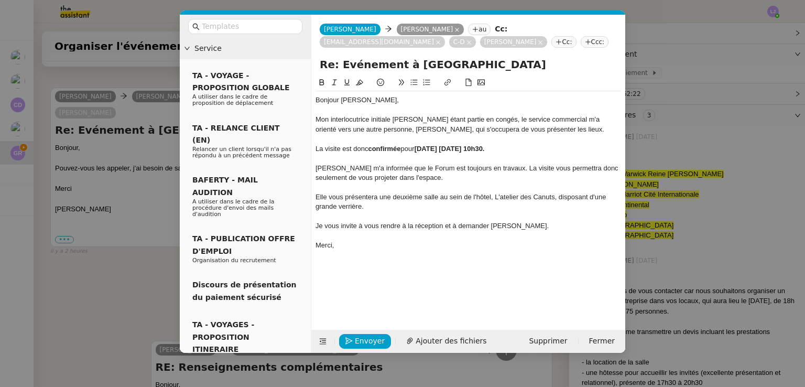
click at [535, 227] on div "Je vous invite à vous rendre à la réception et à demander [PERSON_NAME]." at bounding box center [469, 225] width 306 height 9
click at [136, 278] on nz-modal-container "Service TA - VOYAGE - PROPOSITION GLOBALE A utiliser dans le cadre de propositi…" at bounding box center [402, 193] width 805 height 387
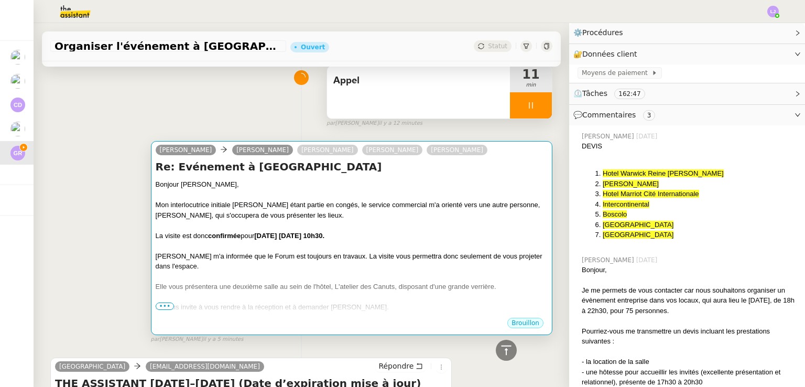
scroll to position [1, 0]
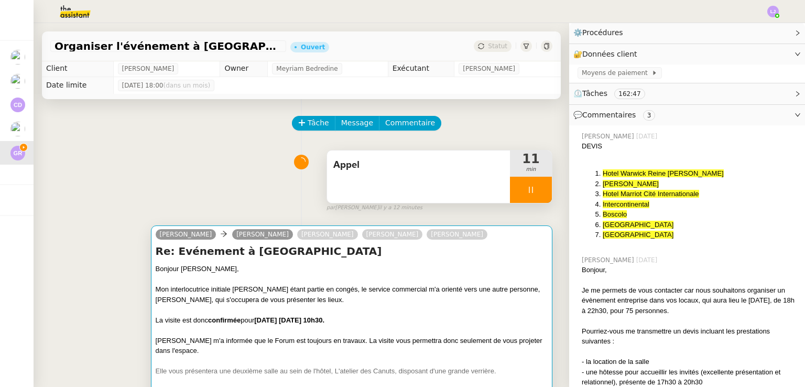
click at [392, 274] on div "Bonjour [PERSON_NAME]," at bounding box center [352, 269] width 392 height 10
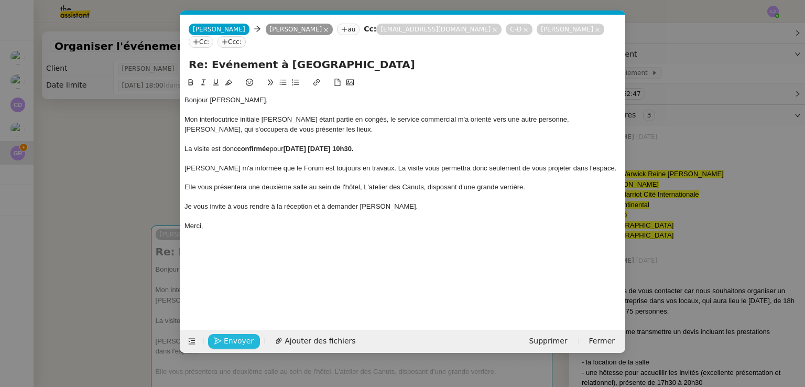
scroll to position [0, 22]
click at [239, 336] on span "Envoyer" at bounding box center [239, 341] width 30 height 12
click at [239, 336] on span "Confirmer l'envoi" at bounding box center [255, 341] width 63 height 12
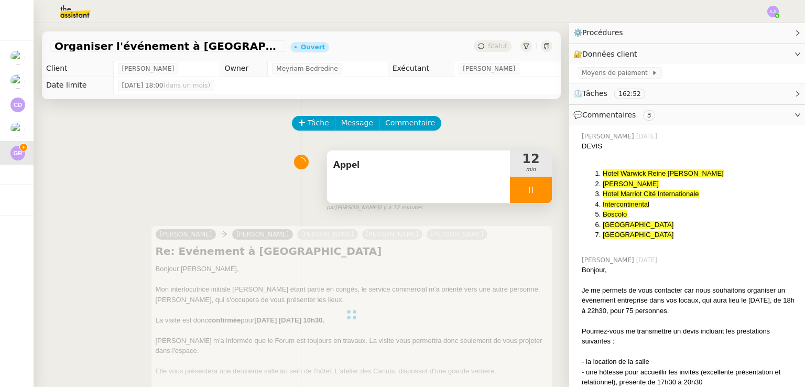
click at [528, 191] on div at bounding box center [531, 190] width 42 height 26
click at [537, 191] on icon at bounding box center [541, 190] width 8 height 8
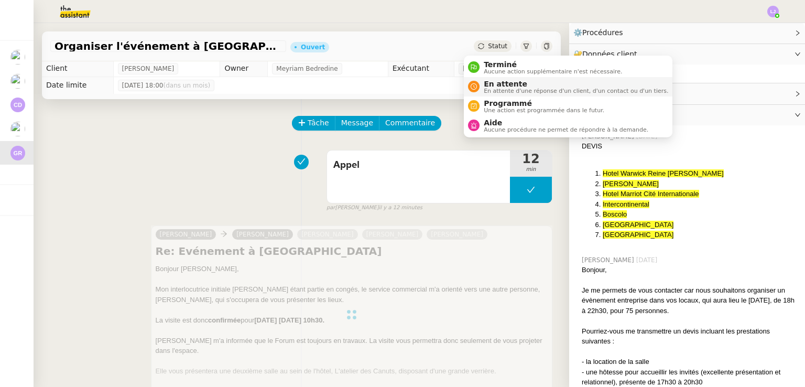
click at [508, 89] on span "En attente d'une réponse d'un client, d'un contact ou d'un tiers." at bounding box center [576, 91] width 185 height 6
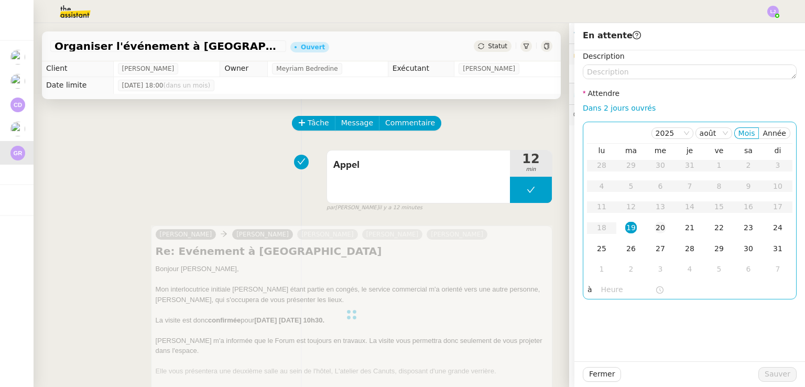
click at [655, 222] on div "20" at bounding box center [661, 228] width 12 height 12
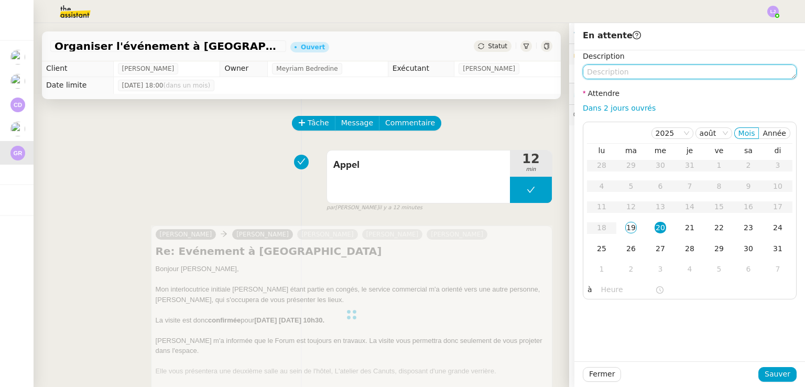
click at [617, 68] on textarea at bounding box center [690, 71] width 214 height 15
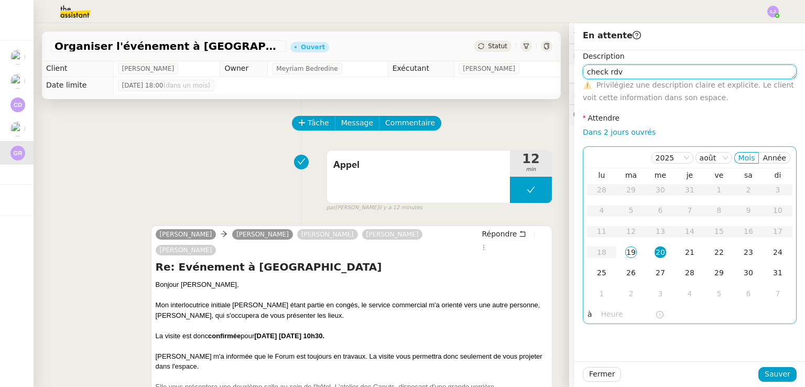
type textarea "check rdv"
click at [602, 316] on input "text" at bounding box center [628, 314] width 54 height 12
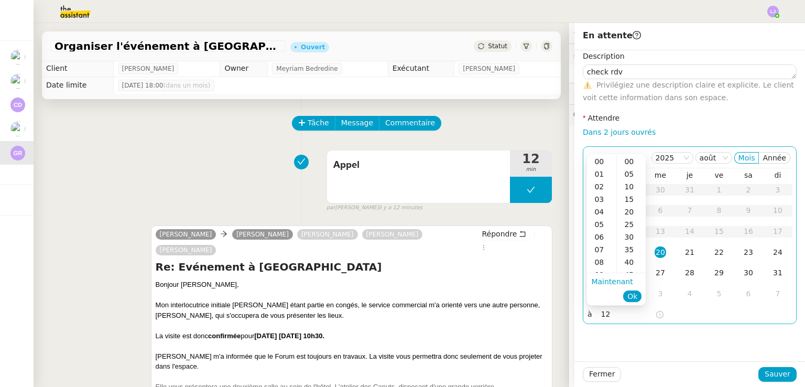
scroll to position [138, 0]
click at [604, 175] on div "12" at bounding box center [601, 174] width 29 height 13
click at [634, 160] on div "00" at bounding box center [631, 161] width 29 height 13
click at [638, 296] on span "Ok" at bounding box center [633, 296] width 10 height 10
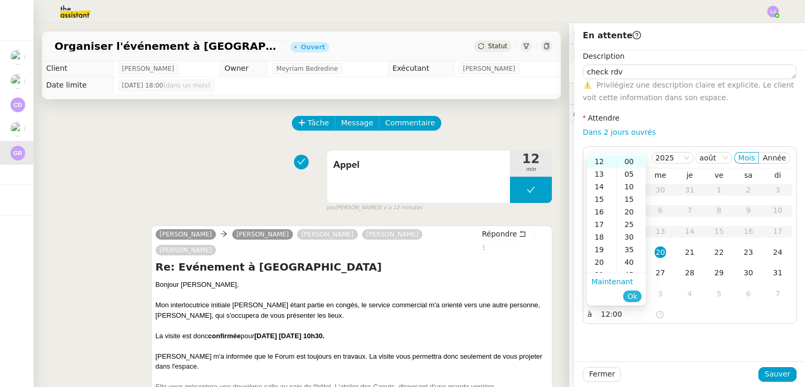
type input "12:00"
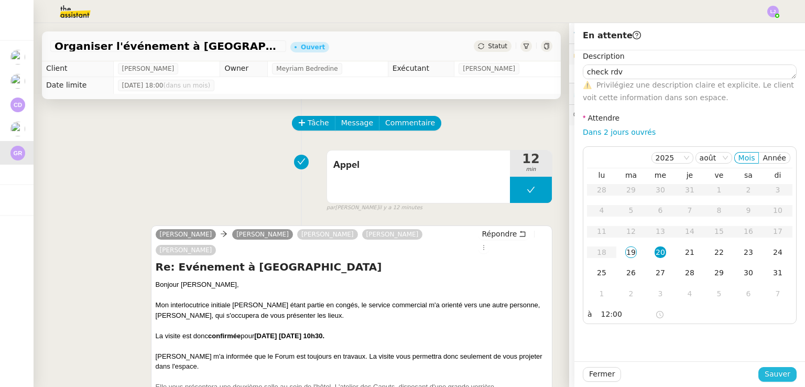
click at [771, 372] on span "Sauver" at bounding box center [778, 374] width 26 height 12
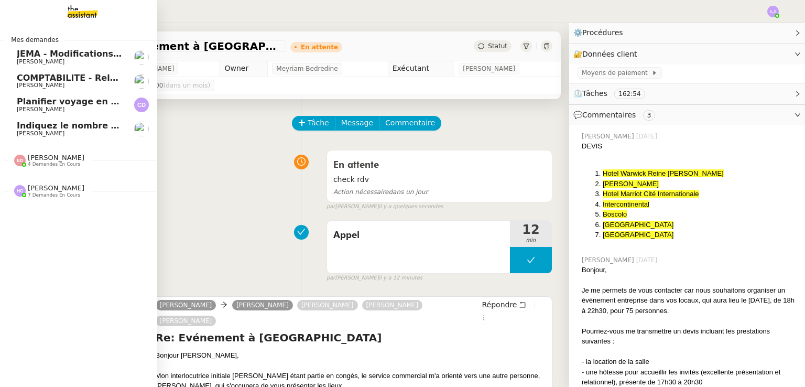
click at [75, 125] on span "Indiquez le nombre d'actions pour Ecohub" at bounding box center [116, 126] width 199 height 10
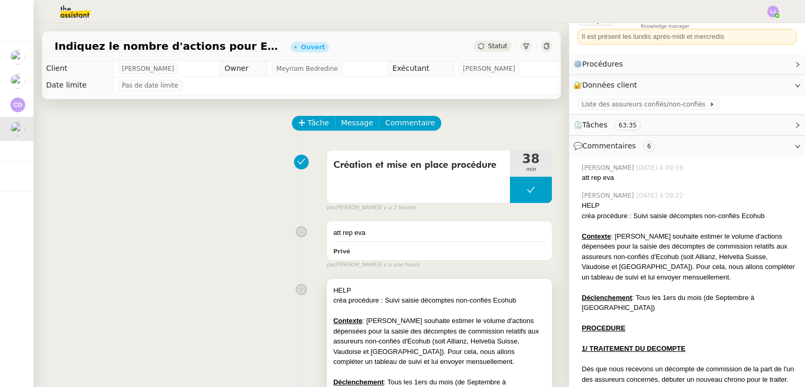
scroll to position [93, 0]
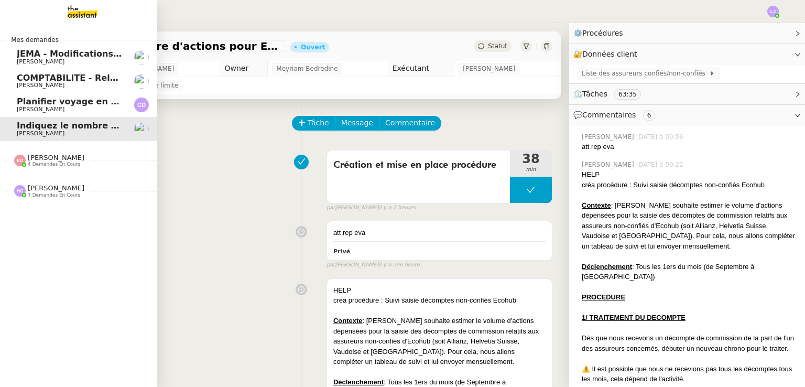
click at [105, 79] on span "COMPTABILITE - Relances factures impayées - août 2025" at bounding box center [150, 78] width 267 height 10
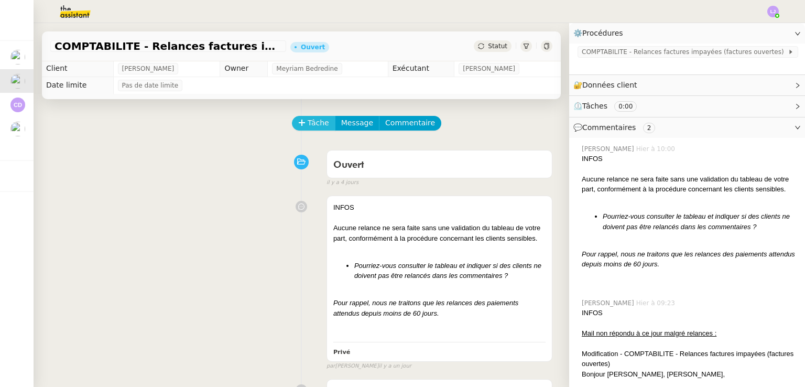
click at [319, 124] on button "Tâche" at bounding box center [314, 123] width 44 height 15
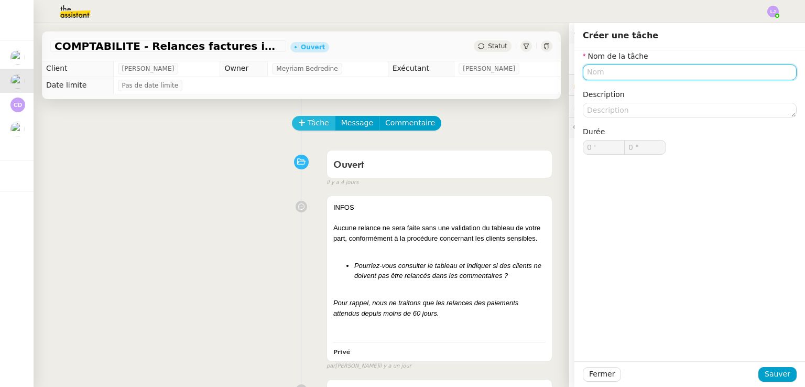
type input "P"
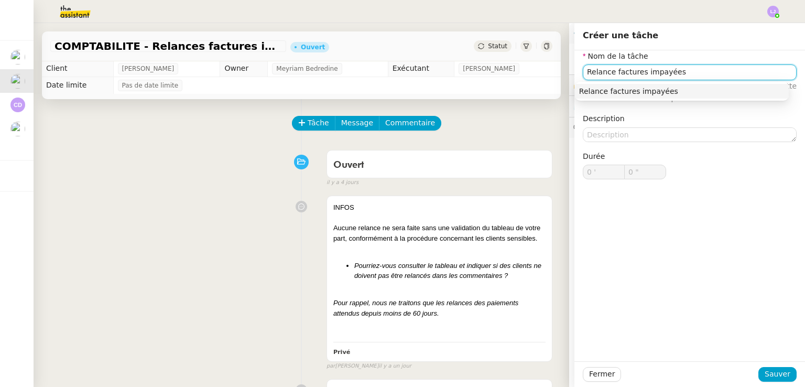
type input "Relance factures impayées"
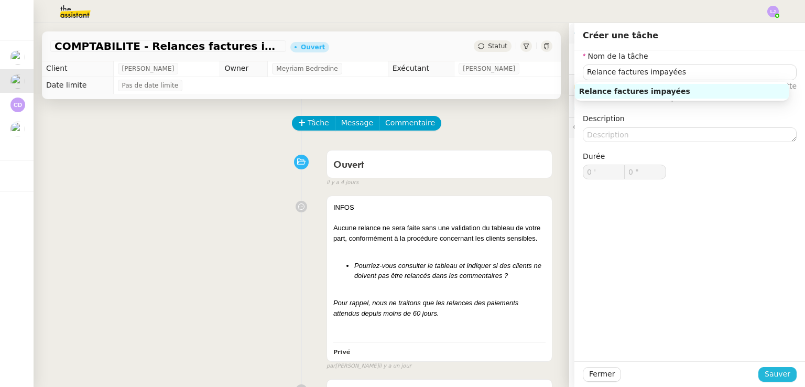
click at [775, 373] on span "Sauver" at bounding box center [778, 374] width 26 height 12
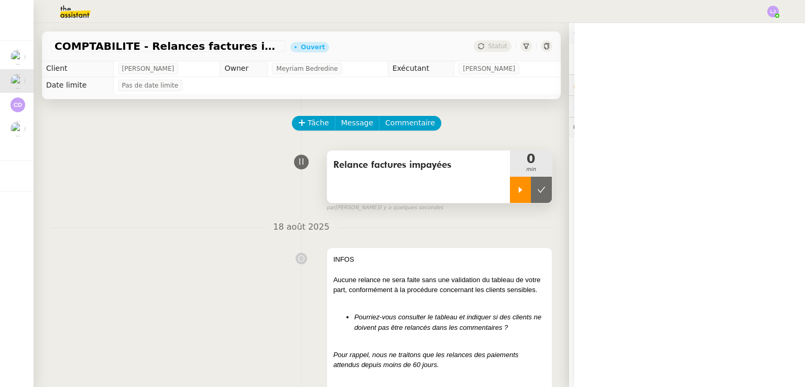
click at [519, 192] on icon at bounding box center [521, 190] width 4 height 6
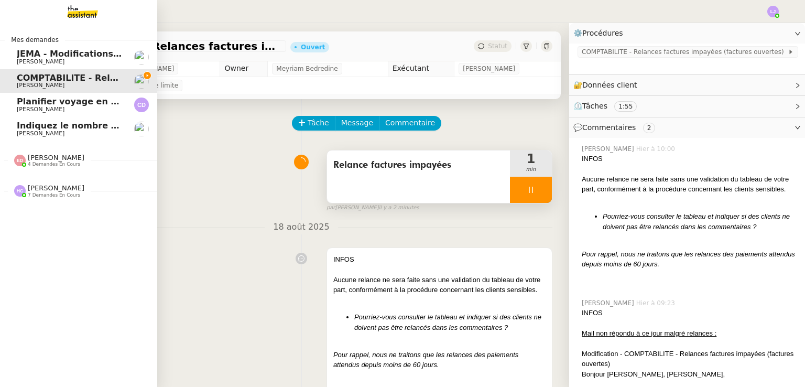
click at [50, 133] on span "[PERSON_NAME]" at bounding box center [70, 134] width 106 height 6
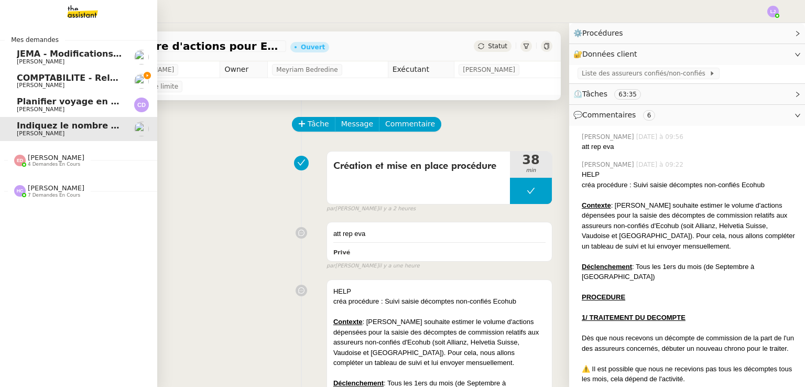
click at [51, 78] on span "COMPTABILITE - Relances factures impayées - août 2025" at bounding box center [150, 78] width 267 height 10
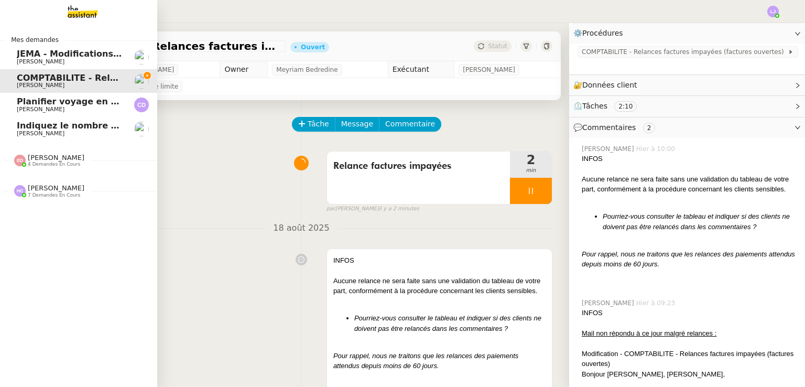
click at [46, 126] on span "Indiquez le nombre d'actions pour Ecohub" at bounding box center [116, 126] width 199 height 10
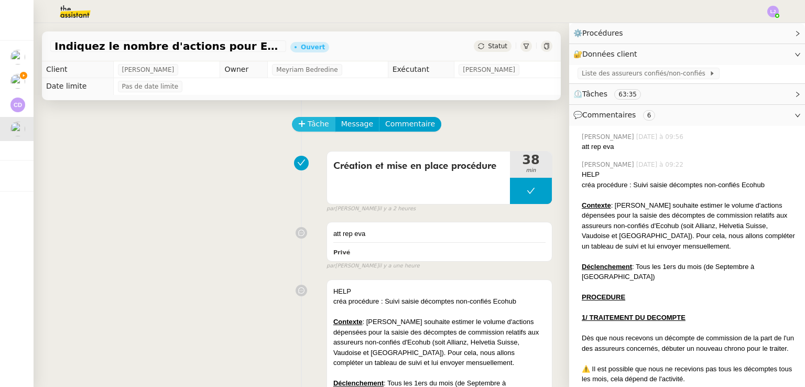
click at [308, 124] on span "Tâche" at bounding box center [318, 124] width 21 height 12
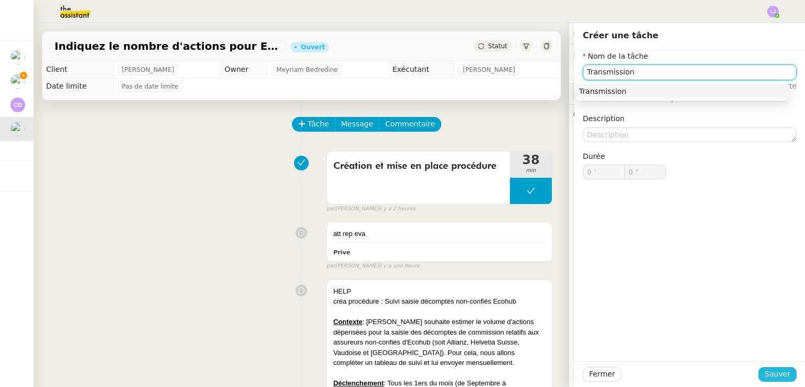
type input "Transmission"
click at [777, 368] on span "Sauver" at bounding box center [778, 374] width 26 height 12
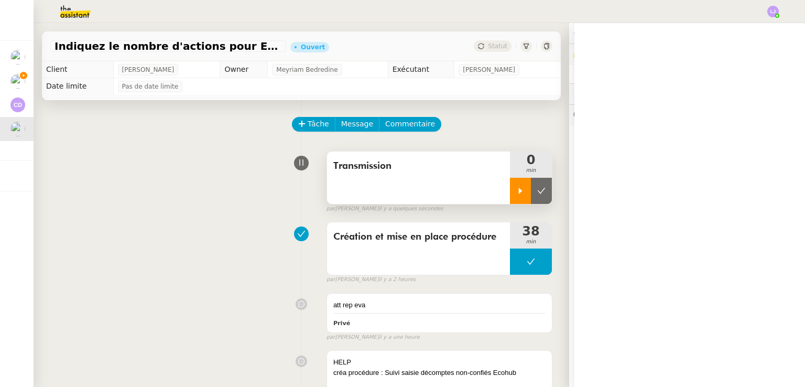
click at [516, 192] on icon at bounding box center [520, 191] width 8 height 8
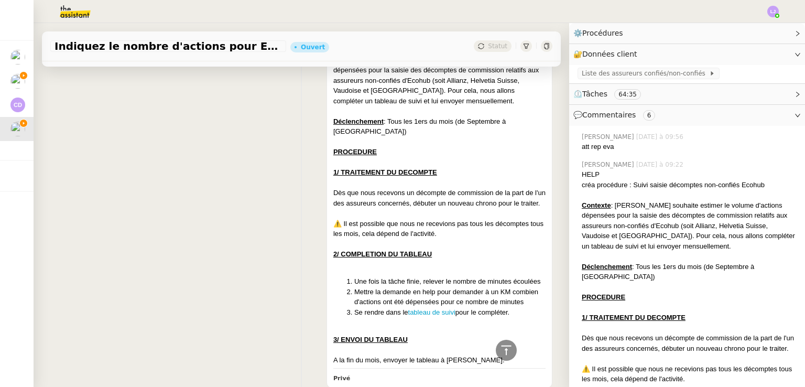
scroll to position [340, 0]
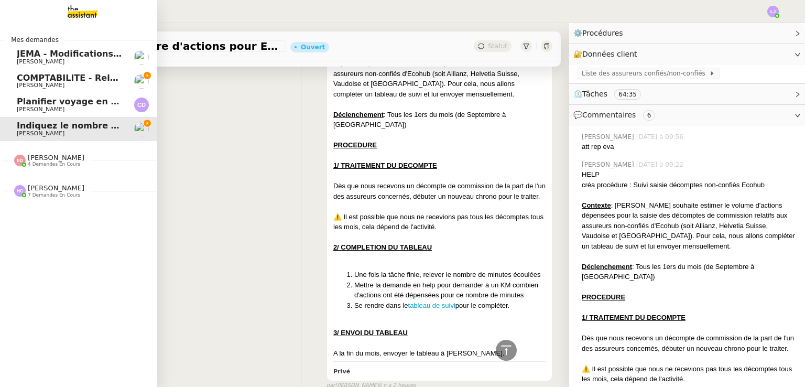
click at [25, 77] on span "COMPTABILITE - Relances factures impayées - août 2025" at bounding box center [150, 78] width 267 height 10
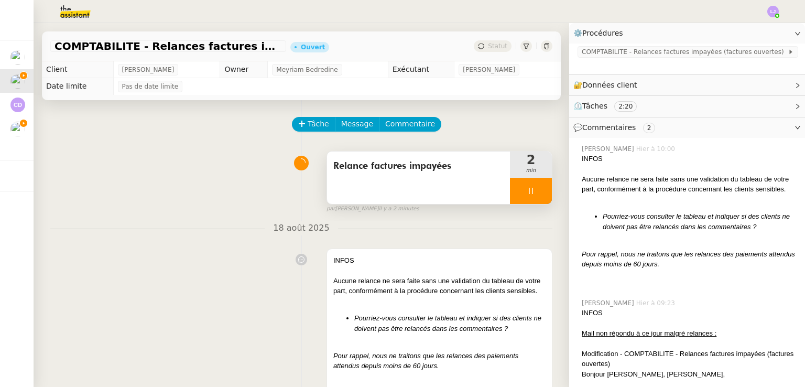
click at [527, 190] on icon at bounding box center [531, 191] width 8 height 8
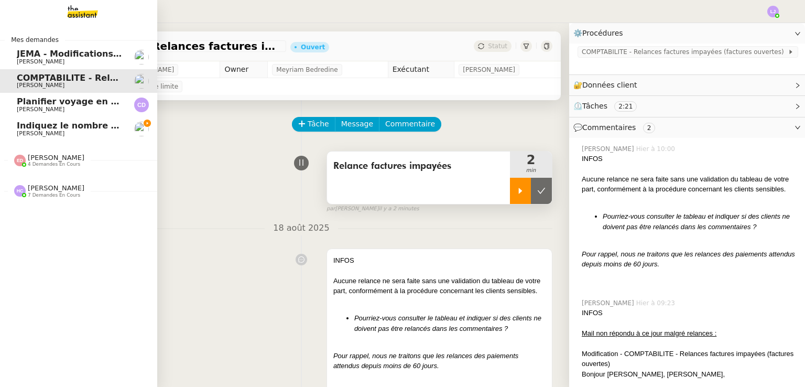
click at [21, 132] on span "[PERSON_NAME]" at bounding box center [41, 133] width 48 height 7
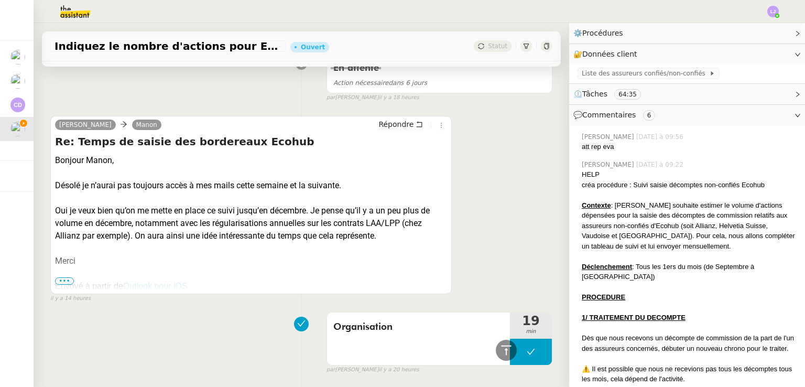
scroll to position [711, 0]
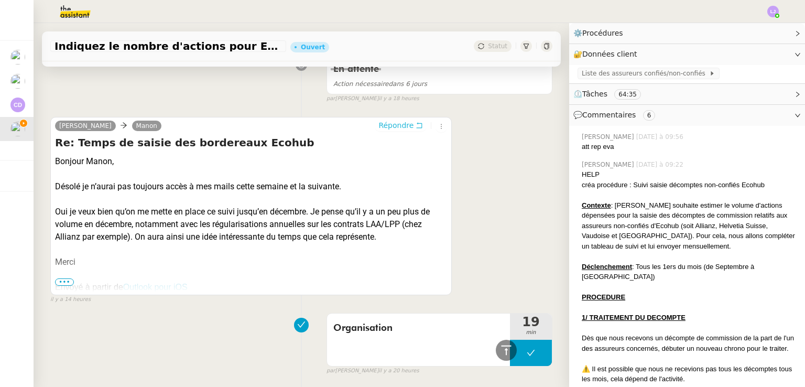
click at [396, 131] on span "Répondre" at bounding box center [396, 125] width 35 height 10
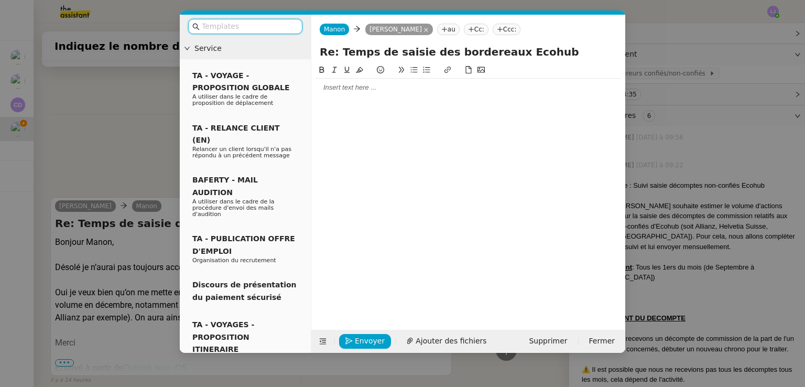
scroll to position [792, 0]
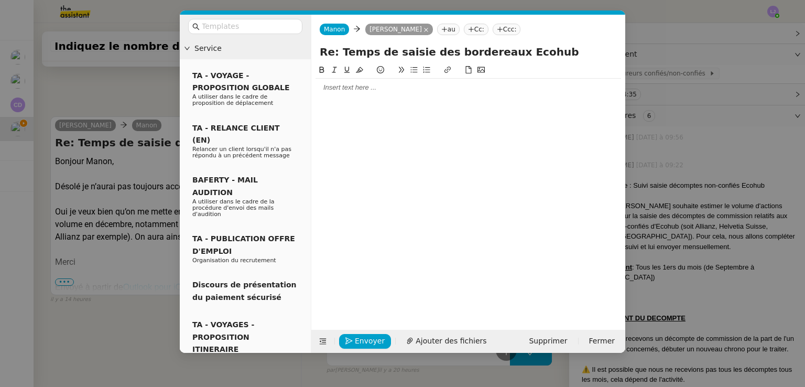
click at [374, 87] on div at bounding box center [469, 87] width 306 height 9
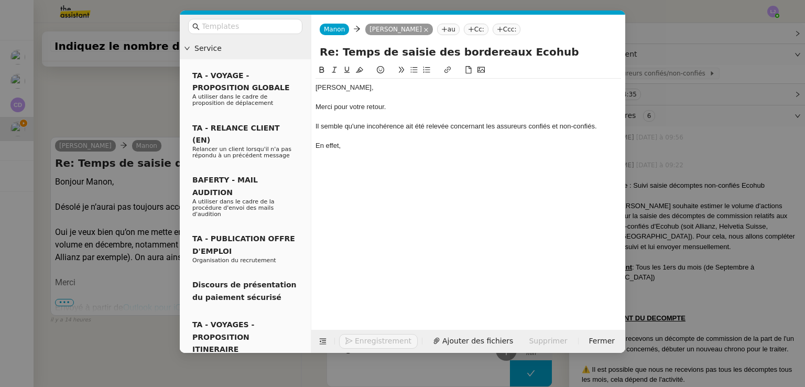
scroll to position [863, 0]
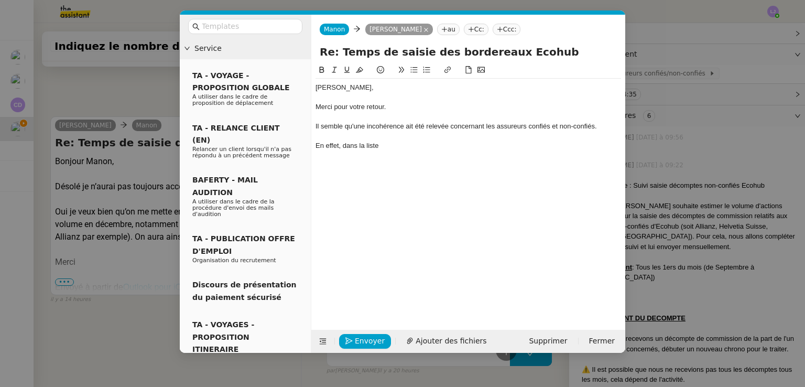
click at [724, 70] on nz-modal-container "Service TA - VOYAGE - PROPOSITION GLOBALE A utiliser dans le cadre de propositi…" at bounding box center [402, 193] width 805 height 387
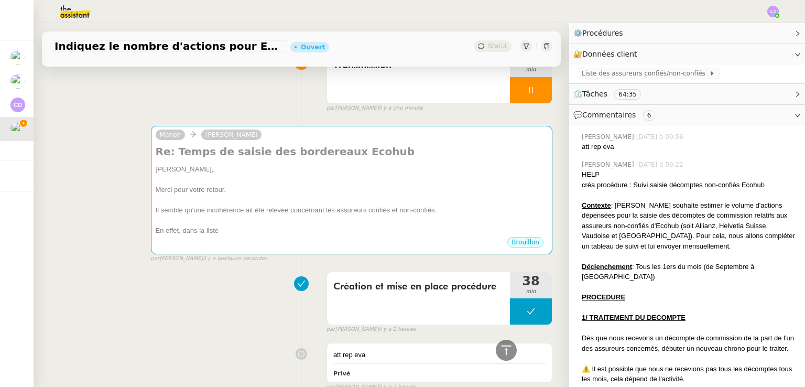
scroll to position [0, 0]
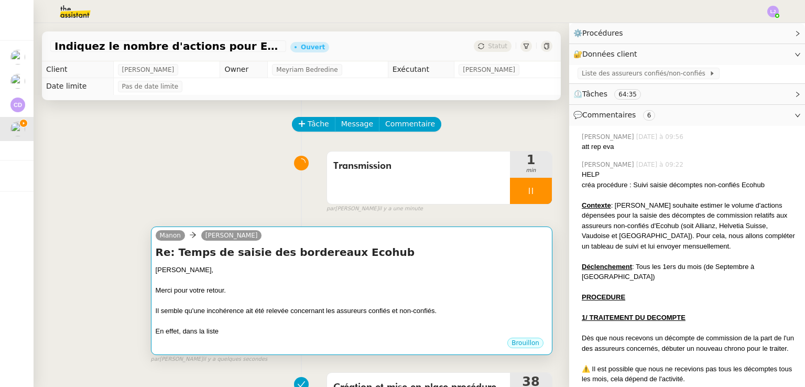
click at [475, 282] on div at bounding box center [352, 280] width 392 height 10
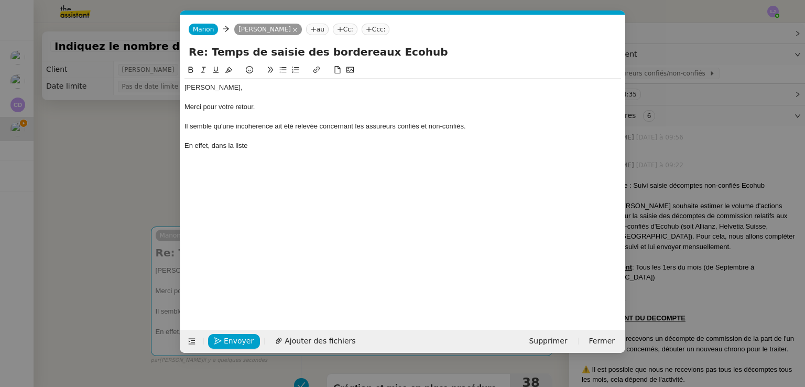
scroll to position [0, 22]
click at [319, 149] on div "En effet, dans la liste" at bounding box center [403, 145] width 437 height 9
click at [236, 146] on div "En effet, dans la liste des assureurs confiés et non-confiés qui avait été réal…" at bounding box center [403, 145] width 437 height 9
drag, startPoint x: 235, startPoint y: 145, endPoint x: 359, endPoint y: 146, distance: 124.3
click at [359, 146] on div "En effet, dans la liste des assureurs confiés et non-confiés qui avait été réal…" at bounding box center [403, 145] width 437 height 9
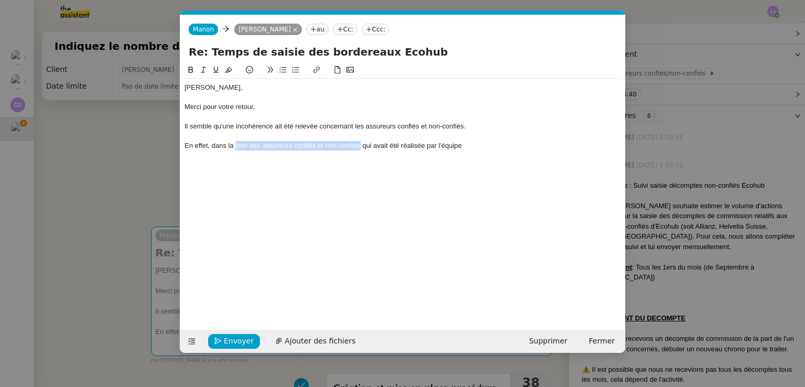
click at [317, 70] on icon at bounding box center [316, 69] width 7 height 7
paste input "[URL][DOMAIN_NAME]"
type input "[URL][DOMAIN_NAME]"
click at [499, 149] on div "En effet, dans la liste des assureurs confiés et non-confiés qui avait été réal…" at bounding box center [403, 145] width 437 height 9
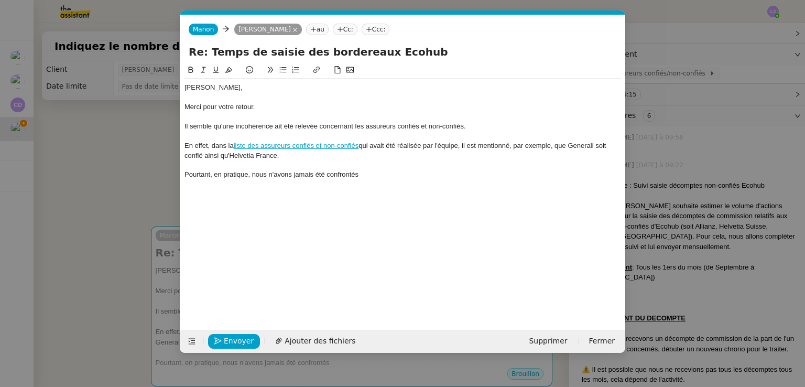
click at [279, 177] on div "Pourtant, en pratique, nous n'avons jamais été confrontés" at bounding box center [403, 174] width 437 height 9
click at [338, 175] on div "Pourtant, en pratique, je n'ai jamais été confrontés" at bounding box center [403, 174] width 437 height 9
click at [435, 175] on div "Pourtant, en pratique, je n'ai jamais été confrontée à des polices confiées pou…" at bounding box center [403, 174] width 437 height 9
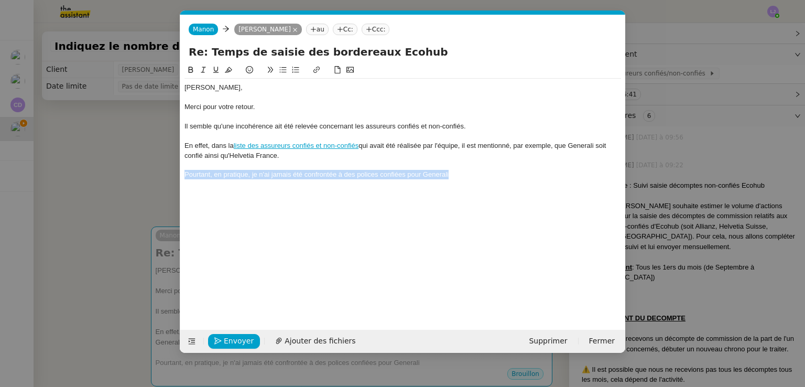
click at [435, 175] on div "Pourtant, en pratique, je n'ai jamais été confrontée à des polices confiées pou…" at bounding box center [403, 174] width 437 height 9
click at [471, 177] on div "Pourtant, en pratique, je n'ai jamais été confrontée à des polices confiées pou…" at bounding box center [403, 174] width 437 height 9
drag, startPoint x: 476, startPoint y: 175, endPoint x: 252, endPoint y: 177, distance: 224.4
click at [252, 177] on div "Pourtant, en pratique, je n'ai jamais été confrontée à des polices confiées pou…" at bounding box center [403, 174] width 437 height 9
drag, startPoint x: 471, startPoint y: 171, endPoint x: 180, endPoint y: 171, distance: 291.0
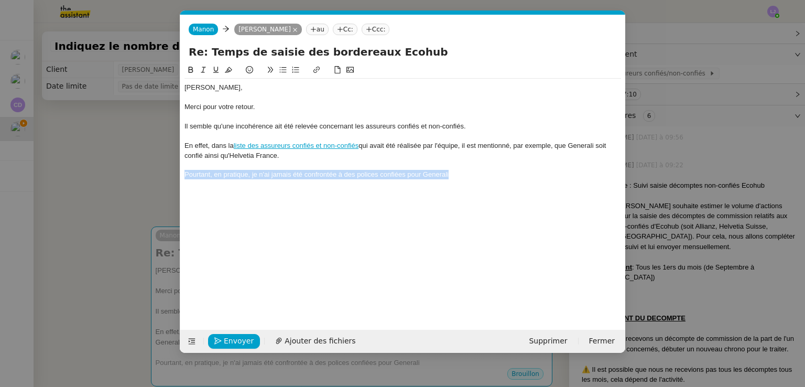
click at [180, 171] on nz-spin "[PERSON_NAME], Merci pour votre retour. Il semble qu'une incohérence ait été re…" at bounding box center [402, 191] width 445 height 254
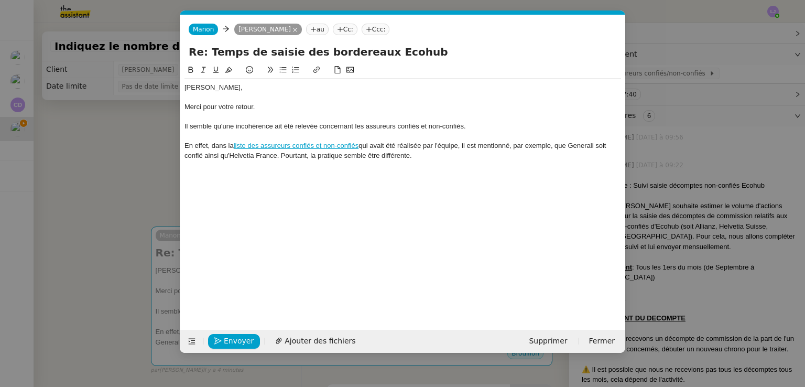
click at [283, 154] on div "En effet, dans la liste des assureurs confiés et non-confiés qui avait été réal…" at bounding box center [403, 150] width 437 height 19
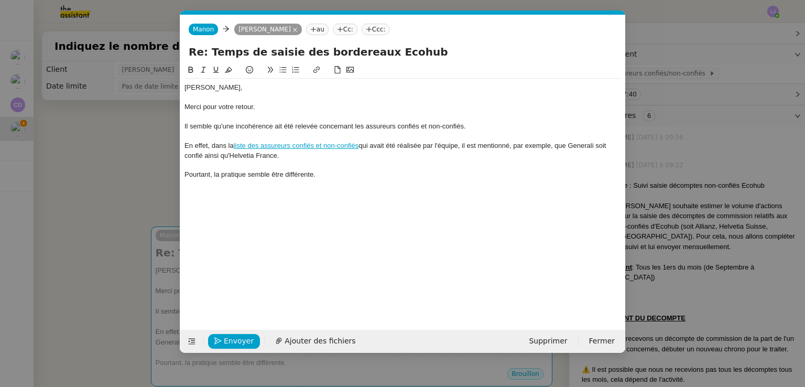
click at [315, 173] on div "Pourtant, la pratique semble être différente." at bounding box center [403, 174] width 437 height 9
click at [302, 158] on div "En effet, dans la liste des assureurs confiés et non-confiés qui avait été réal…" at bounding box center [403, 150] width 437 height 19
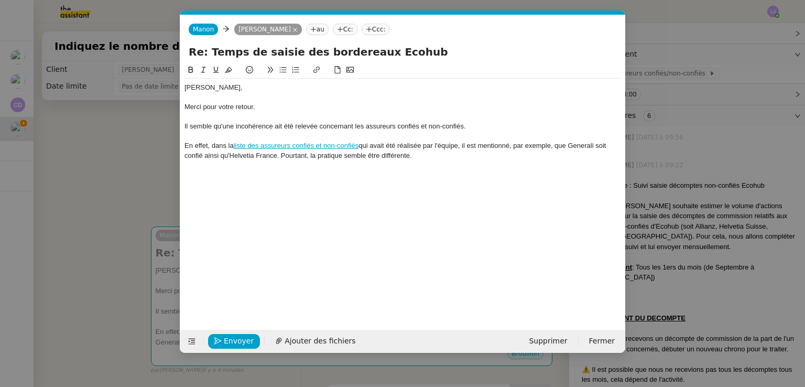
click at [450, 153] on div "En effet, dans la liste des assureurs confiés et non-confiés qui avait été réal…" at bounding box center [403, 150] width 437 height 19
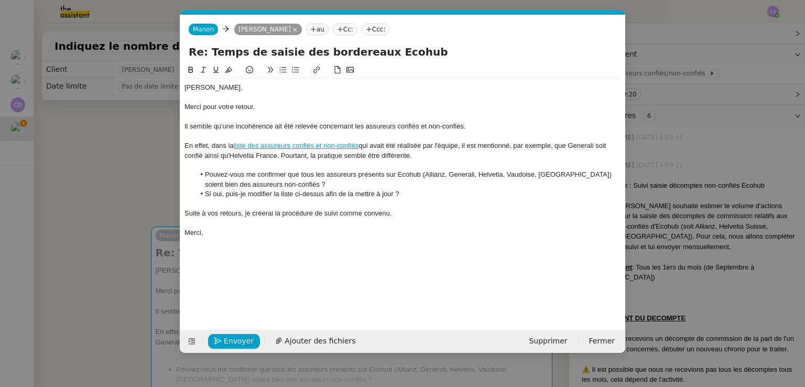
click at [340, 31] on icon at bounding box center [340, 29] width 1 height 5
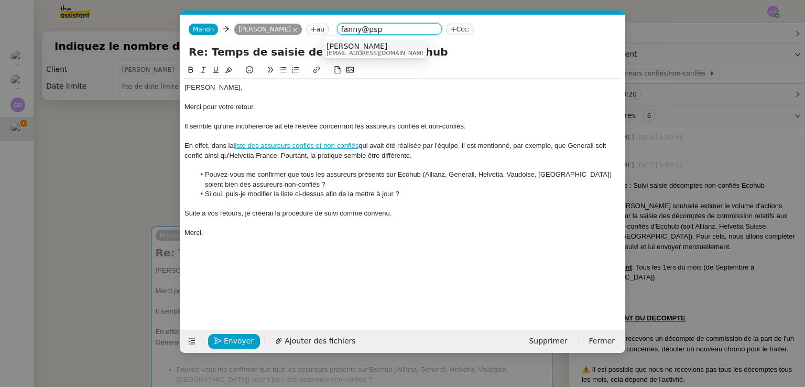
type input "fanny@psp"
click at [359, 50] on span "[EMAIL_ADDRESS][DOMAIN_NAME]" at bounding box center [377, 53] width 101 height 6
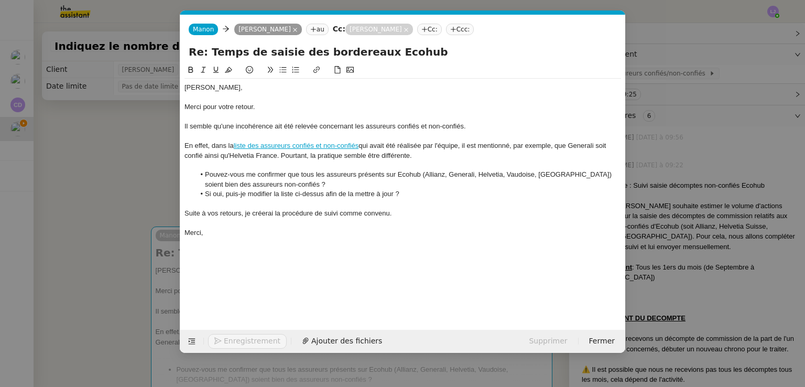
click at [418, 191] on li "Si oui, puis-je modifier la liste ci-dessus afin de la mettre à jour ?" at bounding box center [408, 193] width 427 height 9
drag, startPoint x: 199, startPoint y: 183, endPoint x: 273, endPoint y: 184, distance: 73.9
click at [273, 184] on li "Pouvez-vous me confirmer que tous les assureurs présents sur Ecohub (Allianz, G…" at bounding box center [408, 179] width 427 height 19
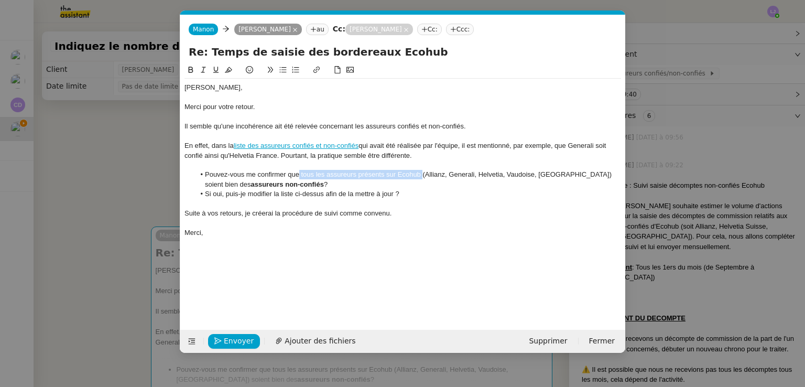
drag, startPoint x: 299, startPoint y: 172, endPoint x: 422, endPoint y: 178, distance: 123.3
click at [422, 178] on li "Pouvez-vous me confirmer que tous les assureurs présents sur Ecohub (Allianz, G…" at bounding box center [408, 179] width 427 height 19
click at [465, 199] on div "[PERSON_NAME], Merci pour votre retour. Il semble qu'une incohérence ait été re…" at bounding box center [403, 160] width 437 height 163
click at [131, 232] on nz-modal-container "Service TA - VOYAGE - PROPOSITION GLOBALE A utiliser dans le cadre de propositi…" at bounding box center [402, 193] width 805 height 387
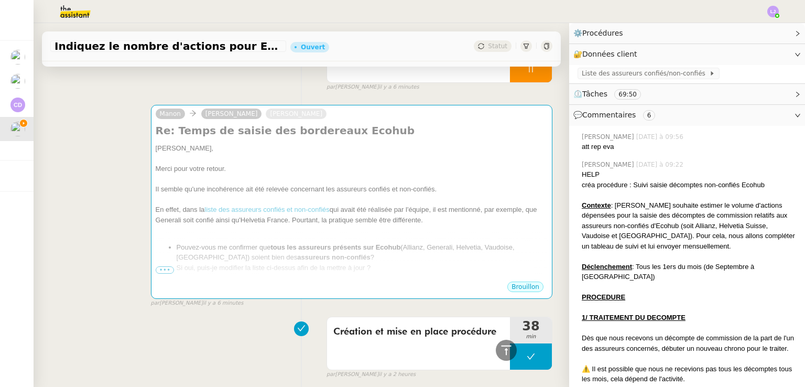
scroll to position [117, 0]
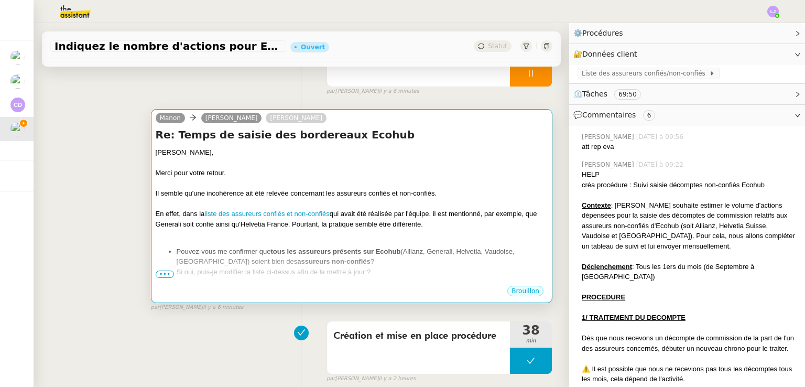
click at [383, 166] on div at bounding box center [352, 163] width 392 height 10
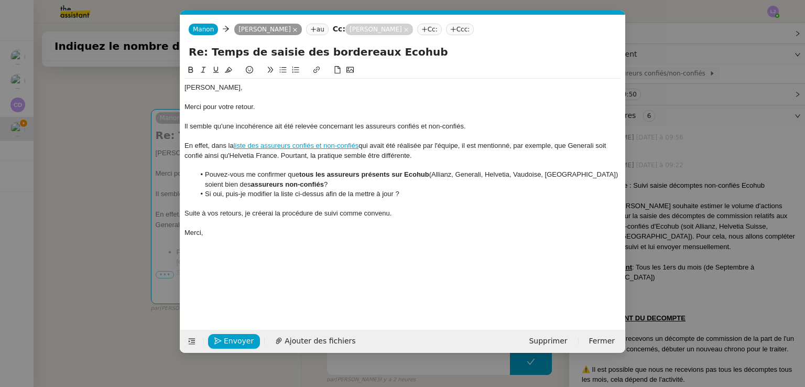
scroll to position [0, 22]
click at [117, 274] on nz-modal-container "Service TA - VOYAGE - PROPOSITION GLOBALE A utiliser dans le cadre de propositi…" at bounding box center [402, 193] width 805 height 387
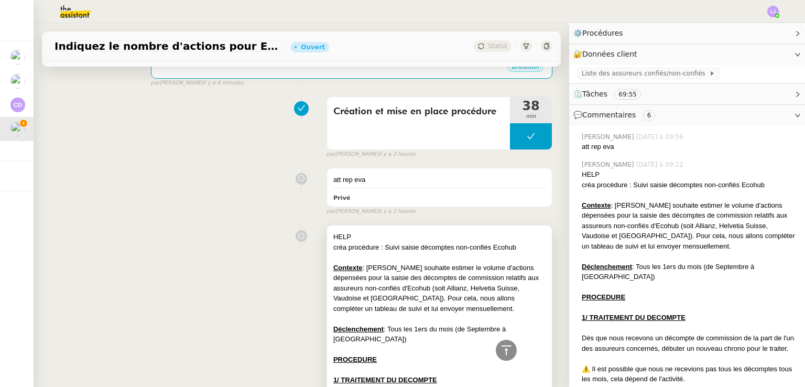
scroll to position [331, 0]
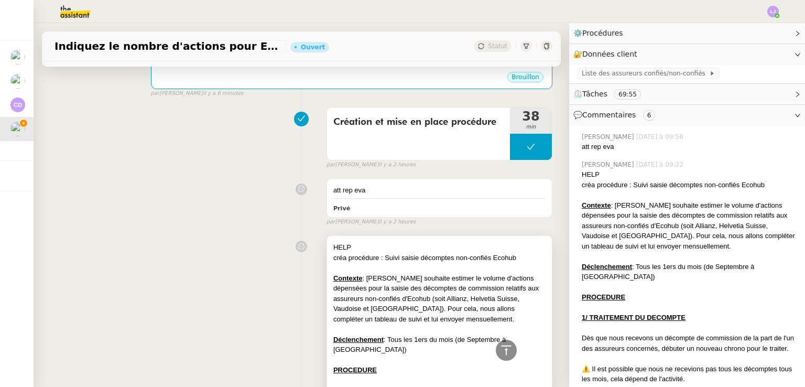
click at [392, 260] on div "créa procédure : Suivi saisie décomptes non-confiés Ecohub" at bounding box center [439, 258] width 212 height 10
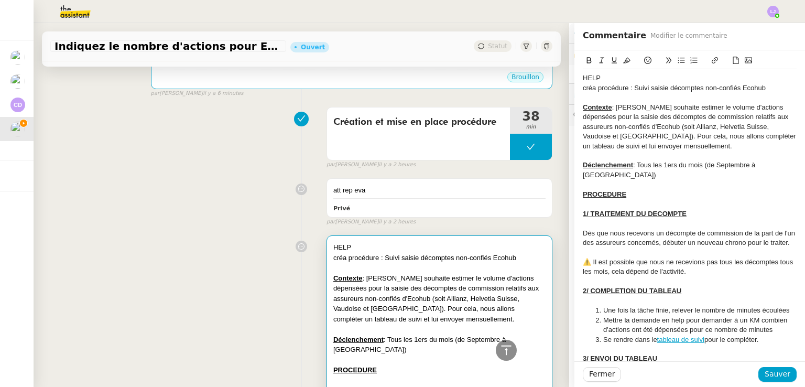
click at [583, 78] on div "HELP" at bounding box center [690, 77] width 214 height 9
click at [773, 375] on span "Sauver" at bounding box center [778, 374] width 26 height 12
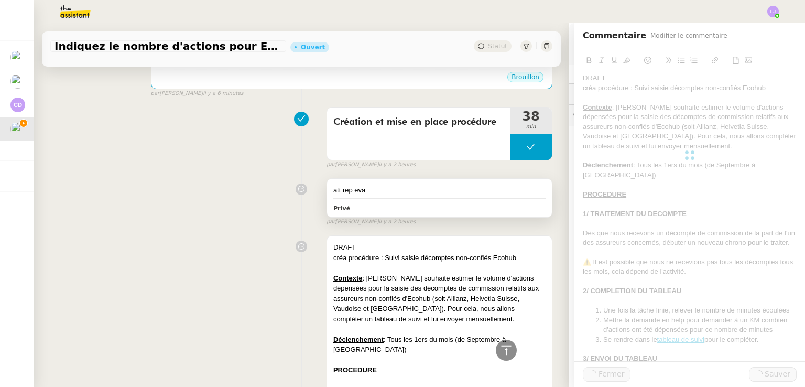
click at [484, 181] on div "att rep [PERSON_NAME]" at bounding box center [439, 198] width 225 height 39
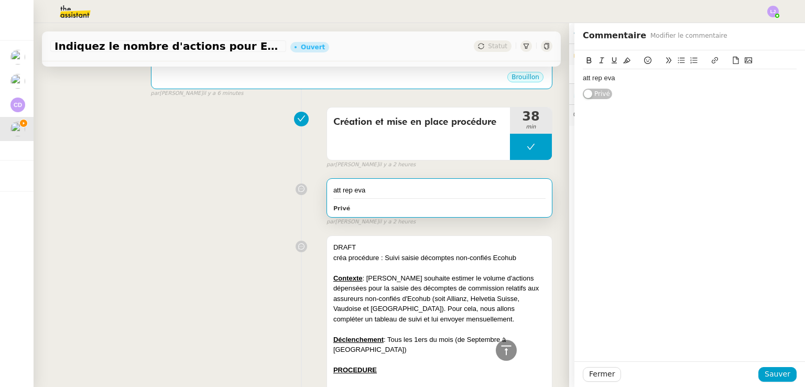
click at [646, 82] on div "att rep eva" at bounding box center [690, 77] width 214 height 9
click at [778, 372] on span "Sauver" at bounding box center [778, 374] width 26 height 12
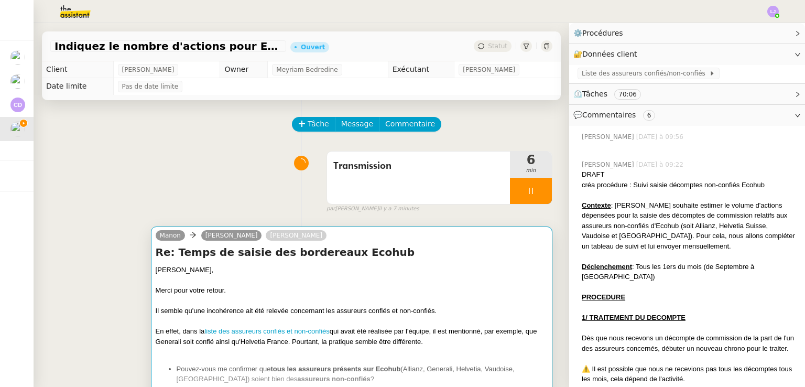
click at [327, 285] on div at bounding box center [352, 280] width 392 height 10
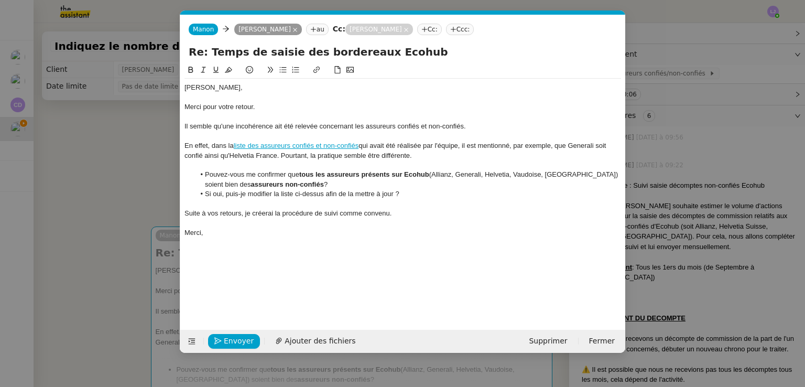
scroll to position [0, 22]
click at [243, 337] on span "Envoyer" at bounding box center [239, 341] width 30 height 12
click at [243, 337] on span "Confirmer l'envoi" at bounding box center [255, 341] width 63 height 12
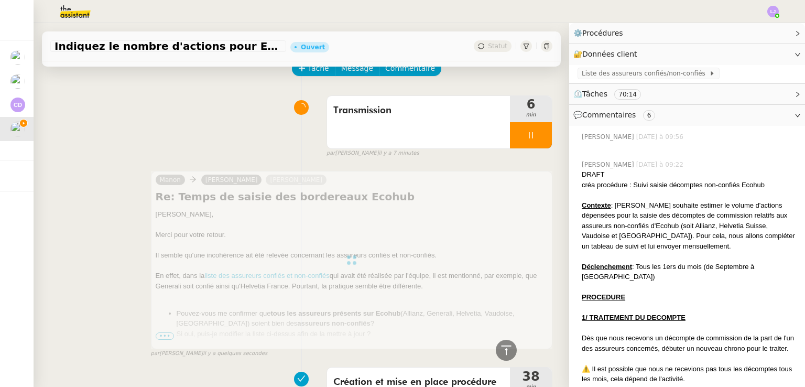
scroll to position [19, 0]
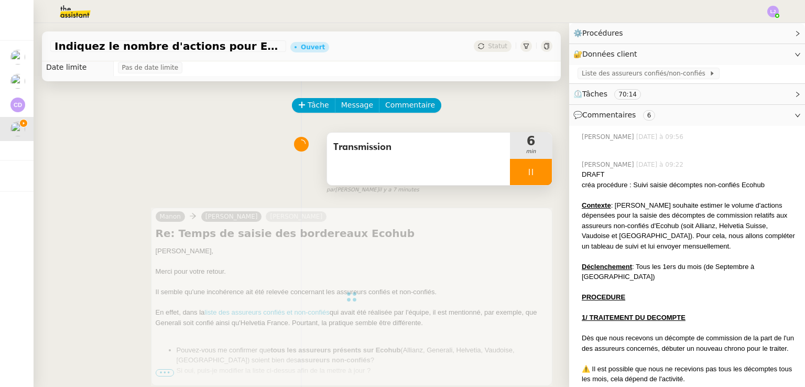
click at [533, 172] on div at bounding box center [531, 172] width 42 height 26
click at [533, 172] on button at bounding box center [541, 172] width 21 height 26
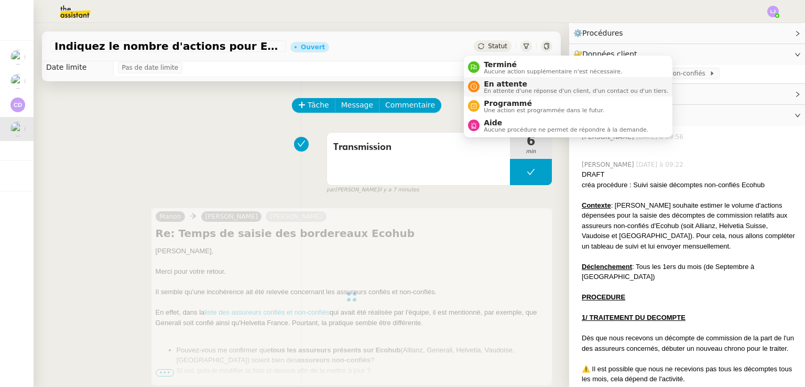
click at [504, 85] on span "En attente" at bounding box center [576, 84] width 185 height 8
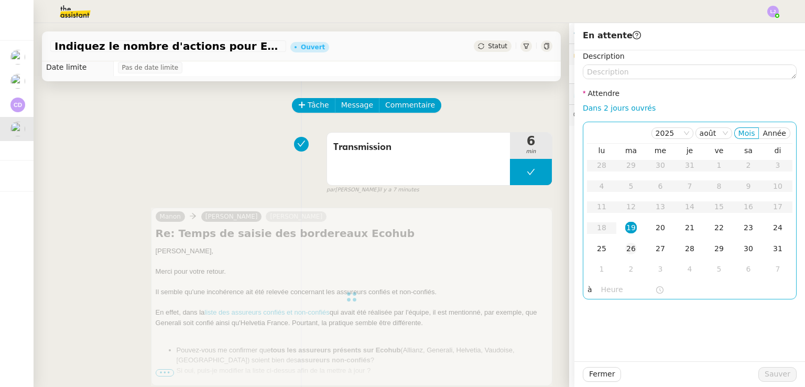
click at [625, 244] on div "26" at bounding box center [631, 249] width 12 height 12
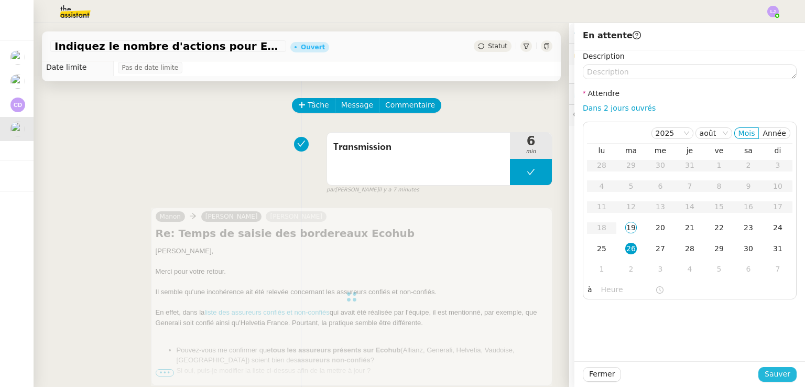
click at [775, 376] on span "Sauver" at bounding box center [778, 374] width 26 height 12
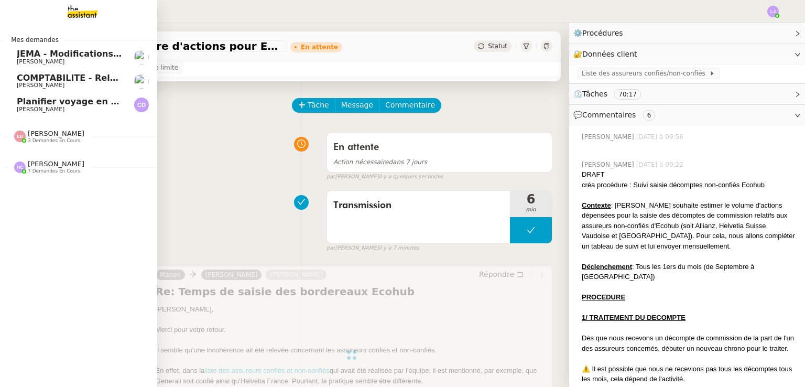
click at [103, 84] on span "[PERSON_NAME]" at bounding box center [70, 85] width 106 height 6
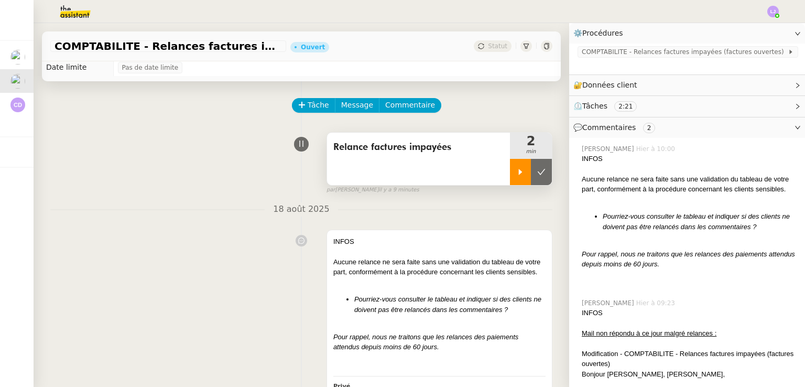
click at [510, 180] on div at bounding box center [520, 172] width 21 height 26
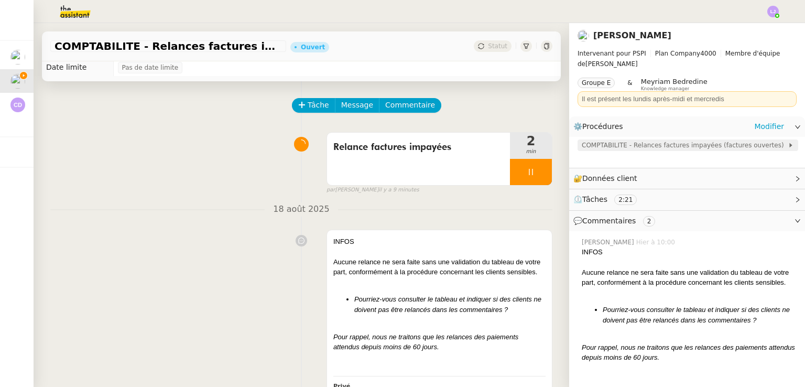
click at [668, 143] on span "COMPTABILITE - Relances factures impayées (factures ouvertes)" at bounding box center [685, 145] width 206 height 10
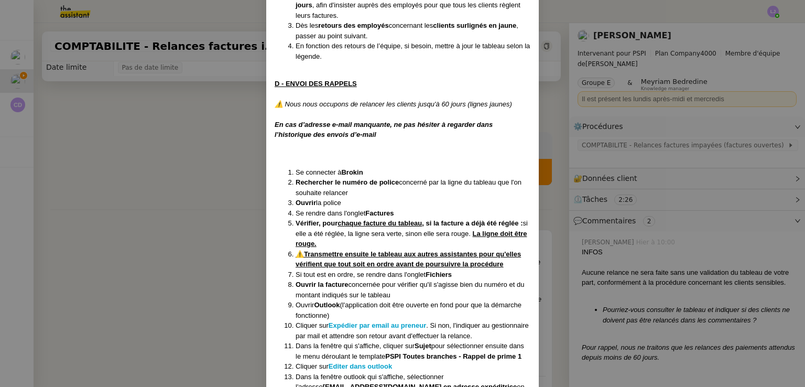
scroll to position [751, 0]
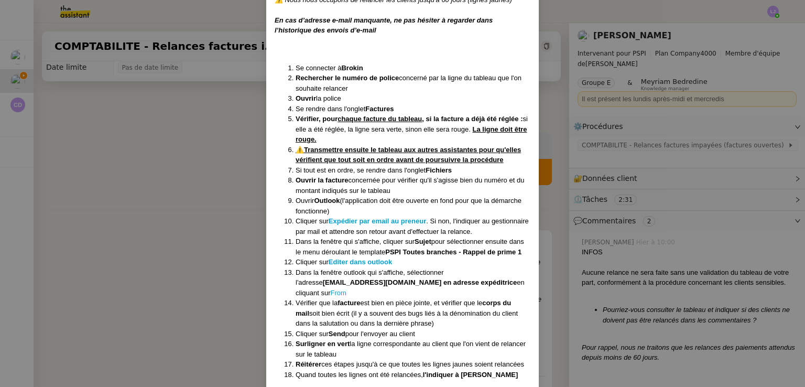
click at [168, 224] on nz-modal-container "Créée le [DATE] MAJ le [DATE] Contexte : Il s’agit de déterminer les clients qu…" at bounding box center [402, 193] width 805 height 387
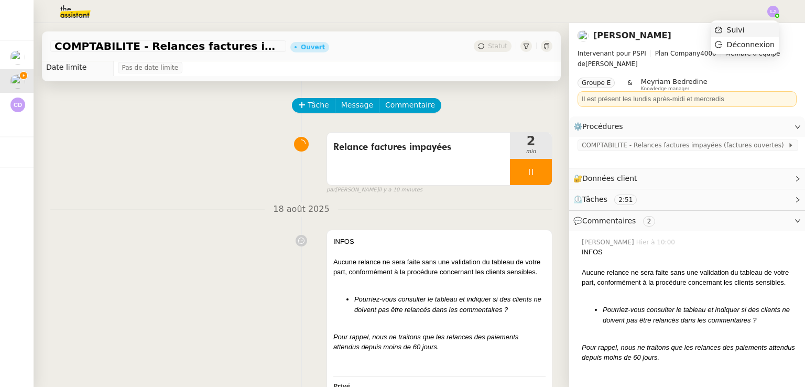
click at [761, 26] on li "Suivi" at bounding box center [745, 30] width 68 height 15
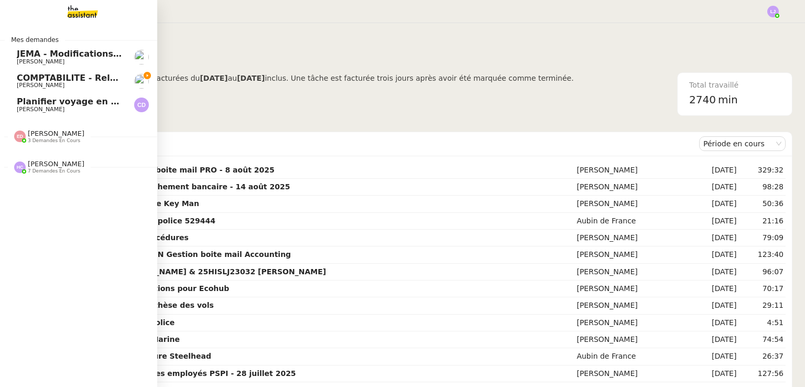
click at [63, 85] on span "[PERSON_NAME]" at bounding box center [70, 85] width 106 height 6
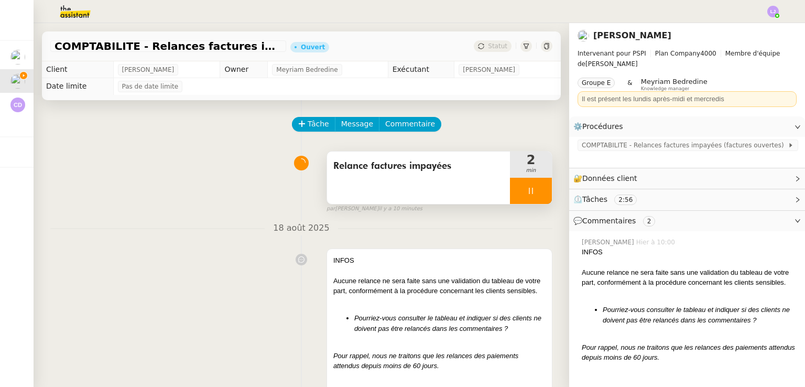
click at [514, 193] on div at bounding box center [531, 191] width 42 height 26
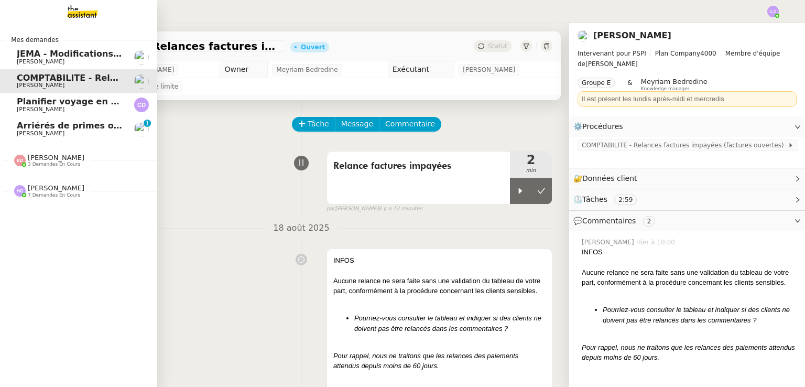
click at [80, 135] on span "[PERSON_NAME]" at bounding box center [70, 134] width 106 height 6
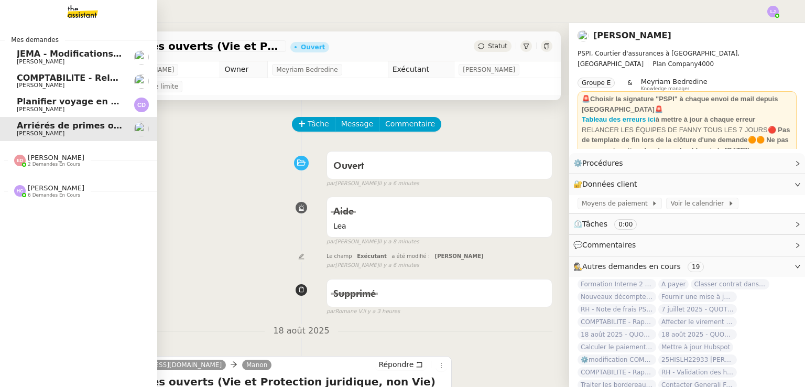
click at [67, 85] on span "[PERSON_NAME]" at bounding box center [70, 85] width 106 height 6
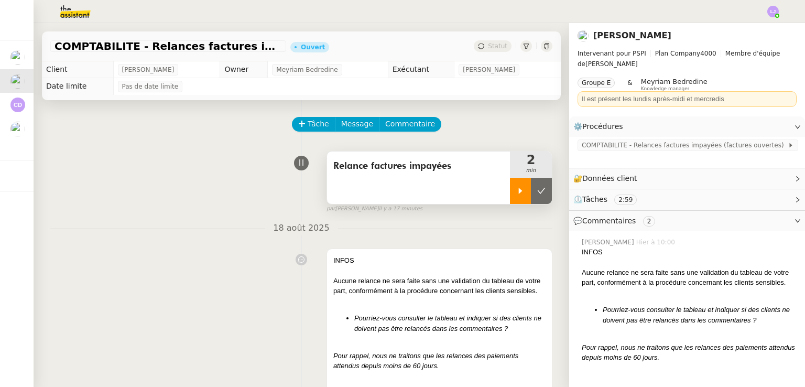
click at [512, 191] on div at bounding box center [520, 191] width 21 height 26
click at [531, 198] on div at bounding box center [531, 191] width 42 height 26
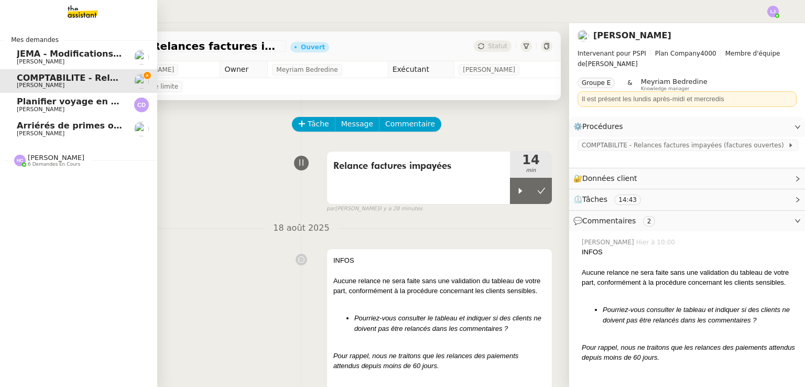
click at [38, 128] on span "Arriérés de primes ouverts (Vie et Protection juridique, non Vie)" at bounding box center [169, 126] width 305 height 10
